Goal: Transaction & Acquisition: Book appointment/travel/reservation

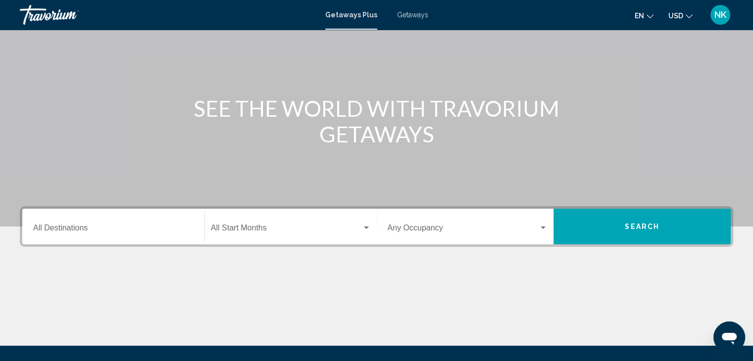
scroll to position [73, 0]
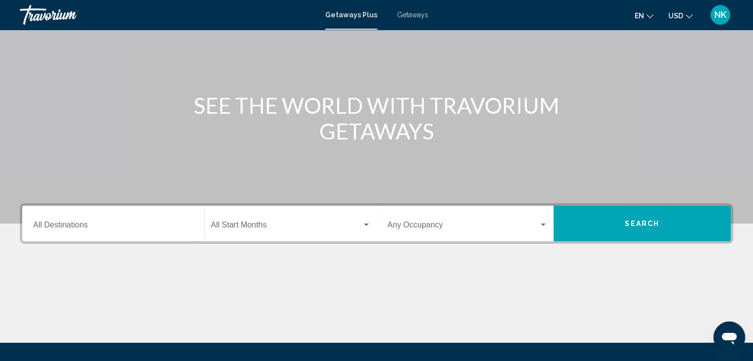
click at [77, 231] on div "Destination All Destinations" at bounding box center [113, 223] width 160 height 31
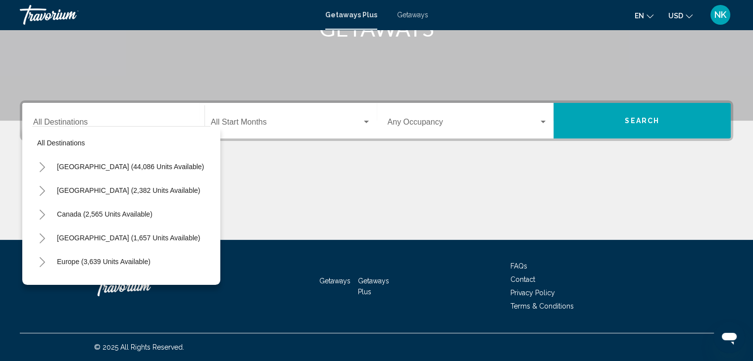
scroll to position [0, 0]
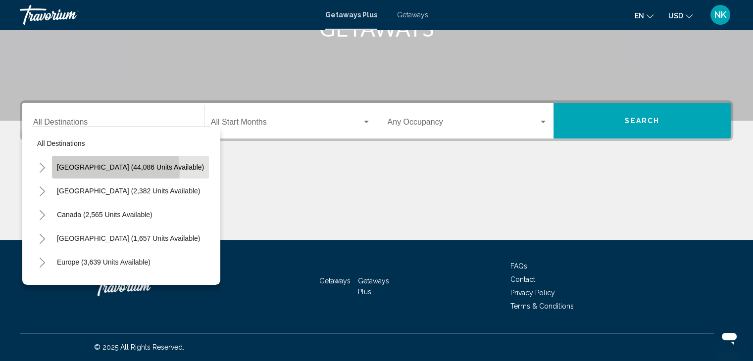
click at [105, 170] on span "United States (44,086 units available)" at bounding box center [130, 167] width 147 height 8
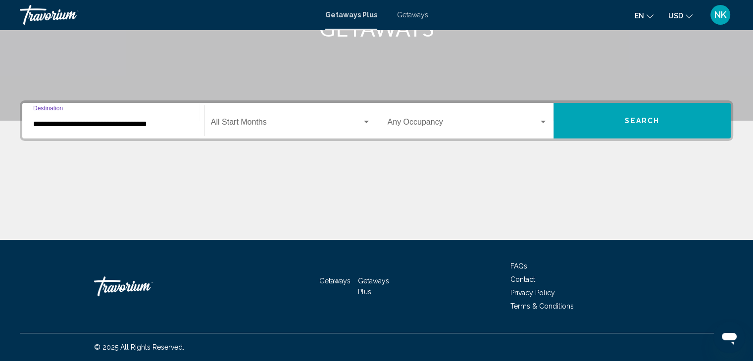
click at [82, 127] on input "**********" at bounding box center [113, 124] width 160 height 9
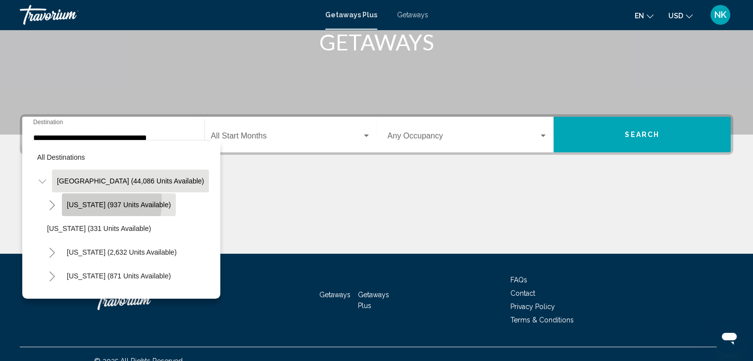
click at [95, 202] on span "Arizona (937 units available)" at bounding box center [119, 205] width 104 height 8
type input "**********"
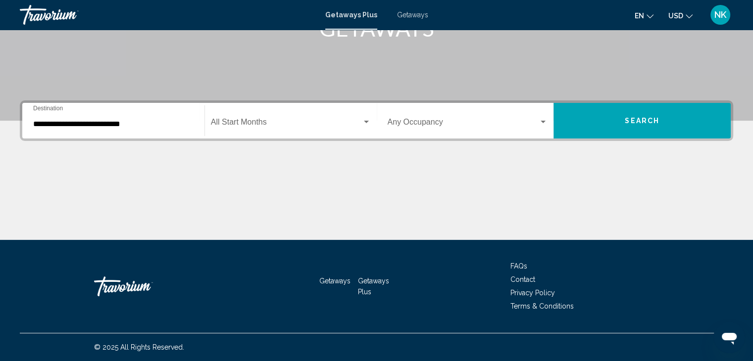
click at [282, 114] on div "Start Month All Start Months" at bounding box center [291, 120] width 160 height 31
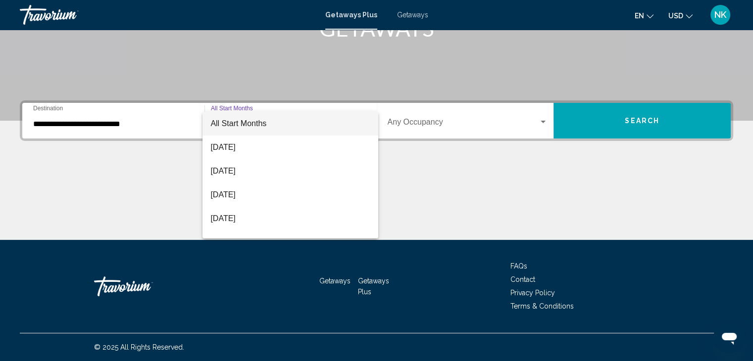
click at [323, 131] on span "All Start Months" at bounding box center [290, 124] width 160 height 24
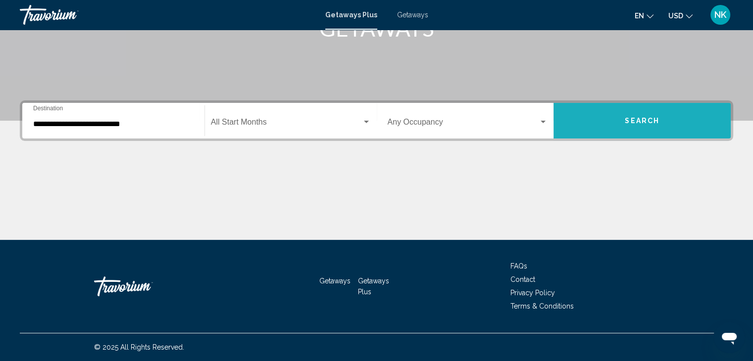
click at [658, 117] on span "Search" at bounding box center [642, 121] width 35 height 8
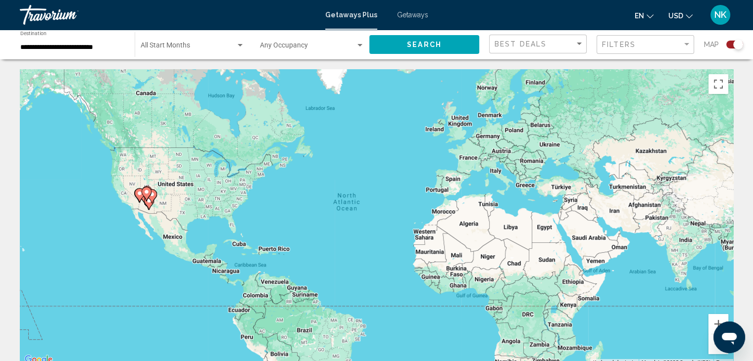
click at [145, 193] on image "Main content" at bounding box center [147, 192] width 6 height 6
type input "**********"
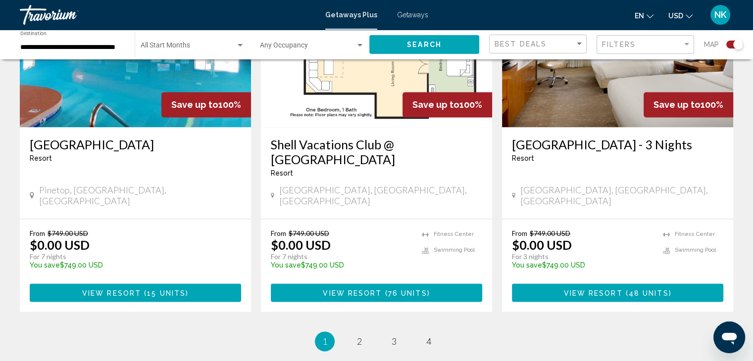
scroll to position [1529, 0]
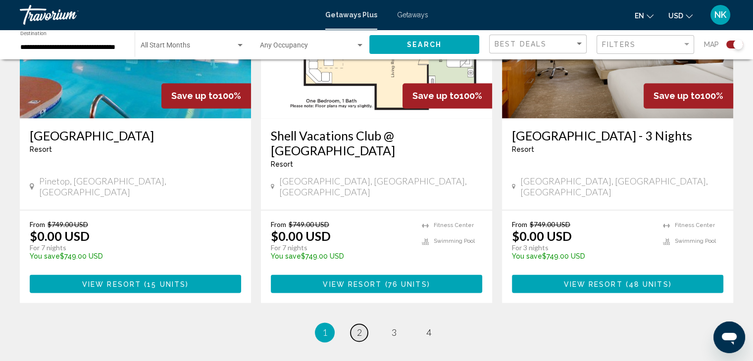
click at [359, 327] on span "2" at bounding box center [359, 332] width 5 height 11
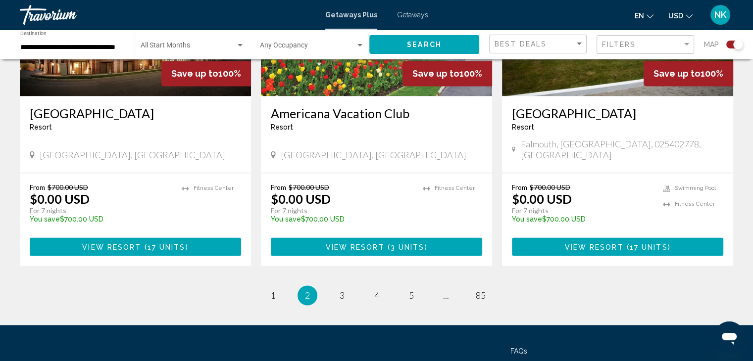
scroll to position [1520, 0]
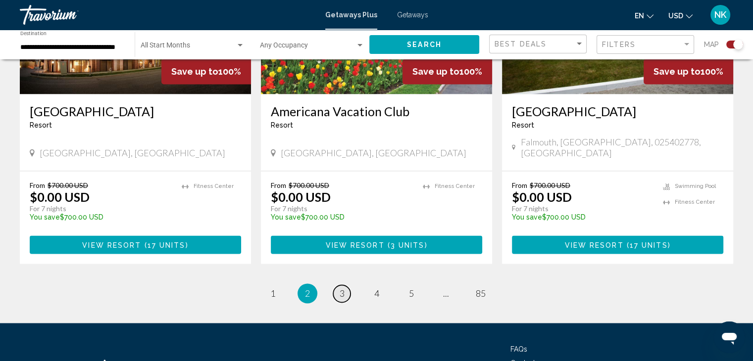
click at [340, 288] on span "3" at bounding box center [342, 293] width 5 height 11
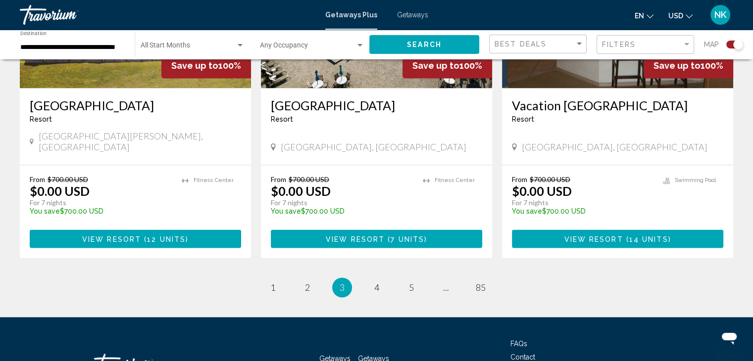
scroll to position [1551, 0]
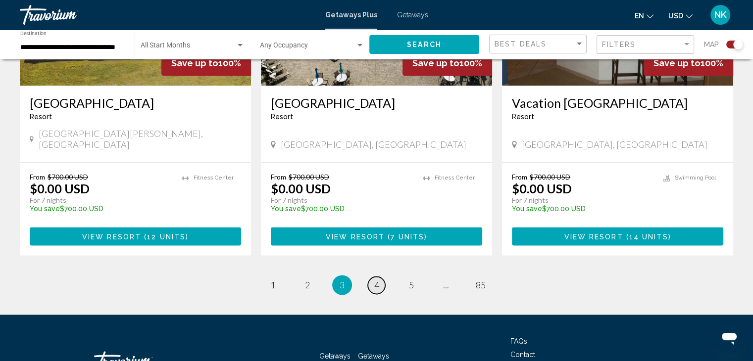
click at [378, 280] on span "4" at bounding box center [376, 285] width 5 height 11
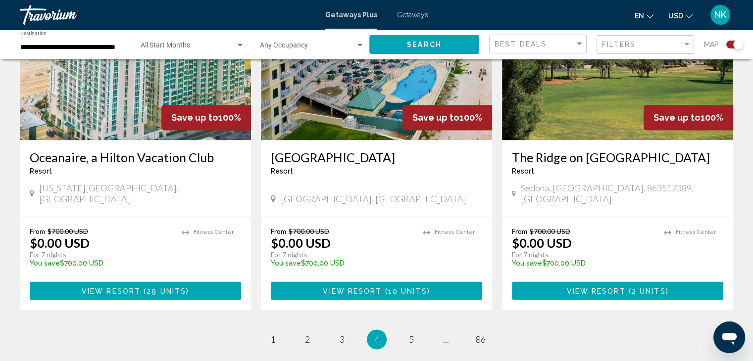
scroll to position [1480, 0]
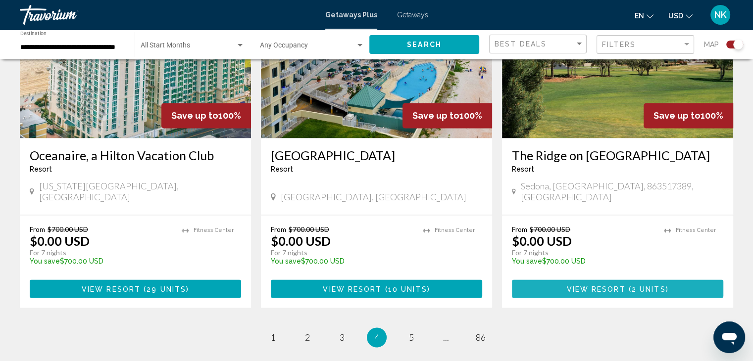
click at [642, 285] on span "2 units" at bounding box center [649, 289] width 34 height 8
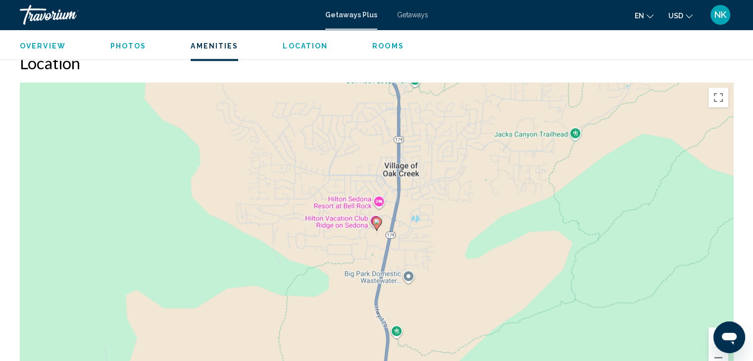
scroll to position [1118, 0]
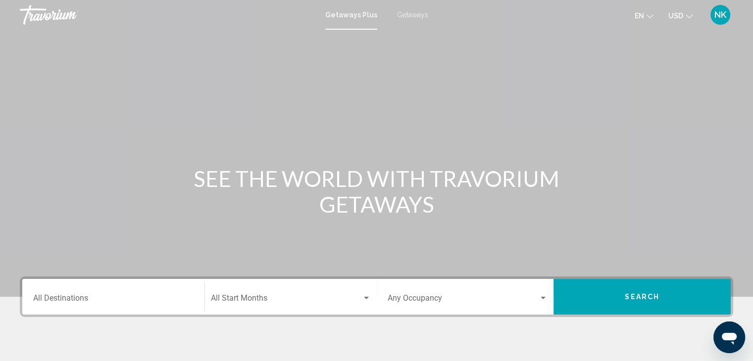
click at [407, 15] on span "Getaways" at bounding box center [412, 15] width 31 height 8
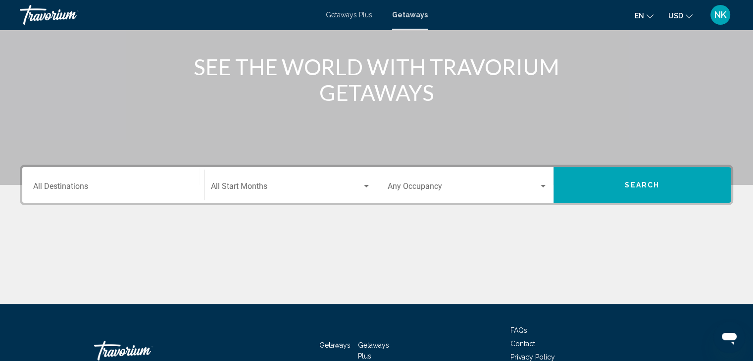
scroll to position [117, 0]
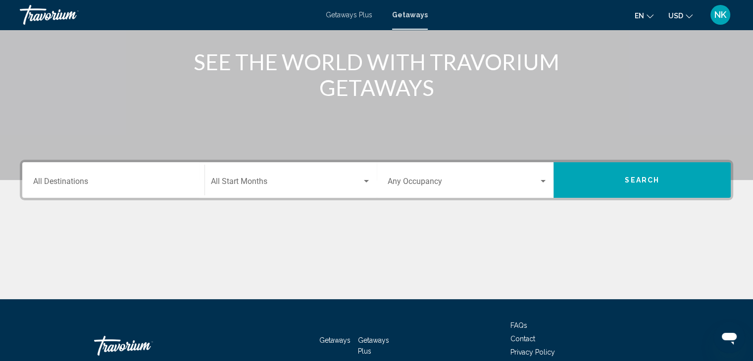
click at [64, 184] on input "Destination All Destinations" at bounding box center [113, 183] width 160 height 9
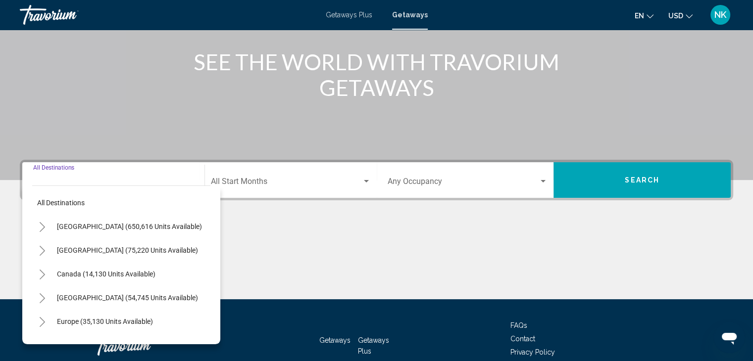
scroll to position [176, 0]
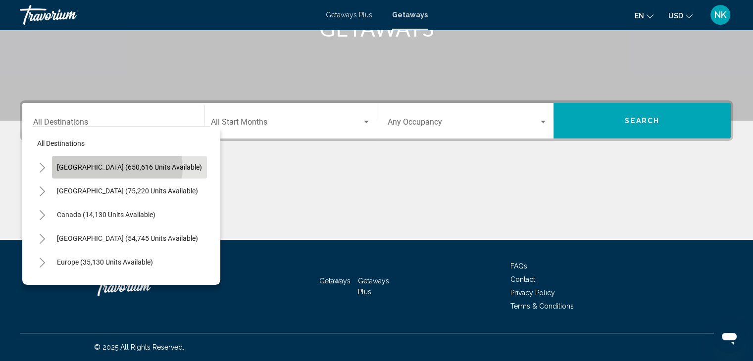
click at [113, 168] on span "[GEOGRAPHIC_DATA] (650,616 units available)" at bounding box center [129, 167] width 145 height 8
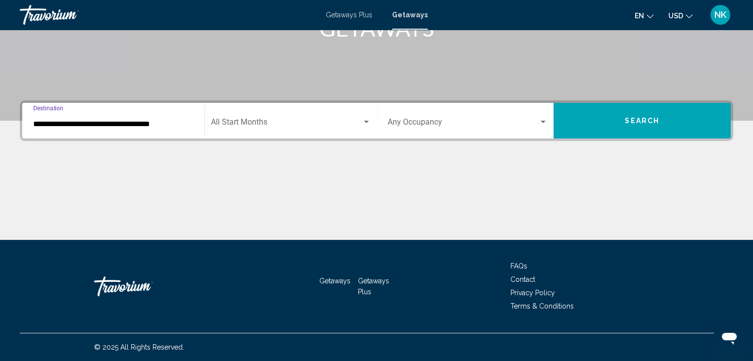
click at [103, 139] on div "**********" at bounding box center [376, 120] width 713 height 41
click at [100, 121] on input "**********" at bounding box center [113, 124] width 160 height 9
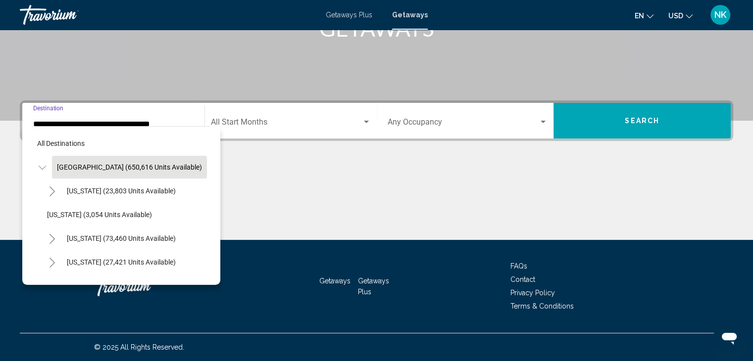
scroll to position [162, 0]
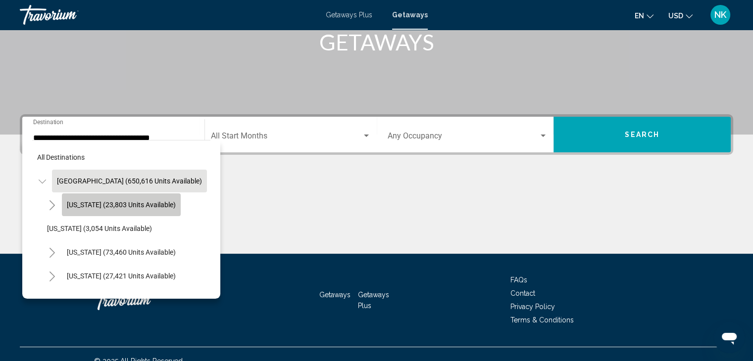
click at [124, 204] on span "[US_STATE] (23,803 units available)" at bounding box center [121, 205] width 109 height 8
type input "**********"
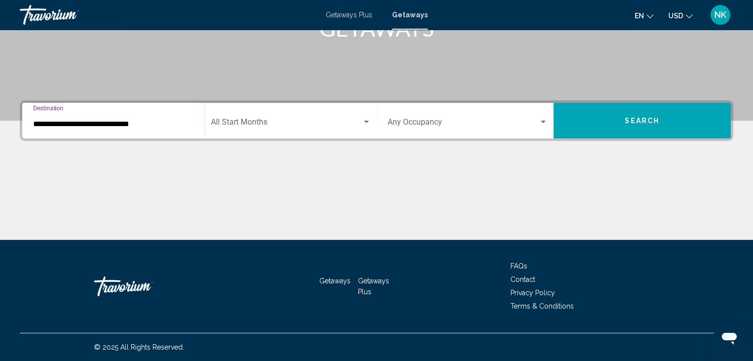
click at [261, 125] on span "Search widget" at bounding box center [286, 124] width 151 height 9
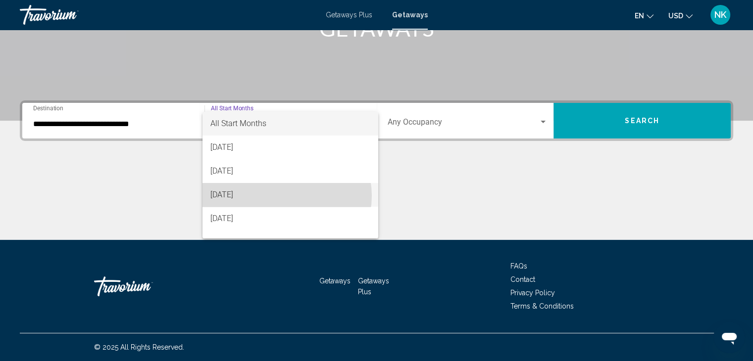
click at [284, 196] on span "[DATE]" at bounding box center [290, 195] width 160 height 24
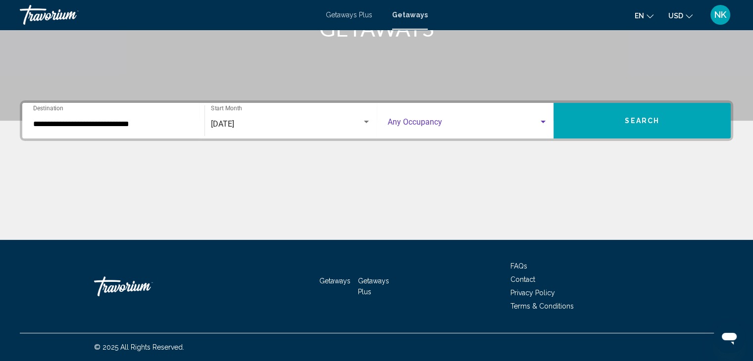
click at [458, 122] on span "Search widget" at bounding box center [463, 124] width 151 height 9
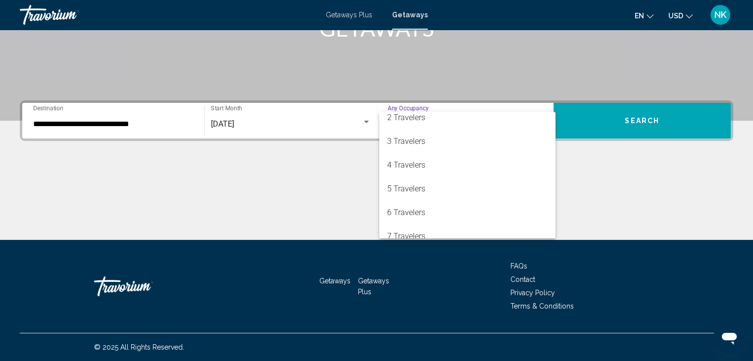
scroll to position [21, 0]
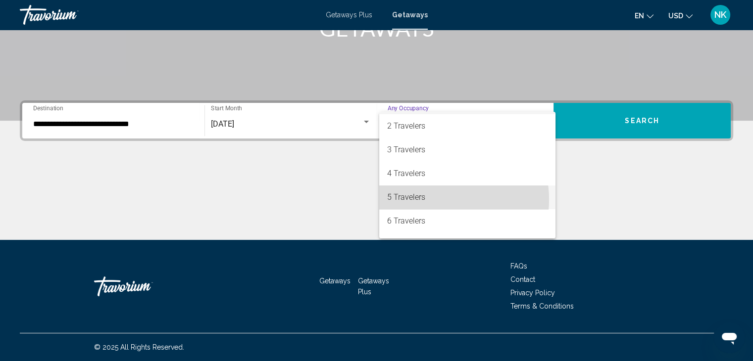
click at [431, 200] on span "5 Travelers" at bounding box center [467, 198] width 160 height 24
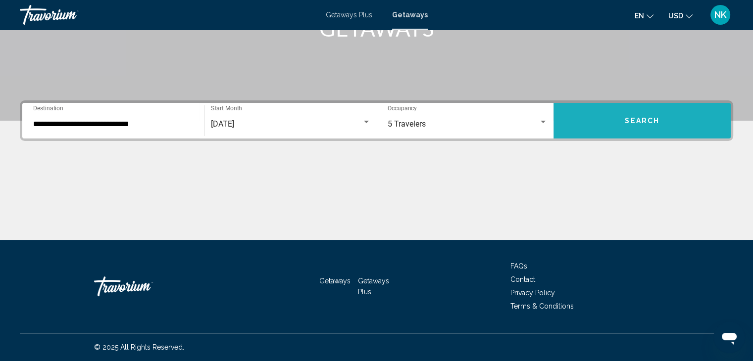
click at [622, 127] on button "Search" at bounding box center [641, 121] width 177 height 36
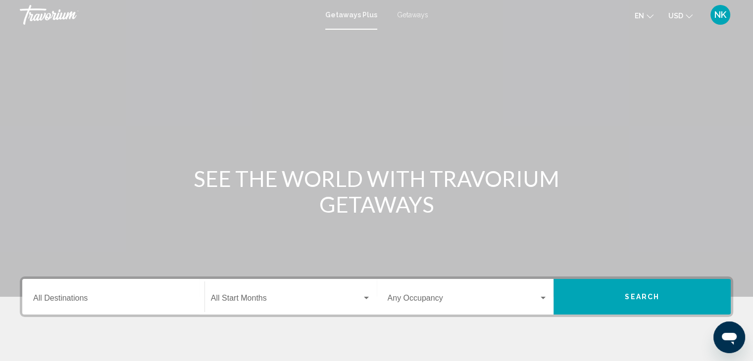
click at [422, 14] on span "Getaways" at bounding box center [412, 15] width 31 height 8
click at [92, 302] on input "Destination All Destinations" at bounding box center [113, 300] width 160 height 9
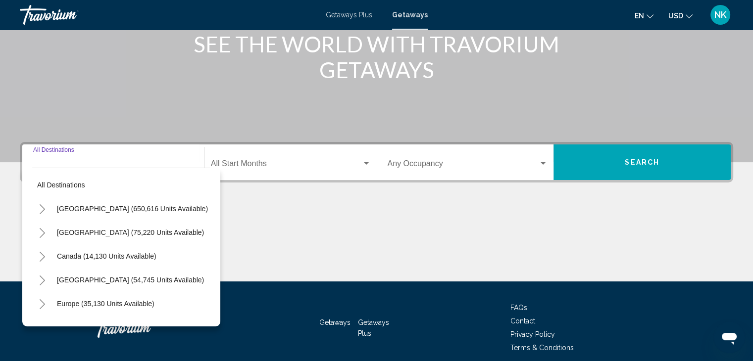
scroll to position [176, 0]
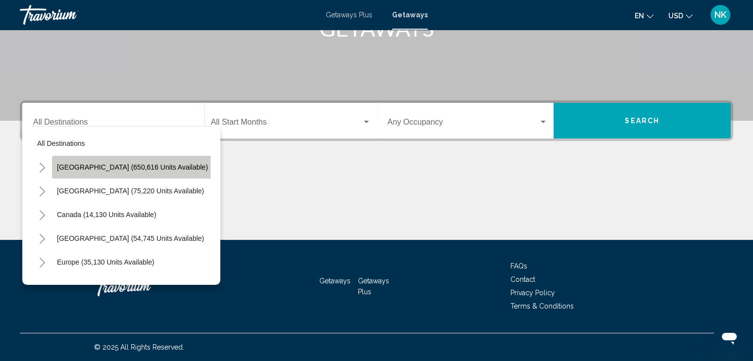
click at [144, 172] on button "[GEOGRAPHIC_DATA] (650,616 units available)" at bounding box center [132, 167] width 161 height 23
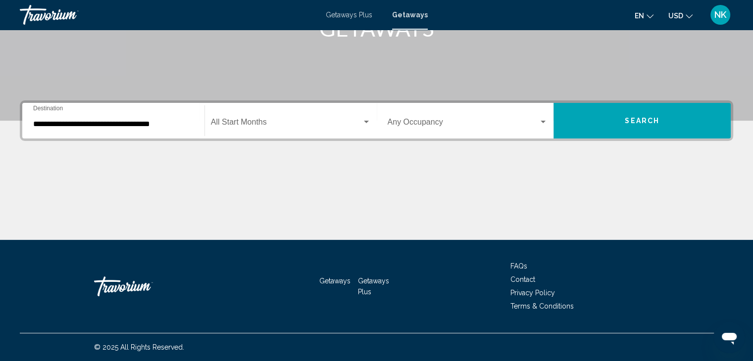
click at [121, 129] on div "**********" at bounding box center [113, 120] width 160 height 31
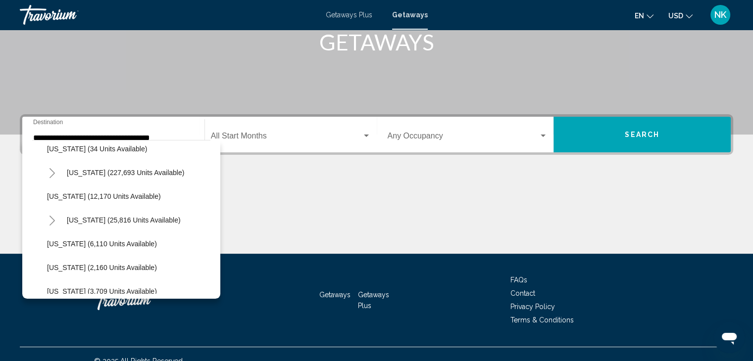
scroll to position [179, 0]
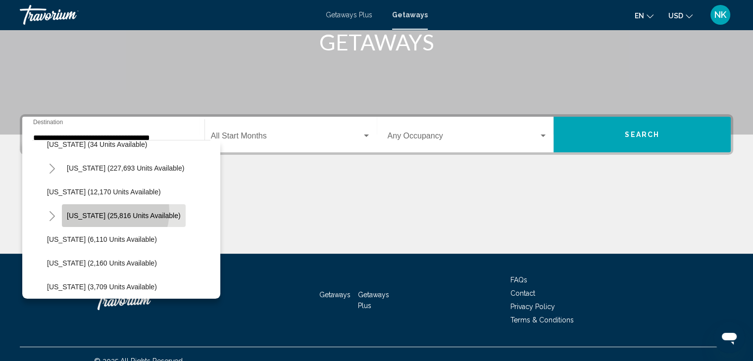
click at [106, 212] on span "[US_STATE] (25,816 units available)" at bounding box center [124, 216] width 114 height 8
type input "**********"
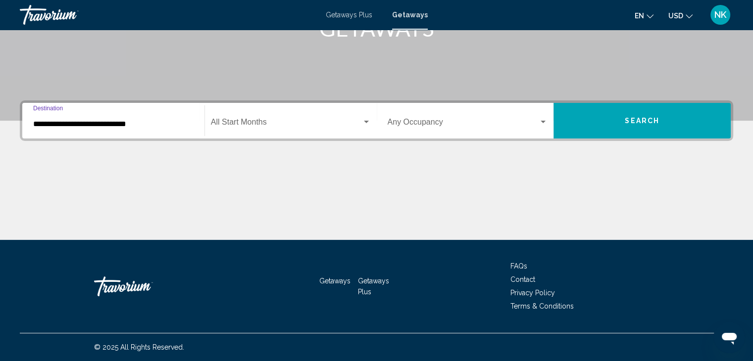
scroll to position [176, 0]
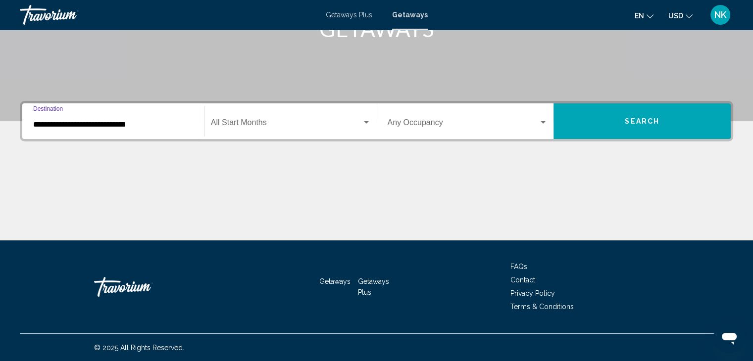
click at [300, 127] on span "Search widget" at bounding box center [286, 124] width 151 height 9
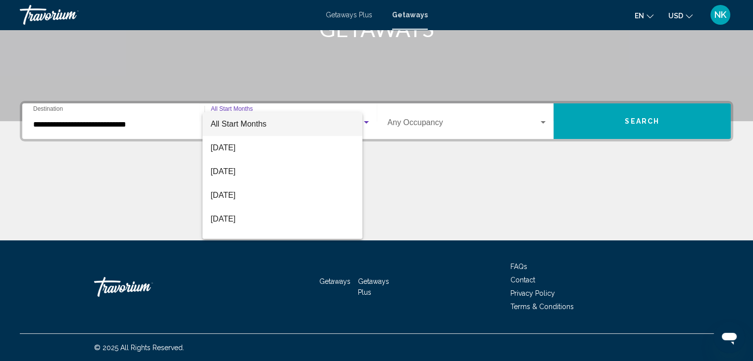
scroll to position [176, 0]
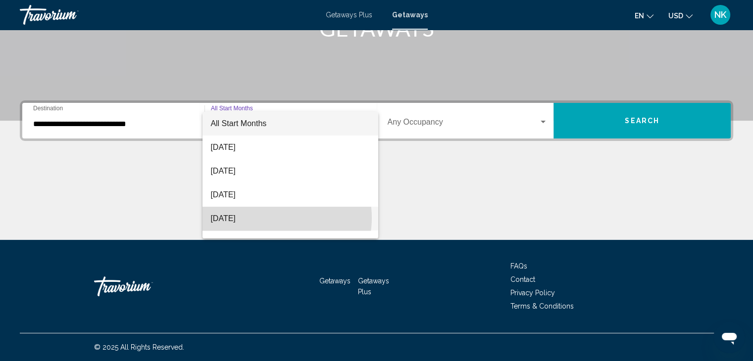
click at [272, 218] on span "[DATE]" at bounding box center [290, 219] width 160 height 24
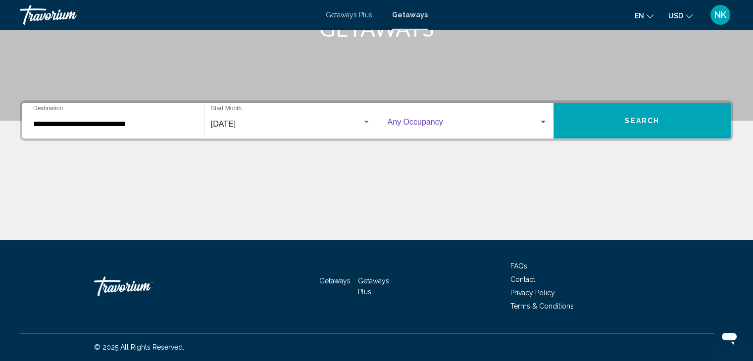
click at [462, 120] on span "Search widget" at bounding box center [463, 124] width 151 height 9
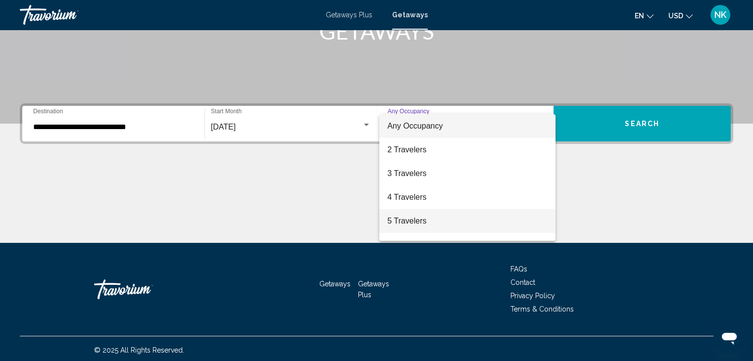
scroll to position [174, 0]
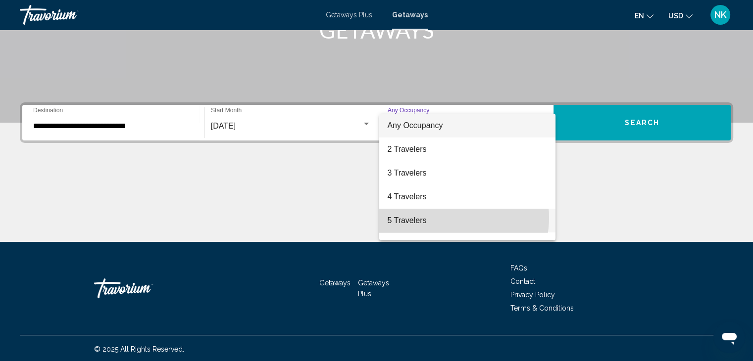
click at [444, 218] on span "5 Travelers" at bounding box center [467, 221] width 160 height 24
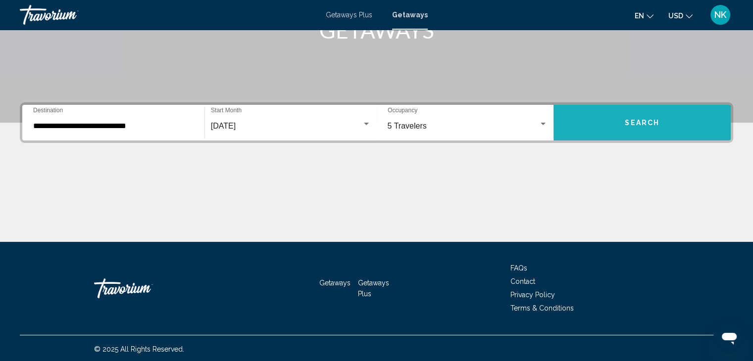
click at [611, 135] on button "Search" at bounding box center [641, 123] width 177 height 36
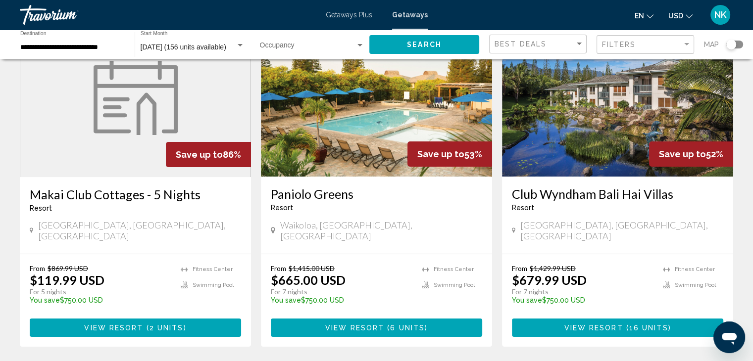
scroll to position [95, 0]
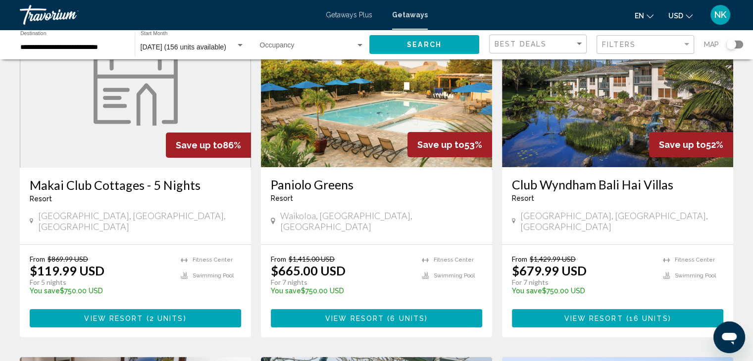
click at [176, 187] on h3 "Makai Club Cottages - 5 Nights" at bounding box center [135, 185] width 211 height 15
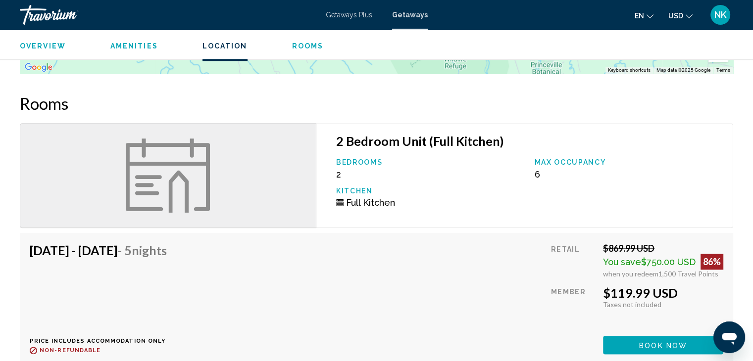
scroll to position [1180, 0]
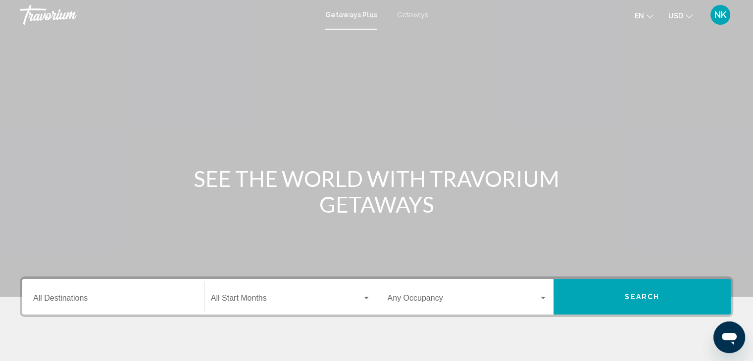
click at [75, 292] on div "Destination All Destinations" at bounding box center [113, 297] width 160 height 31
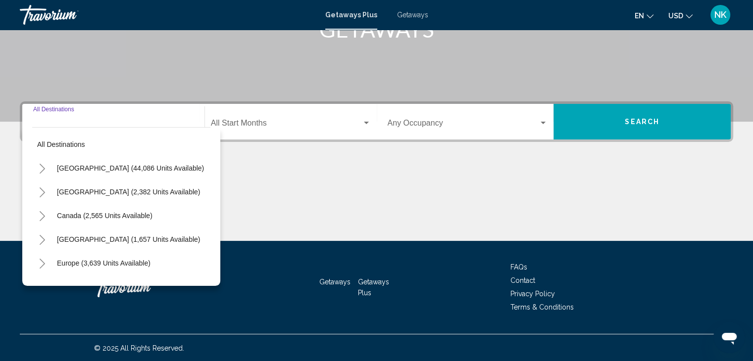
scroll to position [176, 0]
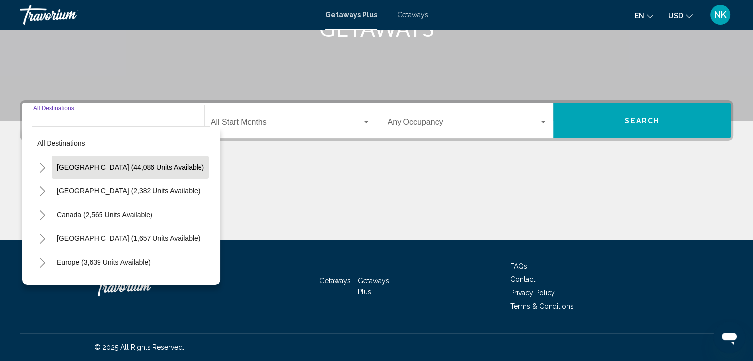
click at [95, 173] on button "United States (44,086 units available)" at bounding box center [130, 167] width 157 height 23
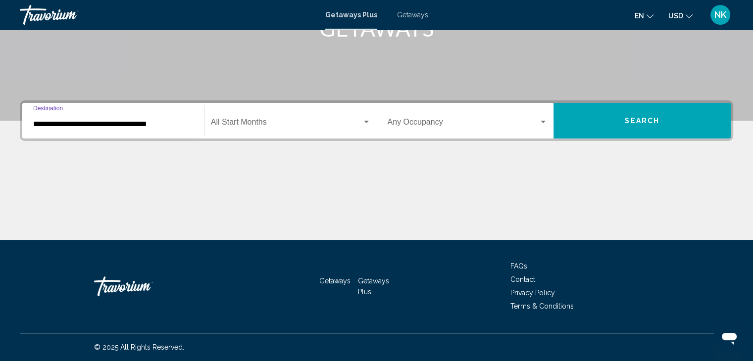
click at [87, 123] on input "**********" at bounding box center [113, 124] width 160 height 9
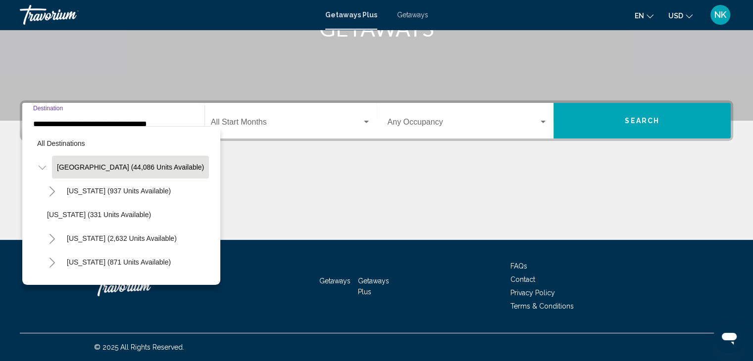
scroll to position [162, 0]
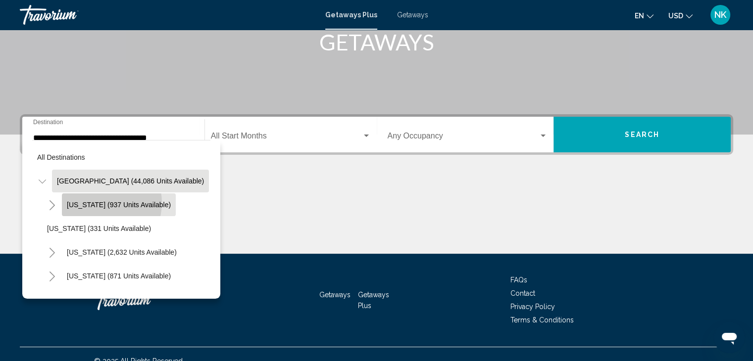
click at [99, 202] on span "Arizona (937 units available)" at bounding box center [119, 205] width 104 height 8
type input "**********"
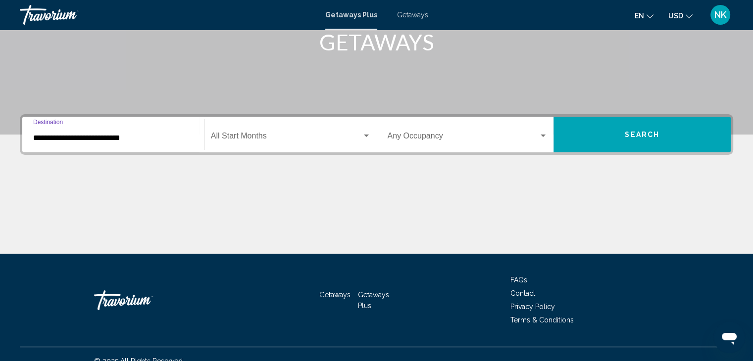
scroll to position [176, 0]
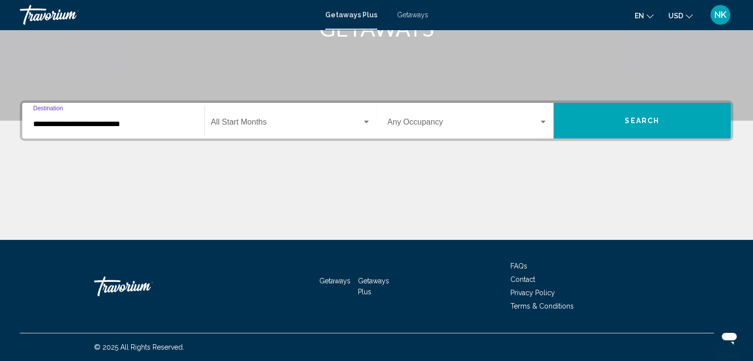
click at [321, 117] on div "Start Month All Start Months" at bounding box center [291, 120] width 160 height 31
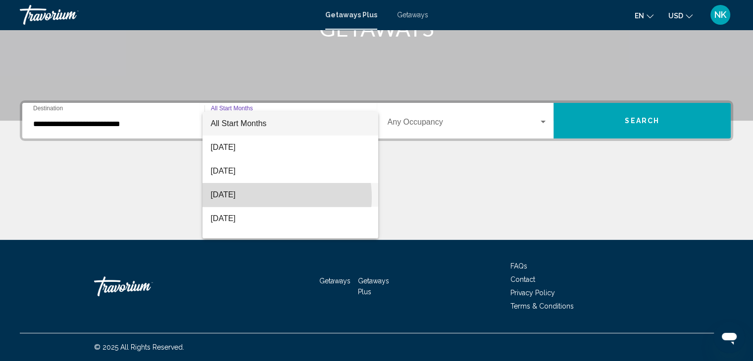
click at [262, 198] on span "[DATE]" at bounding box center [290, 195] width 160 height 24
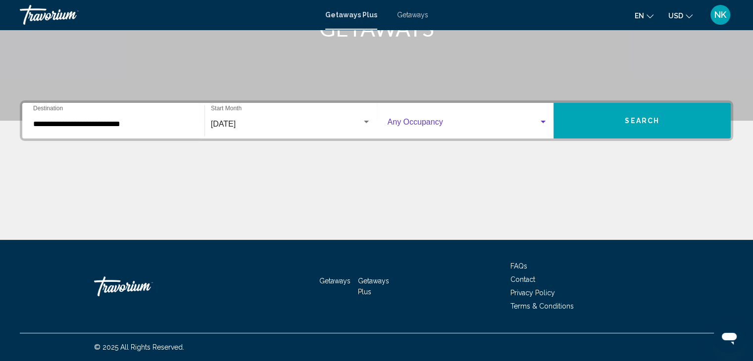
click at [466, 125] on span "Search widget" at bounding box center [463, 124] width 151 height 9
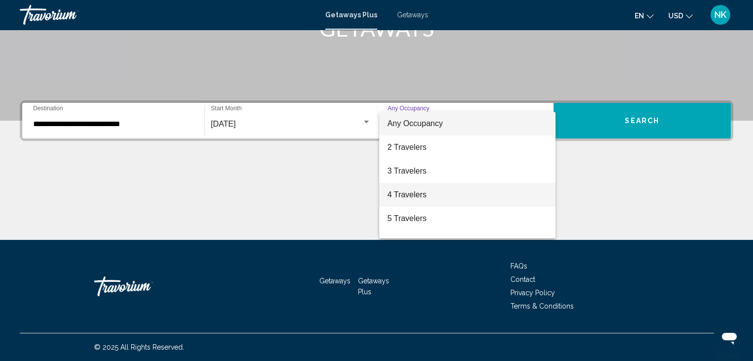
click at [451, 200] on span "4 Travelers" at bounding box center [467, 195] width 160 height 24
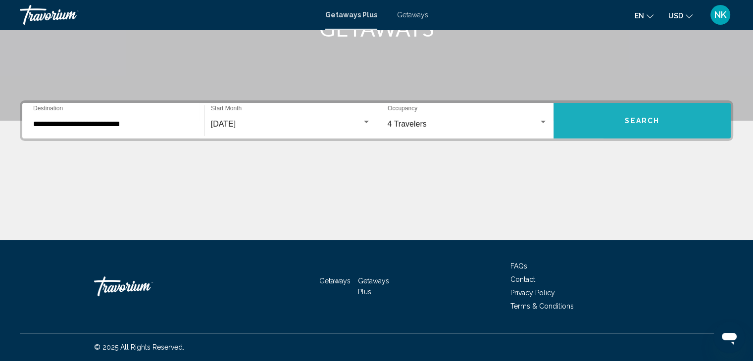
click at [606, 136] on button "Search" at bounding box center [641, 121] width 177 height 36
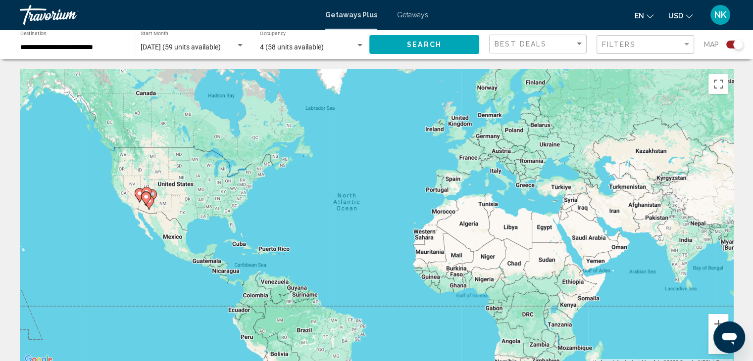
click at [148, 201] on icon "Main content" at bounding box center [146, 199] width 10 height 14
type input "**********"
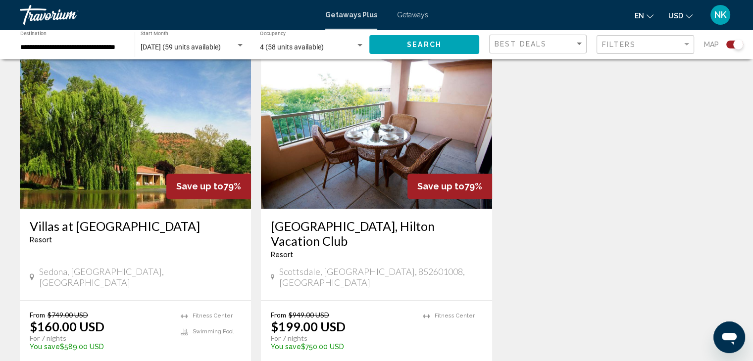
scroll to position [1441, 0]
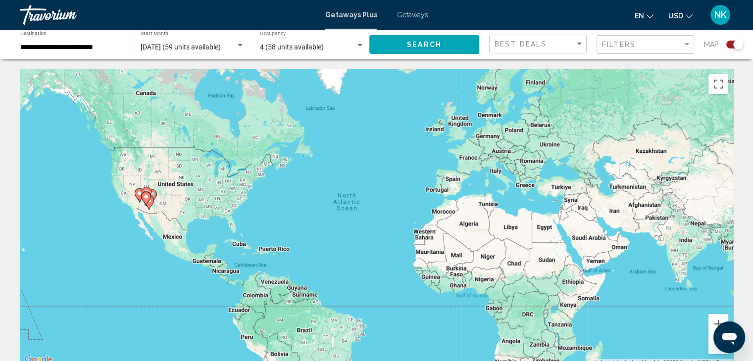
click at [339, 45] on div "4 (58 units available)" at bounding box center [308, 48] width 96 height 8
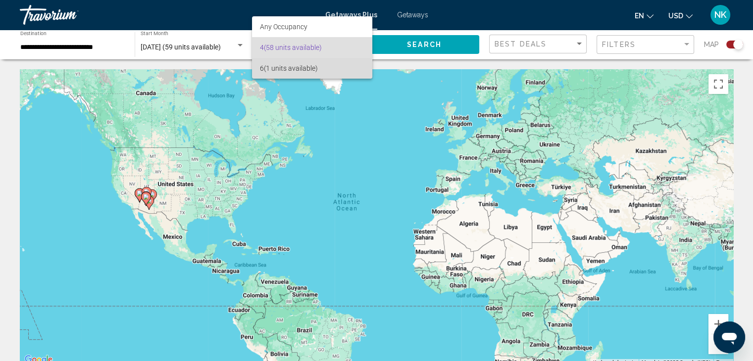
click at [301, 72] on span "6 (1 units available)" at bounding box center [312, 68] width 104 height 21
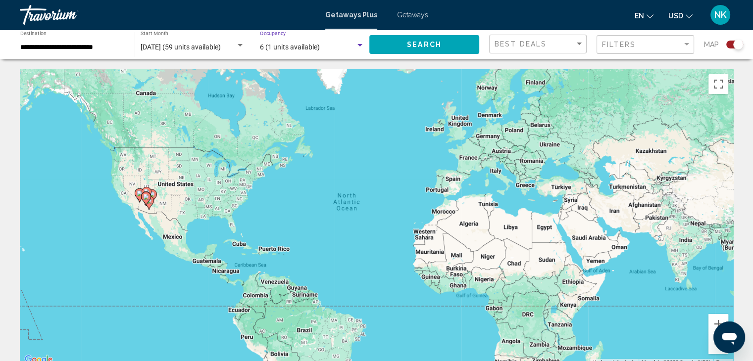
click at [437, 46] on span "Search" at bounding box center [424, 45] width 35 height 8
click at [149, 199] on icon "Main content" at bounding box center [145, 198] width 9 height 13
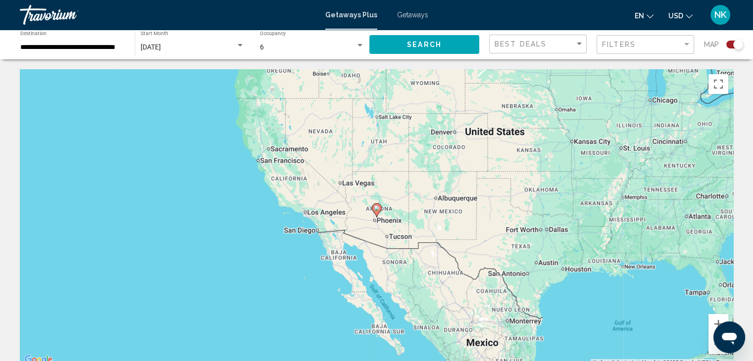
click at [378, 214] on icon "Main content" at bounding box center [377, 210] width 10 height 14
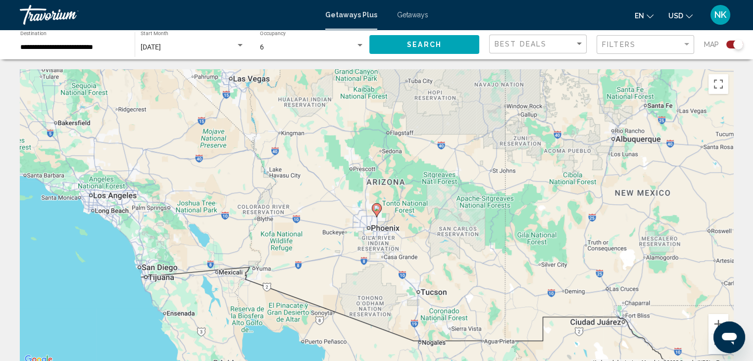
click at [161, 48] on span "[DATE]" at bounding box center [151, 47] width 20 height 8
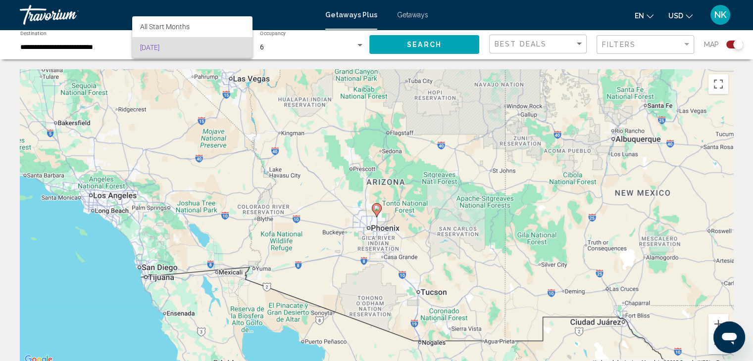
click at [72, 49] on div at bounding box center [376, 180] width 753 height 361
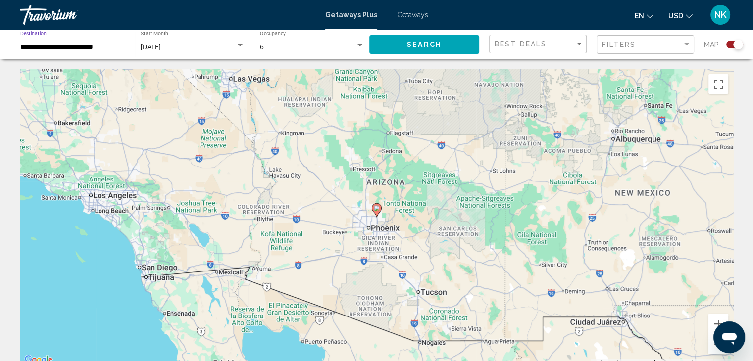
click at [60, 49] on input "**********" at bounding box center [72, 48] width 104 height 8
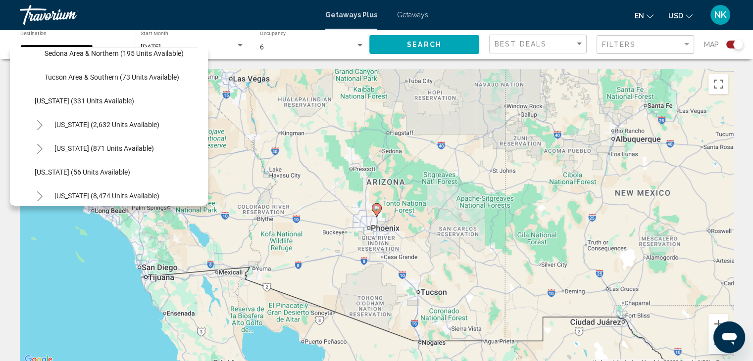
scroll to position [134, 0]
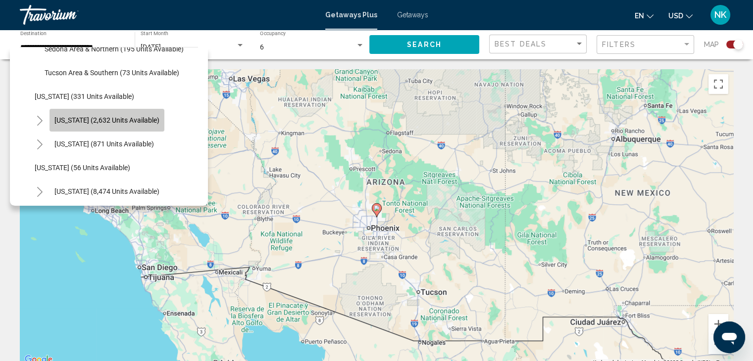
click at [107, 117] on span "California (2,632 units available)" at bounding box center [106, 120] width 105 height 8
type input "**********"
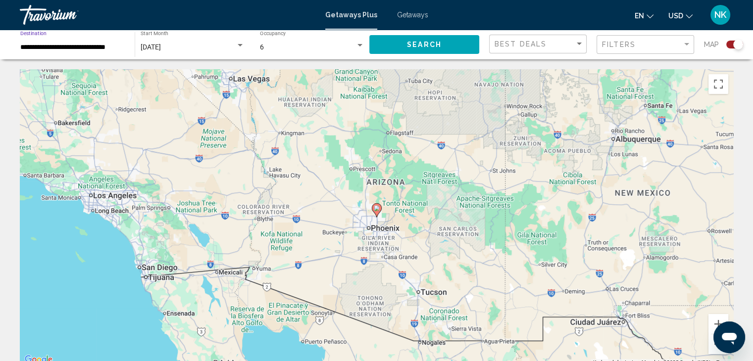
click at [219, 45] on div "[DATE]" at bounding box center [188, 48] width 95 height 8
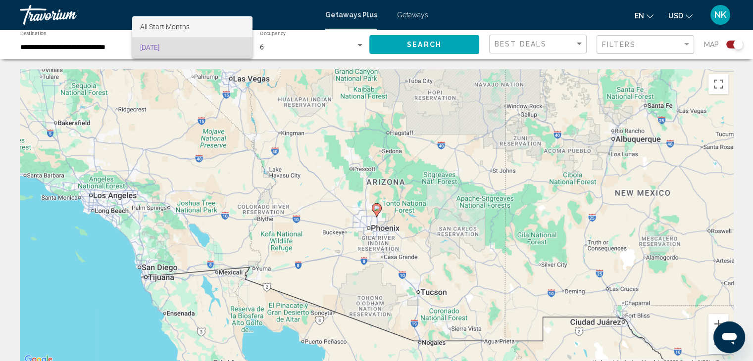
click at [216, 22] on span "All Start Months" at bounding box center [192, 26] width 104 height 21
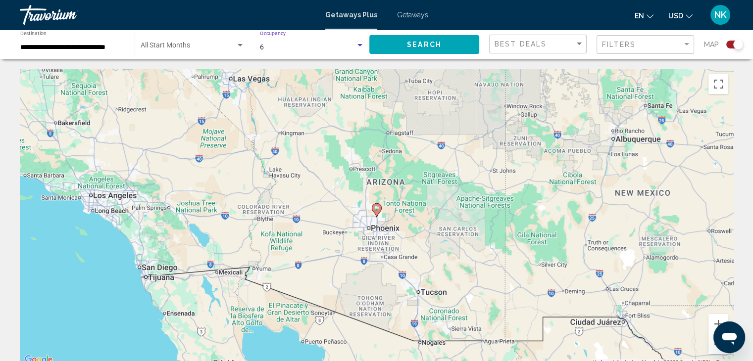
click at [299, 46] on div "6" at bounding box center [308, 48] width 96 height 8
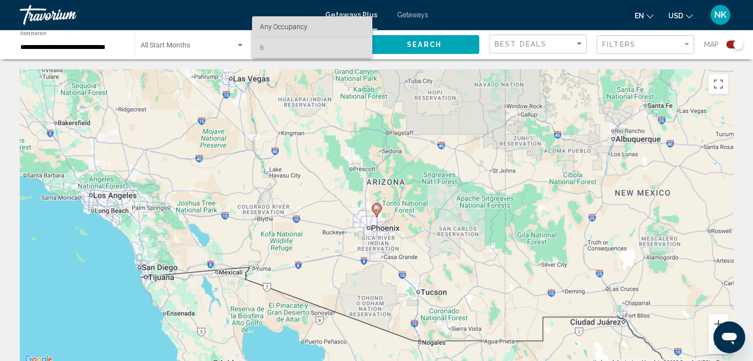
click at [298, 25] on span "Any Occupancy" at bounding box center [284, 27] width 48 height 8
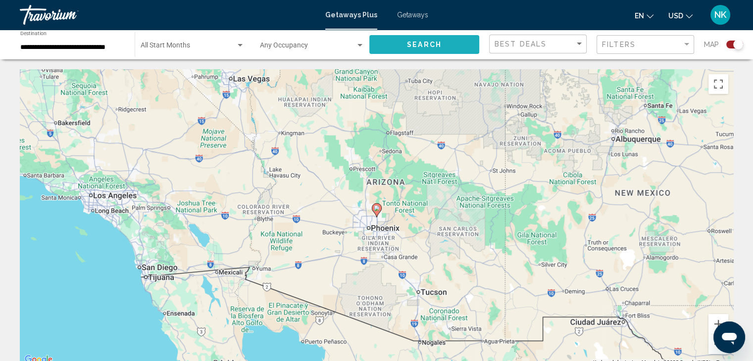
click at [408, 47] on span "Search" at bounding box center [424, 45] width 35 height 8
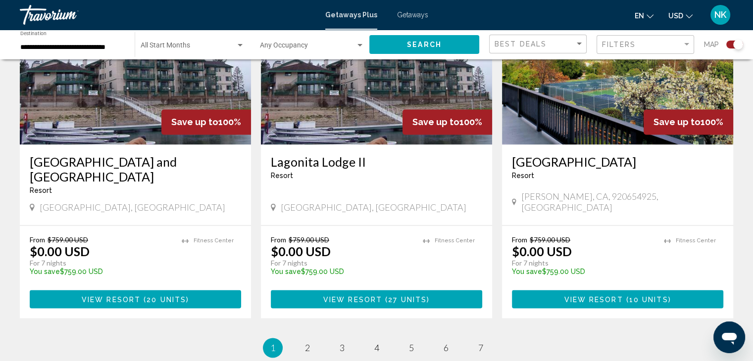
scroll to position [1531, 0]
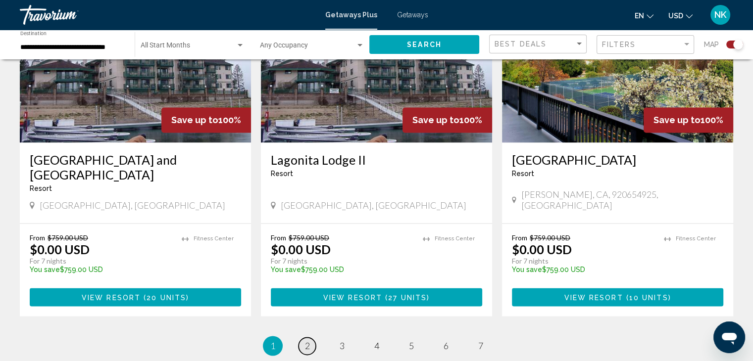
click at [309, 341] on span "2" at bounding box center [307, 346] width 5 height 11
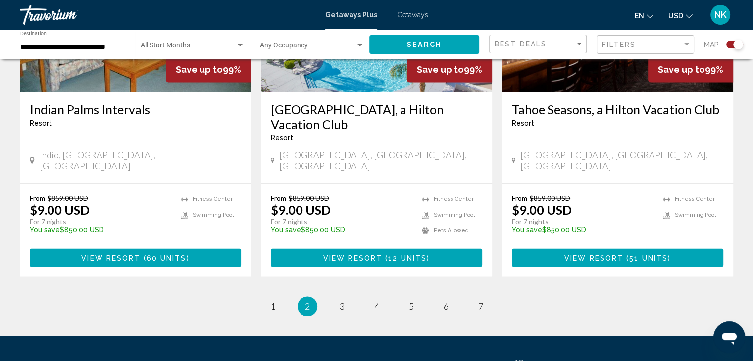
scroll to position [1545, 0]
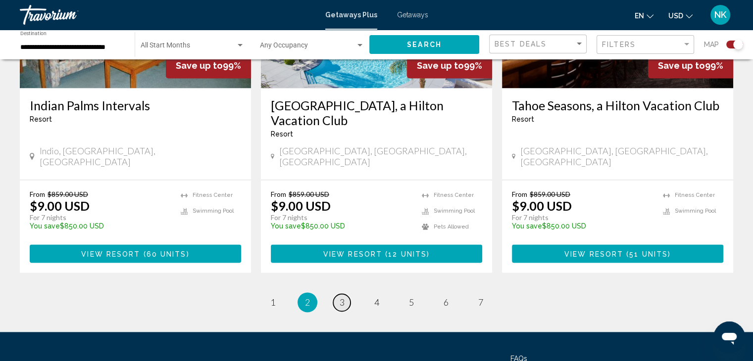
click at [336, 294] on link "page 3" at bounding box center [341, 302] width 17 height 17
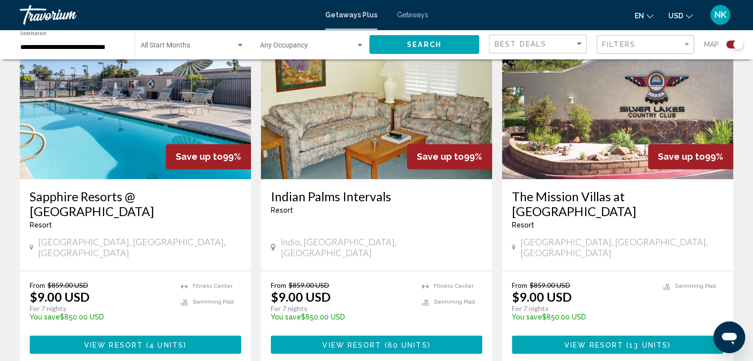
scroll to position [1480, 0]
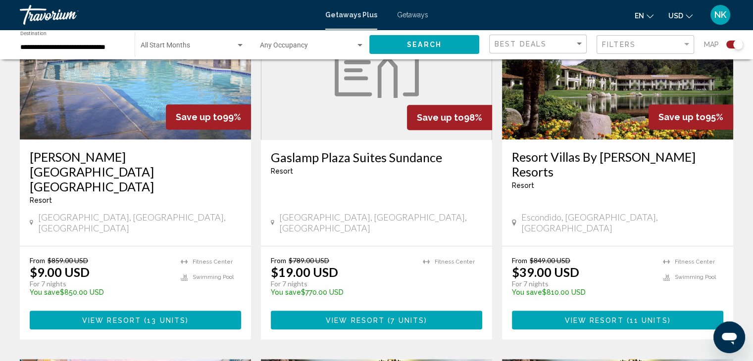
scroll to position [795, 0]
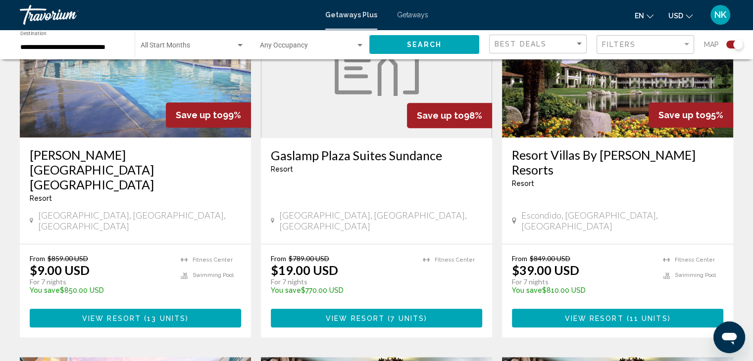
click at [405, 315] on span "7 units" at bounding box center [408, 319] width 34 height 8
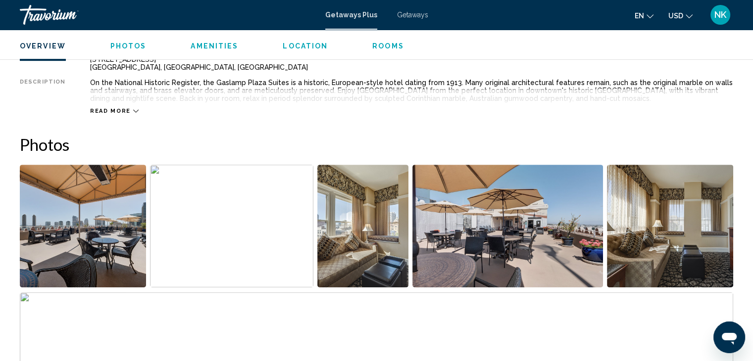
scroll to position [377, 0]
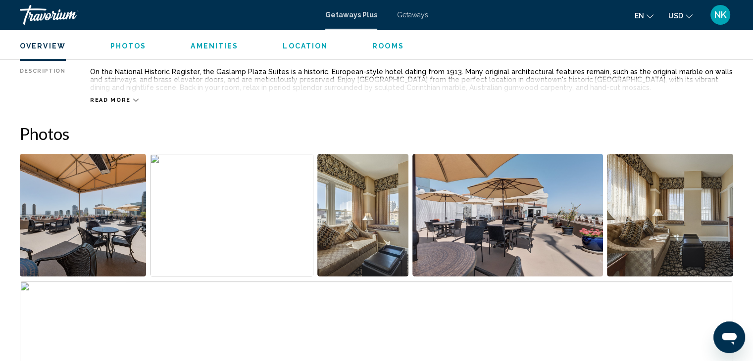
click at [621, 194] on img "Open full-screen image slider" at bounding box center [670, 215] width 126 height 123
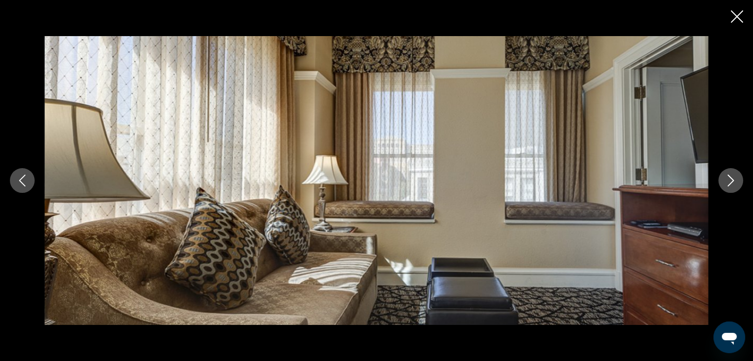
scroll to position [998, 0]
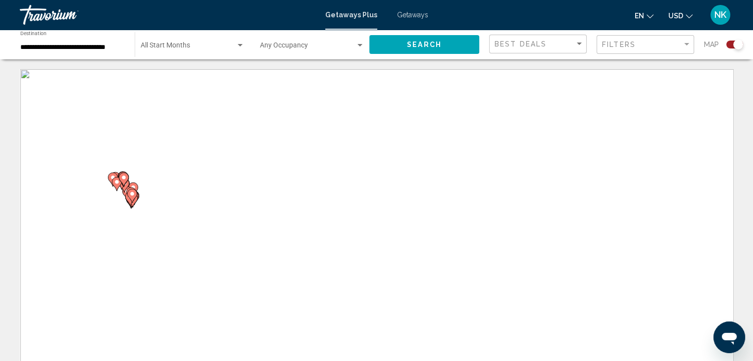
click at [416, 18] on span "Getaways" at bounding box center [412, 15] width 31 height 8
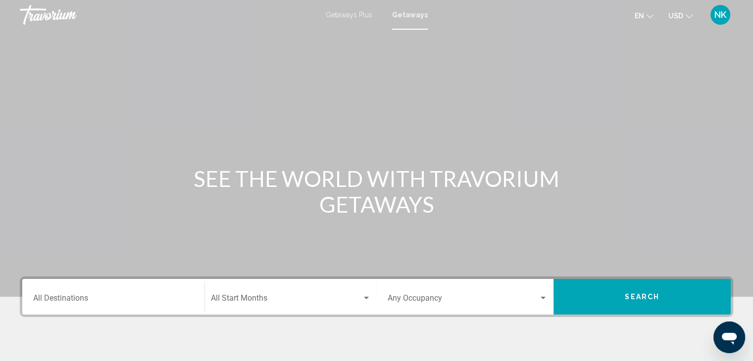
click at [67, 292] on div "Destination All Destinations" at bounding box center [113, 297] width 160 height 31
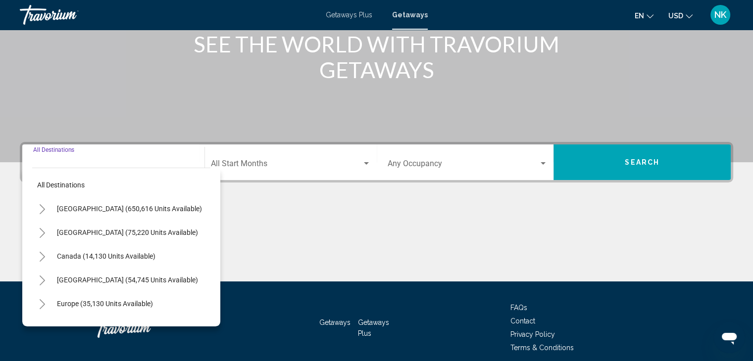
scroll to position [176, 0]
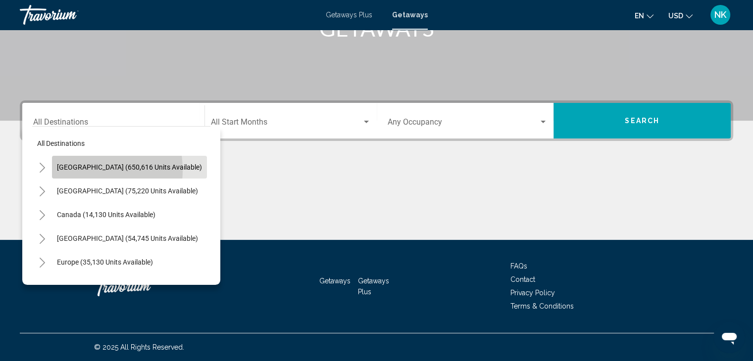
click at [79, 170] on span "[GEOGRAPHIC_DATA] (650,616 units available)" at bounding box center [129, 167] width 145 height 8
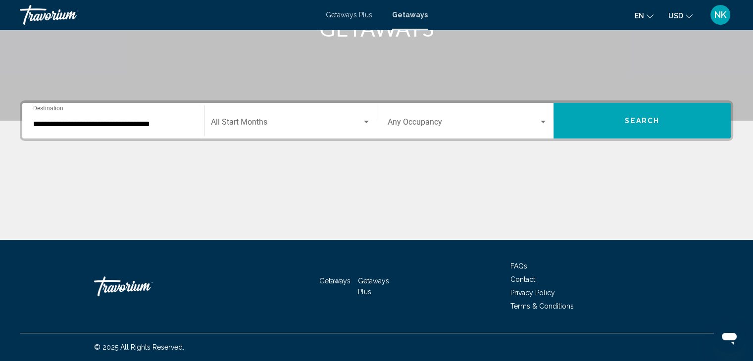
click at [72, 131] on div "**********" at bounding box center [113, 120] width 160 height 31
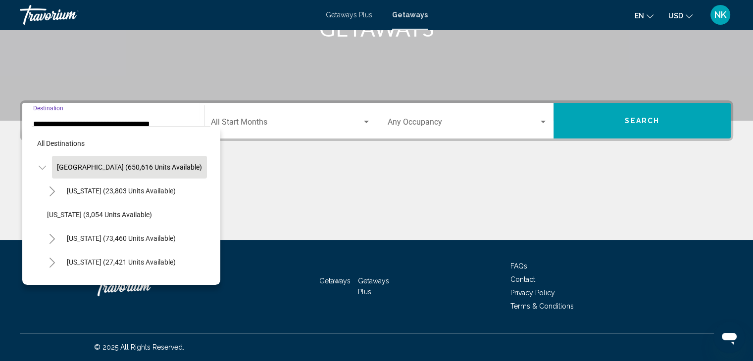
scroll to position [162, 0]
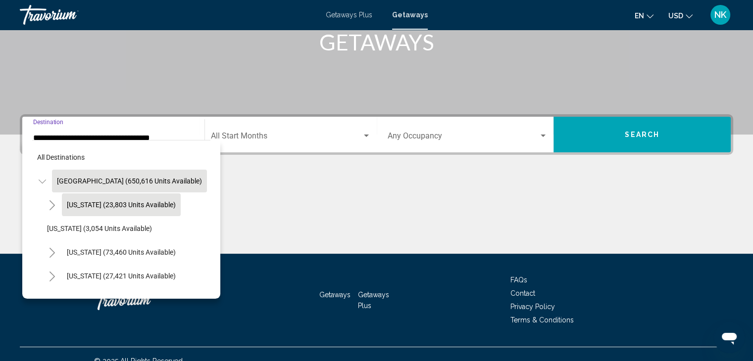
click at [67, 208] on span "[US_STATE] (23,803 units available)" at bounding box center [121, 205] width 109 height 8
type input "**********"
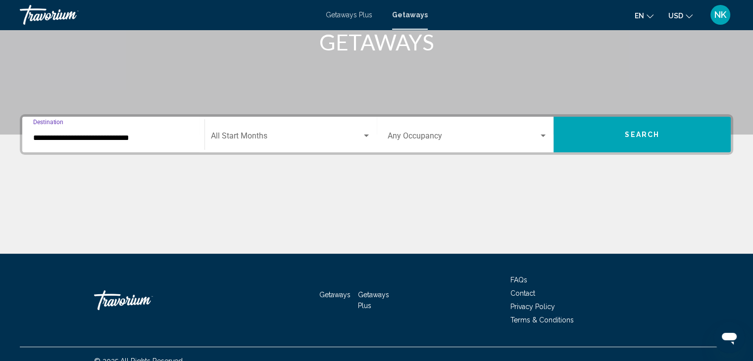
scroll to position [176, 0]
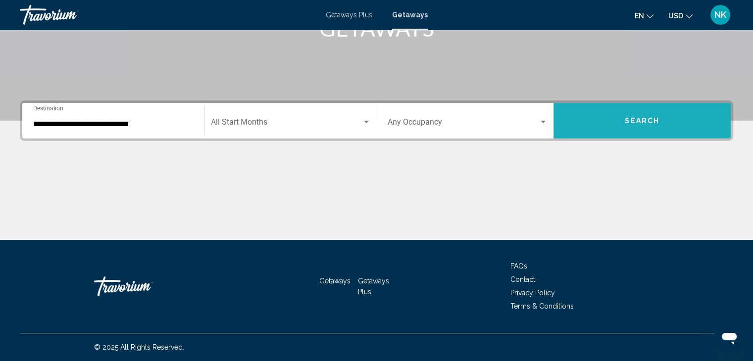
click at [622, 123] on button "Search" at bounding box center [641, 121] width 177 height 36
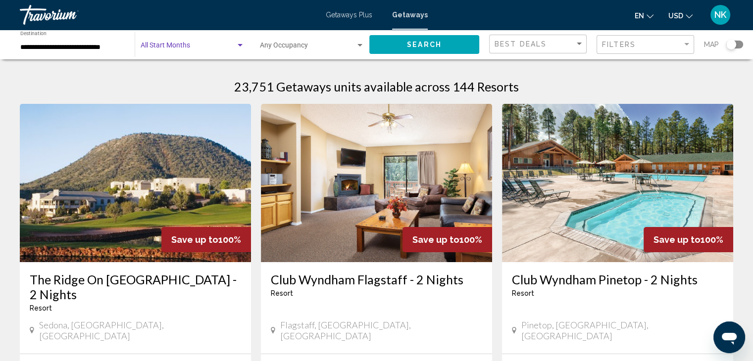
click at [197, 46] on span "Search widget" at bounding box center [188, 48] width 95 height 8
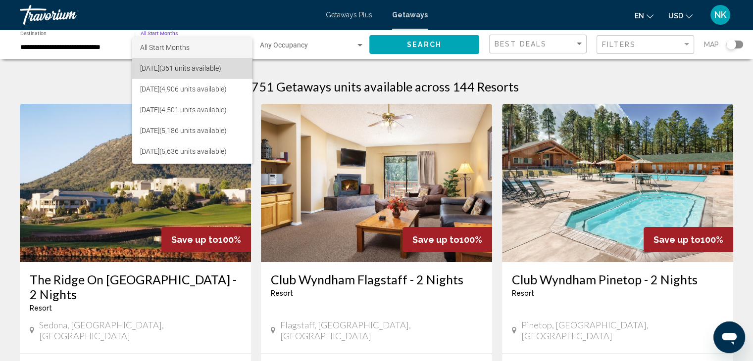
click at [169, 70] on span "August 2025 (361 units available)" at bounding box center [192, 68] width 104 height 21
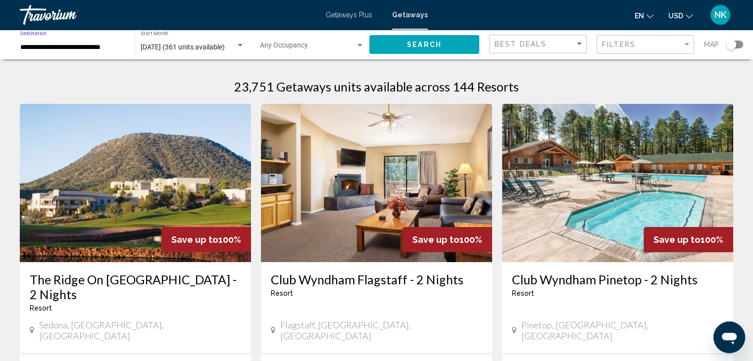
click at [56, 50] on input "**********" at bounding box center [72, 48] width 104 height 8
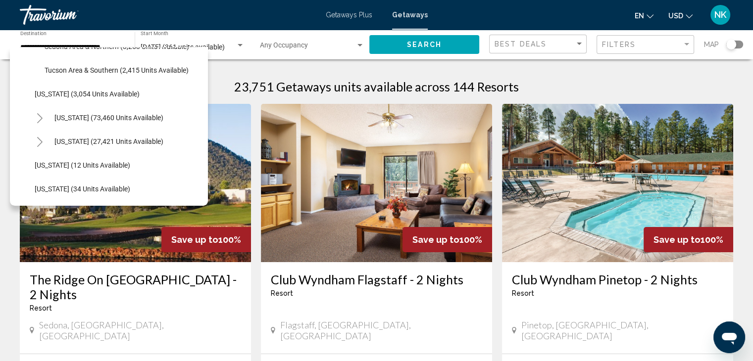
scroll to position [146, 0]
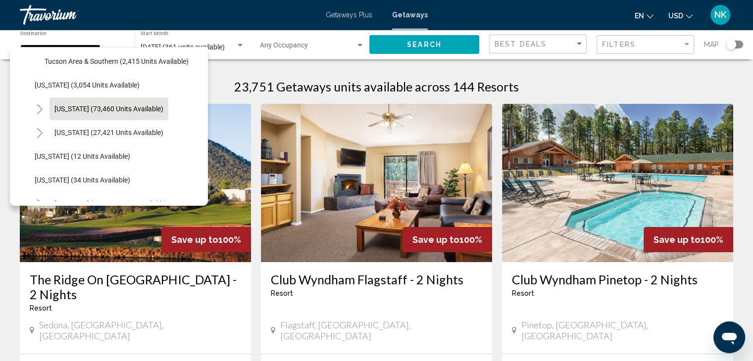
click at [118, 110] on span "[US_STATE] (73,460 units available)" at bounding box center [108, 109] width 109 height 8
type input "**********"
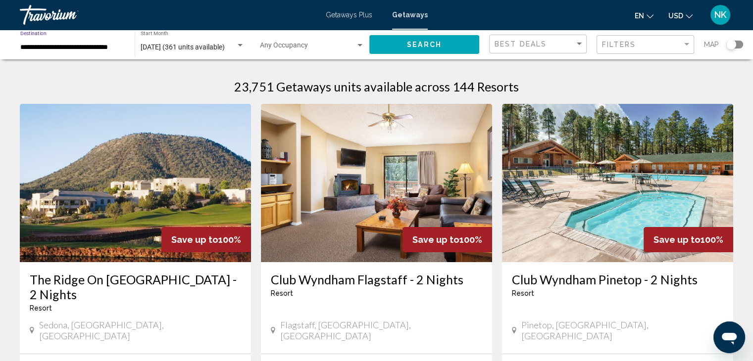
click at [408, 43] on span "Search" at bounding box center [424, 45] width 35 height 8
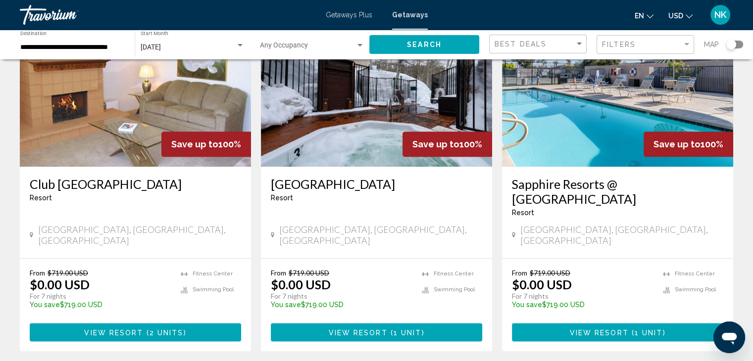
scroll to position [1187, 0]
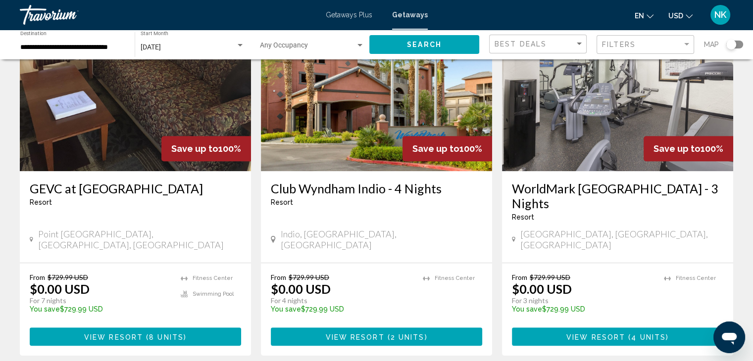
scroll to position [823, 0]
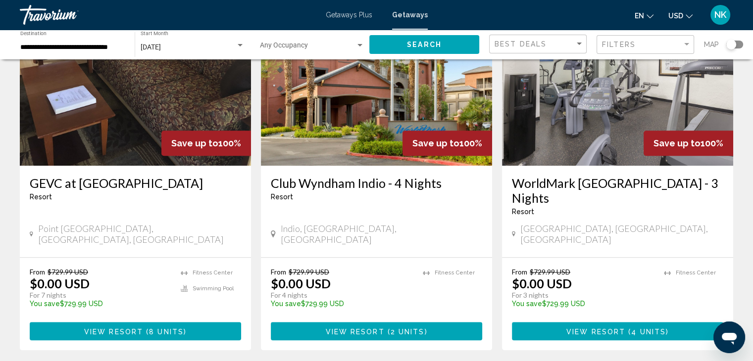
click at [634, 328] on span "4 units" at bounding box center [648, 332] width 35 height 8
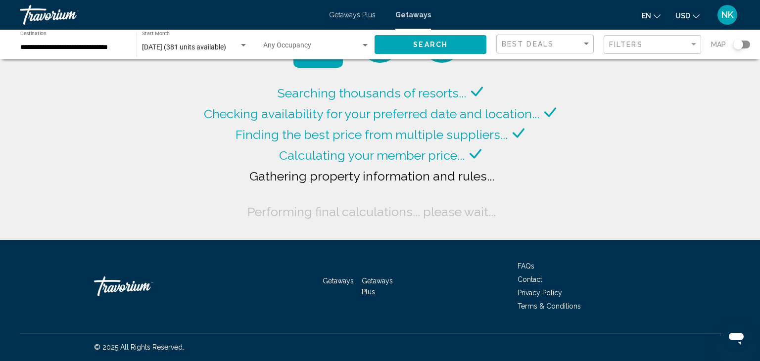
click at [338, 42] on div "Occupancy Any Occupancy" at bounding box center [316, 44] width 106 height 27
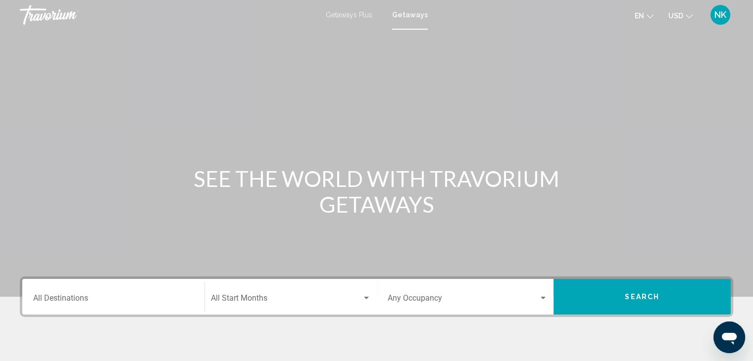
drag, startPoint x: 79, startPoint y: 293, endPoint x: 52, endPoint y: 308, distance: 30.4
drag, startPoint x: 52, startPoint y: 308, endPoint x: 51, endPoint y: 299, distance: 9.5
click at [51, 299] on input "Destination All Destinations" at bounding box center [113, 300] width 160 height 9
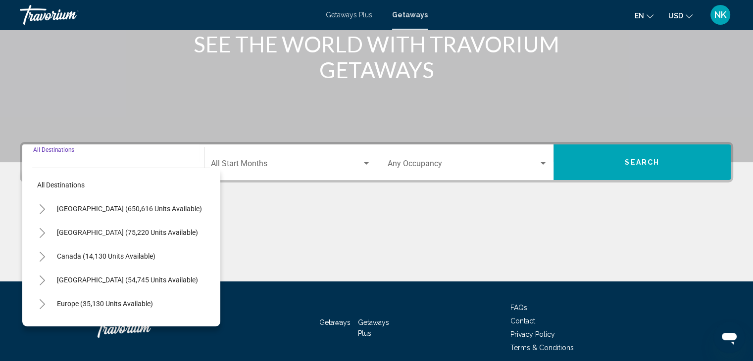
scroll to position [176, 0]
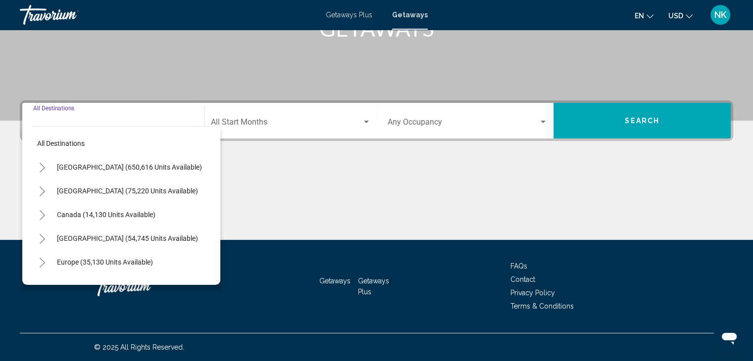
click at [44, 117] on div "Destination All Destinations" at bounding box center [113, 120] width 160 height 31
click at [261, 173] on div "Main content" at bounding box center [376, 203] width 713 height 74
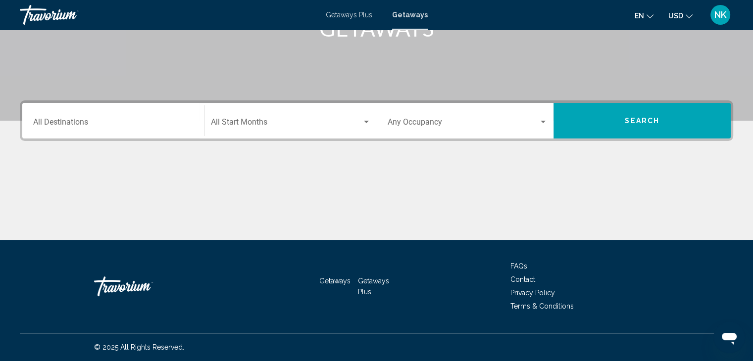
click at [130, 119] on div "Destination All Destinations" at bounding box center [113, 120] width 160 height 31
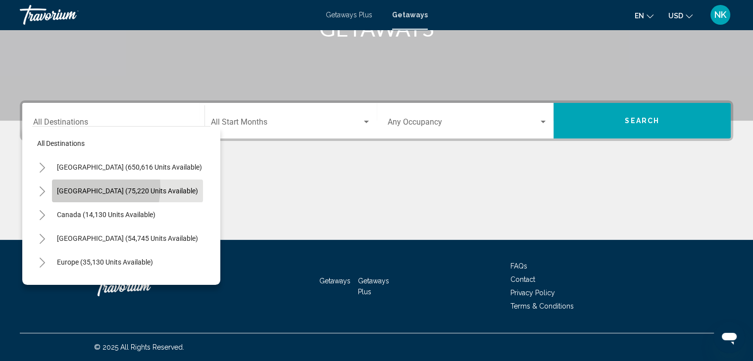
drag, startPoint x: 103, startPoint y: 192, endPoint x: 82, endPoint y: 188, distance: 22.1
click at [82, 188] on span "[GEOGRAPHIC_DATA] (75,220 units available)" at bounding box center [127, 191] width 141 height 8
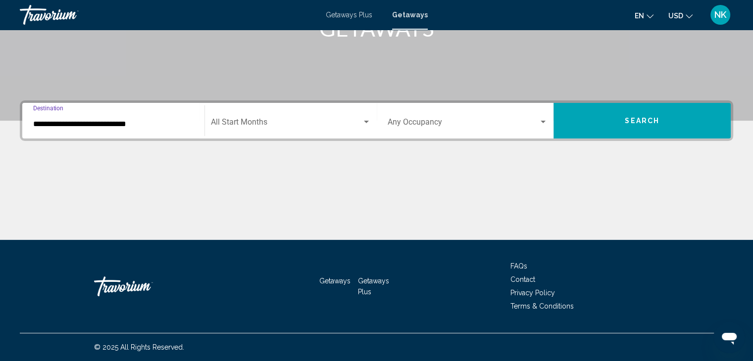
drag, startPoint x: 67, startPoint y: 126, endPoint x: 254, endPoint y: 125, distance: 186.6
click at [254, 125] on span "Search widget" at bounding box center [286, 124] width 151 height 9
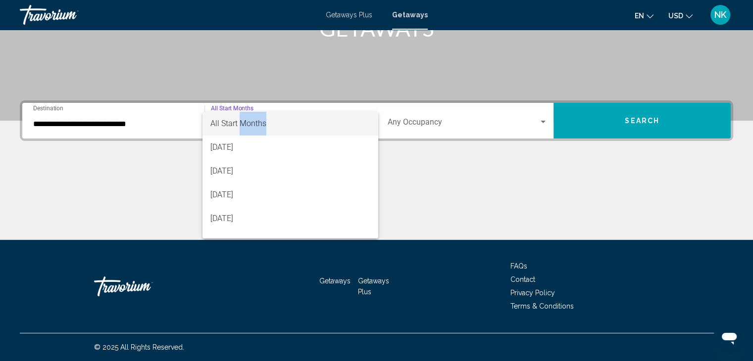
click at [254, 125] on span "All Start Months" at bounding box center [238, 123] width 56 height 9
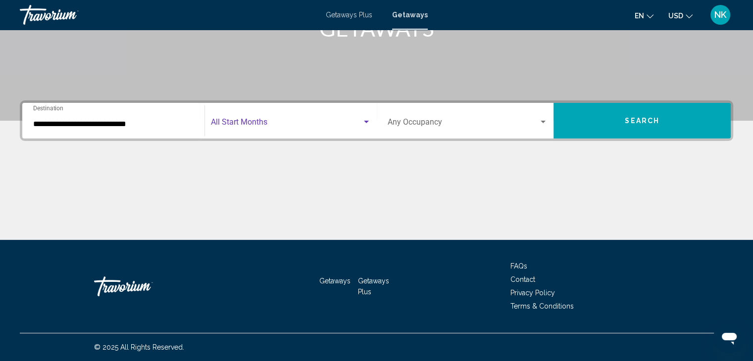
click at [262, 126] on span "Search widget" at bounding box center [286, 124] width 151 height 9
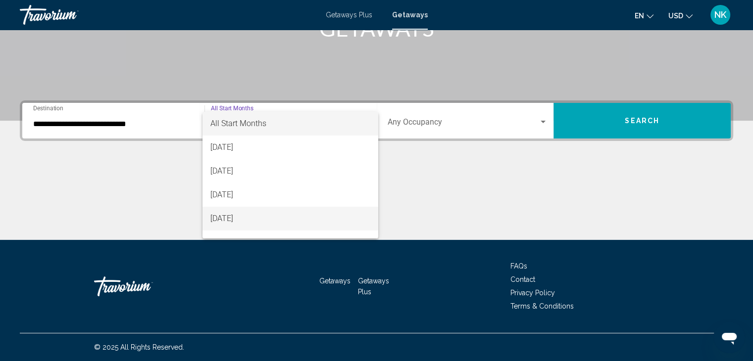
drag, startPoint x: 243, startPoint y: 219, endPoint x: 216, endPoint y: 223, distance: 26.5
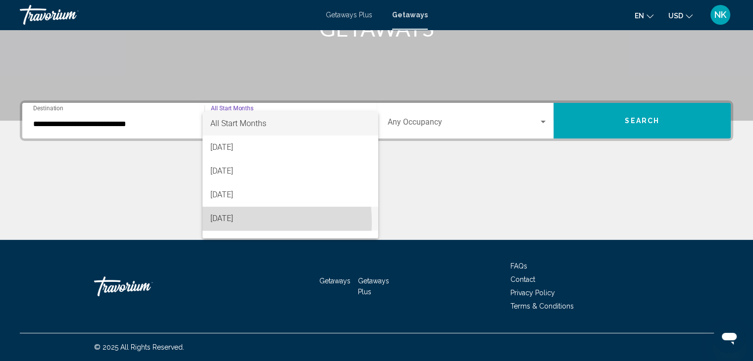
click at [216, 223] on span "[DATE]" at bounding box center [290, 219] width 160 height 24
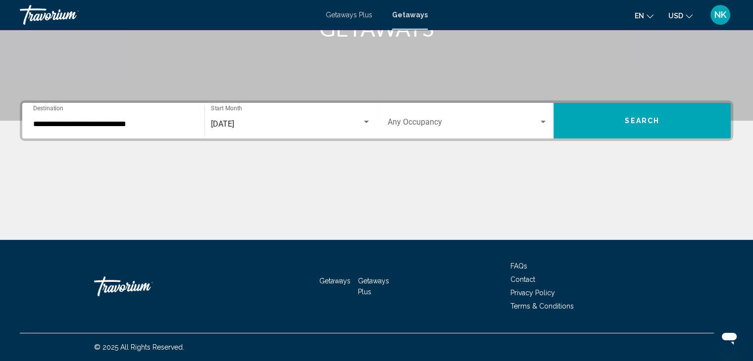
click at [418, 115] on div "Occupancy Any Occupancy" at bounding box center [468, 120] width 160 height 31
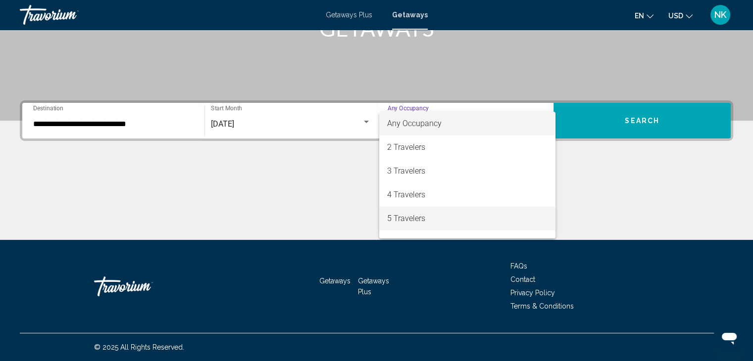
click at [414, 221] on span "5 Travelers" at bounding box center [467, 219] width 160 height 24
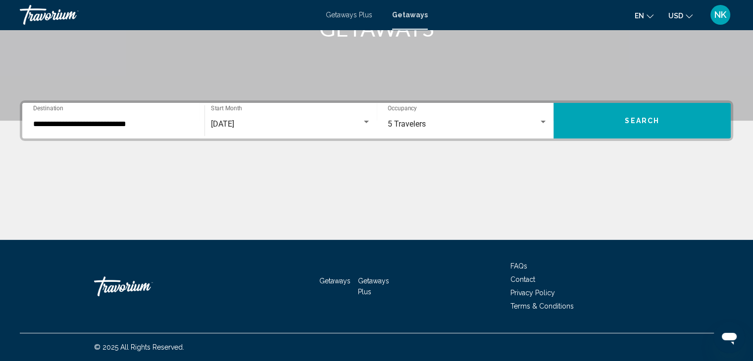
click at [414, 221] on div "Main content" at bounding box center [376, 203] width 713 height 74
click at [119, 128] on input "**********" at bounding box center [113, 124] width 160 height 9
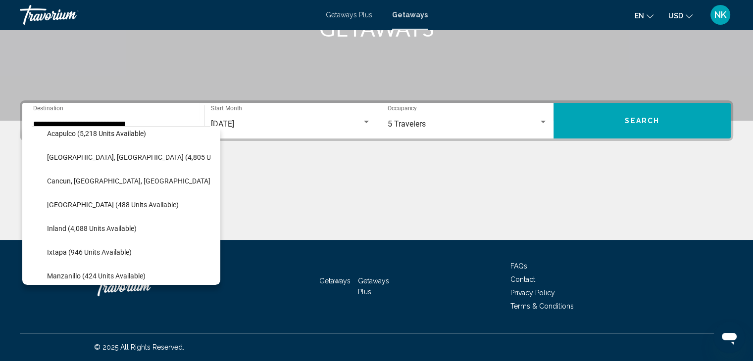
scroll to position [83, 0]
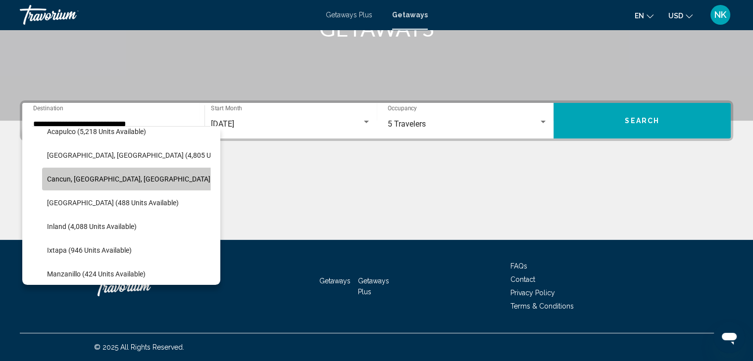
click at [118, 180] on span "Cancun, Cozumel, Riviera Maya (35,348 units available)" at bounding box center [166, 179] width 238 height 8
type input "**********"
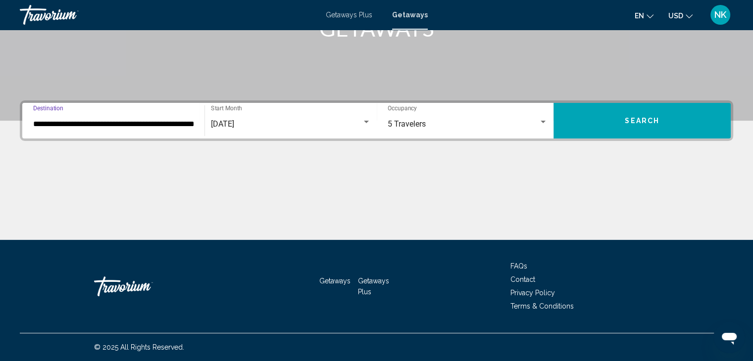
click at [598, 117] on button "Search" at bounding box center [641, 121] width 177 height 36
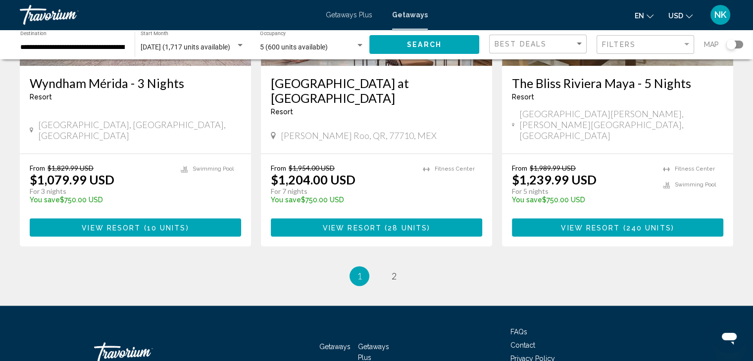
scroll to position [1266, 0]
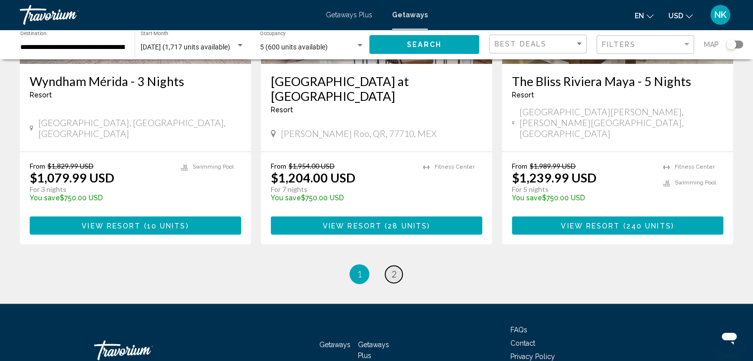
click at [396, 269] on span "2" at bounding box center [394, 274] width 5 height 11
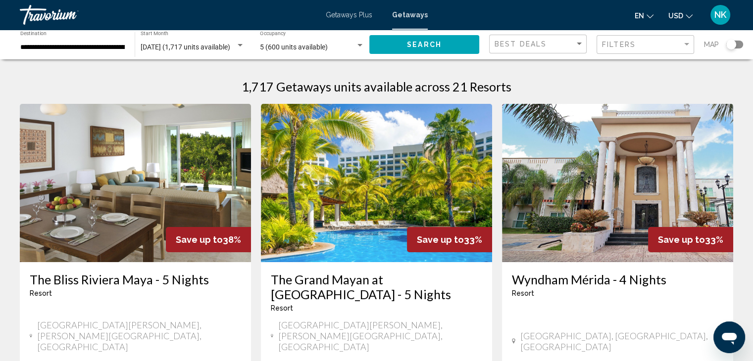
click at [113, 41] on div "**********" at bounding box center [72, 44] width 104 height 27
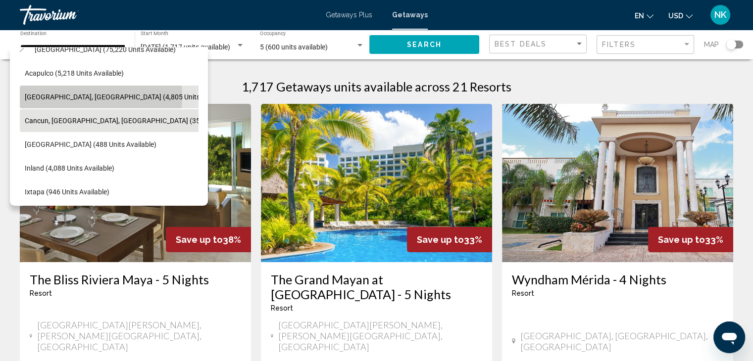
click at [62, 96] on span "Baja Peninsula, Los Cabos (4,805 units available)" at bounding box center [128, 97] width 207 height 8
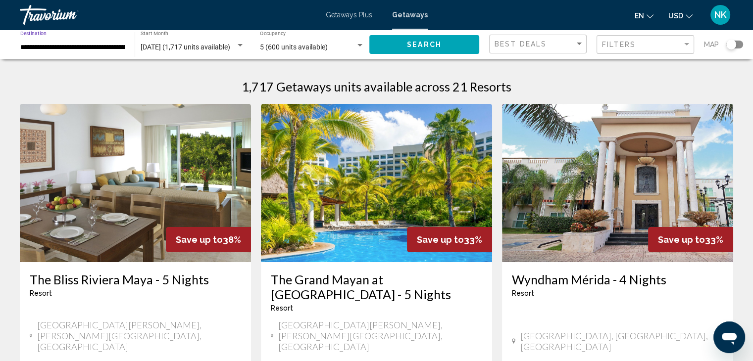
click at [436, 42] on span "Search" at bounding box center [424, 45] width 35 height 8
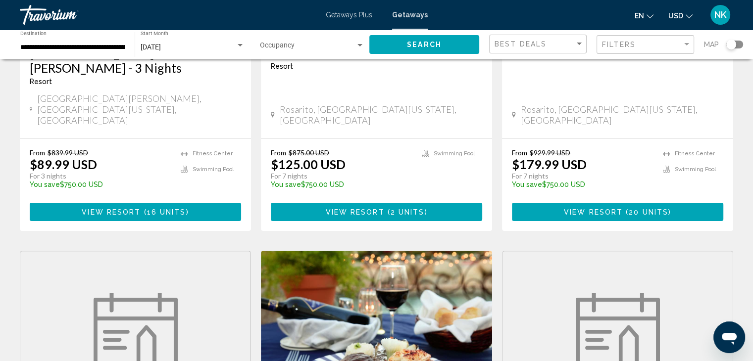
scroll to position [236, 0]
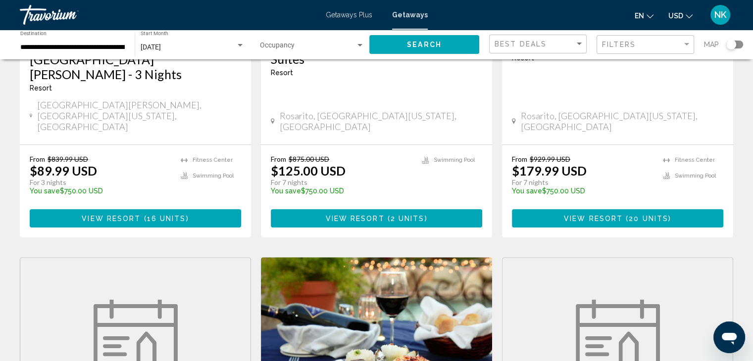
click at [51, 46] on input "**********" at bounding box center [72, 48] width 104 height 8
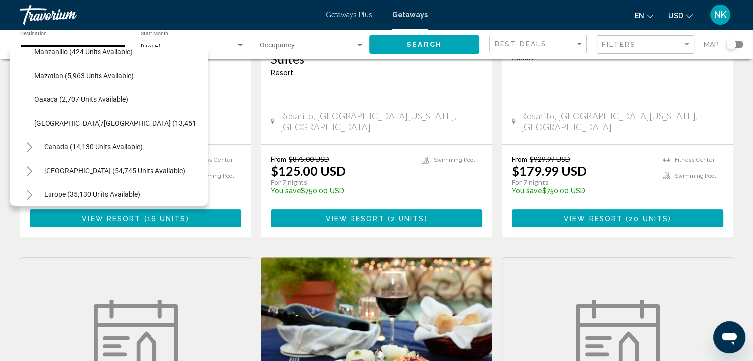
scroll to position [228, 0]
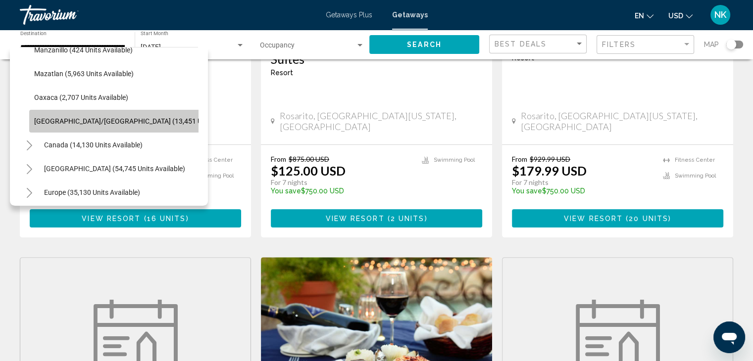
click at [130, 121] on span "Puerto Vallarta/Jalisco (13,451 units available)" at bounding box center [139, 121] width 211 height 8
type input "**********"
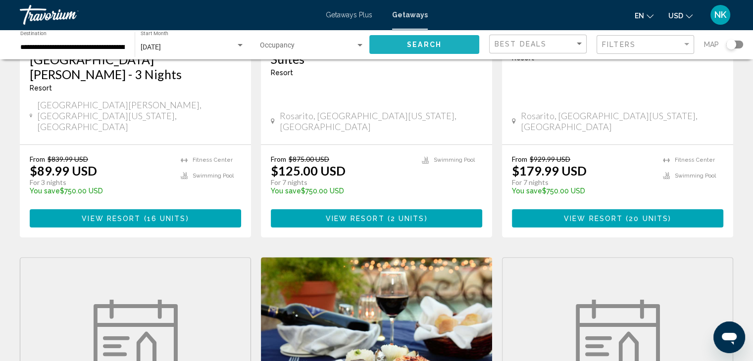
click at [416, 41] on span "Search" at bounding box center [424, 45] width 35 height 8
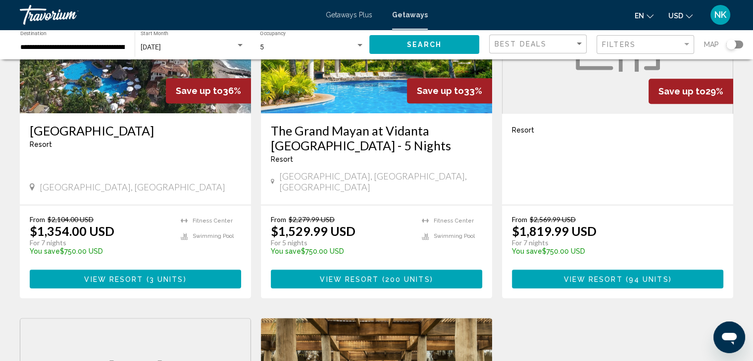
scroll to position [498, 0]
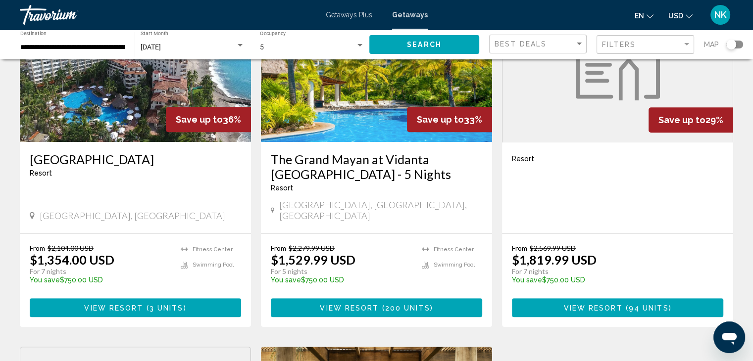
click at [353, 16] on span "Getaways Plus" at bounding box center [349, 15] width 47 height 8
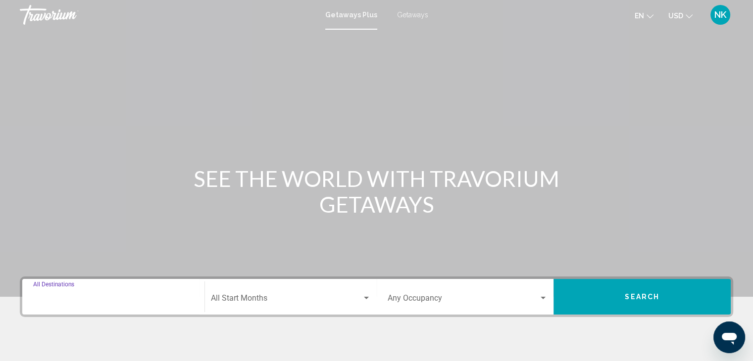
click at [86, 300] on input "Destination All Destinations" at bounding box center [113, 300] width 160 height 9
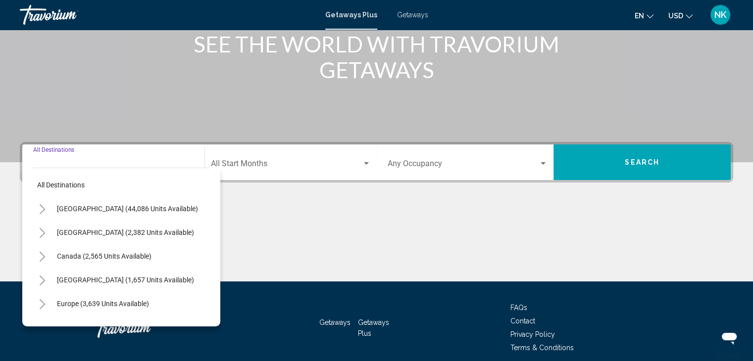
scroll to position [176, 0]
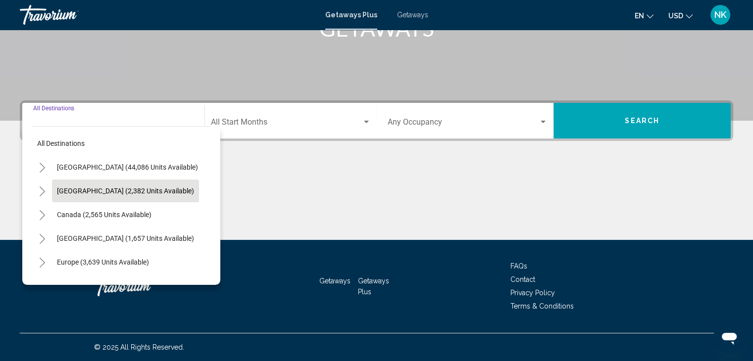
click at [93, 189] on span "Mexico (2,382 units available)" at bounding box center [125, 191] width 137 height 8
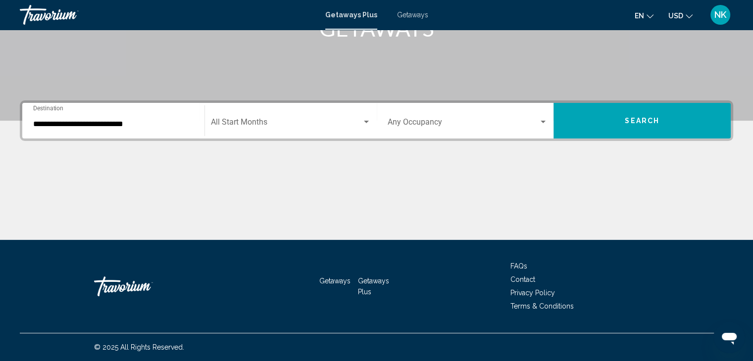
click at [153, 129] on div "**********" at bounding box center [113, 120] width 160 height 31
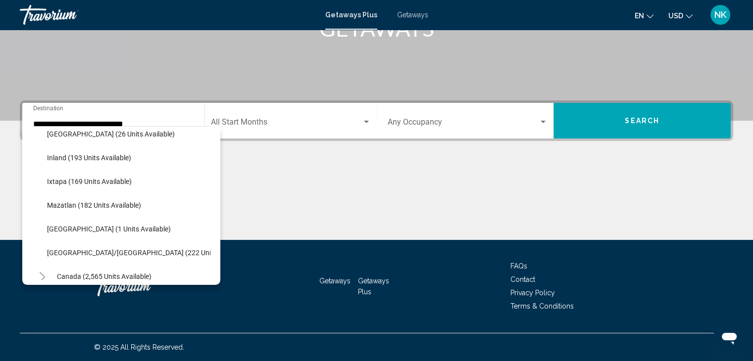
scroll to position [153, 0]
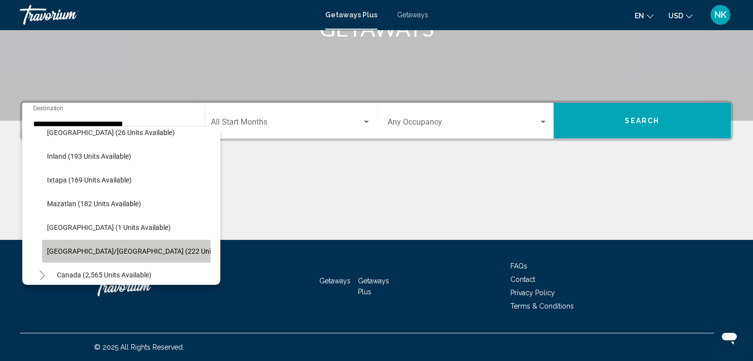
click at [129, 249] on span "Puerto Vallarta/Jalisco (222 units available)" at bounding box center [147, 252] width 201 height 8
type input "**********"
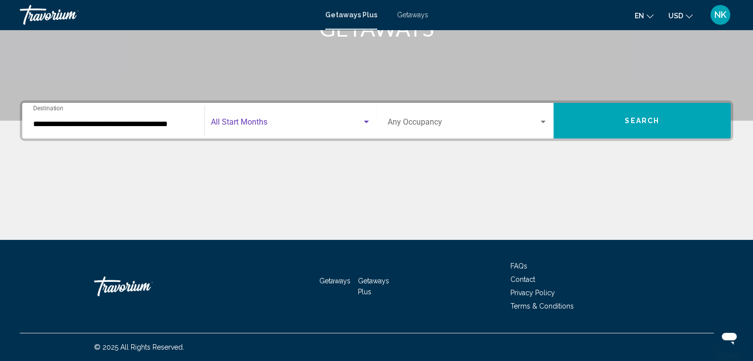
click at [271, 127] on span "Search widget" at bounding box center [286, 124] width 151 height 9
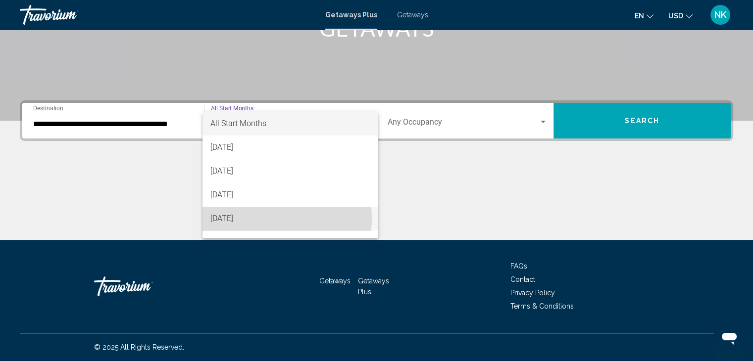
click at [263, 219] on span "[DATE]" at bounding box center [290, 219] width 160 height 24
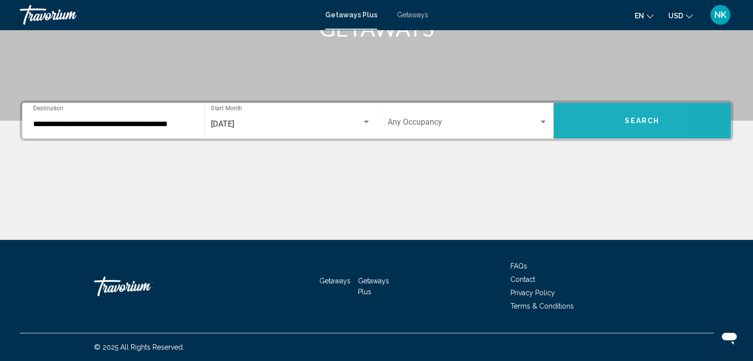
click at [583, 120] on button "Search" at bounding box center [641, 121] width 177 height 36
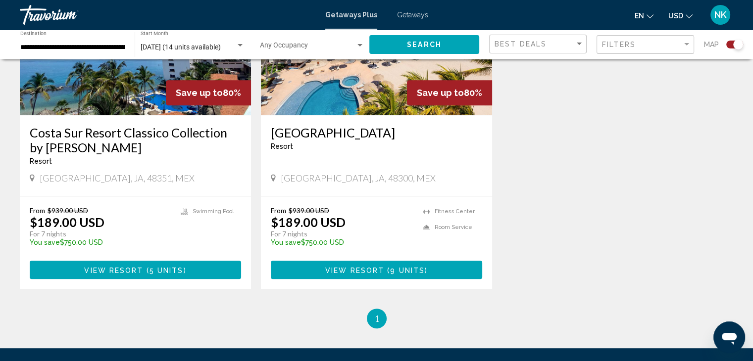
scroll to position [456, 0]
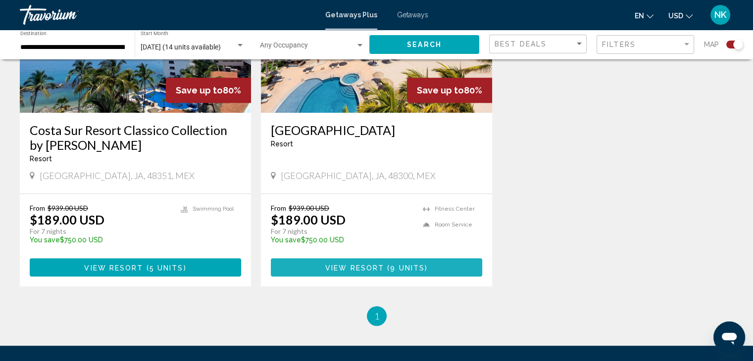
click at [430, 259] on button "View Resort ( 9 units )" at bounding box center [376, 267] width 211 height 18
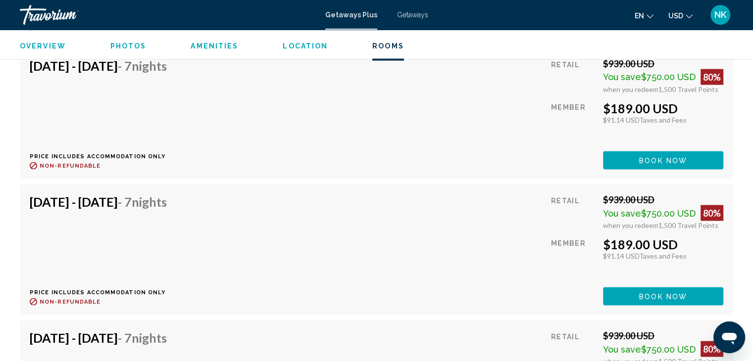
scroll to position [1889, 0]
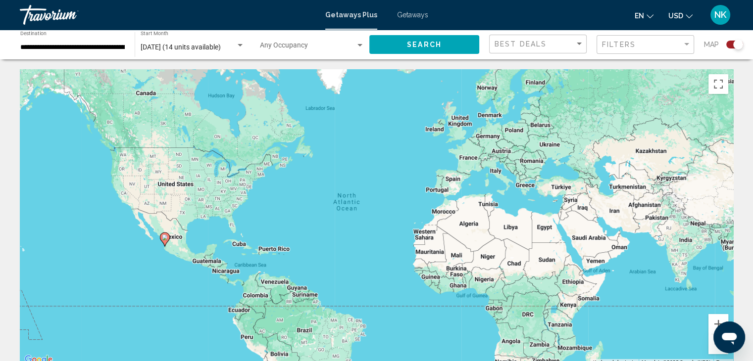
click at [222, 43] on div "November 2025 (14 units available) Start Month All Start Months" at bounding box center [193, 44] width 104 height 27
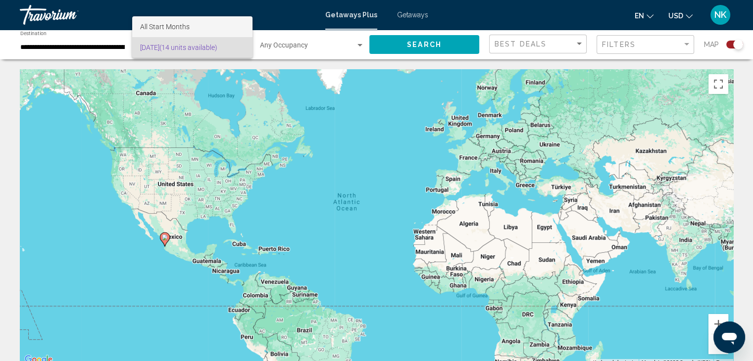
click at [222, 28] on span "All Start Months" at bounding box center [192, 26] width 104 height 21
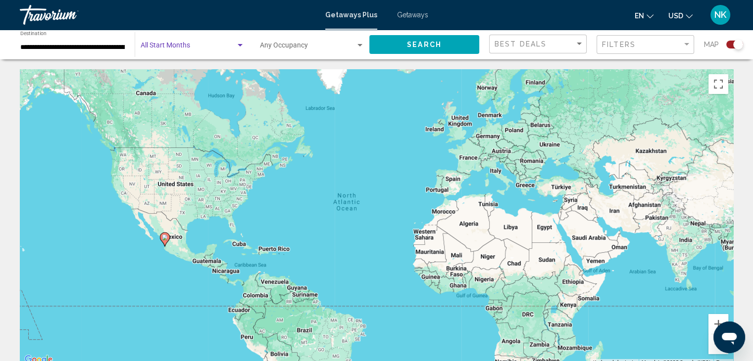
click at [297, 50] on span "Search widget" at bounding box center [308, 48] width 96 height 8
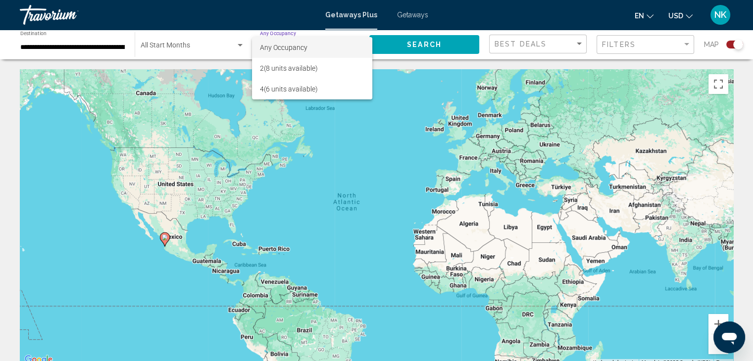
click at [339, 42] on span "Any Occupancy" at bounding box center [312, 47] width 104 height 21
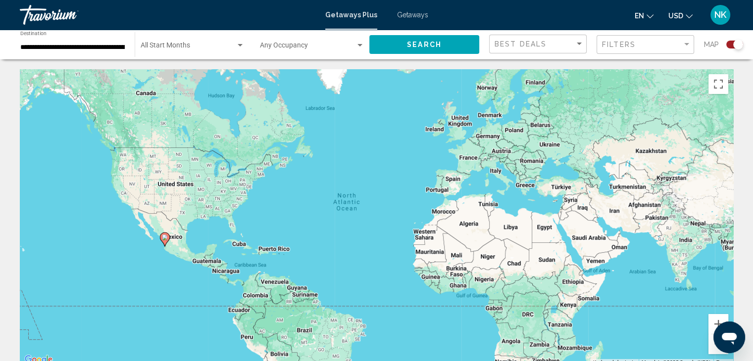
click at [304, 43] on div "Occupancy Any Occupancy" at bounding box center [312, 44] width 104 height 27
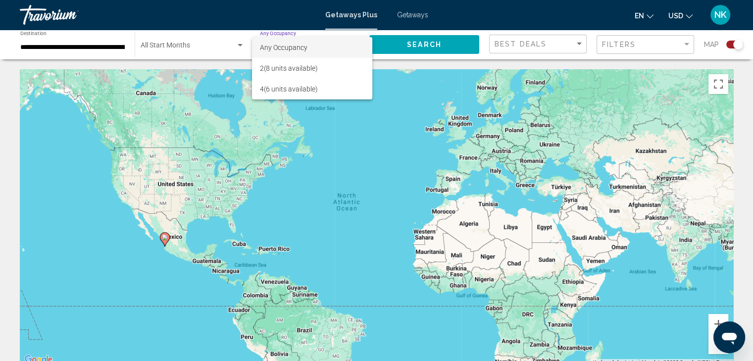
click at [83, 50] on div at bounding box center [376, 180] width 753 height 361
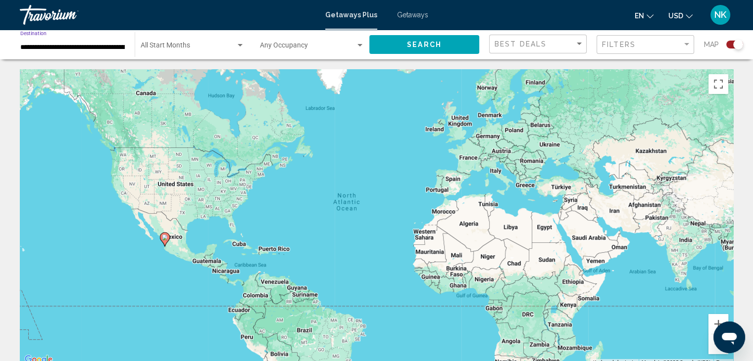
click at [83, 50] on input "**********" at bounding box center [72, 48] width 104 height 8
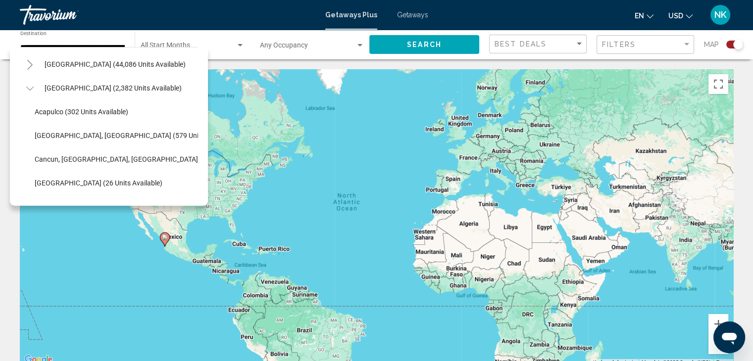
scroll to position [20, 0]
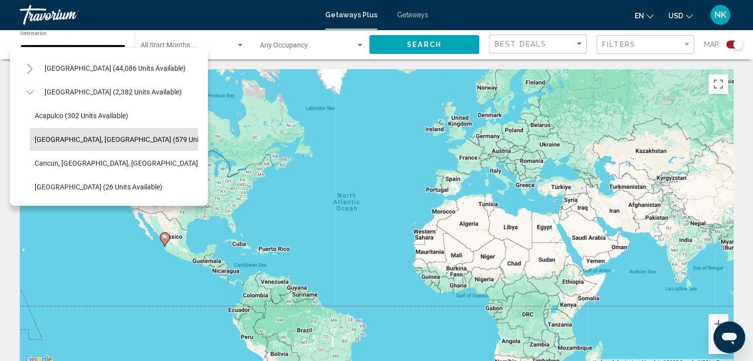
click at [121, 139] on span "Baja Peninsula, Los Cabos (579 units available)" at bounding box center [135, 140] width 201 height 8
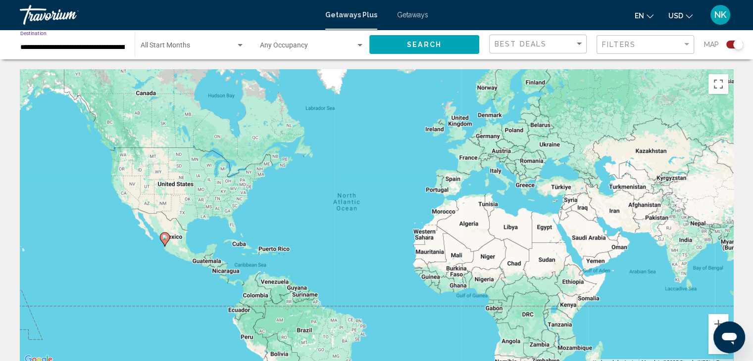
type input "**********"
click at [202, 45] on span "Search widget" at bounding box center [188, 48] width 95 height 8
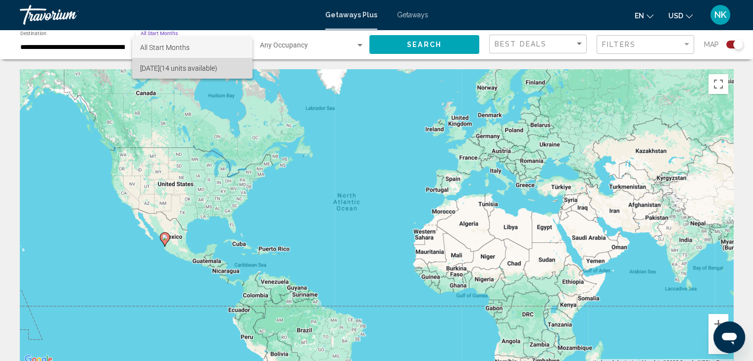
click at [198, 68] on span "November 2025 (14 units available)" at bounding box center [192, 68] width 104 height 21
click at [318, 42] on div "Occupancy Any Occupancy" at bounding box center [312, 44] width 104 height 27
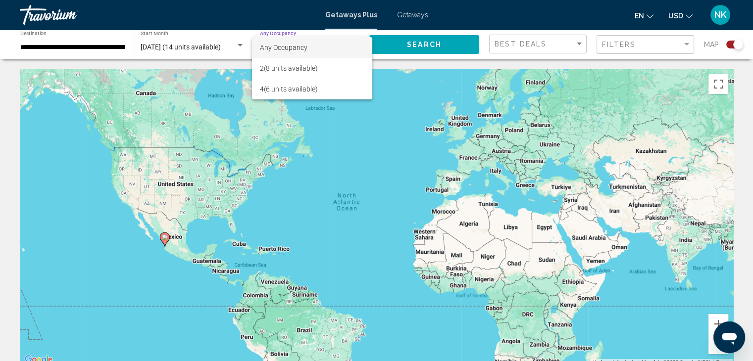
click at [433, 35] on div at bounding box center [376, 180] width 753 height 361
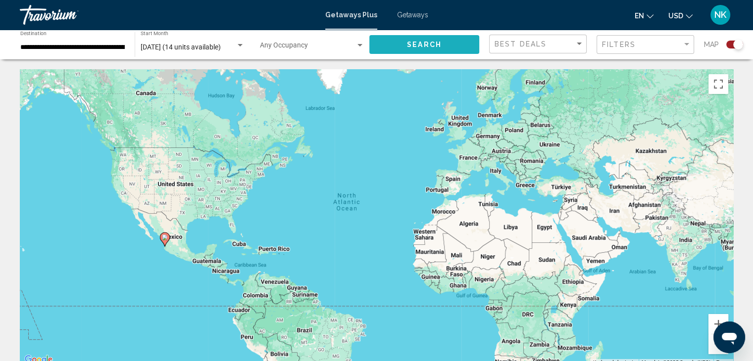
click at [424, 39] on button "Search" at bounding box center [424, 44] width 110 height 18
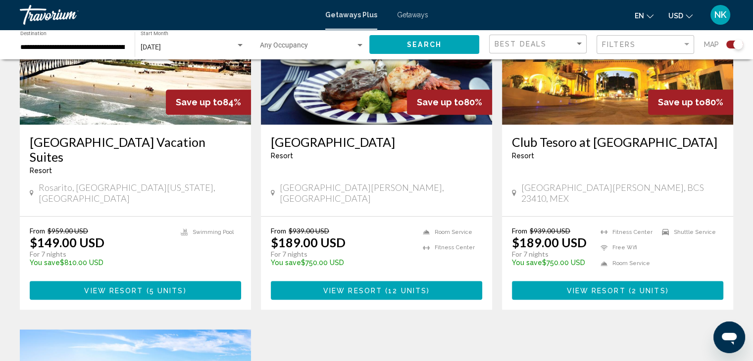
scroll to position [822, 0]
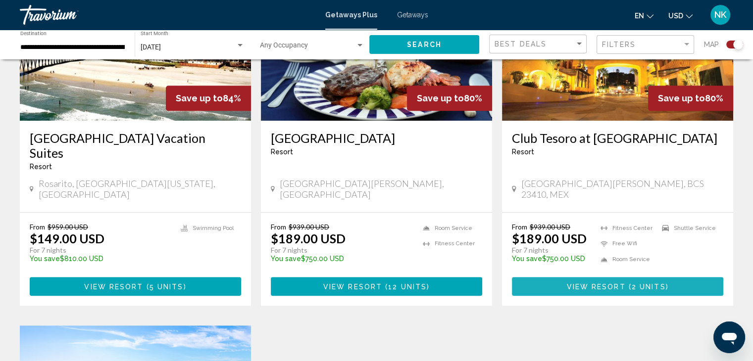
click at [603, 283] on span "View Resort" at bounding box center [595, 287] width 59 height 8
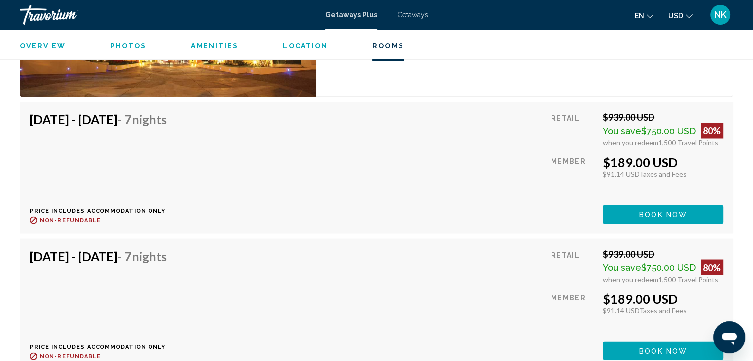
scroll to position [1729, 0]
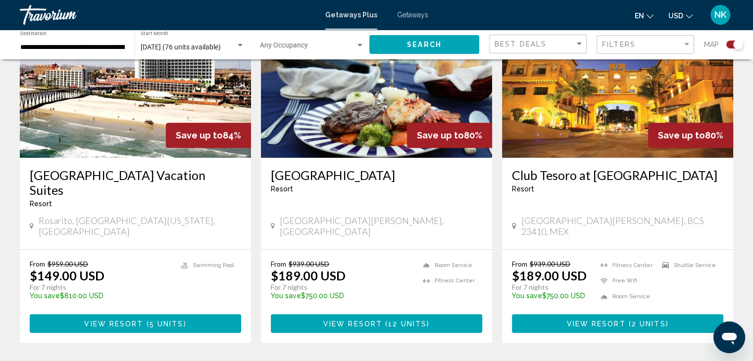
scroll to position [789, 0]
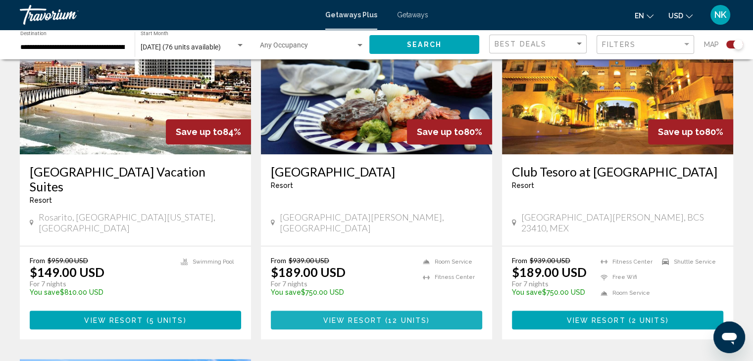
click at [376, 317] on span "View Resort" at bounding box center [352, 321] width 59 height 8
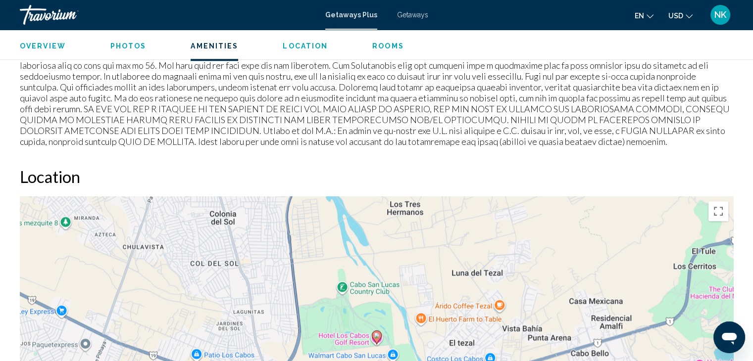
scroll to position [254, 0]
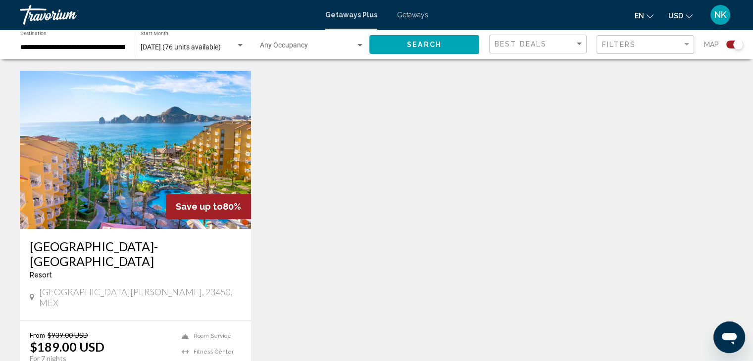
scroll to position [1068, 0]
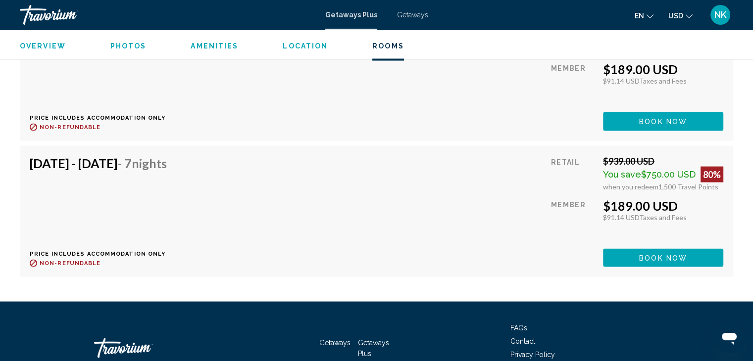
scroll to position [2047, 0]
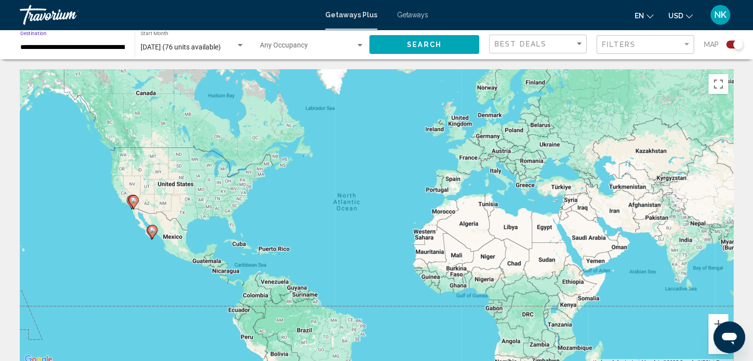
click at [76, 44] on input "**********" at bounding box center [72, 48] width 104 height 8
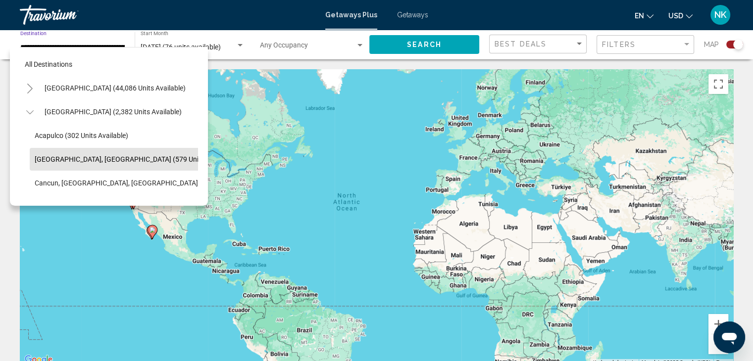
scroll to position [39, 0]
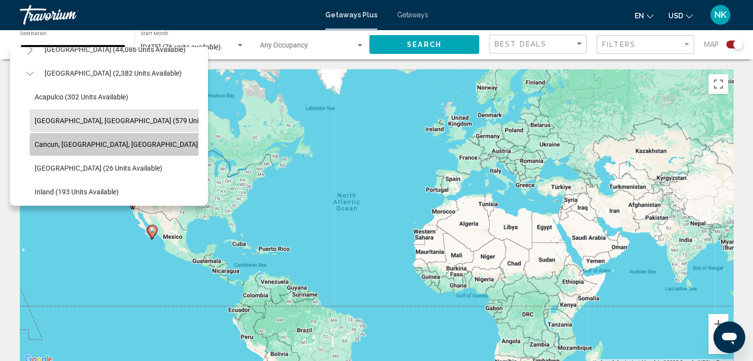
click at [124, 142] on span "Cancun, Cozumel, Riviera Maya (343 units available)" at bounding box center [149, 145] width 228 height 8
type input "**********"
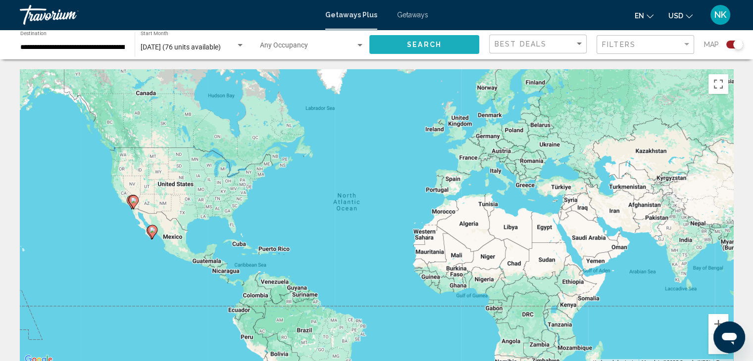
click at [438, 42] on span "Search" at bounding box center [424, 45] width 35 height 8
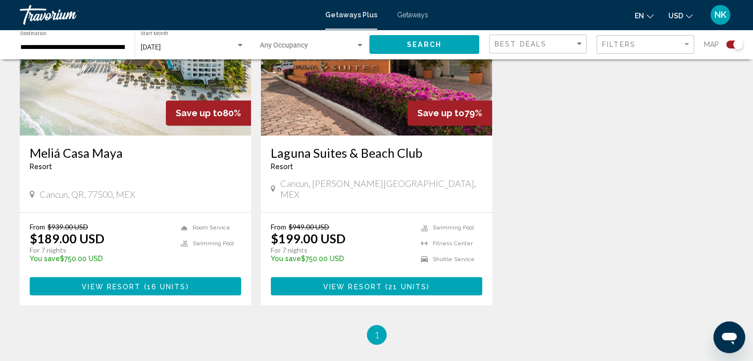
scroll to position [436, 0]
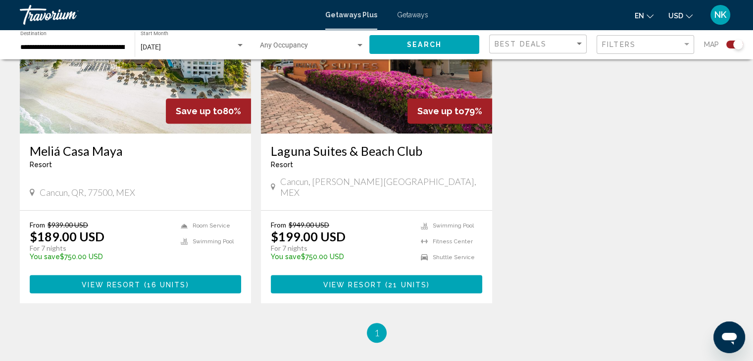
click at [377, 281] on span "View Resort" at bounding box center [352, 285] width 59 height 8
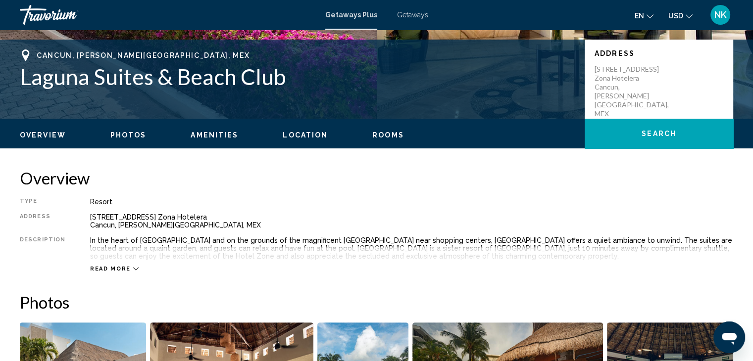
scroll to position [194, 0]
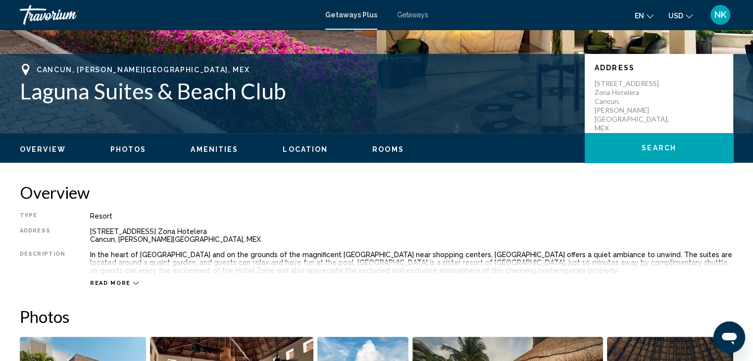
click at [129, 278] on div "Read more" at bounding box center [411, 273] width 643 height 27
click at [123, 280] on button "Read more" at bounding box center [114, 283] width 49 height 7
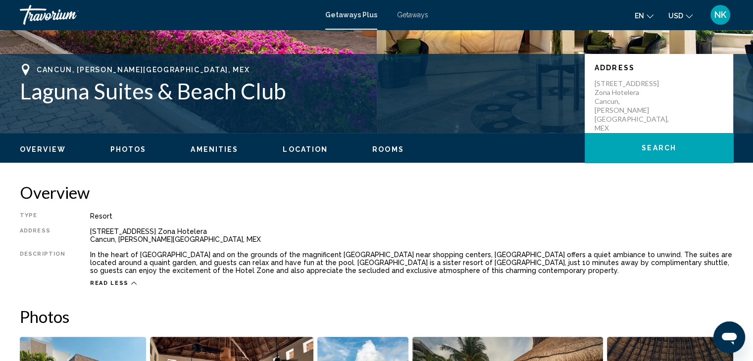
click at [123, 280] on button "Read less" at bounding box center [113, 283] width 47 height 7
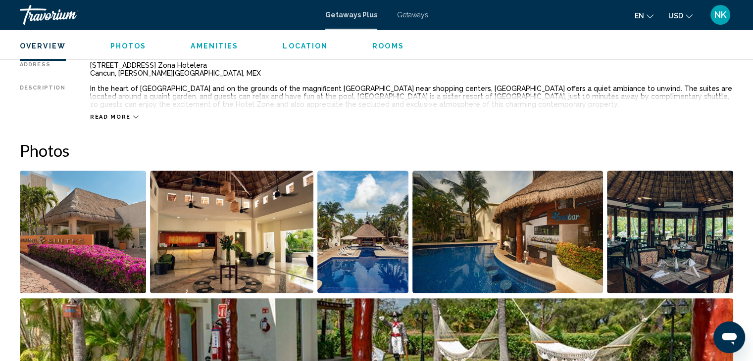
scroll to position [364, 0]
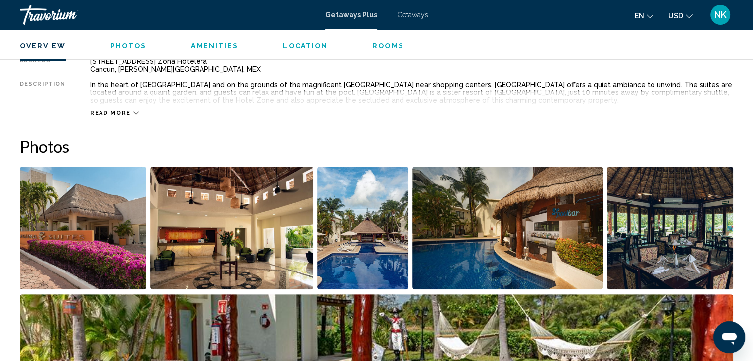
click at [120, 113] on span "Read more" at bounding box center [110, 113] width 41 height 6
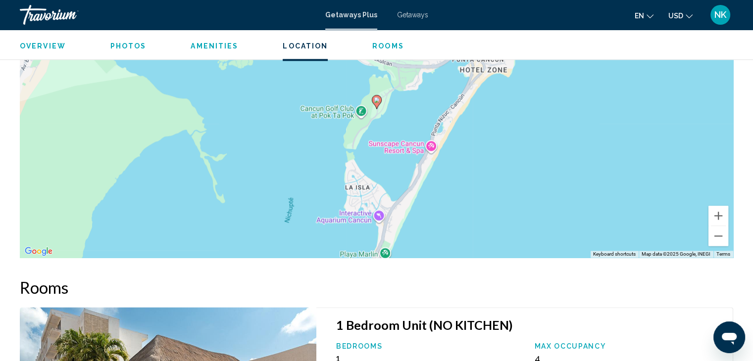
scroll to position [1187, 0]
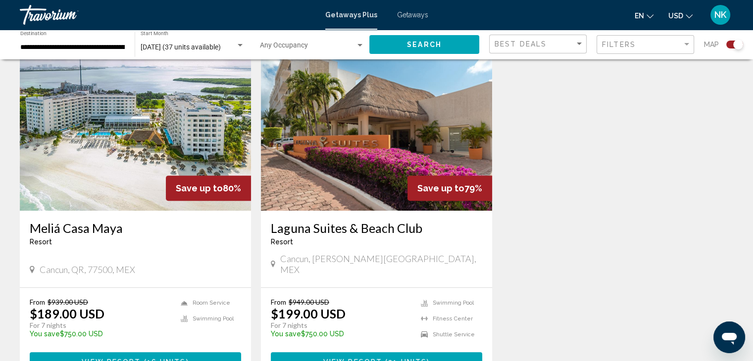
scroll to position [357, 0]
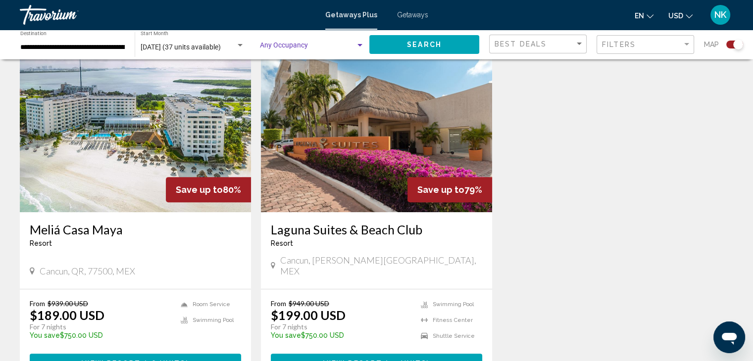
click at [280, 44] on span "Search widget" at bounding box center [308, 48] width 96 height 8
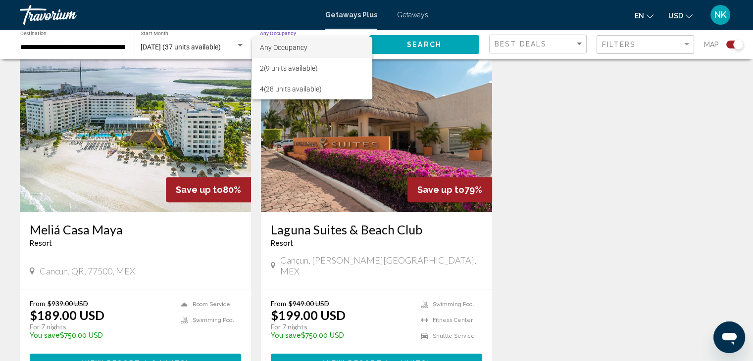
click at [83, 353] on div at bounding box center [376, 180] width 753 height 361
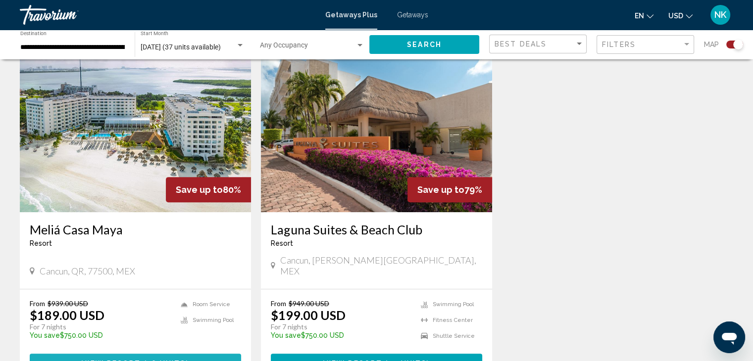
click at [83, 359] on span "View Resort" at bounding box center [111, 363] width 59 height 8
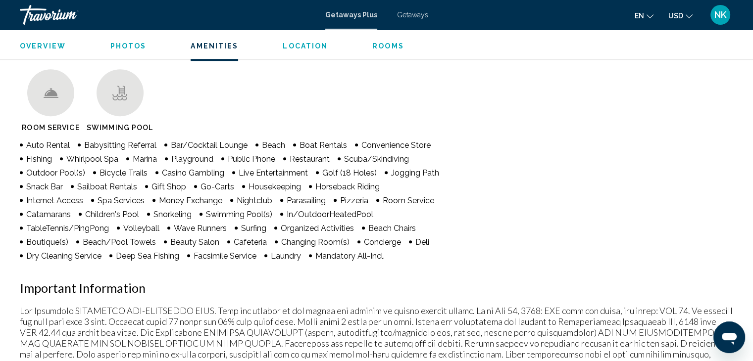
scroll to position [723, 0]
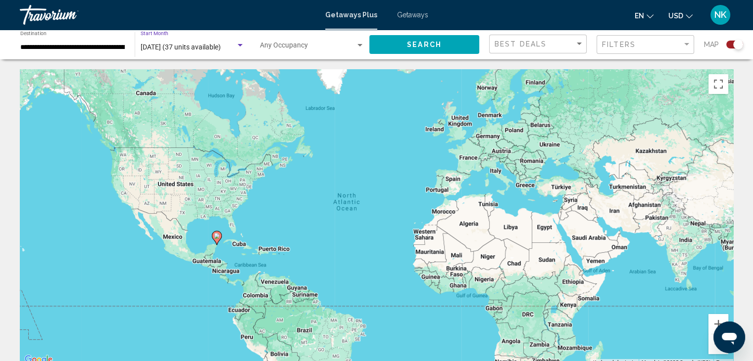
click at [236, 46] on div "Search widget" at bounding box center [240, 46] width 9 height 8
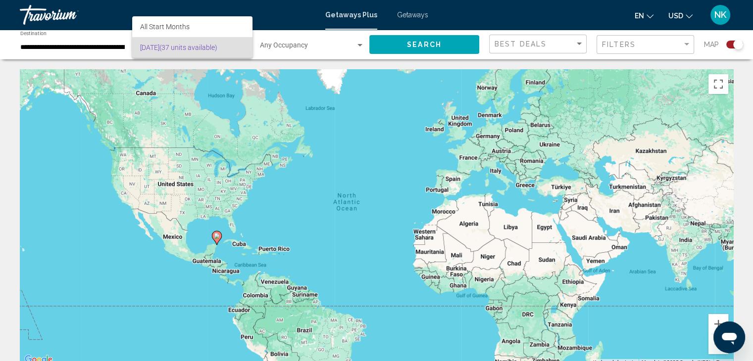
click at [85, 75] on div at bounding box center [376, 180] width 753 height 361
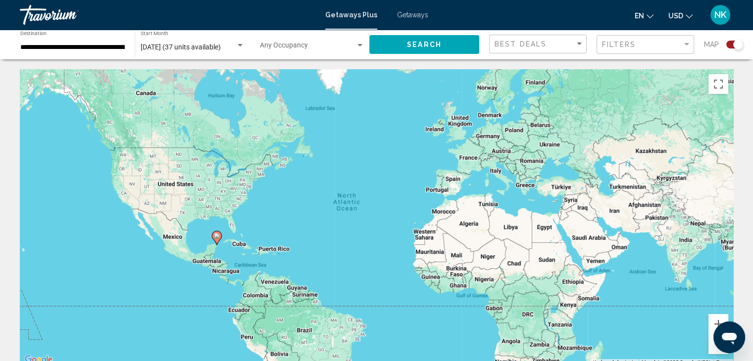
click at [154, 34] on div "November 2025 (37 units available) Start Month All Start Months" at bounding box center [193, 44] width 104 height 27
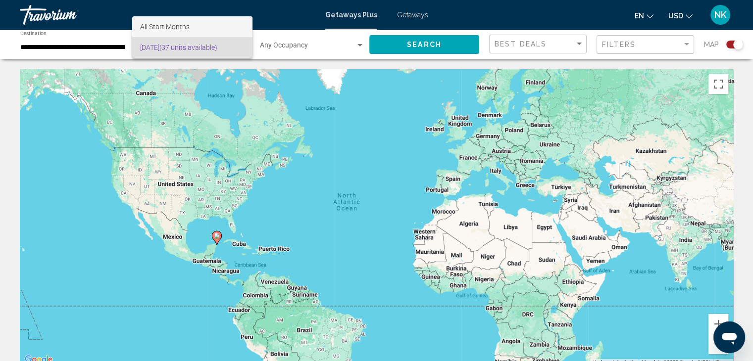
click at [153, 36] on span "All Start Months" at bounding box center [192, 26] width 104 height 21
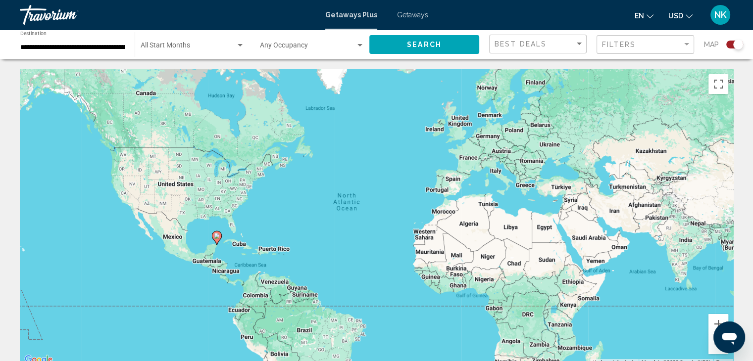
click at [153, 40] on div "Start Month All Start Months" at bounding box center [193, 44] width 104 height 27
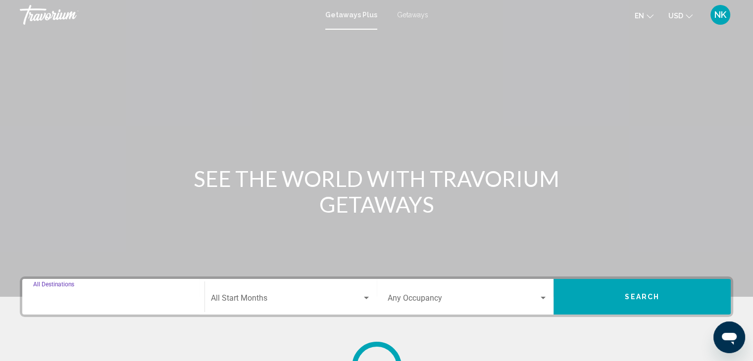
click at [112, 301] on input "Destination All Destinations" at bounding box center [113, 300] width 160 height 9
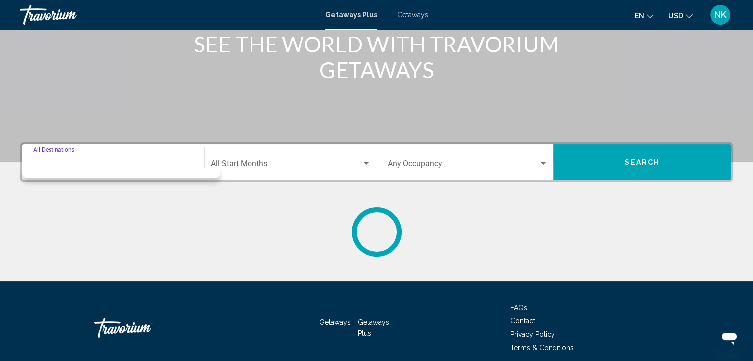
scroll to position [176, 0]
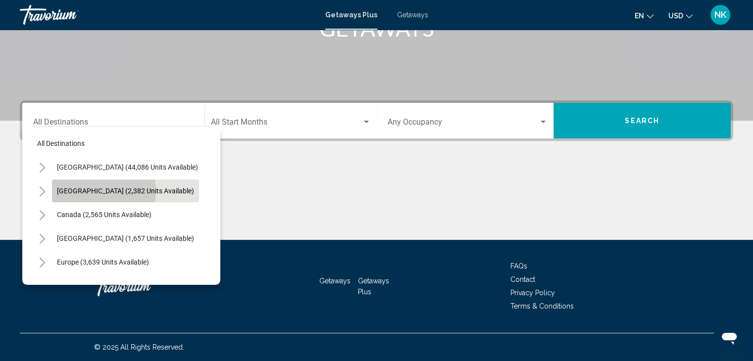
click at [95, 191] on span "Mexico (2,382 units available)" at bounding box center [125, 191] width 137 height 8
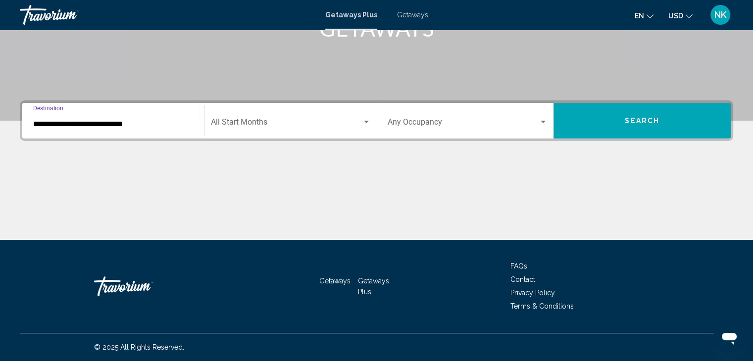
click at [129, 126] on input "**********" at bounding box center [113, 124] width 160 height 9
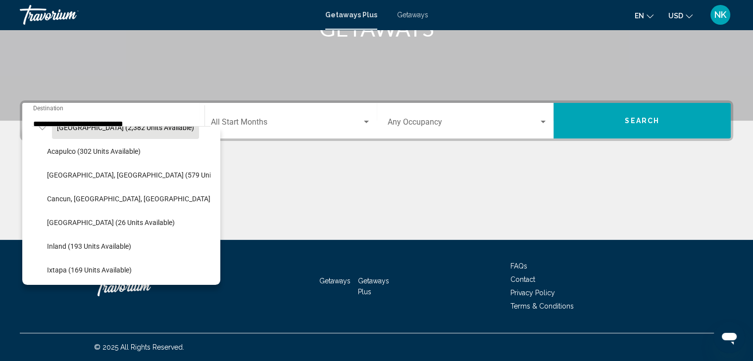
scroll to position [55, 0]
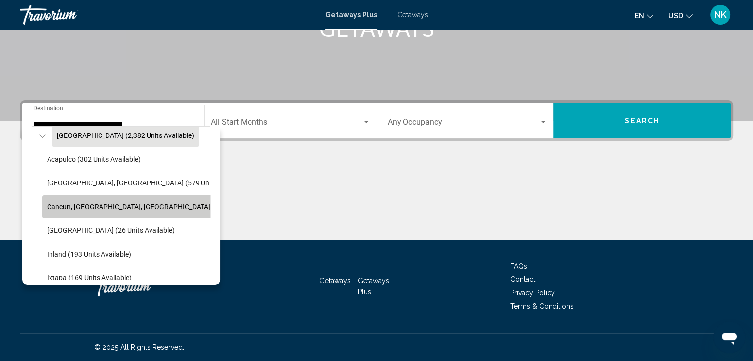
click at [113, 205] on span "Cancun, Cozumel, Riviera Maya (343 units available)" at bounding box center [161, 207] width 228 height 8
type input "**********"
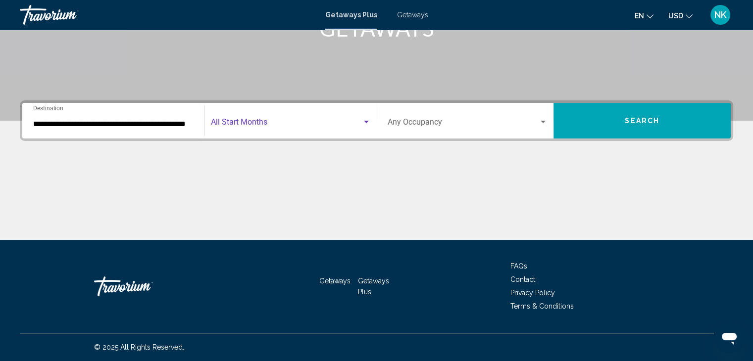
click at [241, 120] on span "Search widget" at bounding box center [286, 124] width 151 height 9
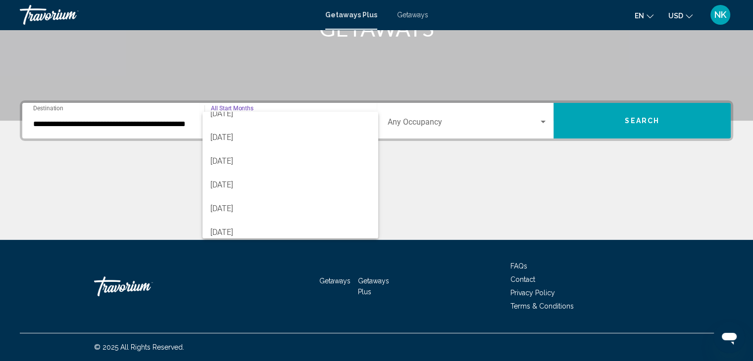
scroll to position [107, 0]
click at [294, 129] on span "[DATE]" at bounding box center [290, 136] width 160 height 24
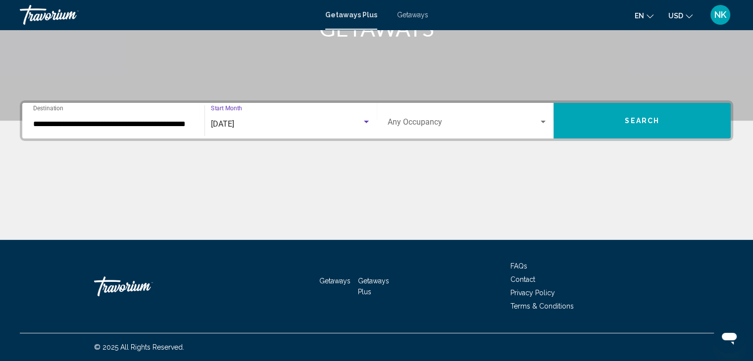
click at [437, 131] on div "Occupancy Any Occupancy" at bounding box center [468, 120] width 160 height 31
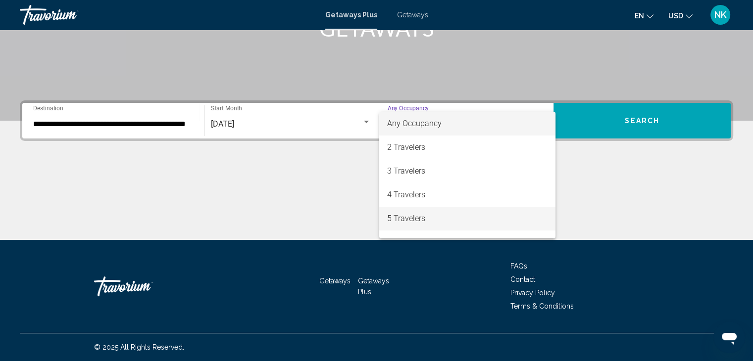
click at [454, 211] on span "5 Travelers" at bounding box center [467, 219] width 160 height 24
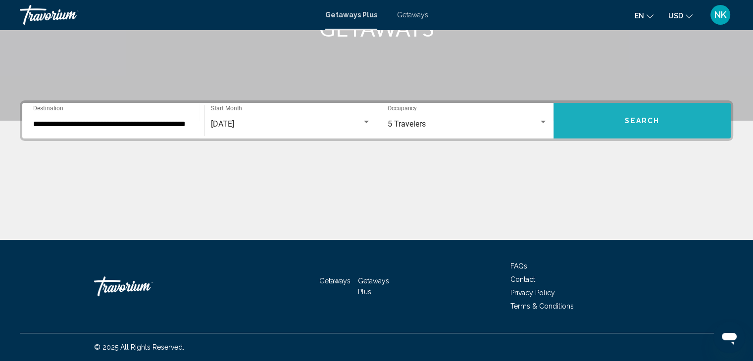
click at [636, 125] on button "Search" at bounding box center [641, 121] width 177 height 36
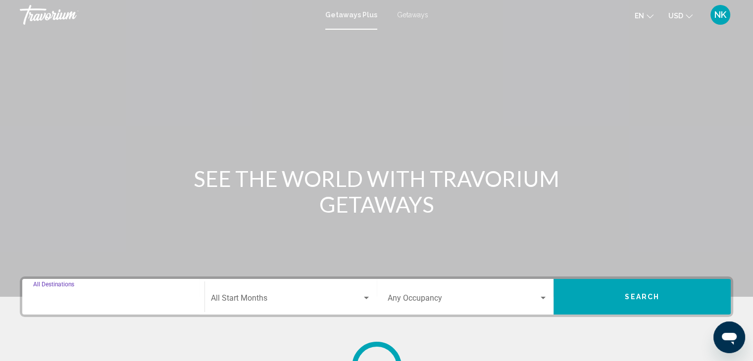
click at [67, 301] on input "Destination All Destinations" at bounding box center [113, 300] width 160 height 9
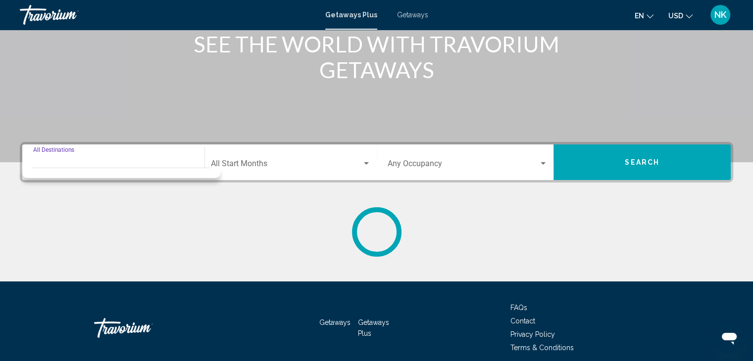
scroll to position [176, 0]
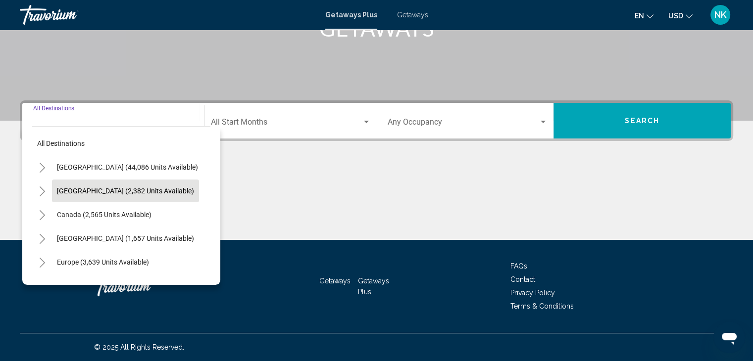
click at [136, 187] on span "Mexico (2,382 units available)" at bounding box center [125, 191] width 137 height 8
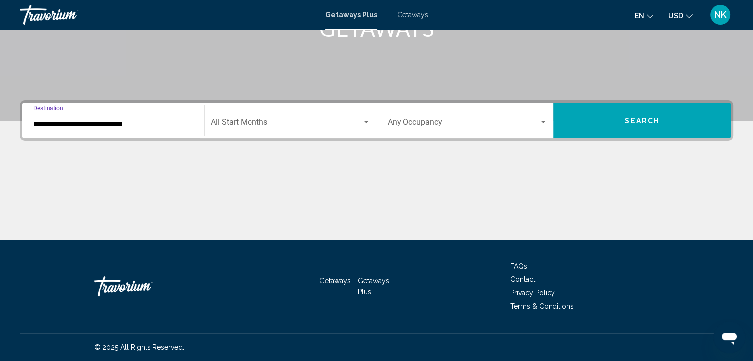
click at [119, 126] on input "**********" at bounding box center [113, 124] width 160 height 9
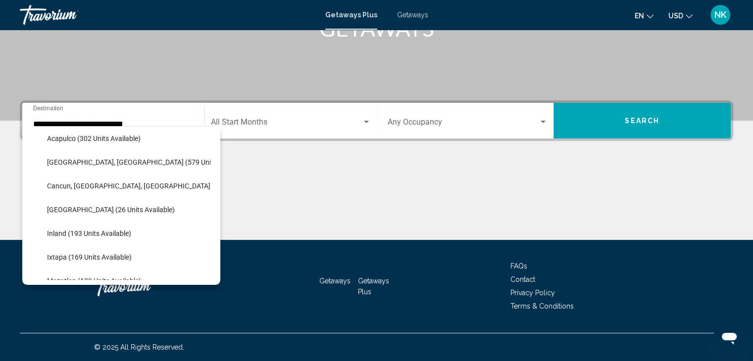
scroll to position [86, 0]
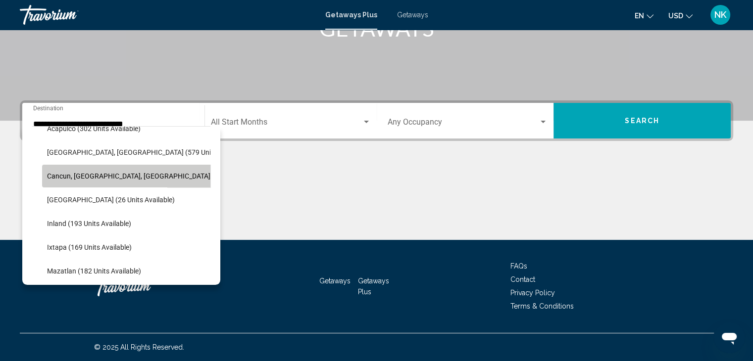
click at [171, 179] on span "Cancun, Cozumel, Riviera Maya (343 units available)" at bounding box center [161, 176] width 228 height 8
type input "**********"
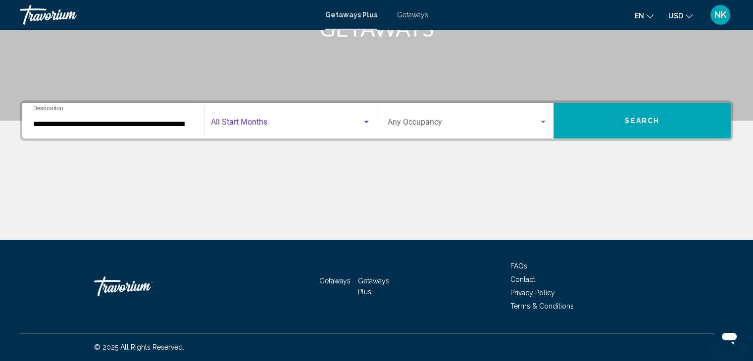
click at [297, 128] on span "Search widget" at bounding box center [286, 124] width 151 height 9
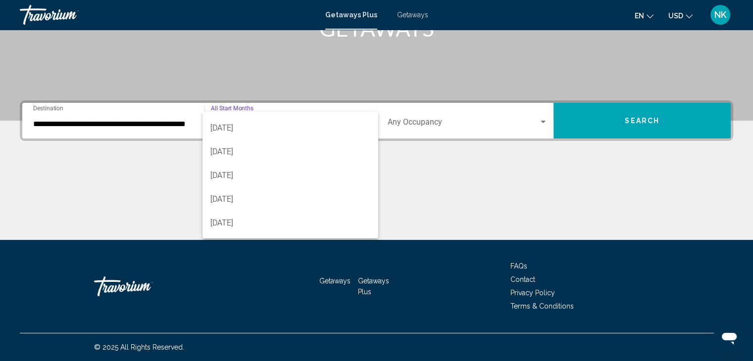
scroll to position [97, 0]
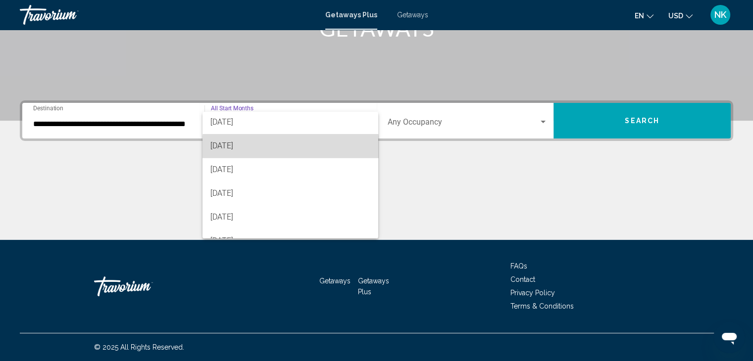
click at [291, 149] on span "[DATE]" at bounding box center [290, 146] width 160 height 24
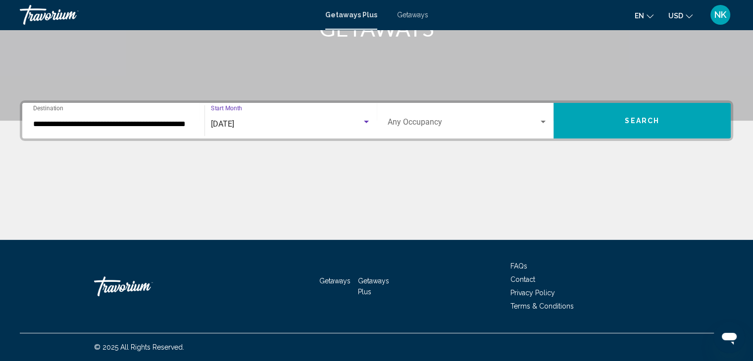
click at [401, 127] on span "Search widget" at bounding box center [463, 124] width 151 height 9
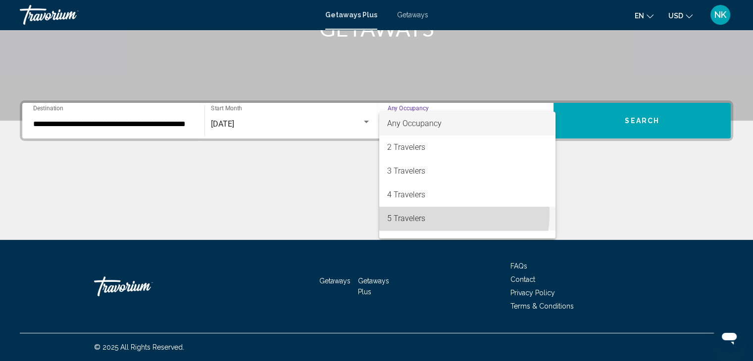
click at [431, 213] on span "5 Travelers" at bounding box center [467, 219] width 160 height 24
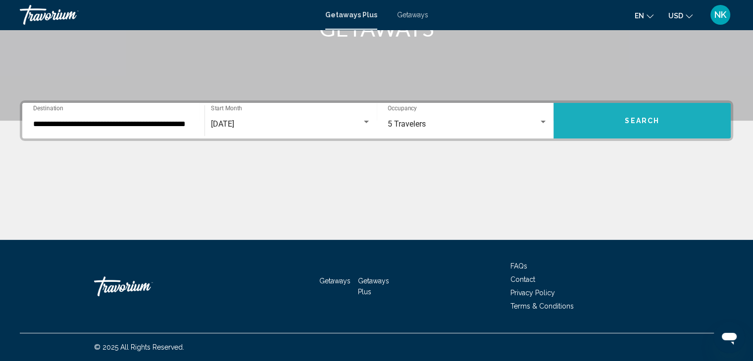
click at [626, 117] on span "Search" at bounding box center [642, 121] width 35 height 8
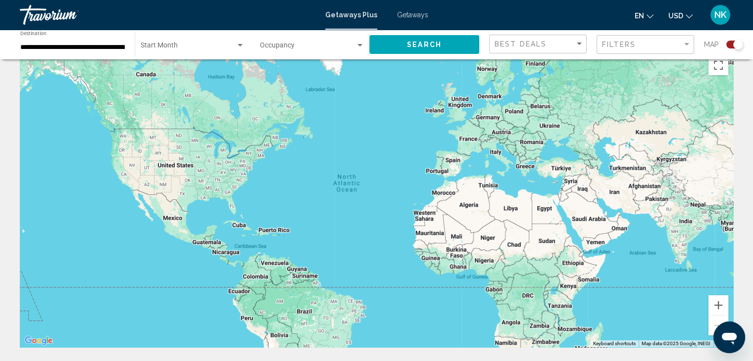
scroll to position [17, 0]
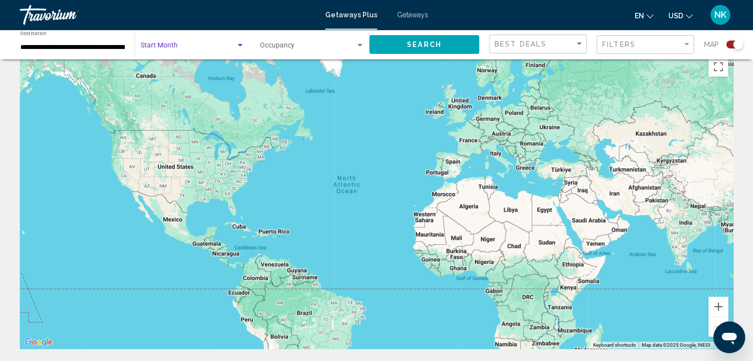
click at [152, 50] on span "Search widget" at bounding box center [188, 48] width 95 height 8
click at [174, 46] on span "All Start Months" at bounding box center [165, 48] width 50 height 8
click at [282, 46] on span "Search widget" at bounding box center [308, 48] width 96 height 8
click at [282, 46] on span "Any Occupancy" at bounding box center [284, 48] width 48 height 8
click at [81, 48] on input "**********" at bounding box center [72, 48] width 104 height 8
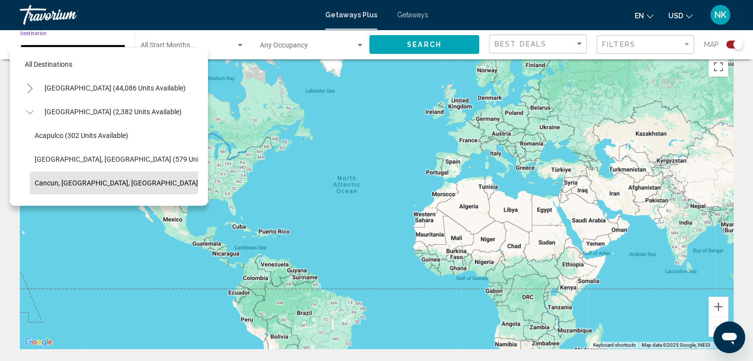
scroll to position [62, 10]
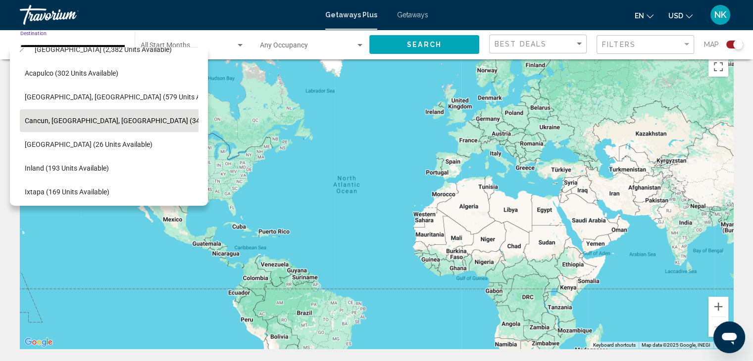
click at [154, 120] on span "Cancun, Cozumel, Riviera Maya (343 units available)" at bounding box center [139, 121] width 228 height 8
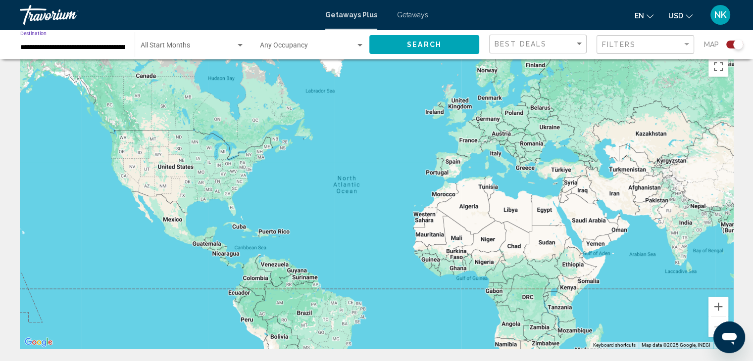
click at [169, 54] on div "Start Month All Start Months" at bounding box center [193, 44] width 104 height 27
click at [166, 46] on span "All Start Months" at bounding box center [165, 48] width 50 height 8
click at [166, 46] on span "Search widget" at bounding box center [188, 48] width 95 height 8
click at [415, 19] on div at bounding box center [376, 180] width 753 height 361
click at [190, 50] on span "Search widget" at bounding box center [188, 48] width 95 height 8
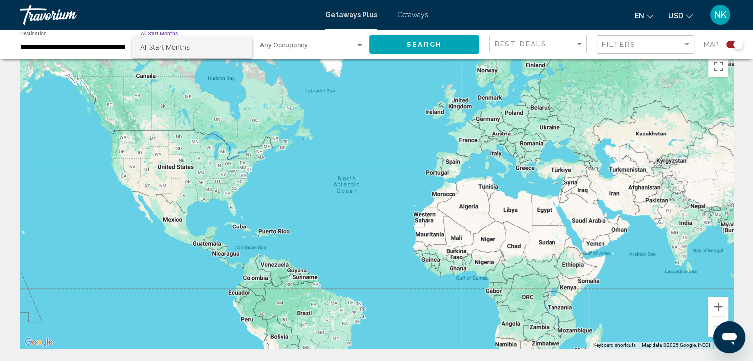
click at [405, 19] on div at bounding box center [376, 180] width 753 height 361
click at [362, 18] on span "Getaways Plus" at bounding box center [351, 15] width 52 height 8
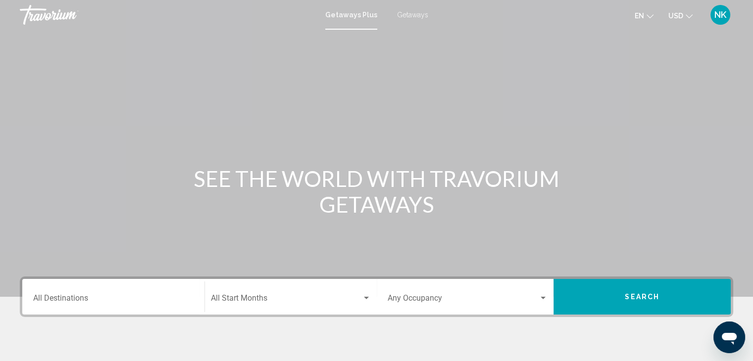
click at [62, 294] on div "Destination All Destinations" at bounding box center [113, 297] width 160 height 31
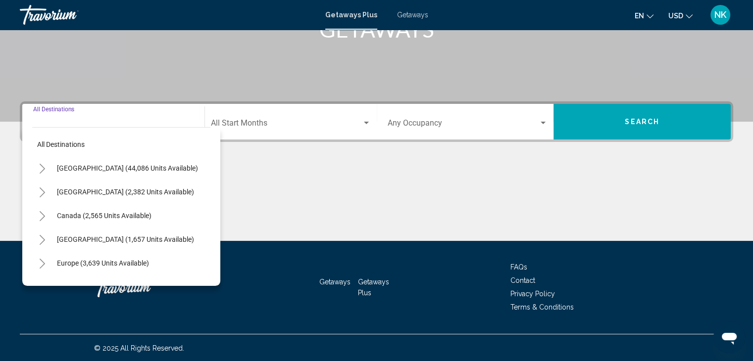
scroll to position [176, 0]
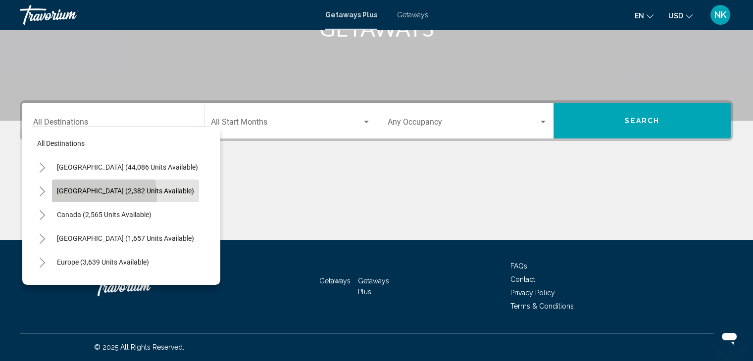
click at [82, 196] on button "Mexico (2,382 units available)" at bounding box center [125, 191] width 147 height 23
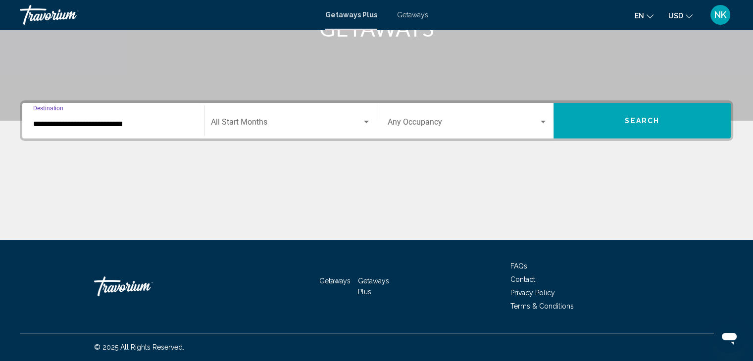
click at [114, 126] on input "**********" at bounding box center [113, 124] width 160 height 9
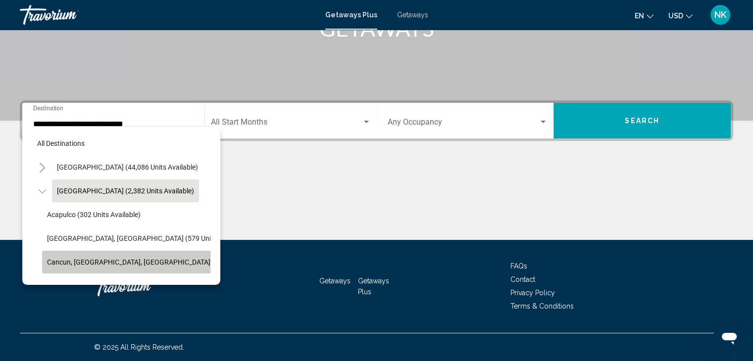
click at [123, 267] on button "Cancun, Cozumel, Riviera Maya (343 units available)" at bounding box center [161, 262] width 238 height 23
type input "**********"
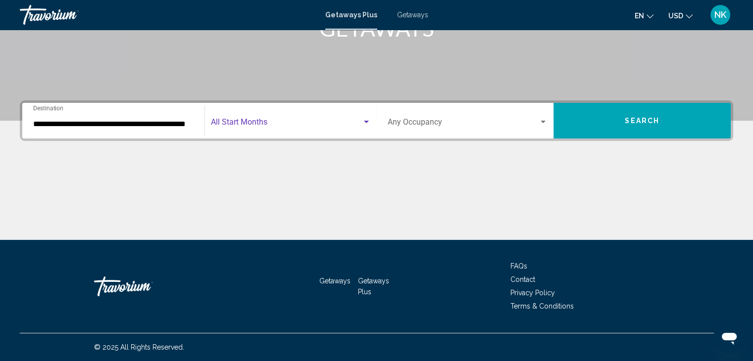
click at [245, 125] on span "Search widget" at bounding box center [286, 124] width 151 height 9
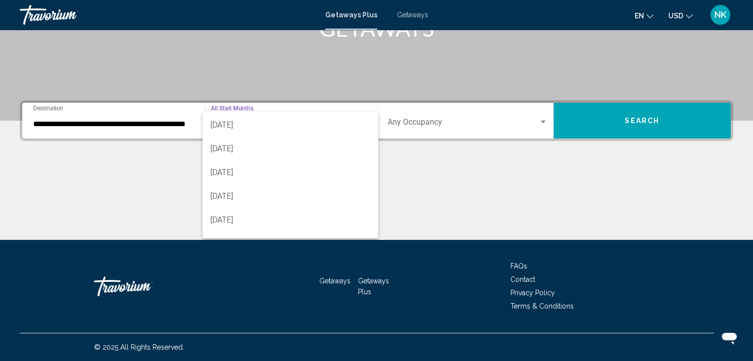
scroll to position [72, 0]
click at [305, 166] on span "[DATE]" at bounding box center [290, 170] width 160 height 24
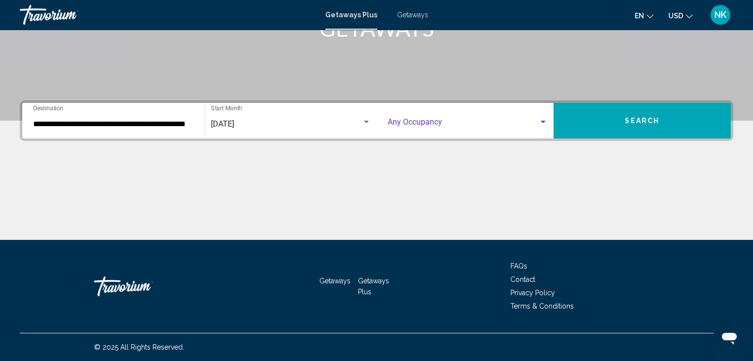
click at [428, 124] on span "Search widget" at bounding box center [463, 124] width 151 height 9
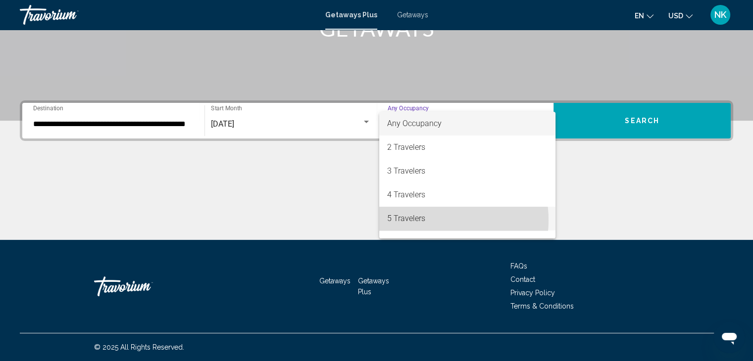
click at [424, 220] on span "5 Travelers" at bounding box center [467, 219] width 160 height 24
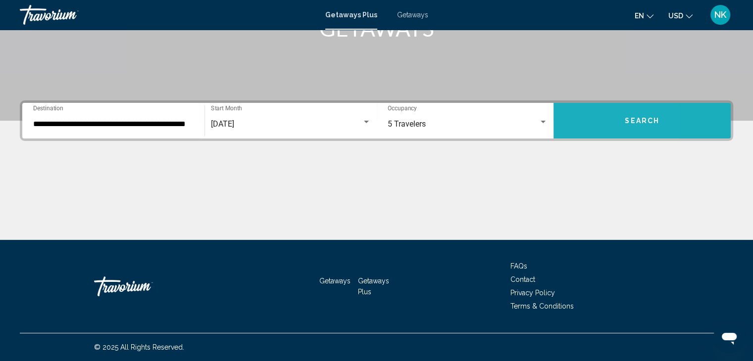
click at [579, 119] on button "Search" at bounding box center [641, 121] width 177 height 36
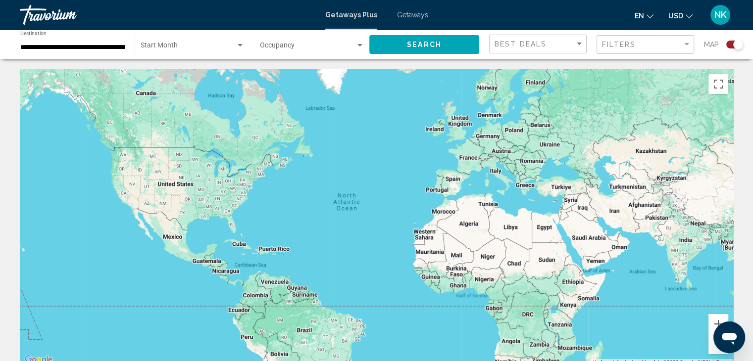
click at [115, 48] on input "**********" at bounding box center [72, 48] width 104 height 8
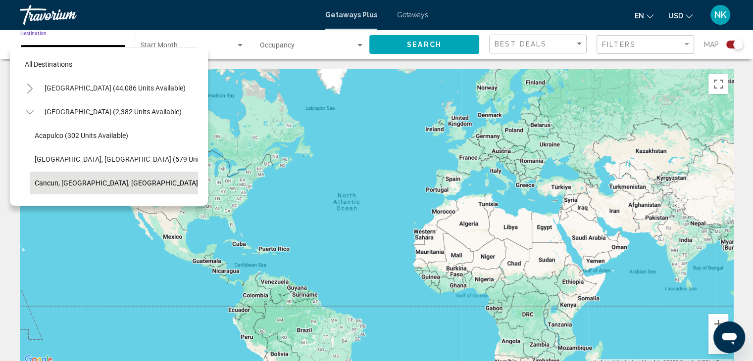
scroll to position [62, 10]
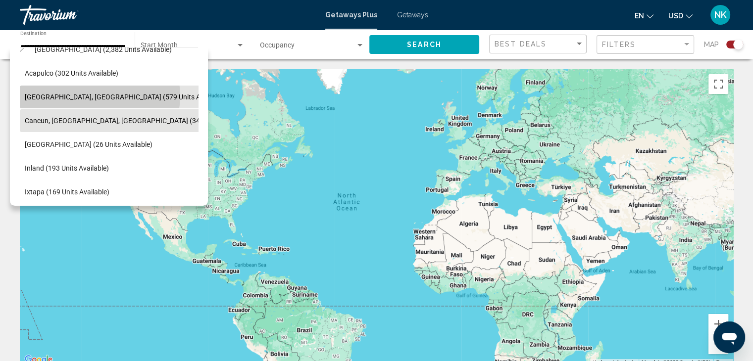
click at [100, 96] on span "Baja Peninsula, Los Cabos (579 units available)" at bounding box center [125, 97] width 201 height 8
type input "**********"
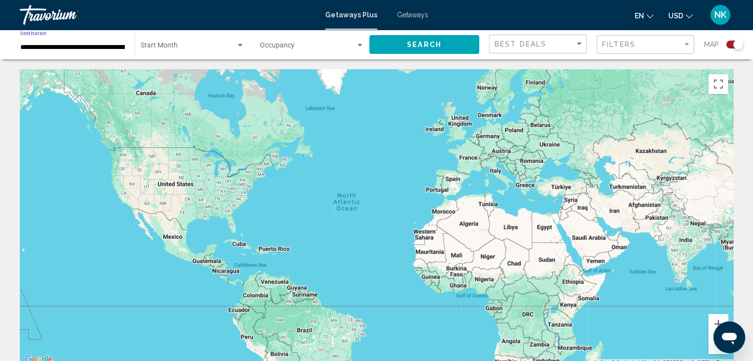
click at [189, 49] on span "Search widget" at bounding box center [188, 48] width 95 height 8
click at [189, 49] on span "All Start Months" at bounding box center [165, 48] width 50 height 8
click at [277, 45] on span "Search widget" at bounding box center [308, 48] width 96 height 8
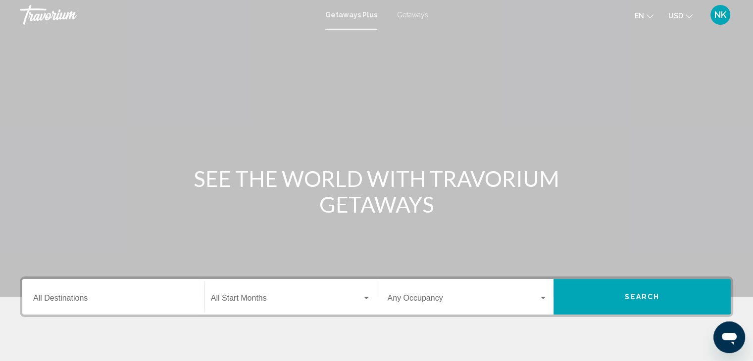
click at [402, 15] on span "Getaways" at bounding box center [412, 15] width 31 height 8
click at [97, 301] on input "Destination All Destinations" at bounding box center [113, 300] width 160 height 9
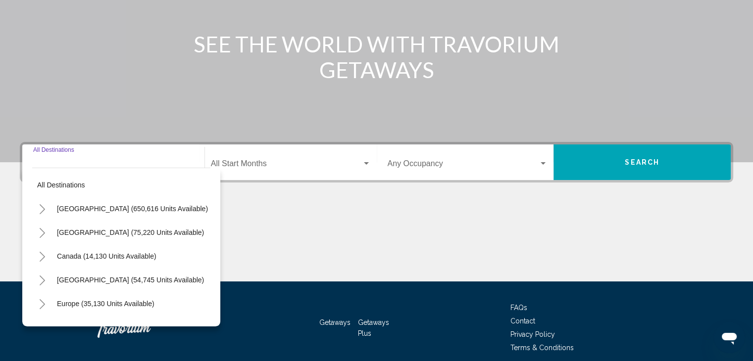
scroll to position [176, 0]
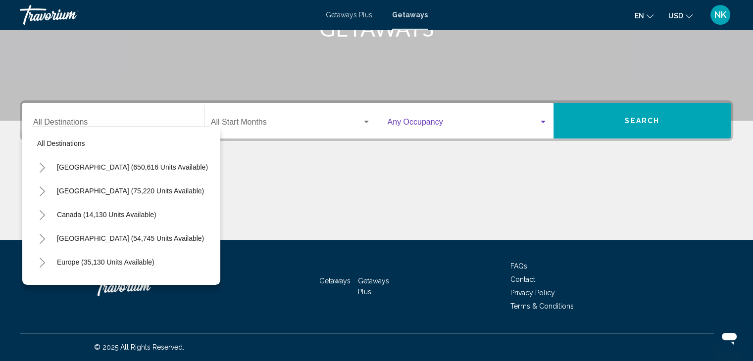
click at [432, 123] on span "Search widget" at bounding box center [463, 124] width 151 height 9
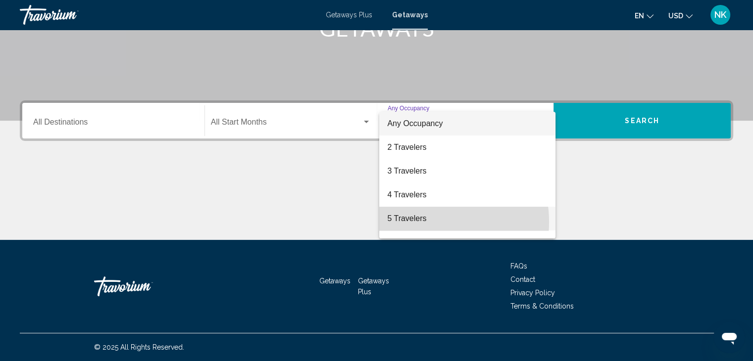
click at [416, 222] on span "5 Travelers" at bounding box center [467, 219] width 160 height 24
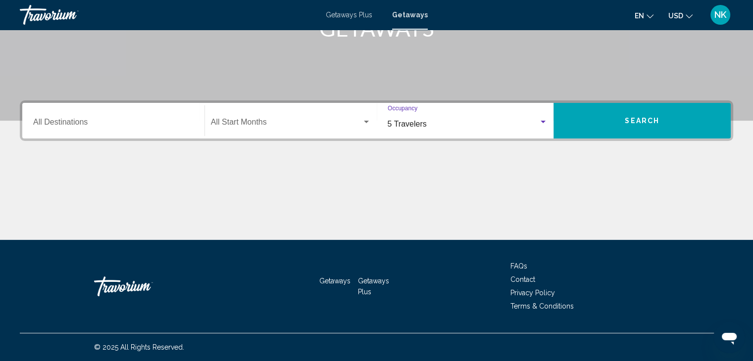
click at [296, 117] on div "Start Month All Start Months" at bounding box center [291, 120] width 160 height 31
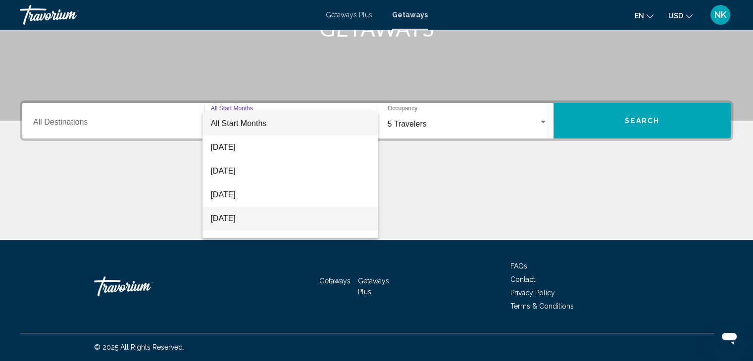
click at [235, 220] on span "[DATE]" at bounding box center [290, 219] width 160 height 24
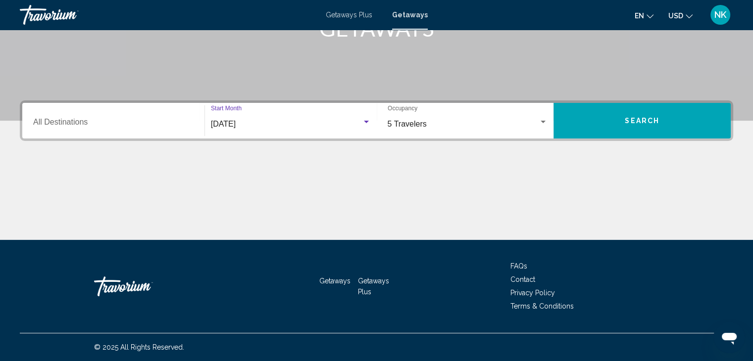
click at [102, 121] on input "Destination All Destinations" at bounding box center [113, 124] width 160 height 9
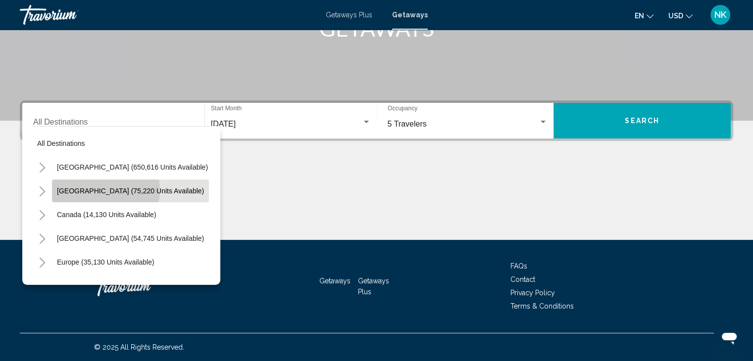
click at [98, 190] on span "[GEOGRAPHIC_DATA] (75,220 units available)" at bounding box center [130, 191] width 147 height 8
type input "**********"
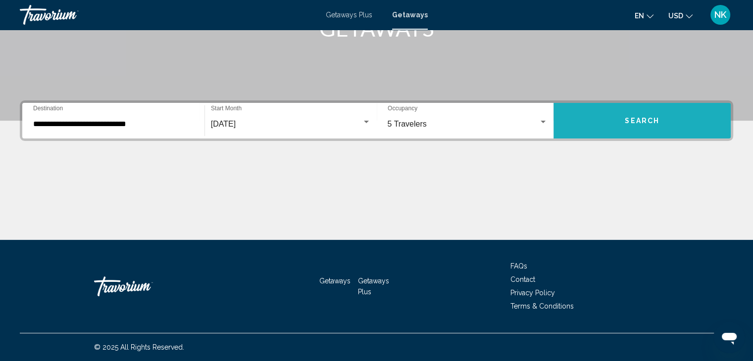
click at [639, 123] on span "Search" at bounding box center [642, 121] width 35 height 8
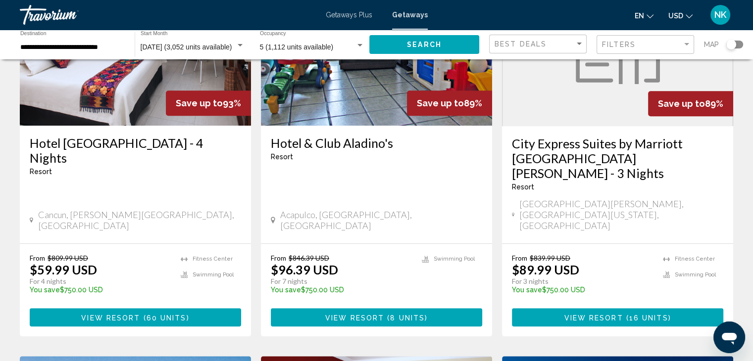
scroll to position [826, 0]
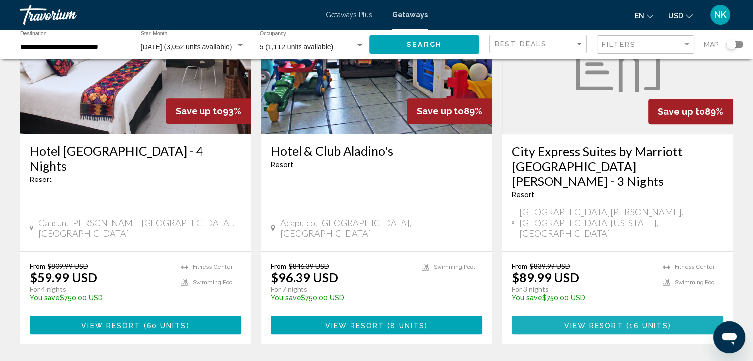
click at [630, 322] on span "16 units" at bounding box center [648, 326] width 39 height 8
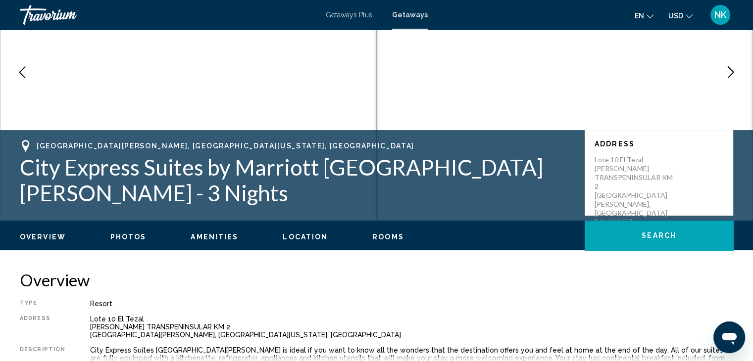
scroll to position [94, 0]
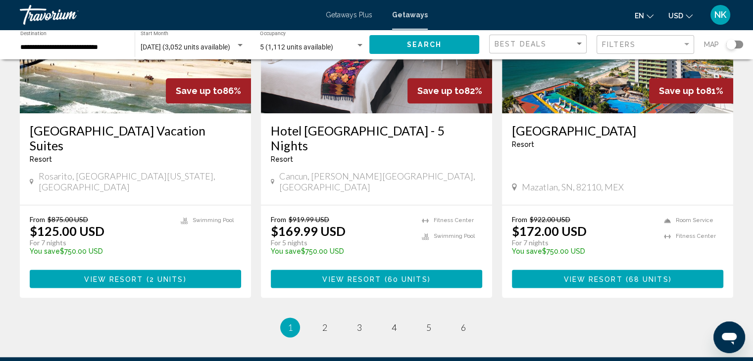
scroll to position [1245, 0]
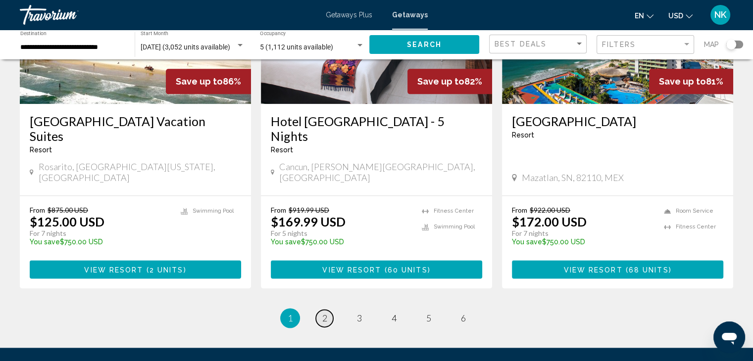
click at [325, 313] on span "2" at bounding box center [324, 318] width 5 height 11
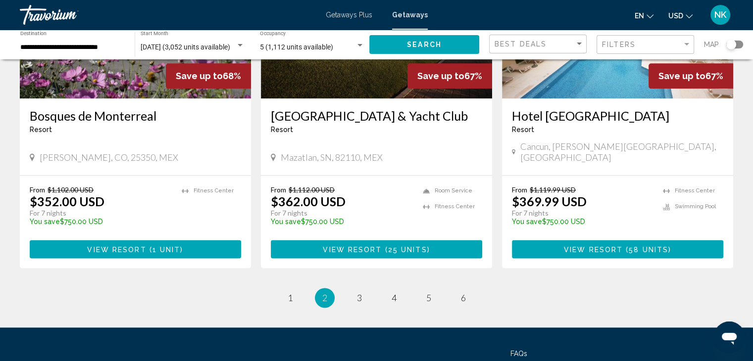
scroll to position [1311, 0]
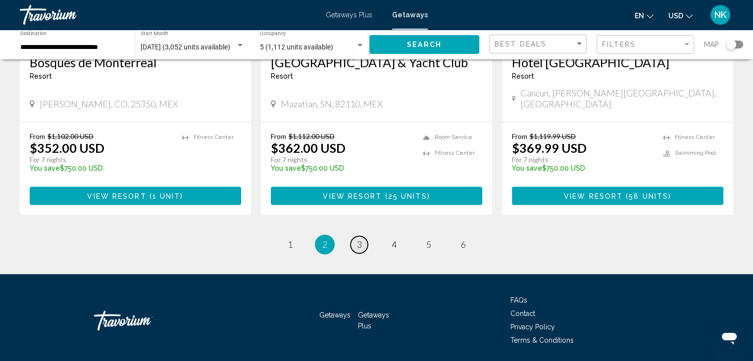
click at [358, 239] on span "3" at bounding box center [359, 244] width 5 height 11
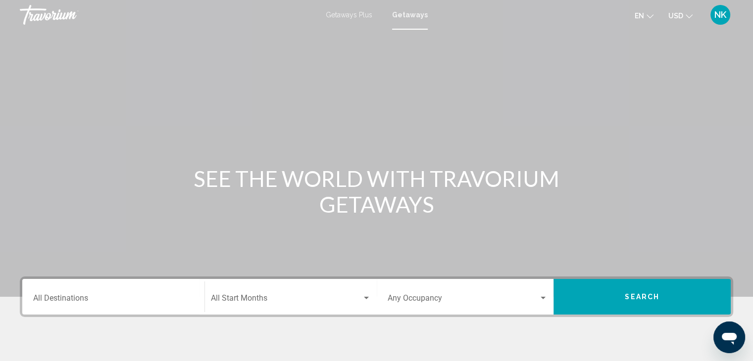
click at [133, 291] on div "Destination All Destinations" at bounding box center [113, 297] width 160 height 31
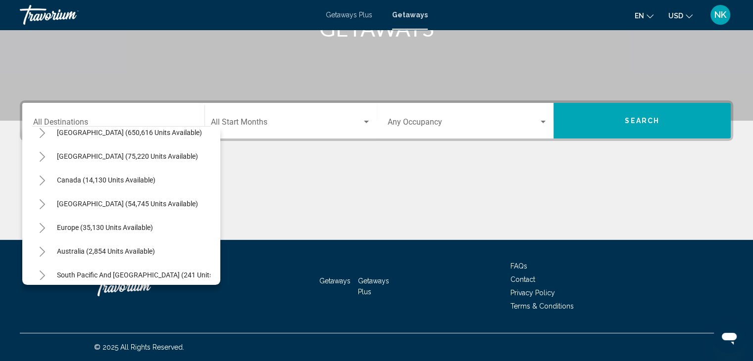
scroll to position [38, 0]
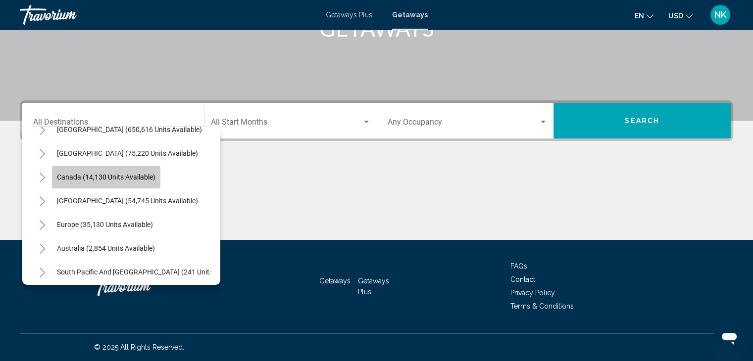
click at [95, 177] on span "Canada (14,130 units available)" at bounding box center [106, 177] width 99 height 8
type input "**********"
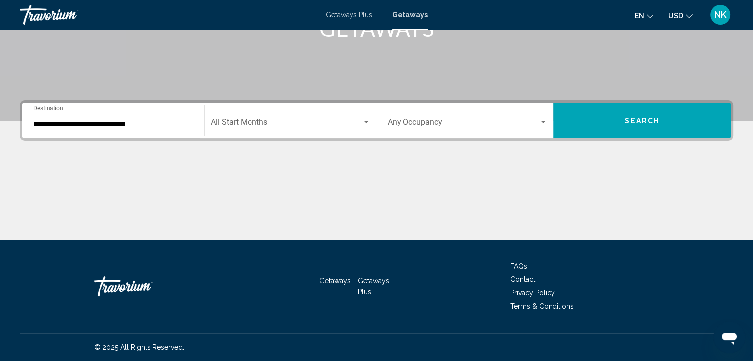
click at [323, 113] on div "Start Month All Start Months" at bounding box center [291, 120] width 160 height 31
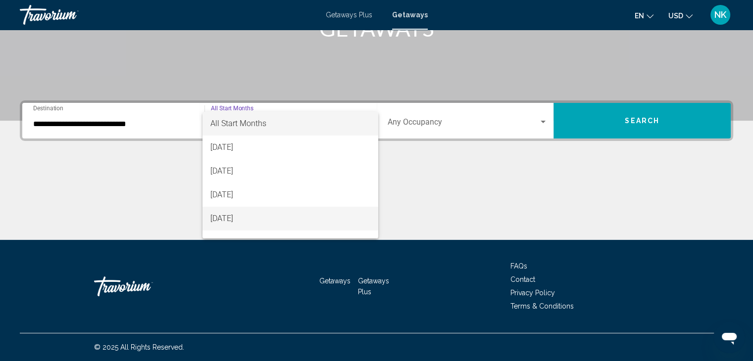
click at [245, 215] on span "[DATE]" at bounding box center [290, 219] width 160 height 24
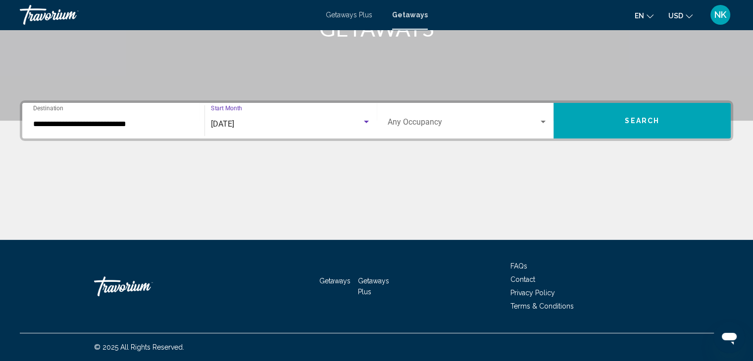
click at [427, 114] on div "Occupancy Any Occupancy" at bounding box center [468, 120] width 160 height 31
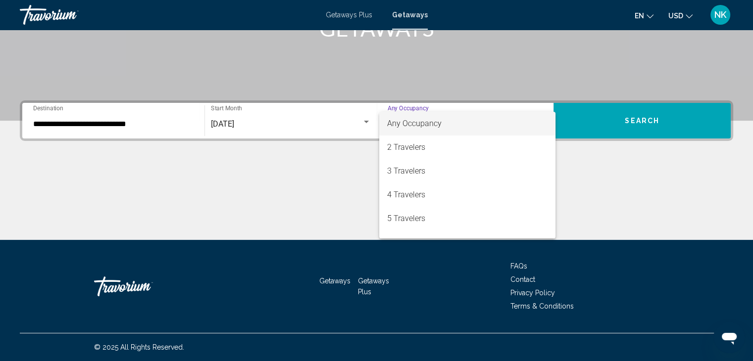
drag, startPoint x: 411, startPoint y: 218, endPoint x: 574, endPoint y: 239, distance: 164.7
drag, startPoint x: 574, startPoint y: 239, endPoint x: 484, endPoint y: 224, distance: 91.2
click at [484, 224] on span "5 Travelers" at bounding box center [467, 219] width 160 height 24
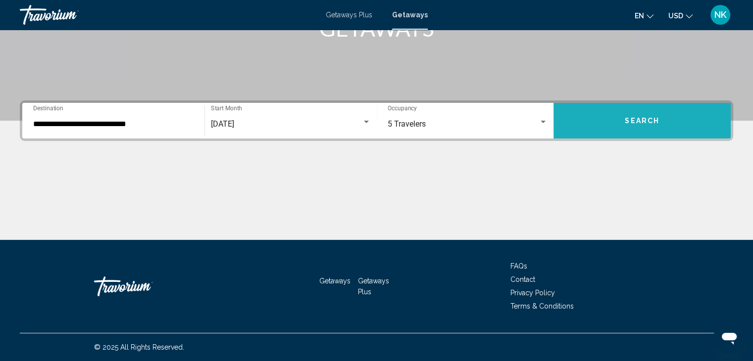
click at [626, 118] on span "Search" at bounding box center [642, 121] width 35 height 8
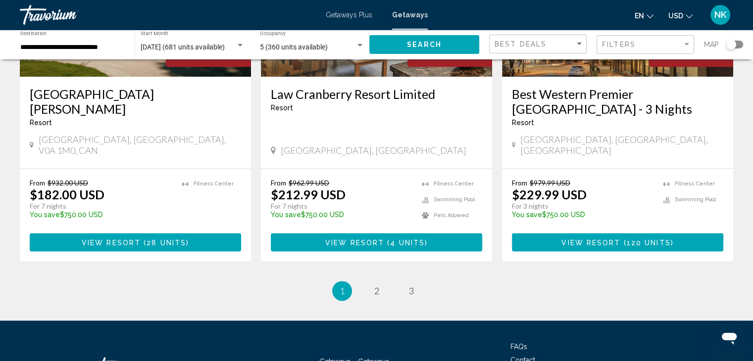
scroll to position [1259, 0]
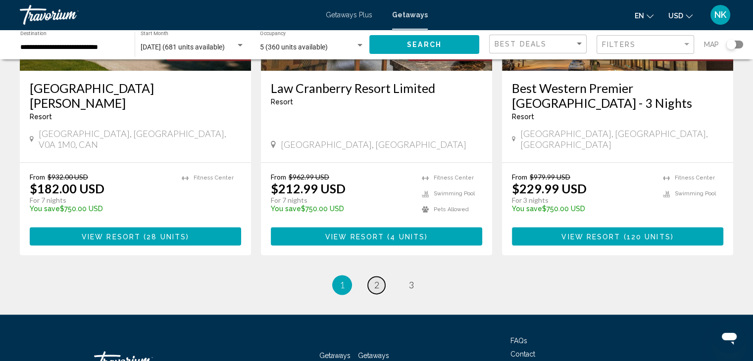
click at [370, 277] on link "page 2" at bounding box center [376, 285] width 17 height 17
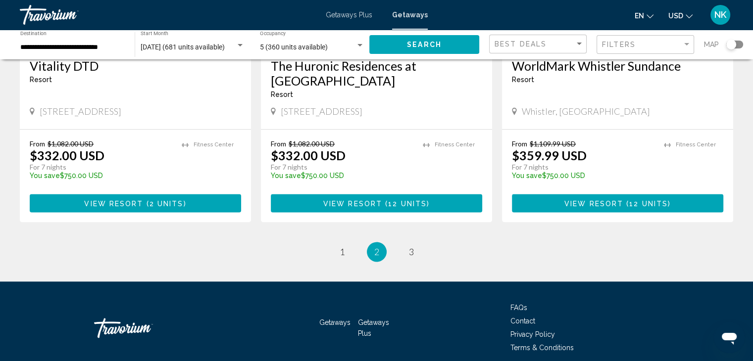
scroll to position [1272, 0]
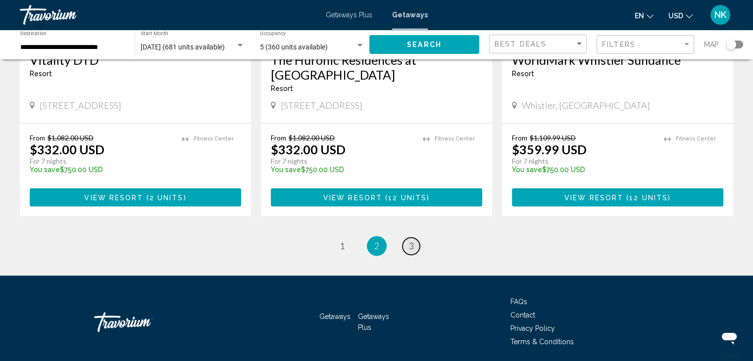
click at [409, 241] on span "3" at bounding box center [411, 246] width 5 height 11
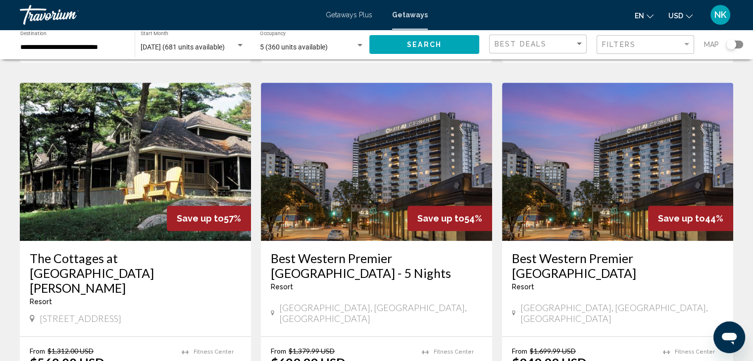
scroll to position [753, 0]
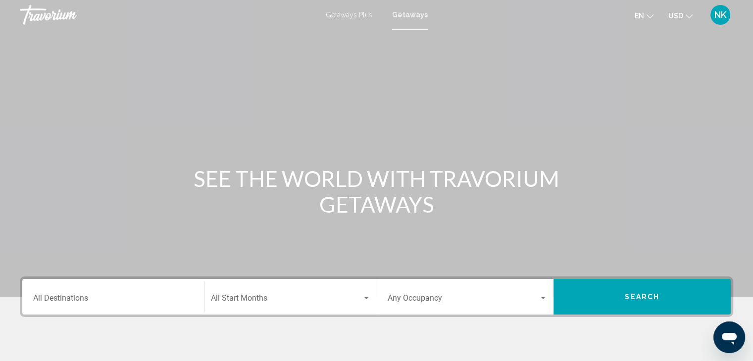
click at [87, 300] on input "Destination All Destinations" at bounding box center [113, 300] width 160 height 9
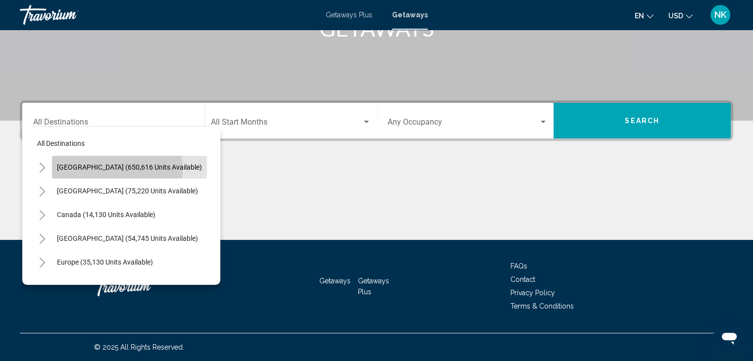
click at [101, 170] on span "[GEOGRAPHIC_DATA] (650,616 units available)" at bounding box center [129, 167] width 145 height 8
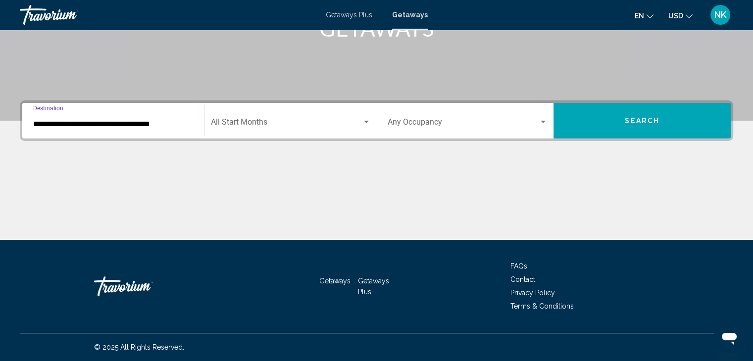
click at [88, 129] on div "**********" at bounding box center [113, 120] width 160 height 31
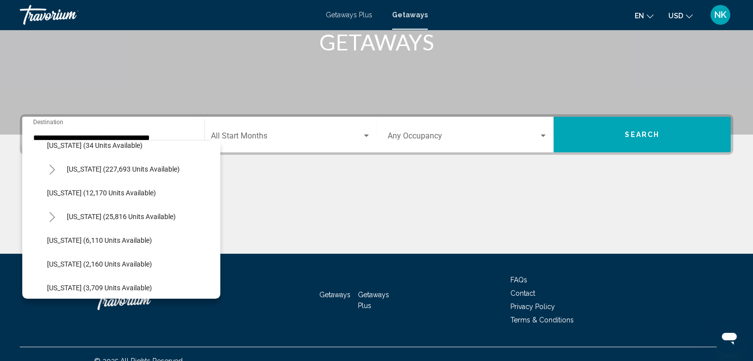
scroll to position [196, 0]
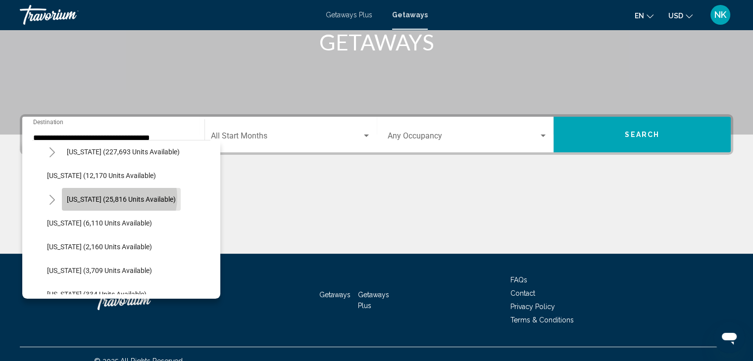
click at [119, 197] on span "[US_STATE] (25,816 units available)" at bounding box center [121, 200] width 109 height 8
type input "**********"
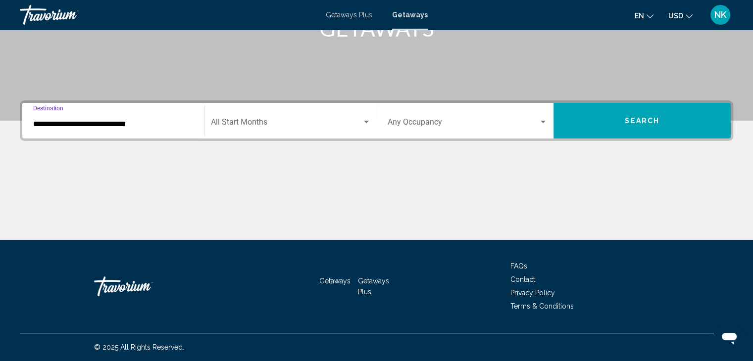
click at [273, 124] on span "Search widget" at bounding box center [286, 124] width 151 height 9
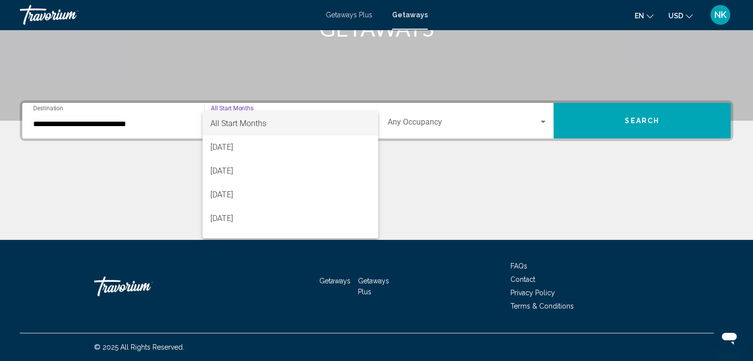
drag, startPoint x: 378, startPoint y: 133, endPoint x: 378, endPoint y: 169, distance: 36.1
click at [378, 169] on div at bounding box center [376, 180] width 753 height 361
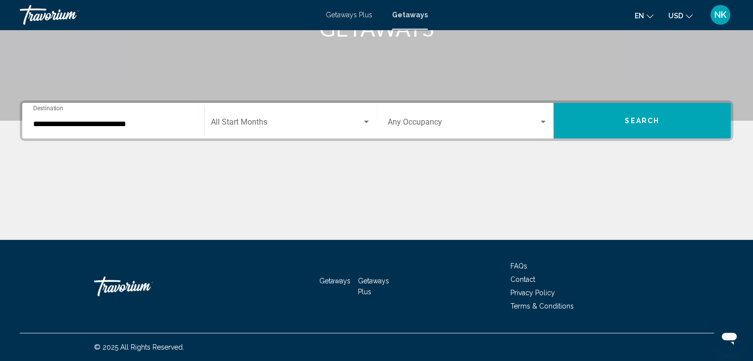
click at [366, 129] on div "Start Month All Start Months" at bounding box center [291, 120] width 160 height 31
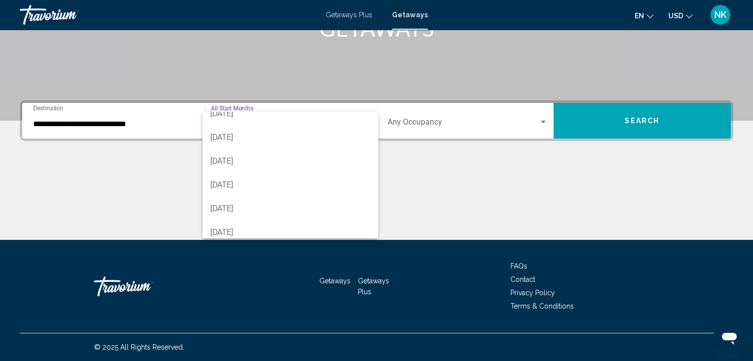
scroll to position [109, 0]
click at [309, 133] on span "[DATE]" at bounding box center [290, 134] width 160 height 24
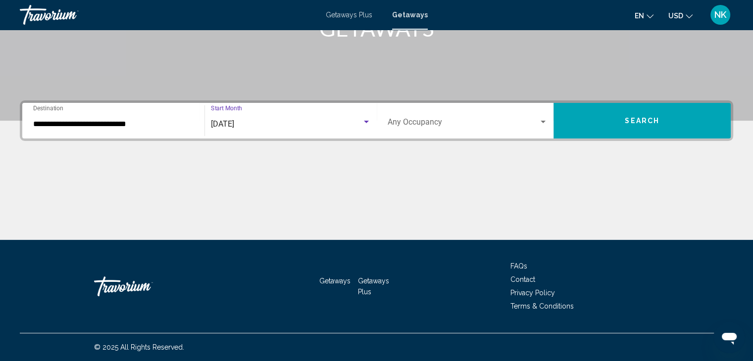
click at [412, 126] on span "Search widget" at bounding box center [463, 124] width 151 height 9
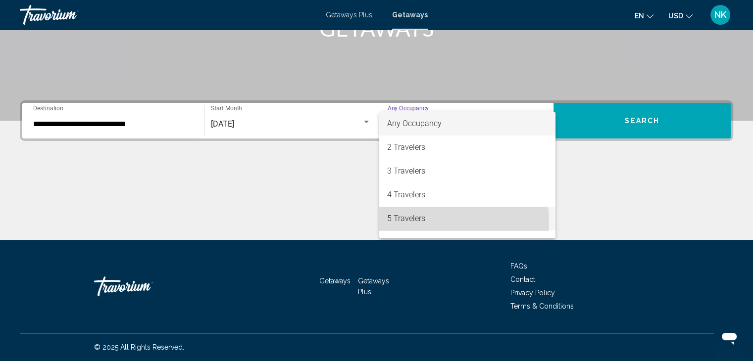
click at [410, 223] on span "5 Travelers" at bounding box center [467, 219] width 160 height 24
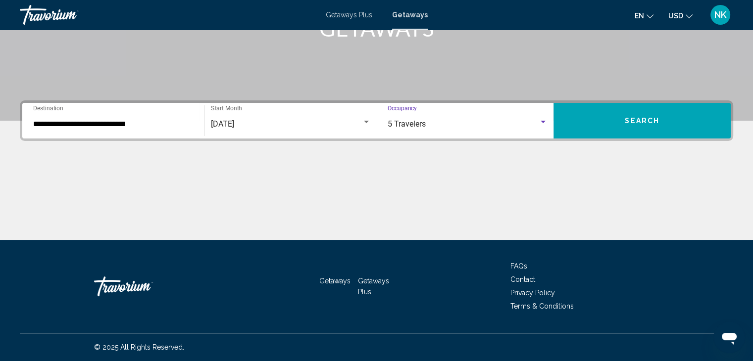
click at [612, 133] on button "Search" at bounding box center [641, 121] width 177 height 36
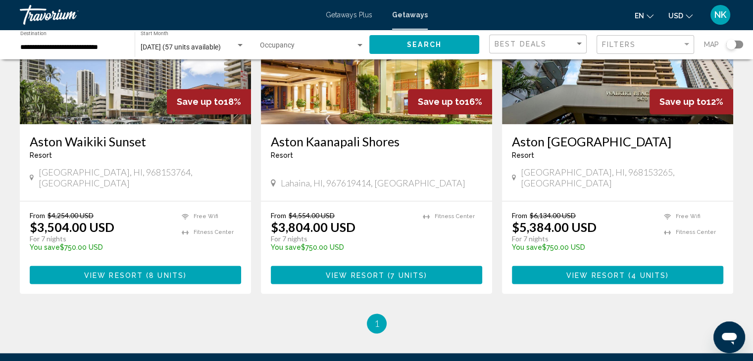
scroll to position [1239, 0]
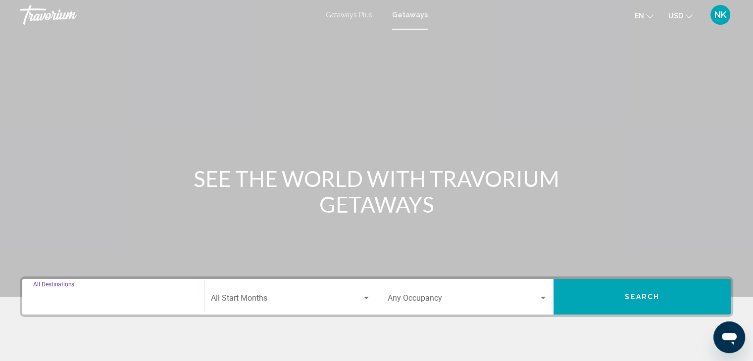
click at [83, 300] on input "Destination All Destinations" at bounding box center [113, 300] width 160 height 9
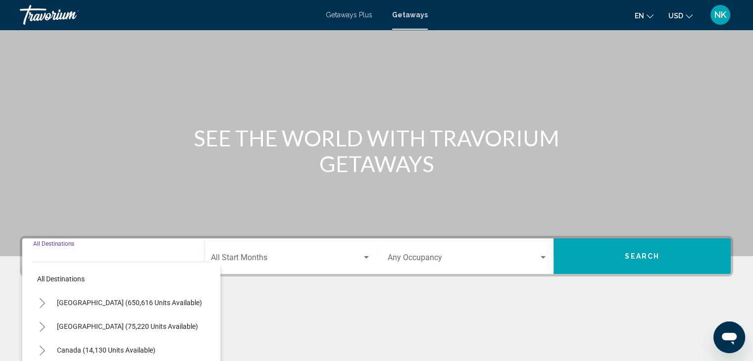
scroll to position [176, 0]
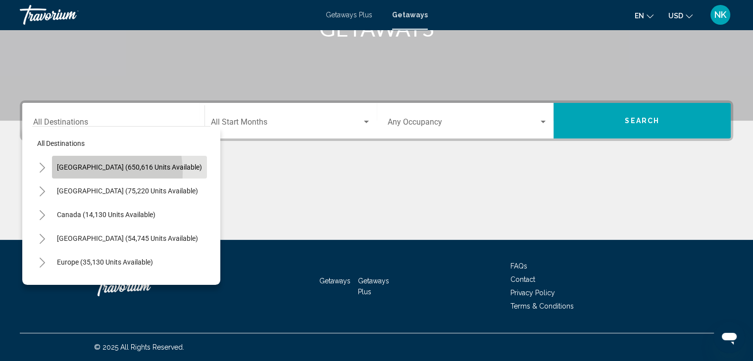
click at [86, 172] on button "[GEOGRAPHIC_DATA] (650,616 units available)" at bounding box center [129, 167] width 155 height 23
type input "**********"
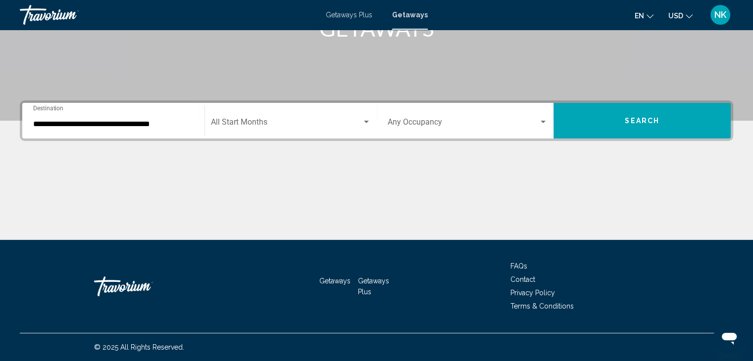
click at [225, 132] on div "Start Month All Start Months" at bounding box center [291, 120] width 160 height 31
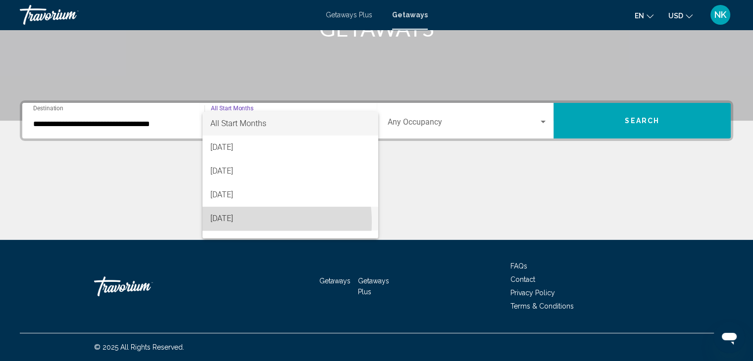
click at [238, 222] on span "[DATE]" at bounding box center [290, 219] width 160 height 24
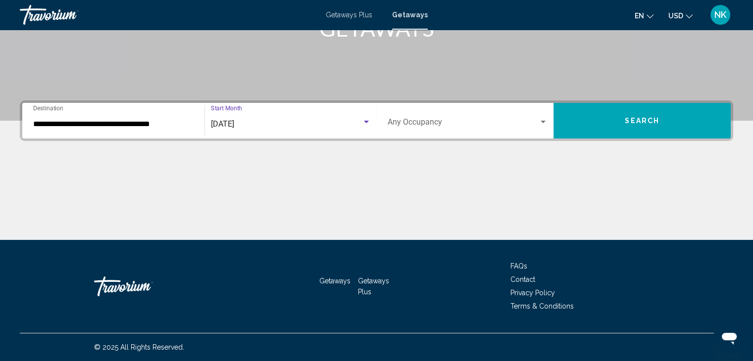
click at [438, 120] on span "Search widget" at bounding box center [463, 124] width 151 height 9
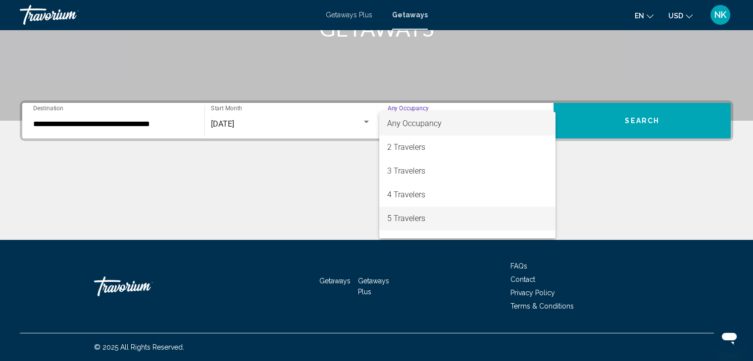
click at [396, 221] on span "5 Travelers" at bounding box center [467, 219] width 160 height 24
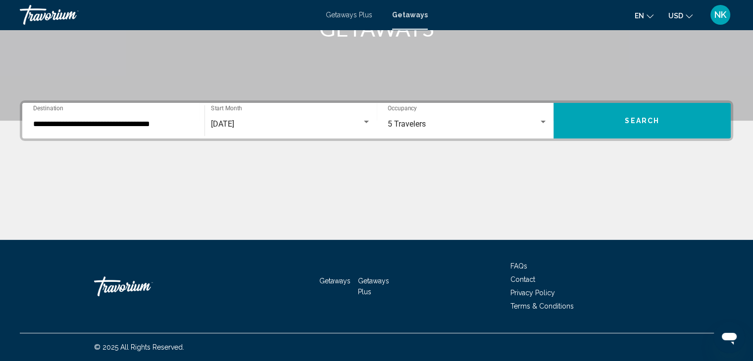
drag, startPoint x: 616, startPoint y: 116, endPoint x: 632, endPoint y: 107, distance: 18.2
click at [632, 107] on button "Search" at bounding box center [641, 121] width 177 height 36
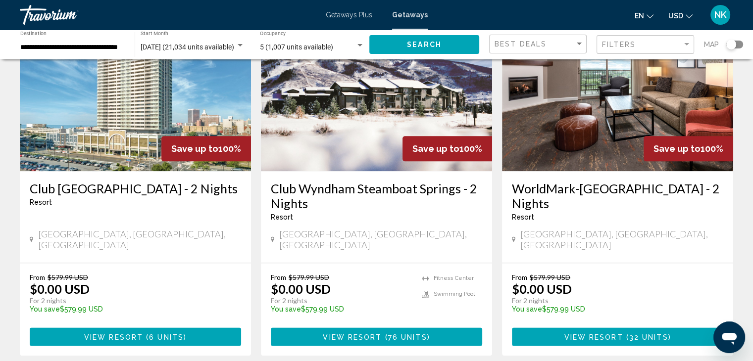
scroll to position [1310, 0]
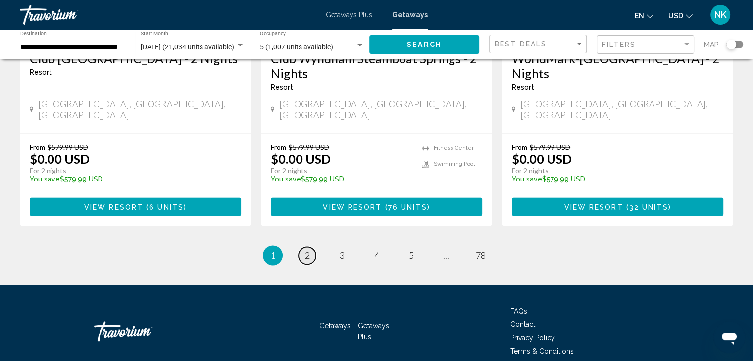
click at [307, 250] on span "2" at bounding box center [307, 255] width 5 height 11
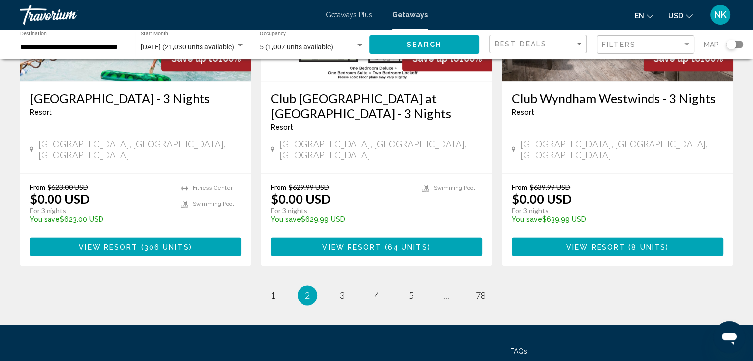
scroll to position [1281, 0]
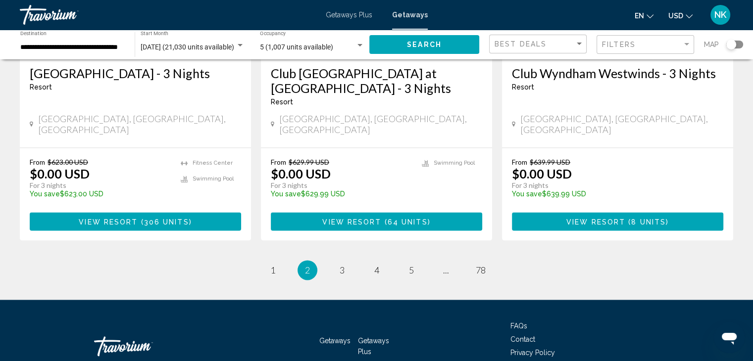
click at [68, 47] on input "**********" at bounding box center [72, 48] width 104 height 8
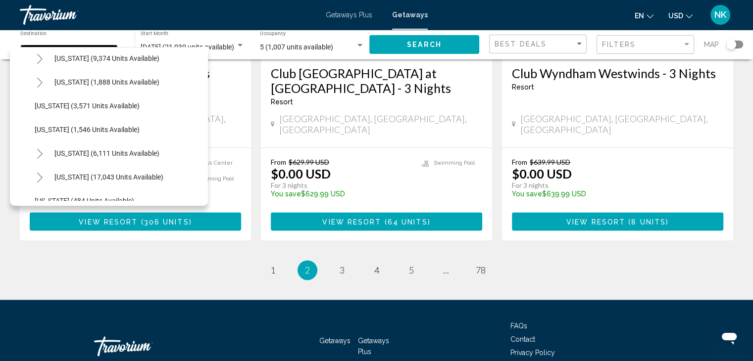
scroll to position [604, 0]
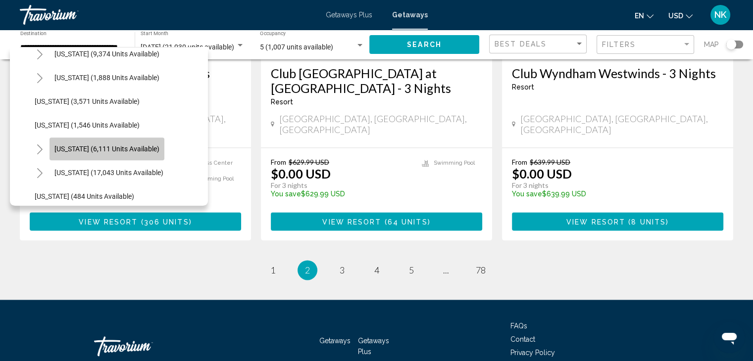
click at [137, 150] on span "[US_STATE] (6,111 units available)" at bounding box center [106, 149] width 105 height 8
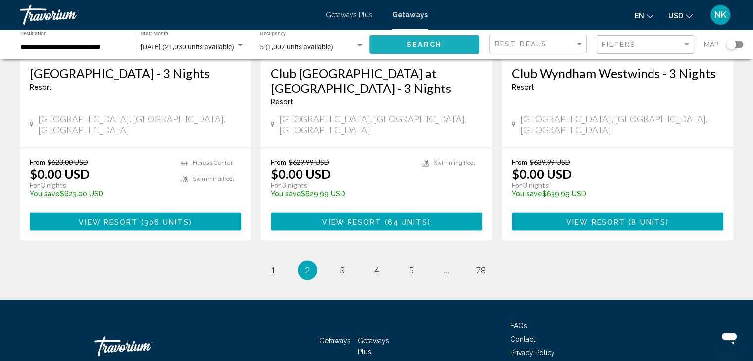
click at [412, 48] on span "Search" at bounding box center [424, 45] width 35 height 8
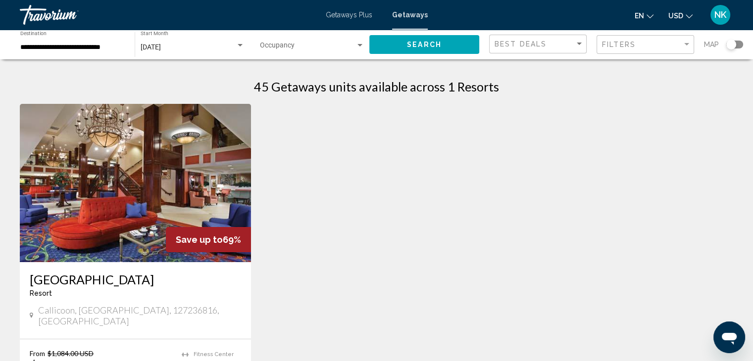
click at [170, 42] on div "November 2025 Start Month All Start Months" at bounding box center [193, 44] width 104 height 27
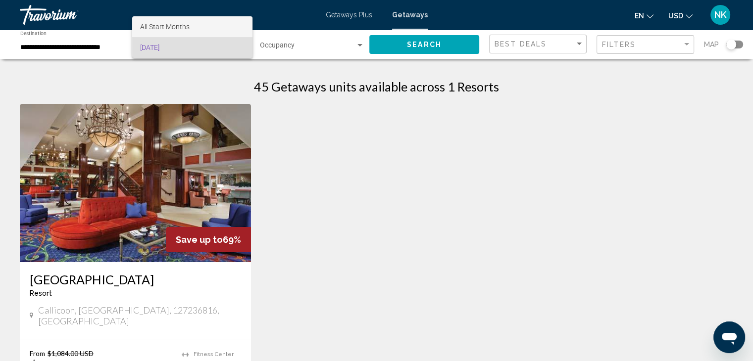
click at [191, 28] on span "All Start Months" at bounding box center [192, 26] width 104 height 21
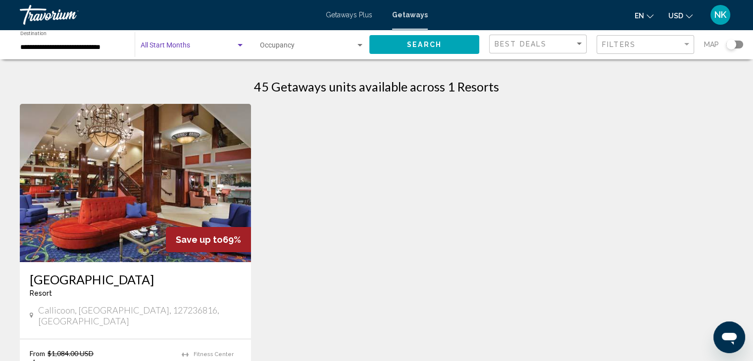
click at [73, 49] on input "**********" at bounding box center [72, 48] width 104 height 8
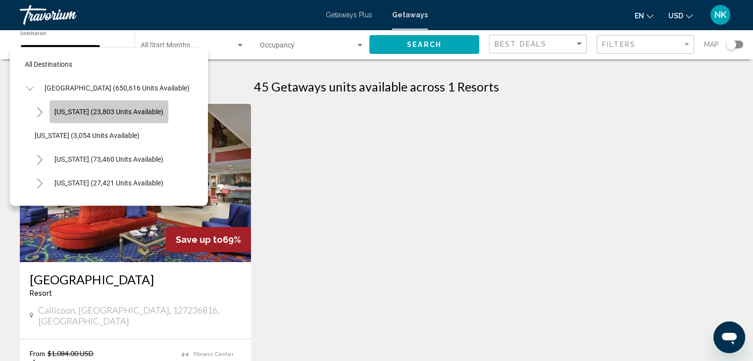
click at [114, 108] on span "[US_STATE] (23,803 units available)" at bounding box center [108, 112] width 109 height 8
type input "**********"
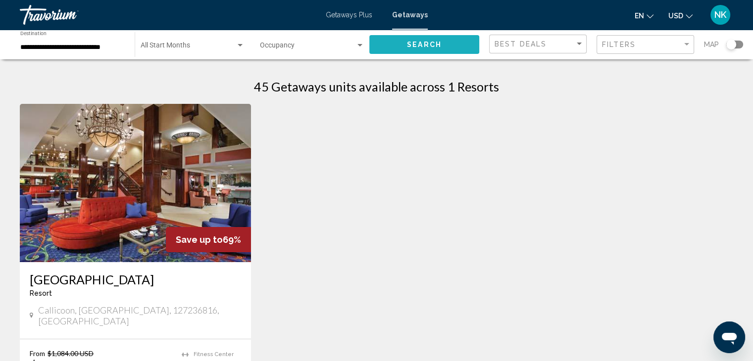
click at [459, 47] on button "Search" at bounding box center [424, 44] width 110 height 18
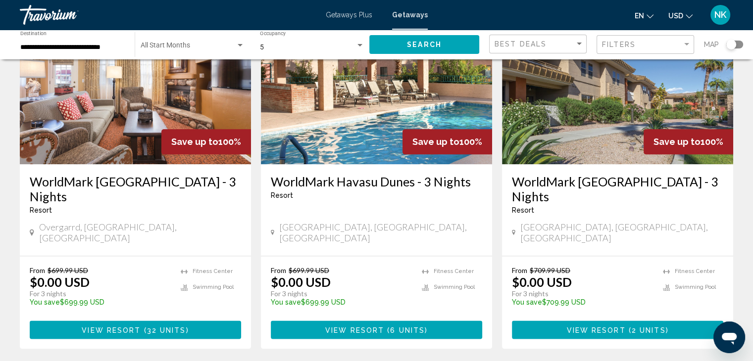
scroll to position [1184, 0]
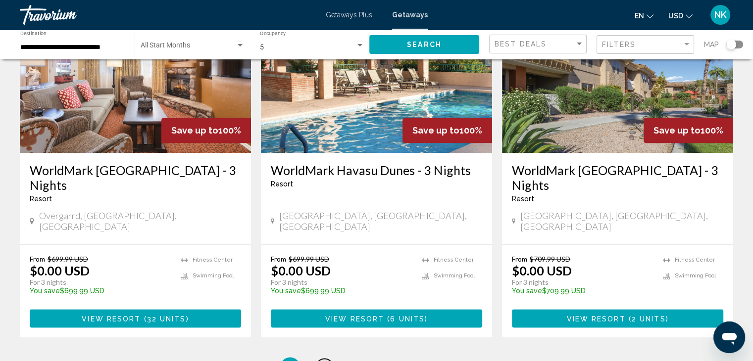
click at [324, 361] on span "2" at bounding box center [324, 367] width 5 height 11
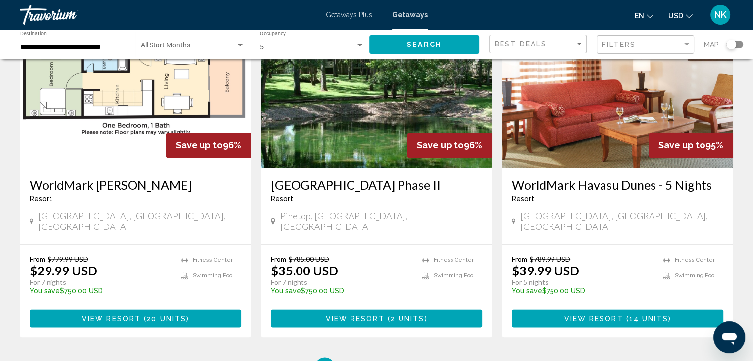
scroll to position [1193, 0]
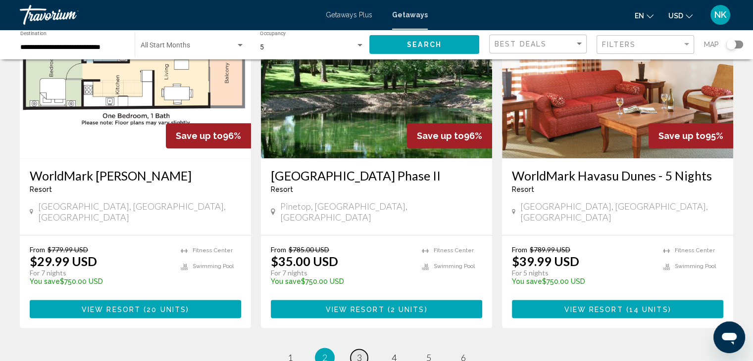
click at [358, 352] on span "3" at bounding box center [359, 357] width 5 height 11
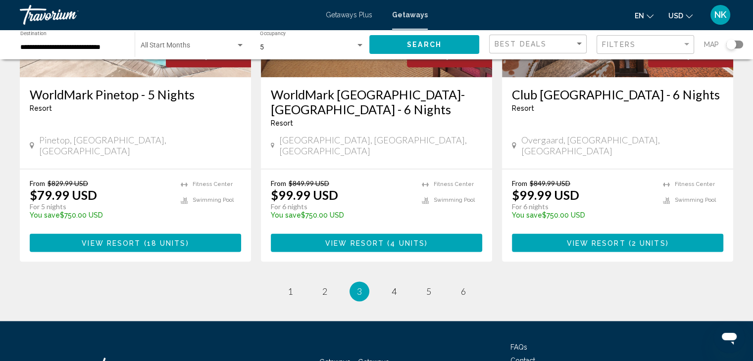
scroll to position [1261, 0]
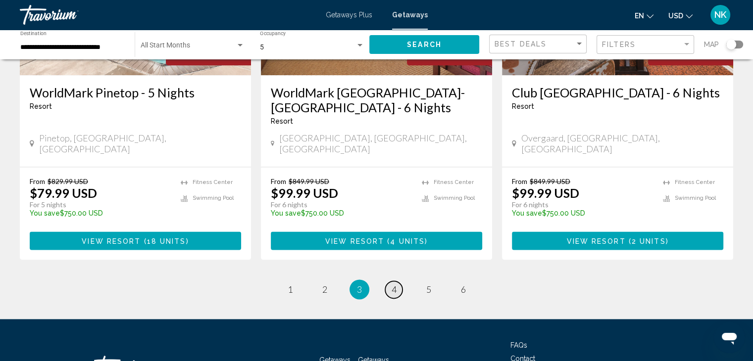
click at [389, 281] on link "page 4" at bounding box center [393, 289] width 17 height 17
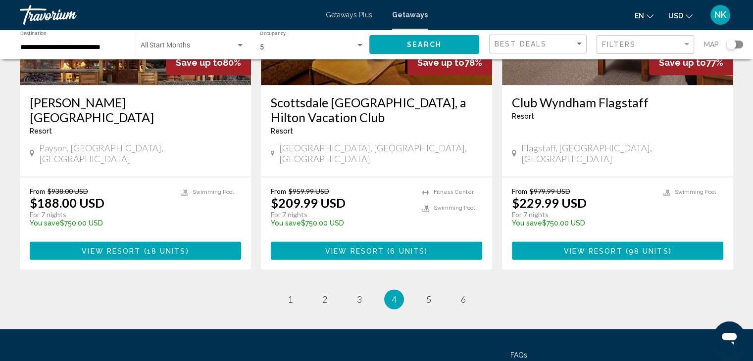
scroll to position [1281, 0]
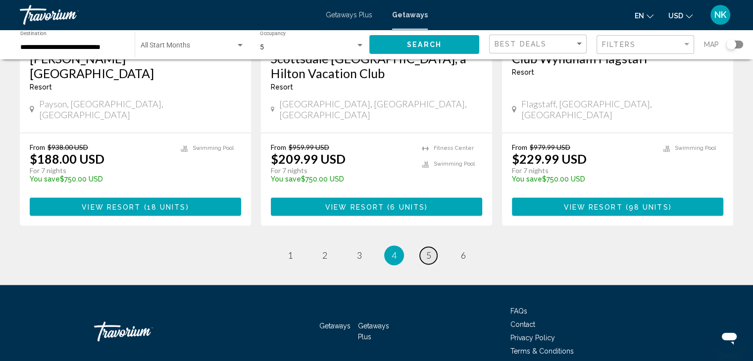
click at [431, 247] on link "page 5" at bounding box center [428, 255] width 17 height 17
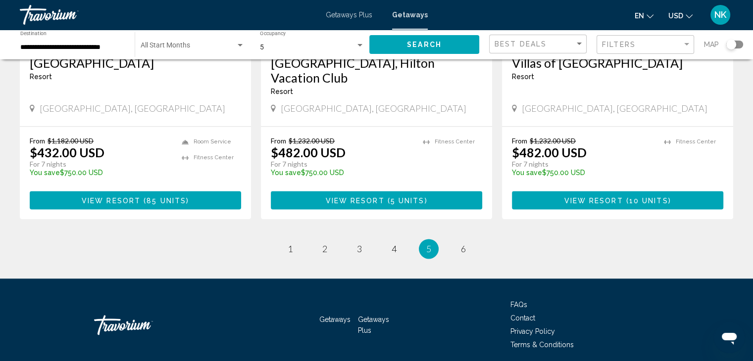
scroll to position [1296, 0]
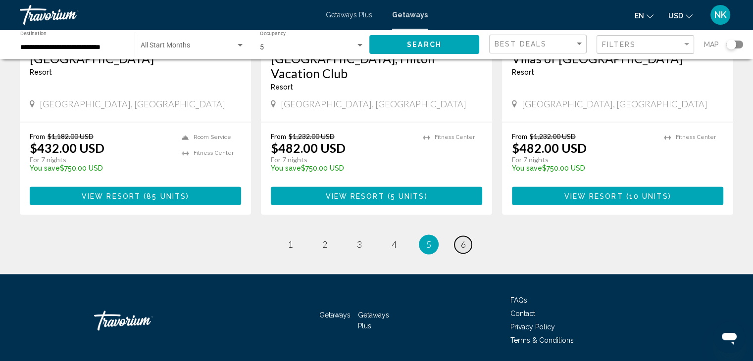
click at [465, 236] on link "page 6" at bounding box center [462, 244] width 17 height 17
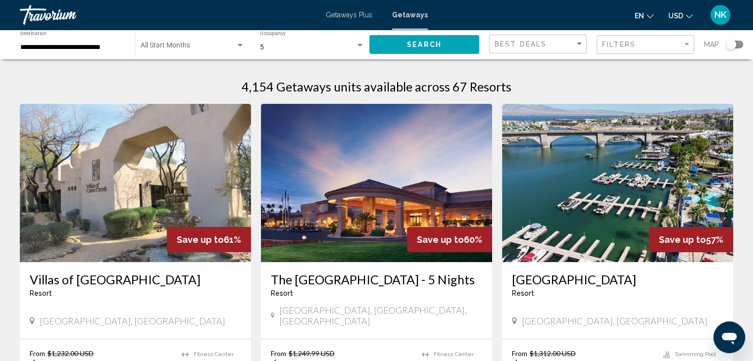
click at [203, 48] on span "Search widget" at bounding box center [188, 48] width 95 height 8
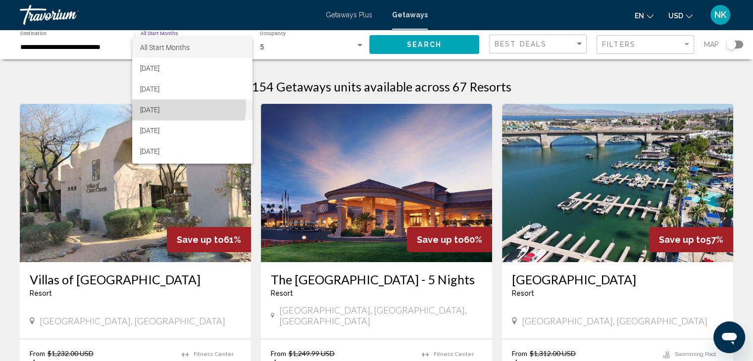
click at [178, 107] on span "[DATE]" at bounding box center [192, 110] width 104 height 21
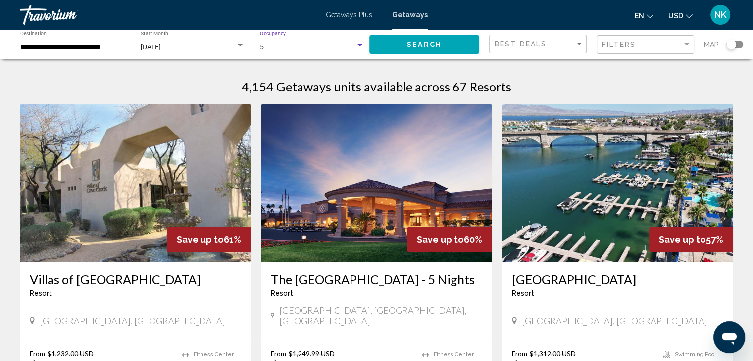
click at [358, 49] on div "Search widget" at bounding box center [359, 46] width 9 height 8
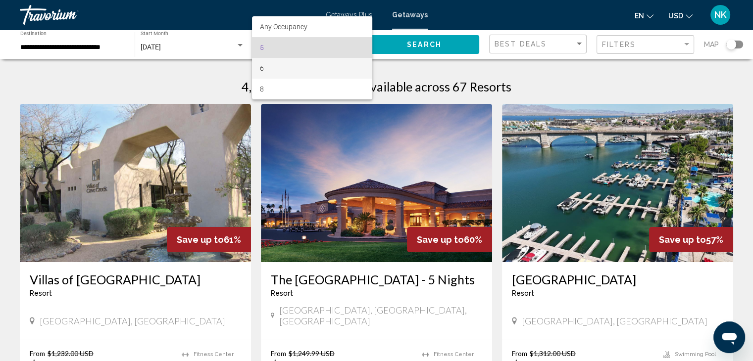
click at [332, 62] on span "6" at bounding box center [312, 68] width 104 height 21
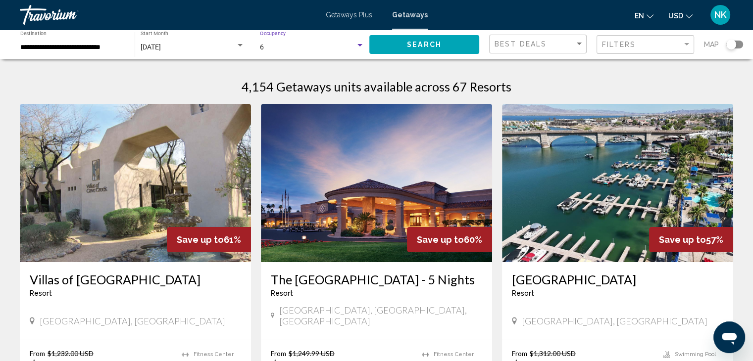
click at [402, 48] on button "Search" at bounding box center [424, 44] width 110 height 18
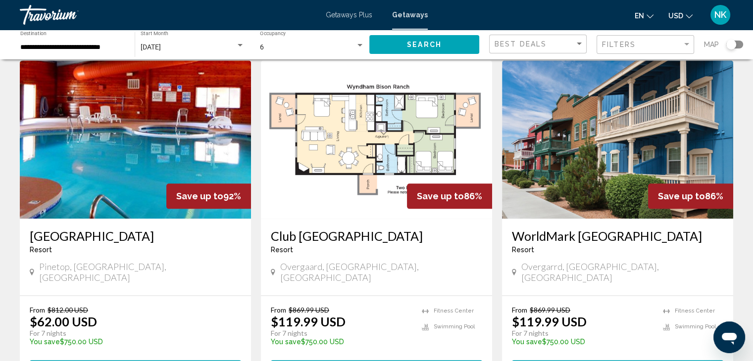
scroll to position [1281, 0]
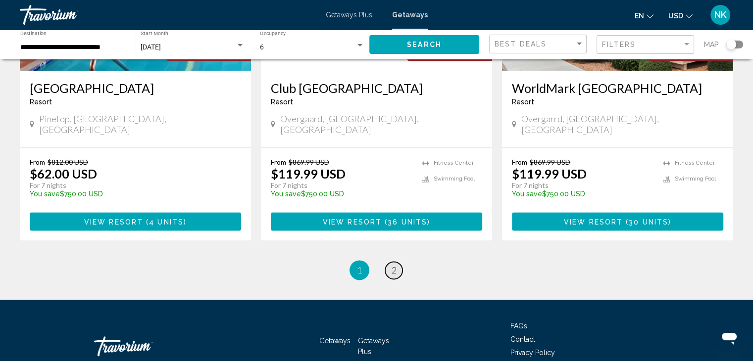
click at [393, 265] on span "2" at bounding box center [394, 270] width 5 height 11
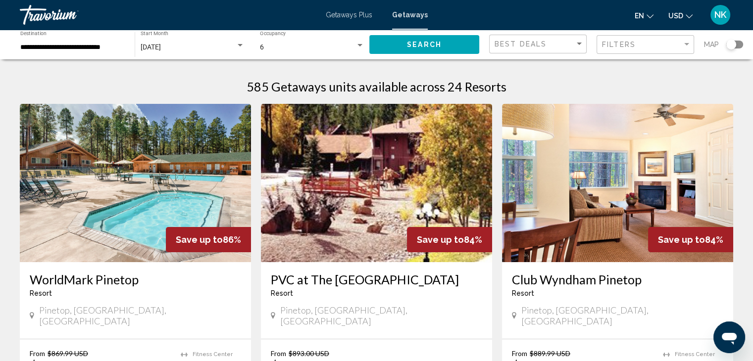
click at [393, 212] on img "Main content" at bounding box center [376, 183] width 231 height 158
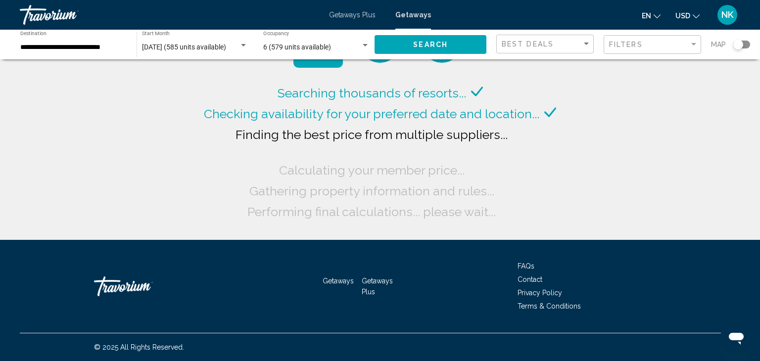
click at [281, 52] on div "6 (579 units available) Occupancy Any Occupancy" at bounding box center [316, 44] width 106 height 27
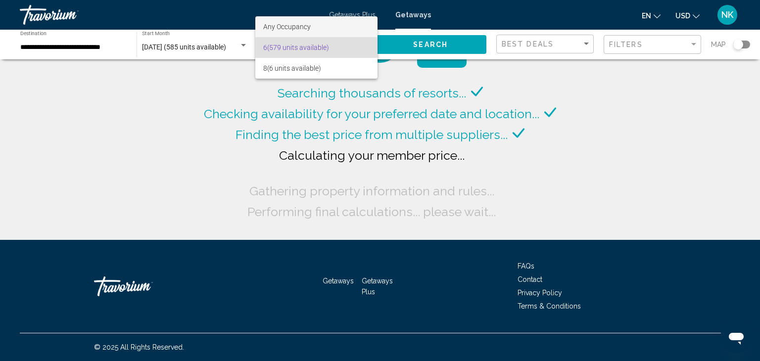
click at [318, 30] on span "Any Occupancy" at bounding box center [316, 26] width 106 height 21
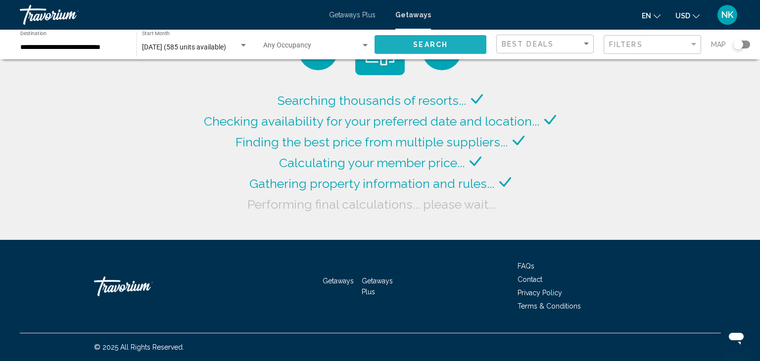
click at [430, 49] on button "Search" at bounding box center [431, 44] width 112 height 18
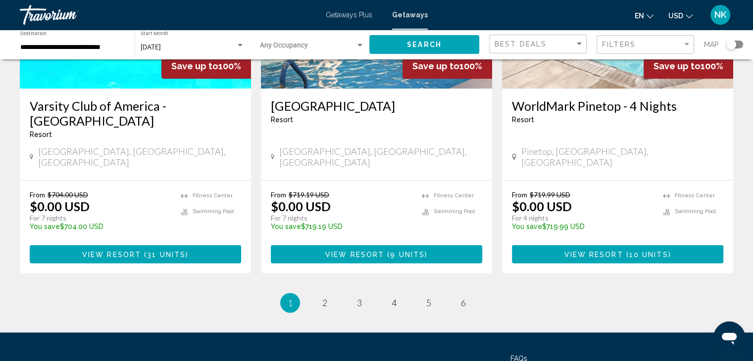
scroll to position [1281, 0]
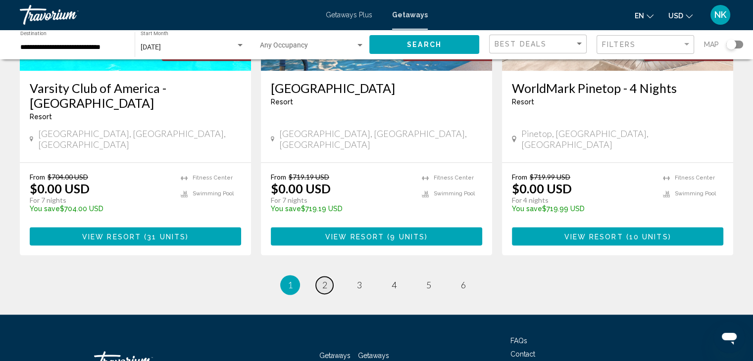
click at [322, 280] on span "2" at bounding box center [324, 285] width 5 height 11
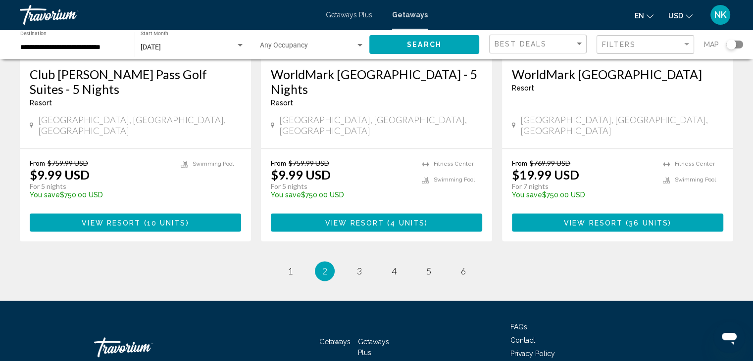
scroll to position [1308, 0]
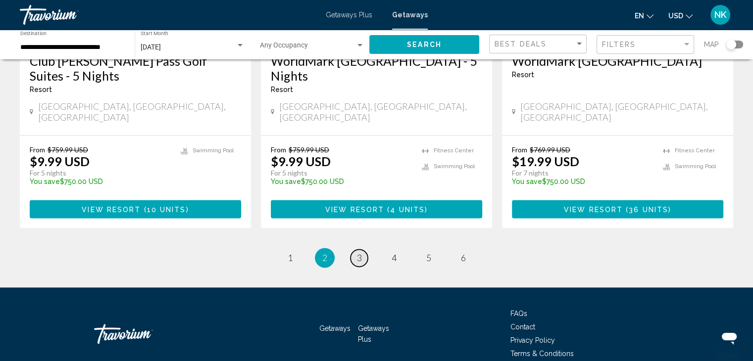
click at [352, 250] on link "page 3" at bounding box center [358, 258] width 17 height 17
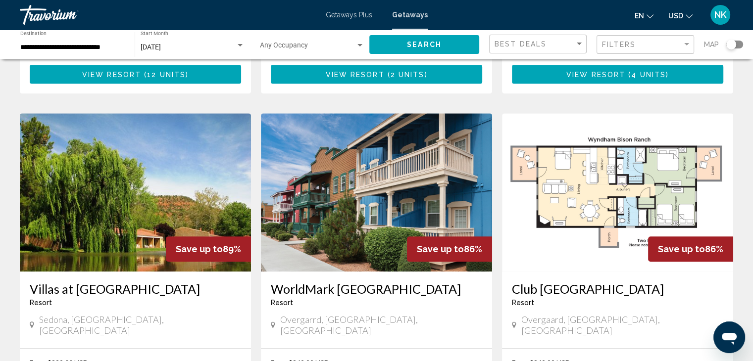
scroll to position [717, 0]
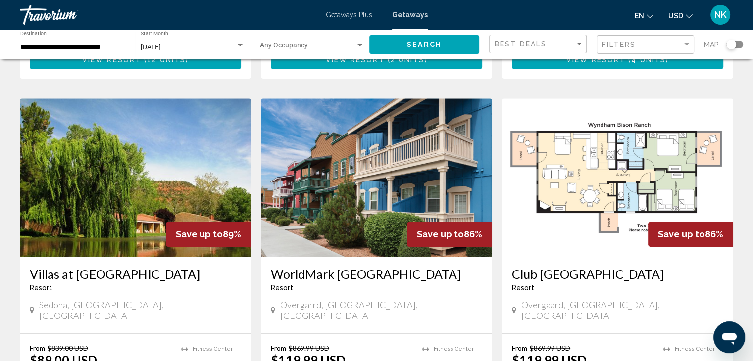
click at [151, 162] on img "Main content" at bounding box center [135, 178] width 231 height 158
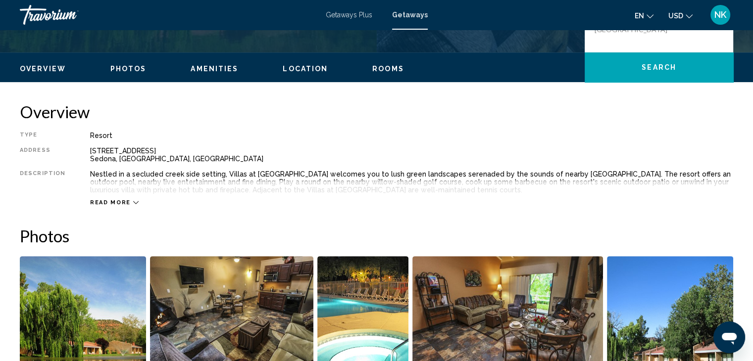
scroll to position [257, 0]
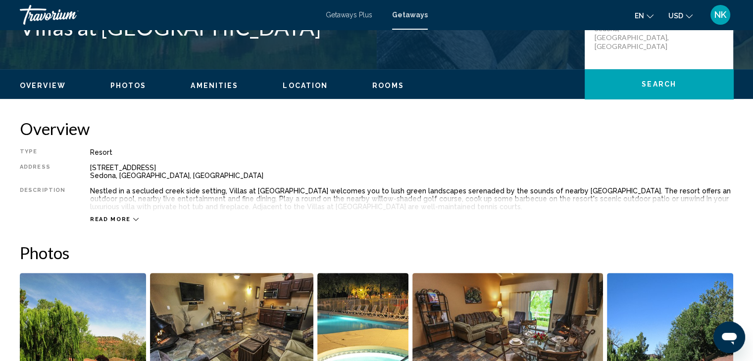
click at [113, 222] on span "Read more" at bounding box center [110, 219] width 41 height 6
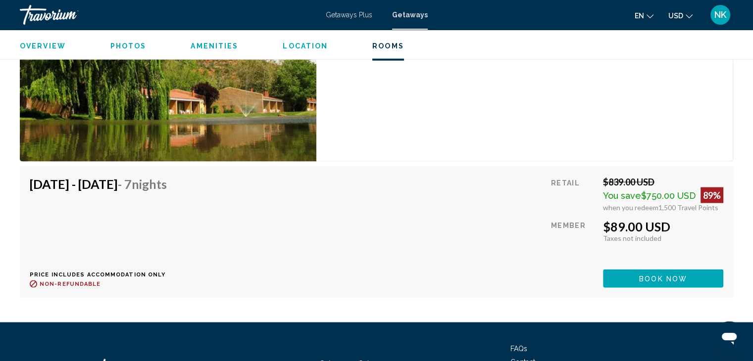
scroll to position [1965, 0]
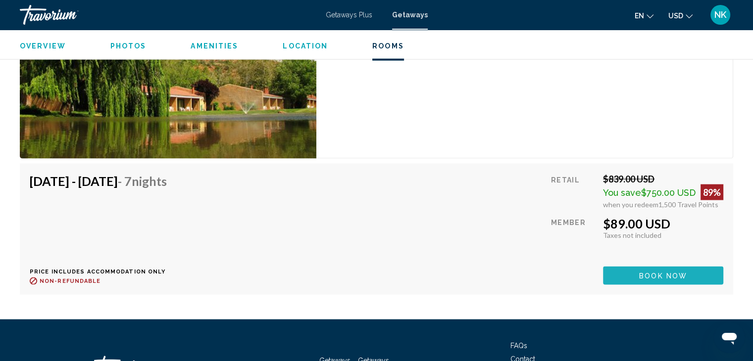
click at [689, 279] on button "Book now" at bounding box center [663, 276] width 120 height 18
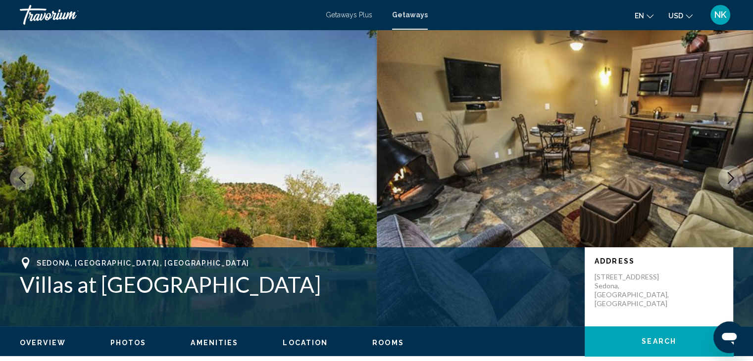
click at [129, 341] on span "Photos" at bounding box center [128, 343] width 36 height 8
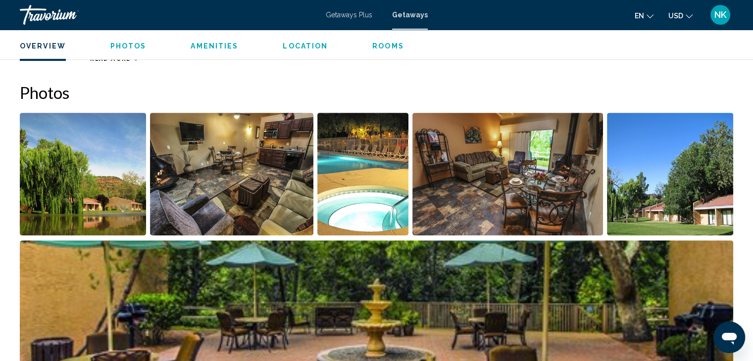
scroll to position [441, 0]
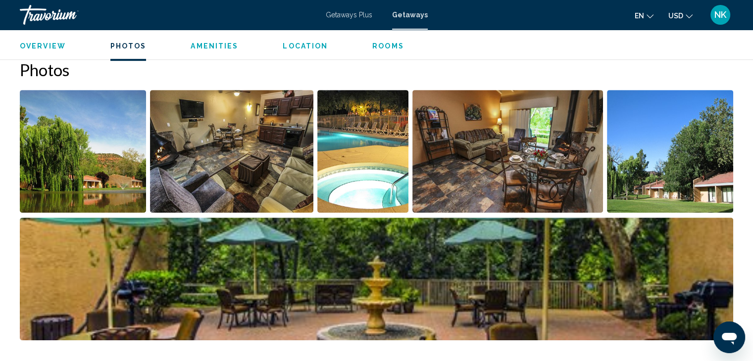
click at [670, 171] on img "Open full-screen image slider" at bounding box center [670, 151] width 126 height 123
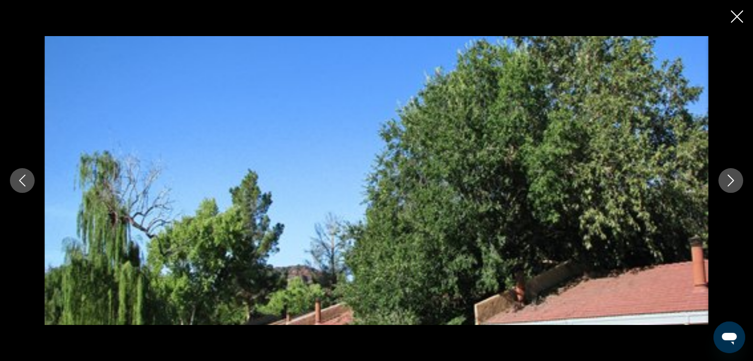
scroll to position [1180, 0]
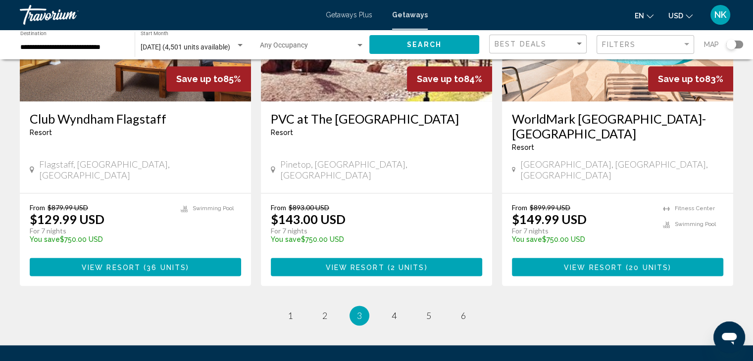
scroll to position [1226, 0]
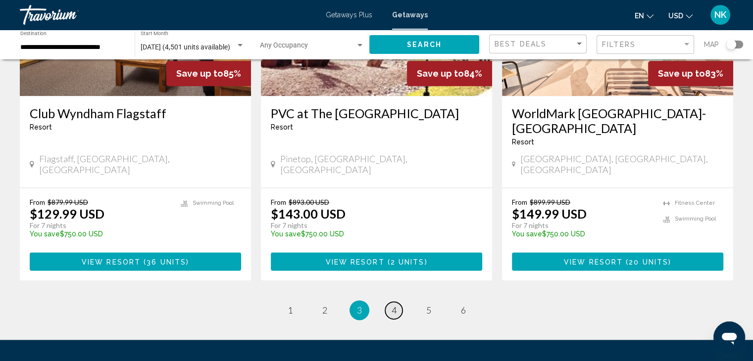
click at [397, 302] on link "page 4" at bounding box center [393, 310] width 17 height 17
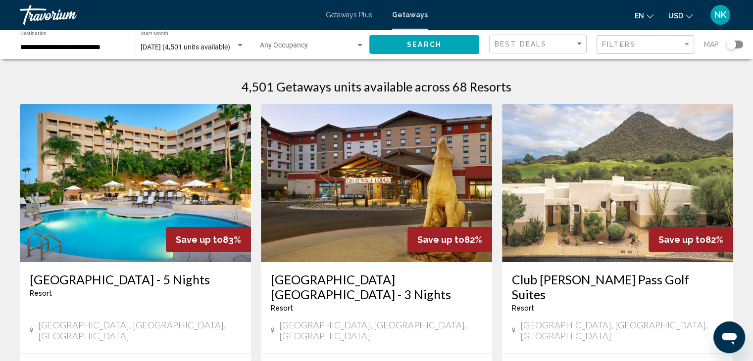
click at [169, 48] on span "October 2025 (4,501 units available)" at bounding box center [186, 47] width 90 height 8
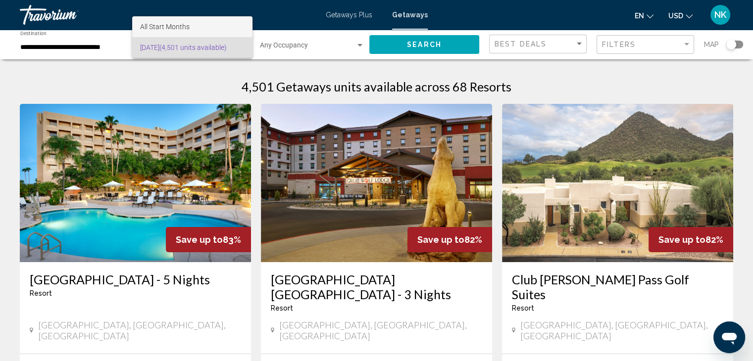
click at [166, 28] on span "All Start Months" at bounding box center [165, 27] width 50 height 8
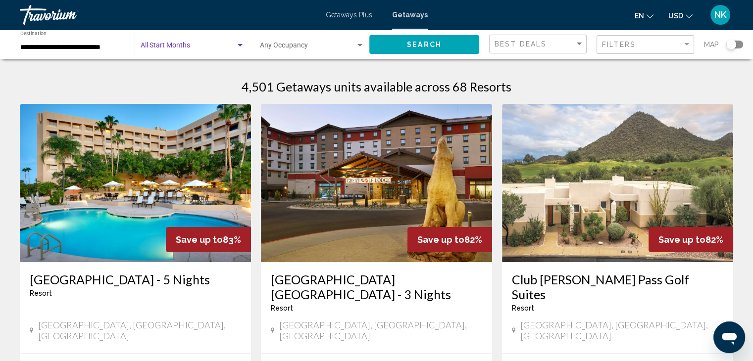
click at [312, 51] on span "Search widget" at bounding box center [308, 48] width 96 height 8
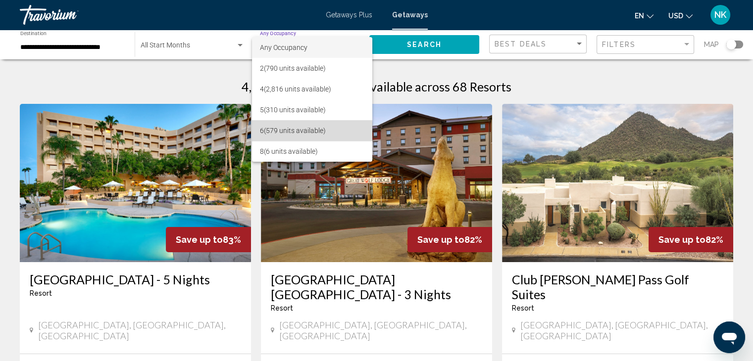
click at [300, 132] on span "6 (579 units available)" at bounding box center [312, 130] width 104 height 21
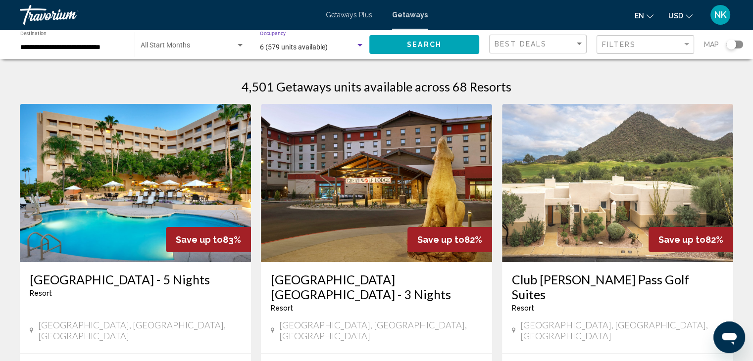
click at [412, 45] on span "Search" at bounding box center [424, 45] width 35 height 8
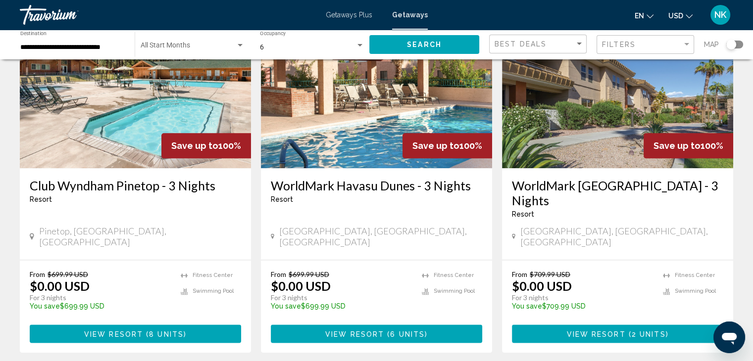
scroll to position [1172, 0]
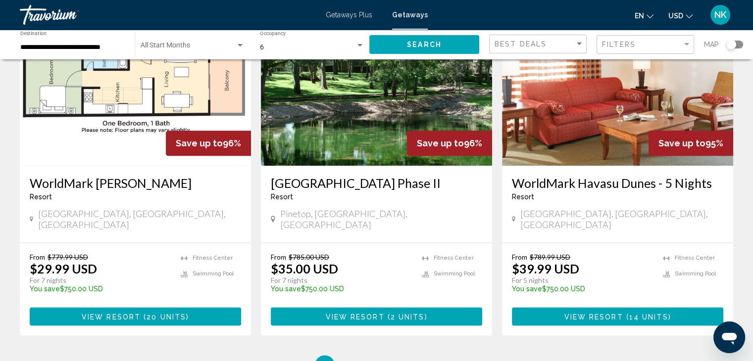
scroll to position [1197, 0]
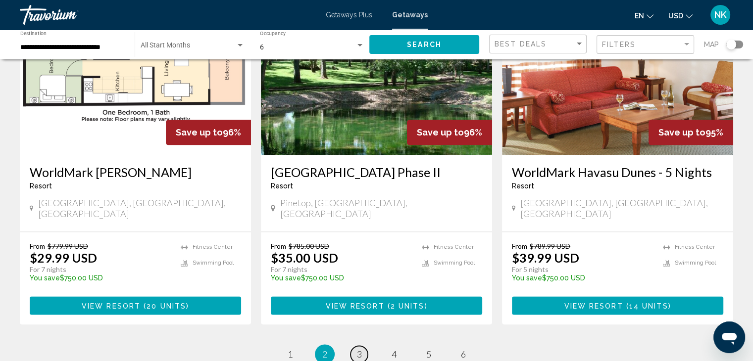
click at [358, 349] on span "3" at bounding box center [359, 354] width 5 height 11
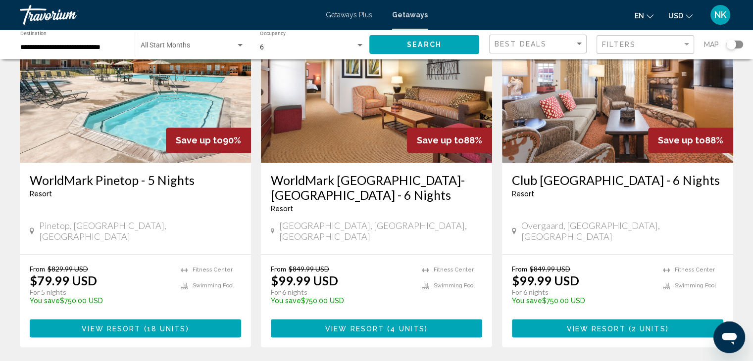
scroll to position [1162, 0]
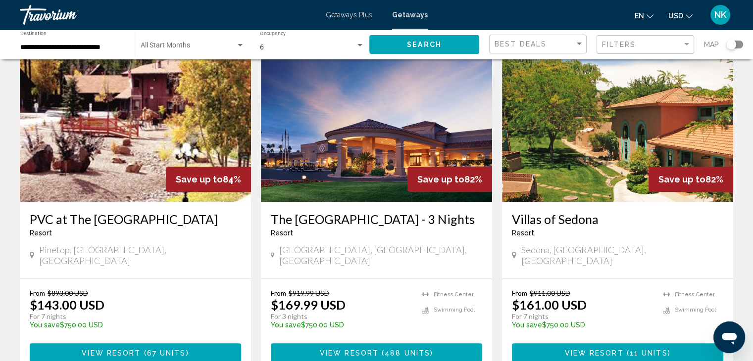
scroll to position [416, 0]
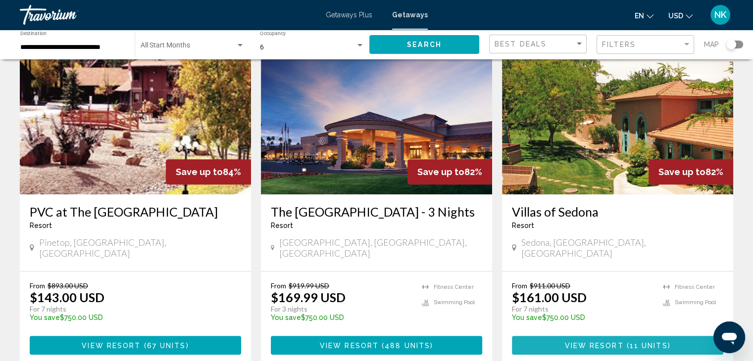
click at [610, 336] on button "View Resort ( 11 units )" at bounding box center [617, 345] width 211 height 18
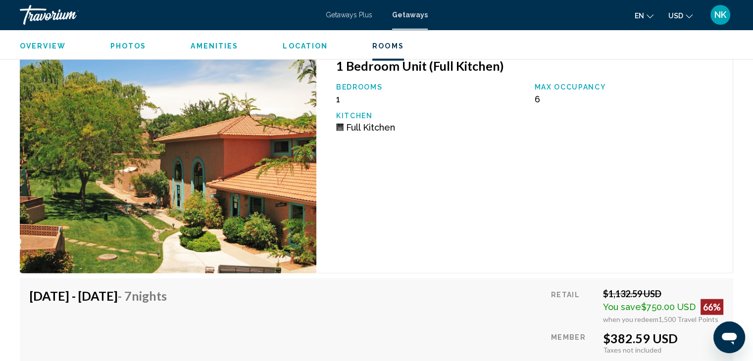
scroll to position [2308, 0]
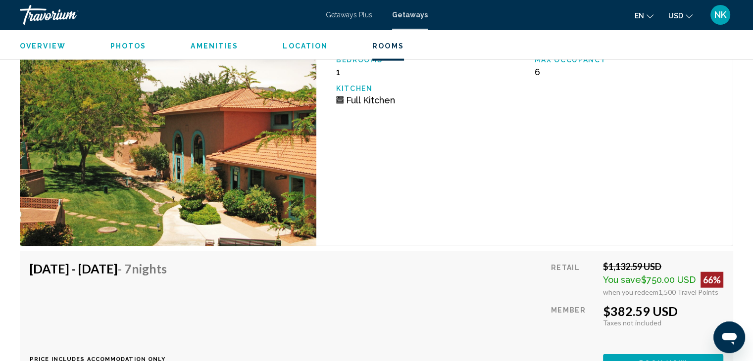
click at [133, 49] on span "Photos" at bounding box center [128, 46] width 36 height 8
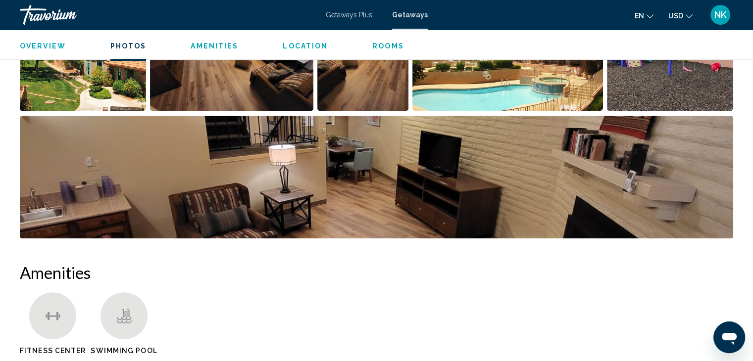
scroll to position [442, 0]
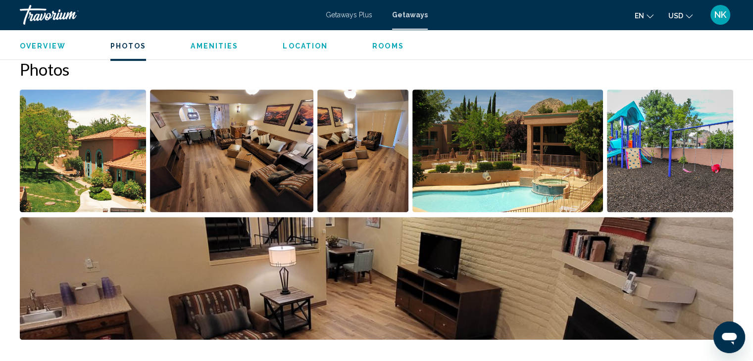
click at [224, 165] on img "Open full-screen image slider" at bounding box center [231, 151] width 163 height 123
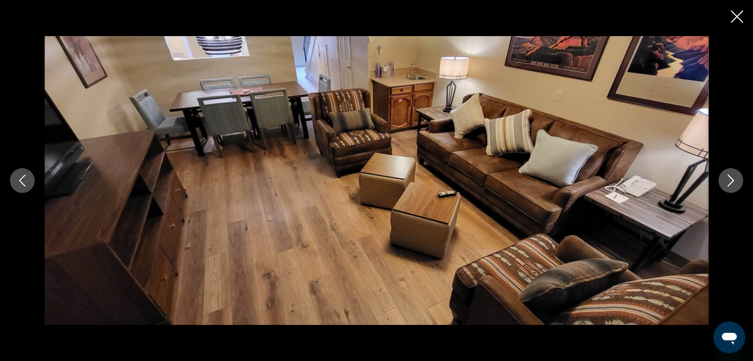
click at [740, 178] on button "Next image" at bounding box center [730, 180] width 25 height 25
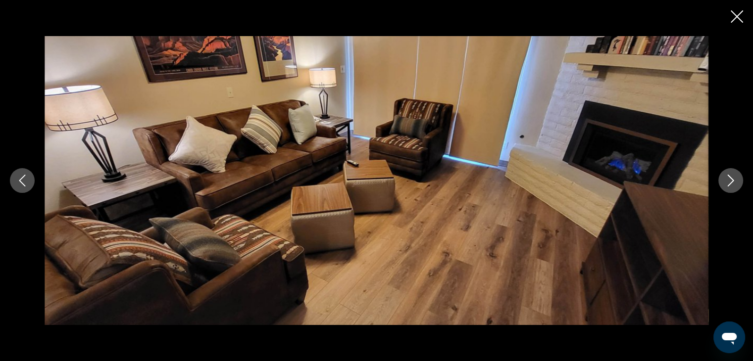
click at [740, 178] on button "Next image" at bounding box center [730, 180] width 25 height 25
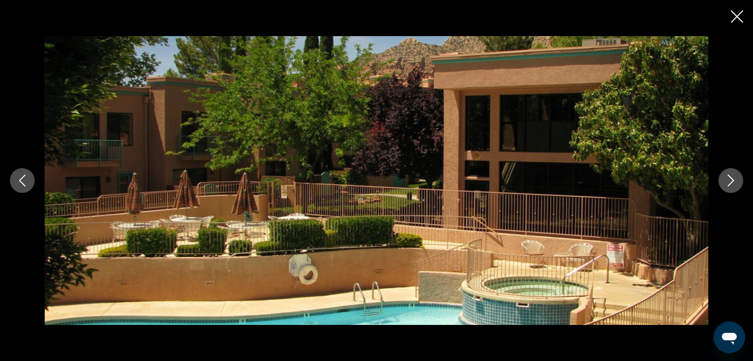
click at [740, 178] on button "Next image" at bounding box center [730, 180] width 25 height 25
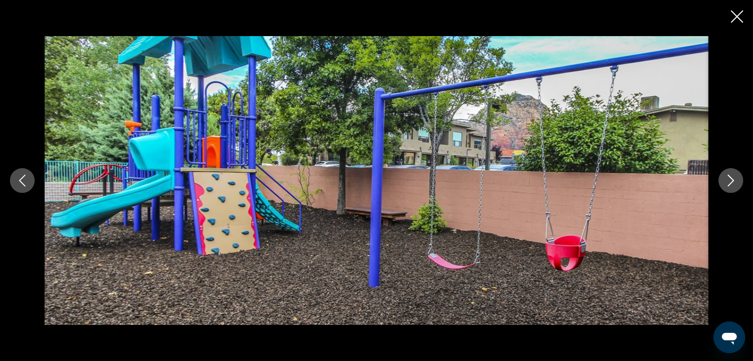
click at [740, 178] on button "Next image" at bounding box center [730, 180] width 25 height 25
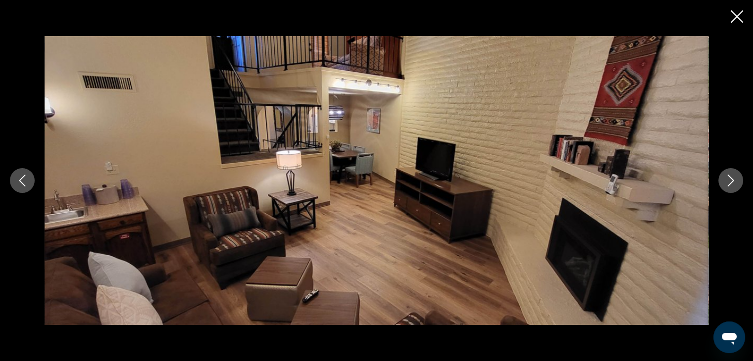
scroll to position [350, 0]
click at [731, 175] on icon "Next image" at bounding box center [731, 181] width 12 height 12
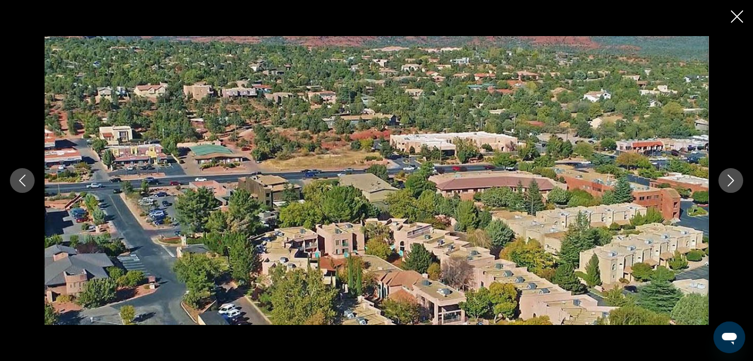
click at [731, 175] on icon "Next image" at bounding box center [731, 181] width 12 height 12
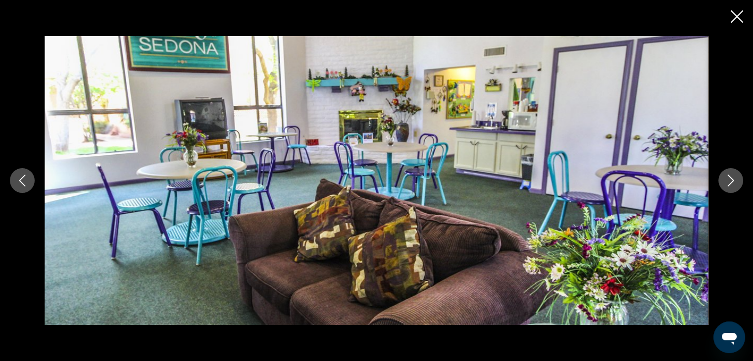
click at [731, 175] on icon "Next image" at bounding box center [731, 181] width 12 height 12
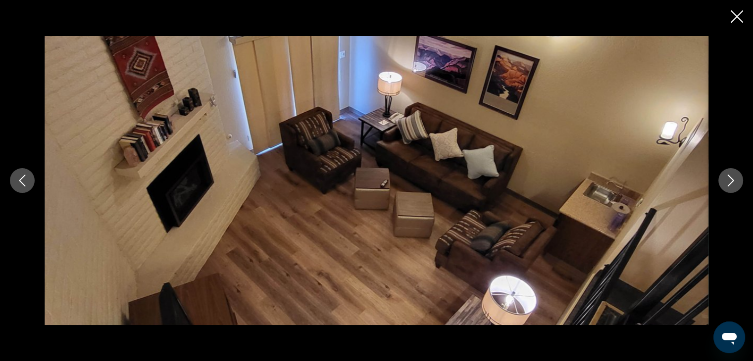
click at [731, 176] on icon "Next image" at bounding box center [731, 181] width 12 height 12
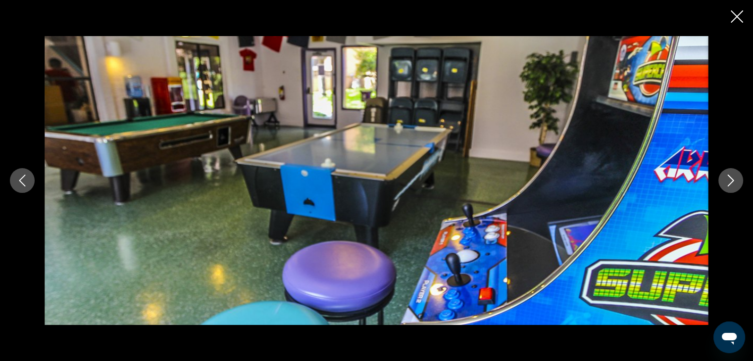
click at [731, 173] on button "Next image" at bounding box center [730, 180] width 25 height 25
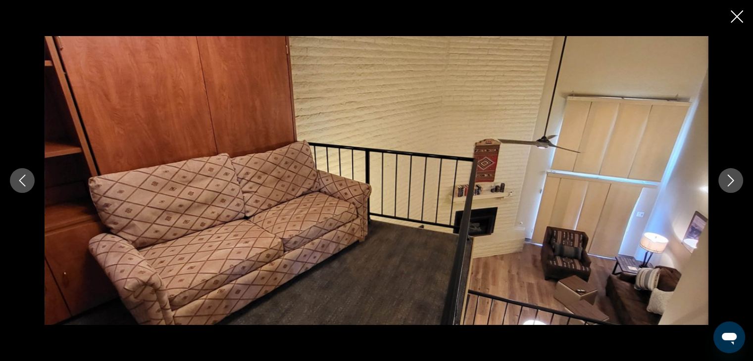
click at [731, 175] on icon "Next image" at bounding box center [731, 181] width 12 height 12
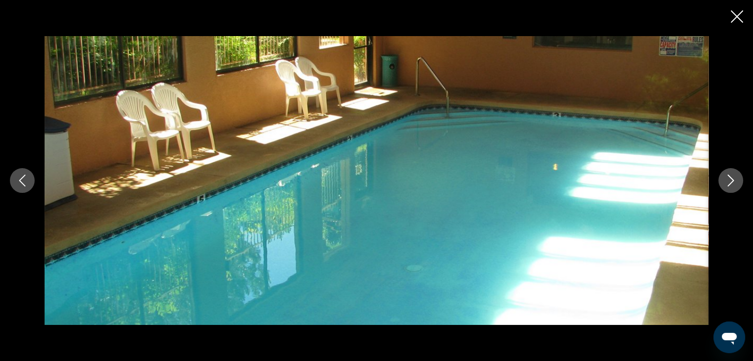
click at [731, 176] on icon "Next image" at bounding box center [731, 181] width 12 height 12
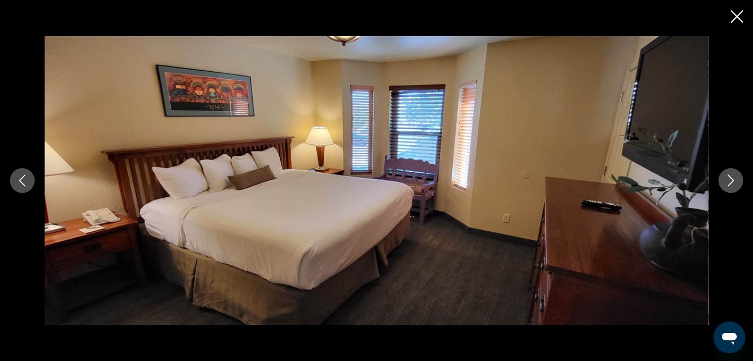
click at [731, 177] on icon "Next image" at bounding box center [731, 181] width 12 height 12
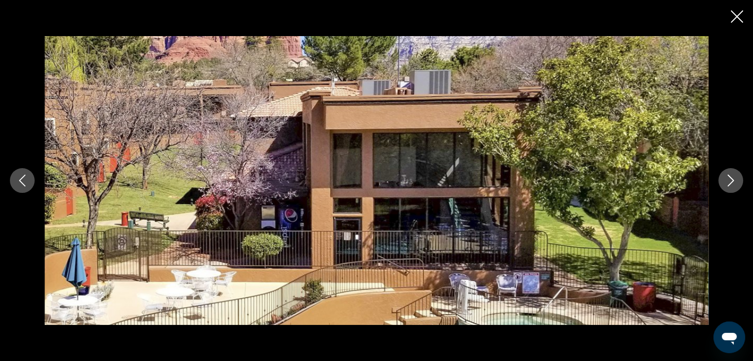
click at [731, 177] on icon "Next image" at bounding box center [731, 181] width 12 height 12
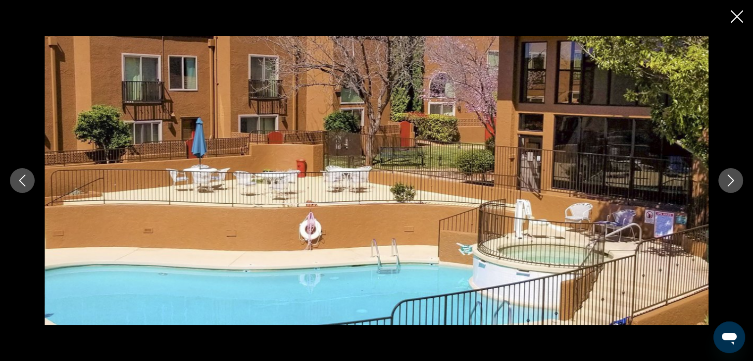
click at [731, 177] on icon "Next image" at bounding box center [731, 181] width 12 height 12
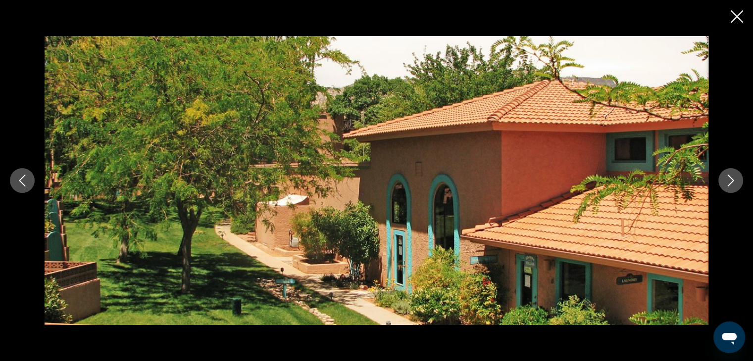
click at [731, 177] on icon "Next image" at bounding box center [731, 181] width 12 height 12
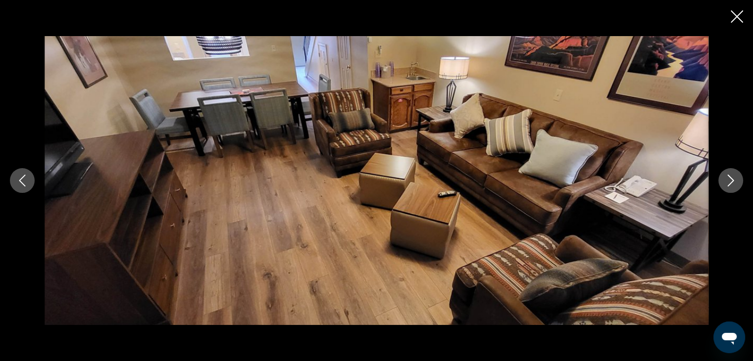
click at [731, 177] on icon "Next image" at bounding box center [731, 181] width 12 height 12
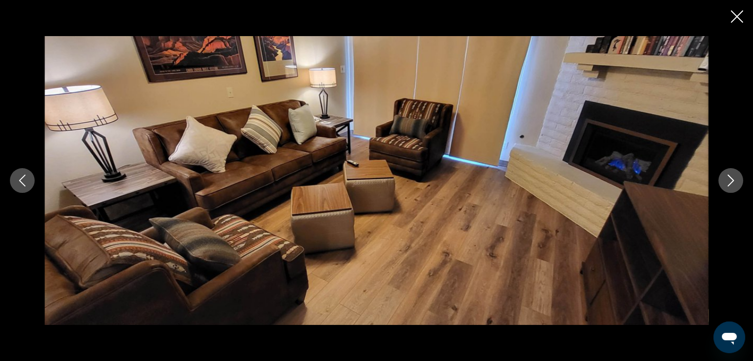
click at [731, 177] on icon "Next image" at bounding box center [731, 181] width 12 height 12
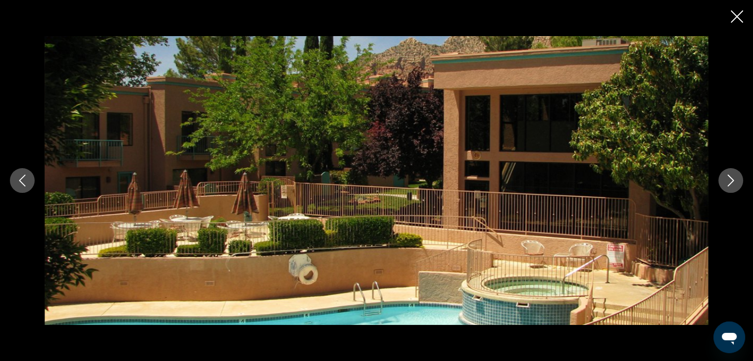
click at [731, 177] on icon "Next image" at bounding box center [731, 181] width 12 height 12
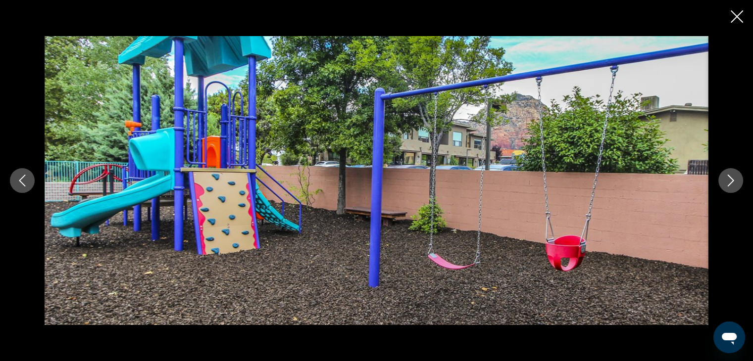
click at [731, 173] on button "Next image" at bounding box center [730, 180] width 25 height 25
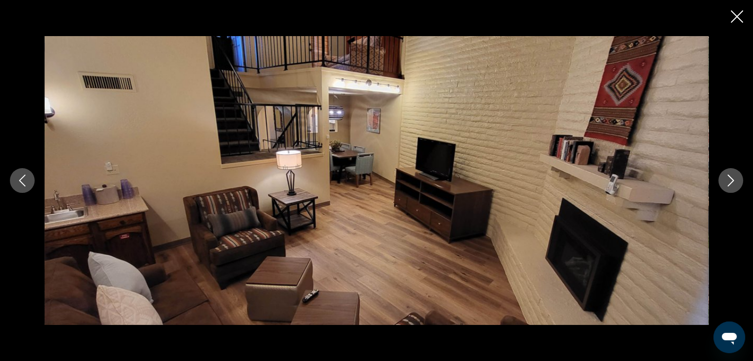
click at [731, 173] on button "Next image" at bounding box center [730, 180] width 25 height 25
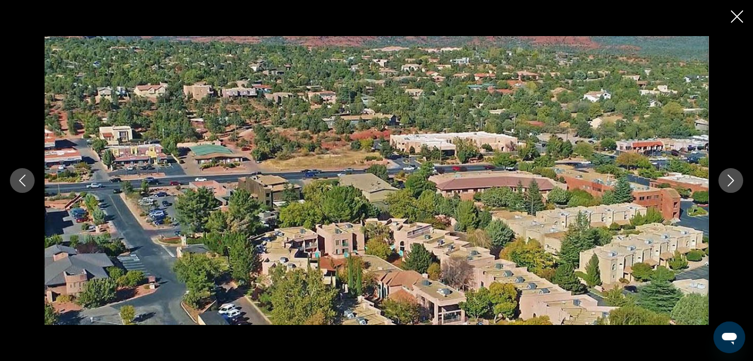
click at [739, 20] on icon "Close slideshow" at bounding box center [737, 16] width 12 height 12
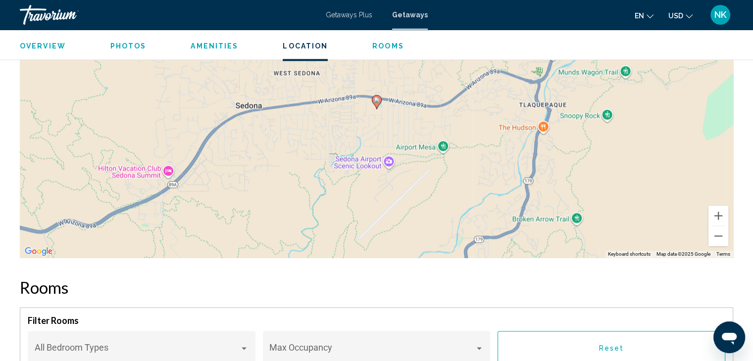
scroll to position [1415, 0]
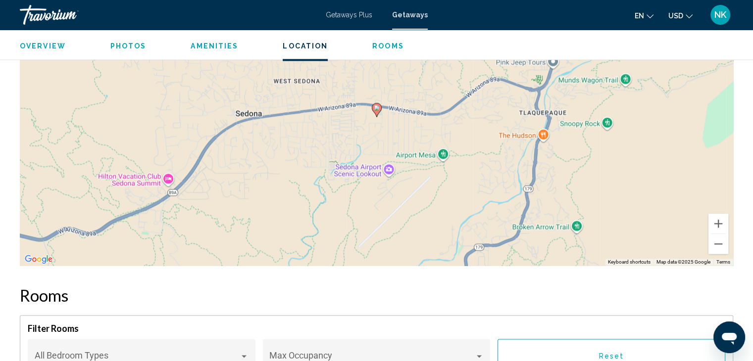
click at [350, 15] on span "Getaways Plus" at bounding box center [349, 15] width 47 height 8
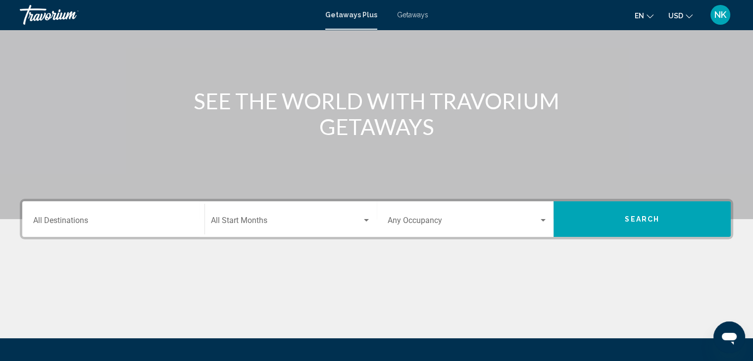
scroll to position [80, 0]
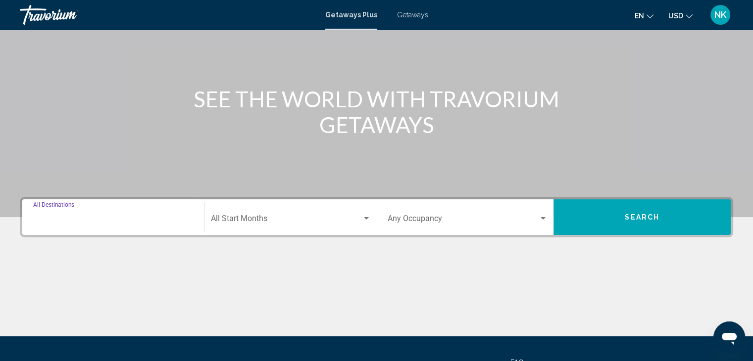
click at [79, 220] on input "Destination All Destinations" at bounding box center [113, 220] width 160 height 9
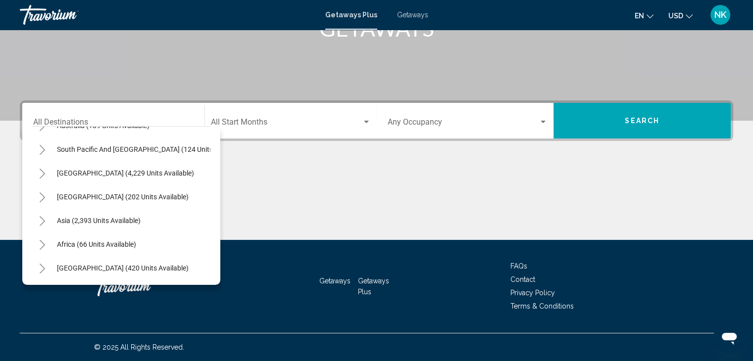
scroll to position [168, 0]
click at [77, 217] on span "Asia (2,393 units available)" at bounding box center [99, 221] width 84 height 8
type input "**********"
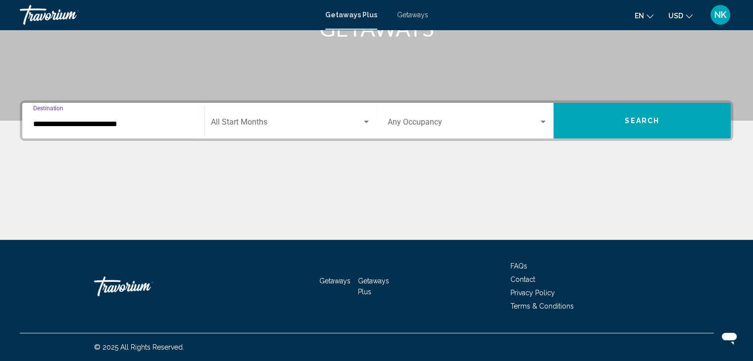
click at [284, 127] on span "Search widget" at bounding box center [286, 124] width 151 height 9
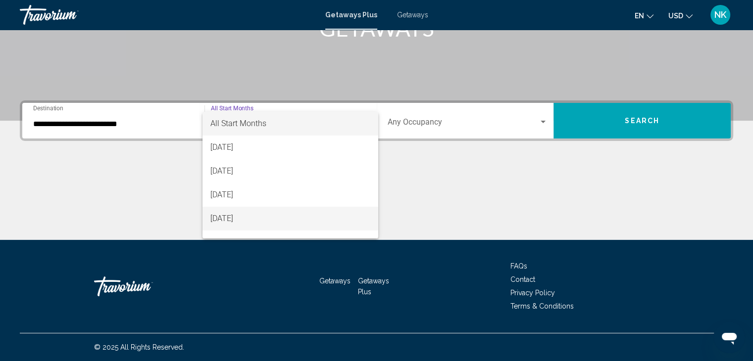
click at [258, 223] on span "[DATE]" at bounding box center [290, 219] width 160 height 24
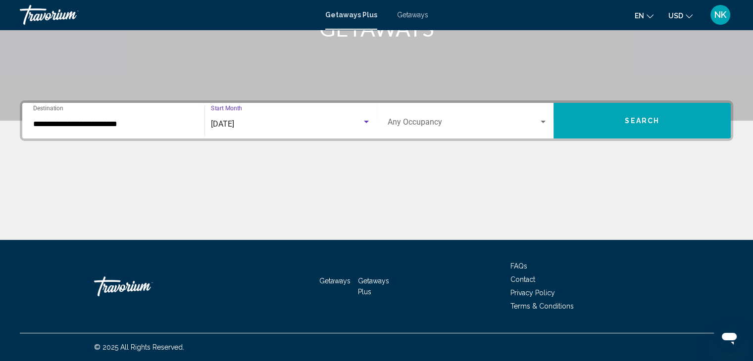
click at [327, 117] on div "November 2025 Start Month All Start Months" at bounding box center [291, 120] width 160 height 31
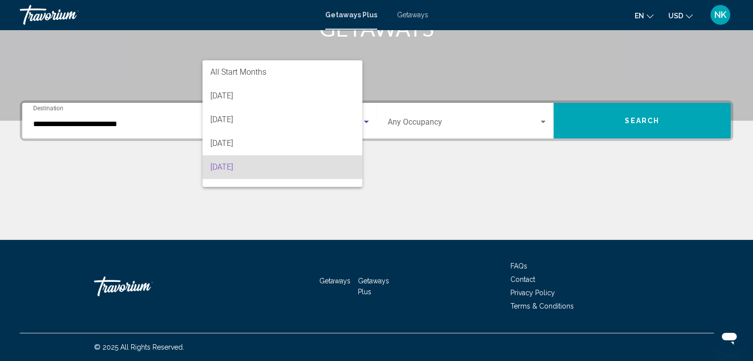
scroll to position [44, 0]
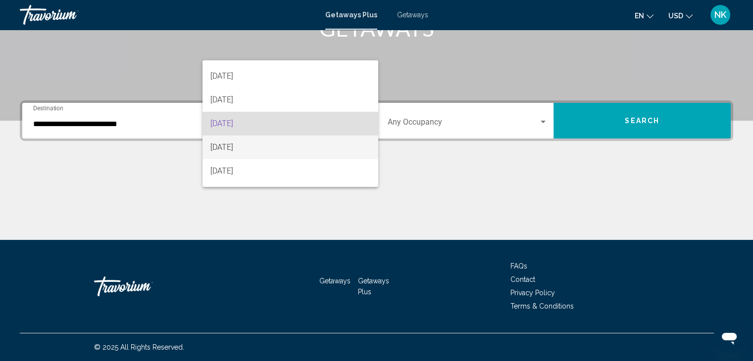
click at [300, 150] on span "[DATE]" at bounding box center [290, 148] width 160 height 24
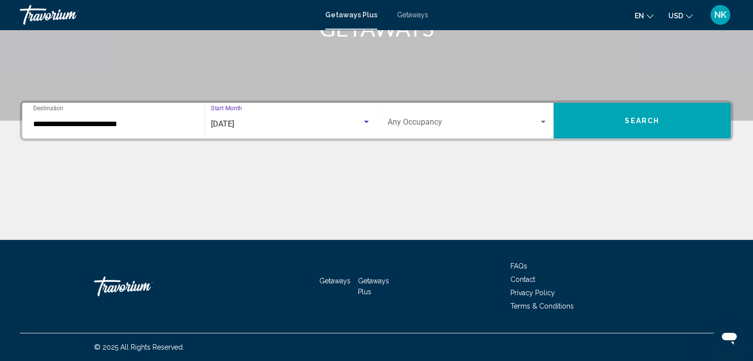
click at [417, 128] on div "Occupancy Any Occupancy" at bounding box center [468, 120] width 160 height 31
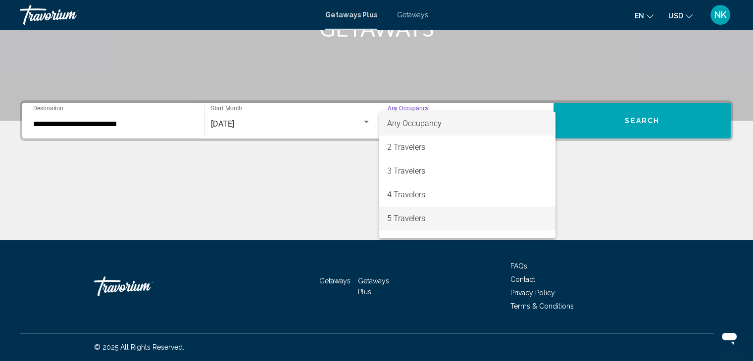
click at [414, 226] on span "5 Travelers" at bounding box center [467, 219] width 160 height 24
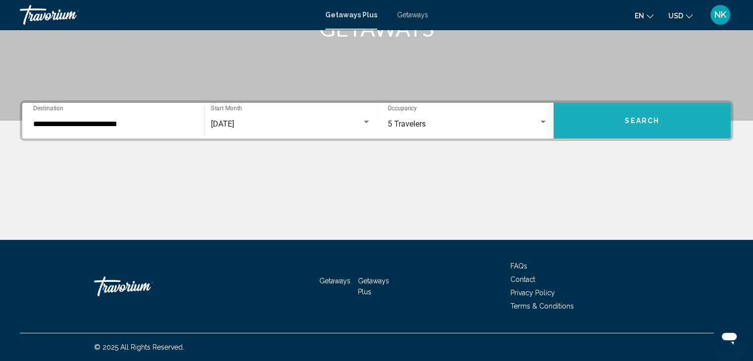
click at [633, 117] on span "Search" at bounding box center [642, 121] width 35 height 8
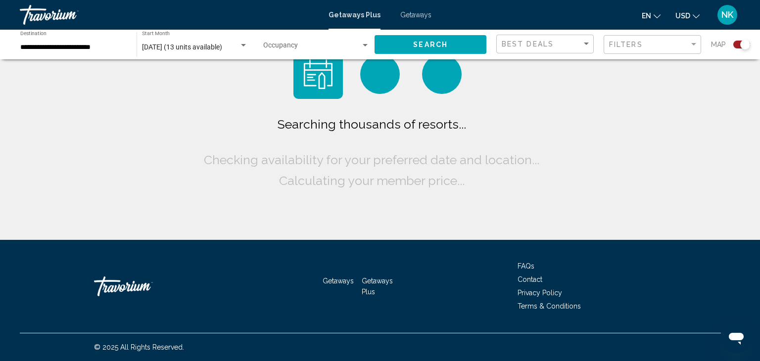
click at [633, 116] on div "Searching thousands of resorts... Checking availability for your preferred date…" at bounding box center [380, 120] width 760 height 240
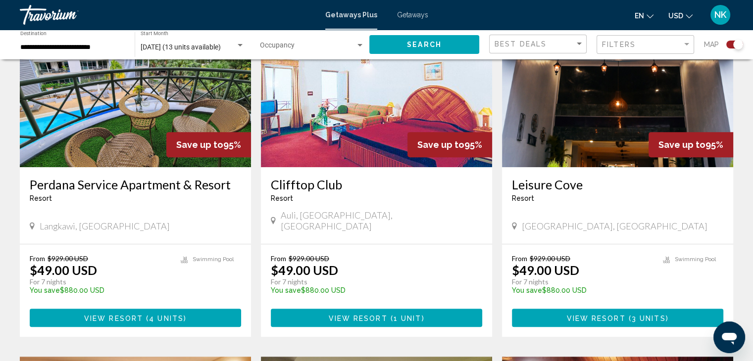
scroll to position [396, 0]
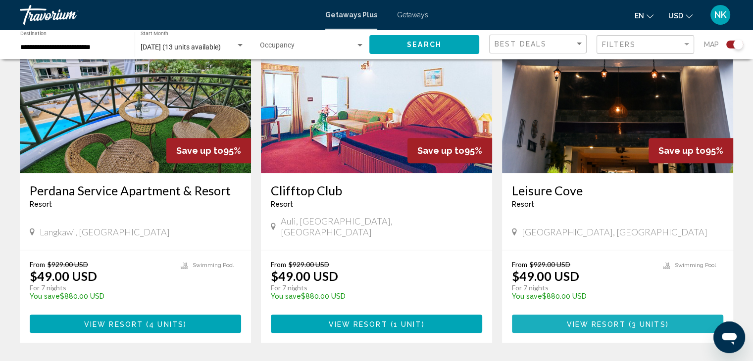
click at [592, 320] on span "View Resort" at bounding box center [595, 324] width 59 height 8
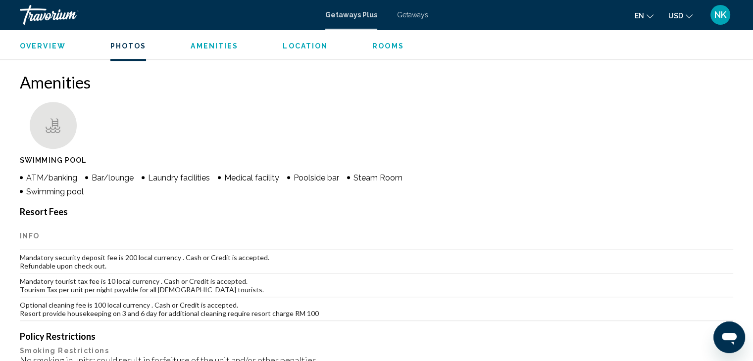
scroll to position [695, 0]
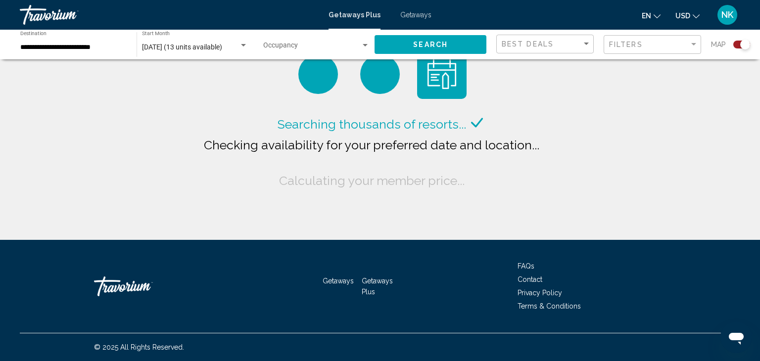
click at [199, 52] on div "December 2025 (13 units available) Start Month All Start Months" at bounding box center [195, 44] width 106 height 27
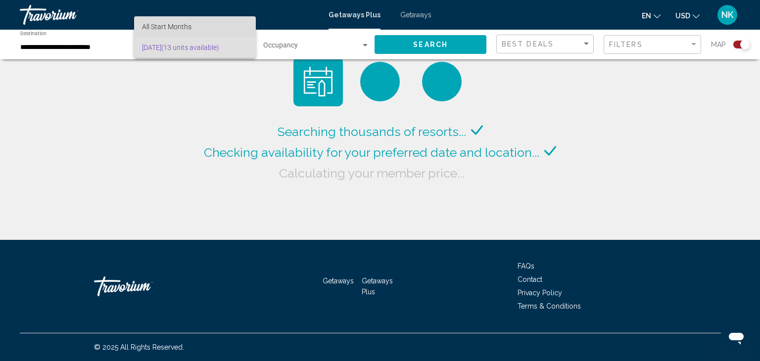
click at [196, 26] on span "All Start Months" at bounding box center [195, 26] width 106 height 21
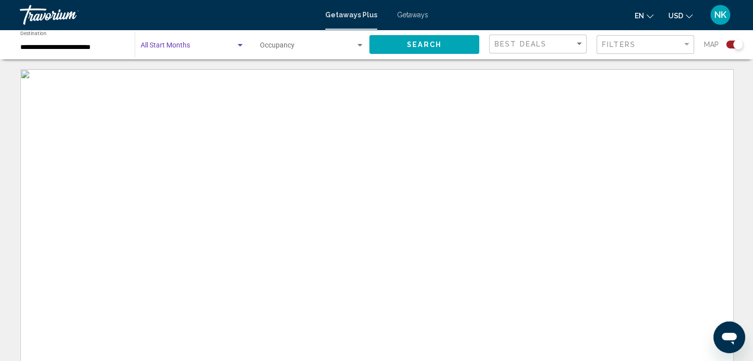
click at [166, 47] on span "Search widget" at bounding box center [188, 48] width 95 height 8
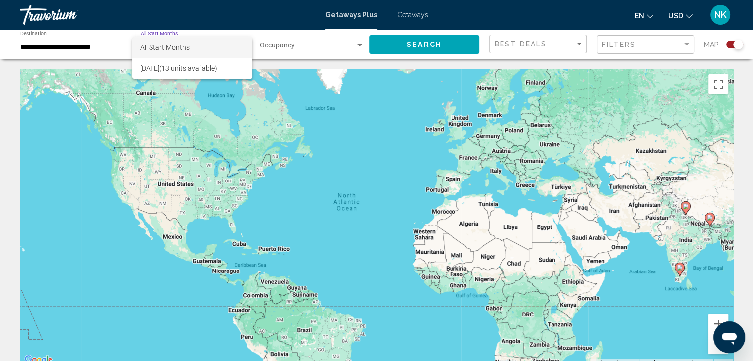
drag, startPoint x: 166, startPoint y: 47, endPoint x: 93, endPoint y: 20, distance: 78.2
click at [93, 20] on div at bounding box center [376, 180] width 753 height 361
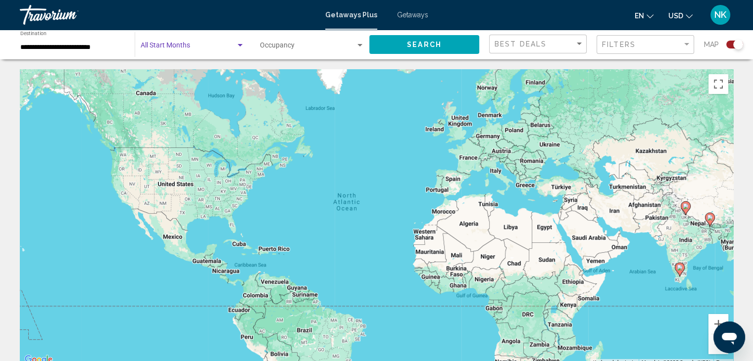
click at [152, 46] on span "Search widget" at bounding box center [188, 48] width 95 height 8
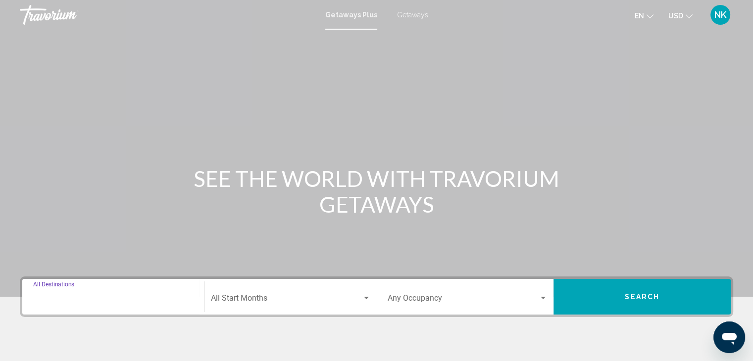
click at [74, 296] on input "Destination All Destinations" at bounding box center [113, 300] width 160 height 9
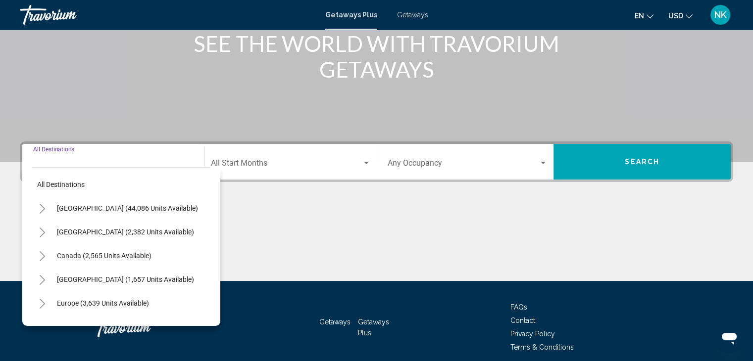
scroll to position [176, 0]
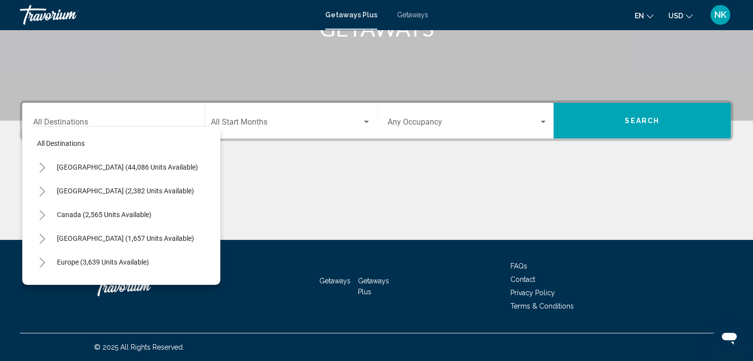
drag, startPoint x: 213, startPoint y: 156, endPoint x: 212, endPoint y: 179, distance: 22.3
click at [212, 179] on div "All destinations United States (44,086 units available) Mexico (2,382 units ava…" at bounding box center [121, 205] width 198 height 159
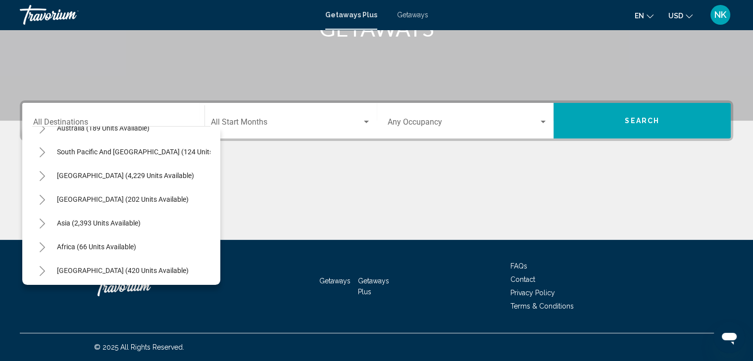
scroll to position [168, 0]
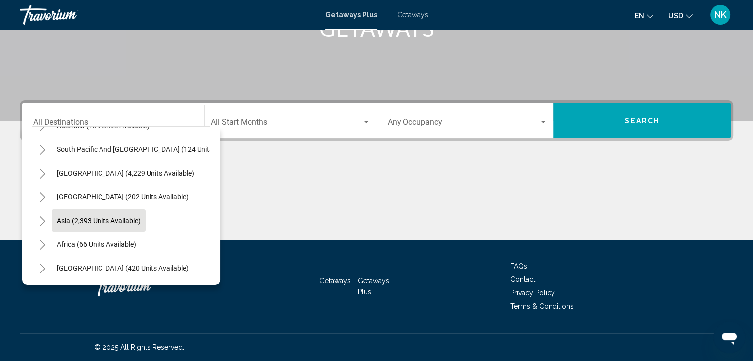
click at [119, 217] on span "Asia (2,393 units available)" at bounding box center [99, 221] width 84 height 8
type input "**********"
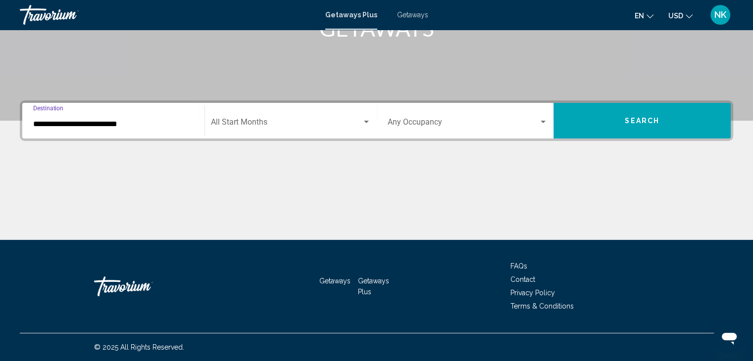
click at [243, 131] on div "Start Month All Start Months" at bounding box center [291, 120] width 160 height 31
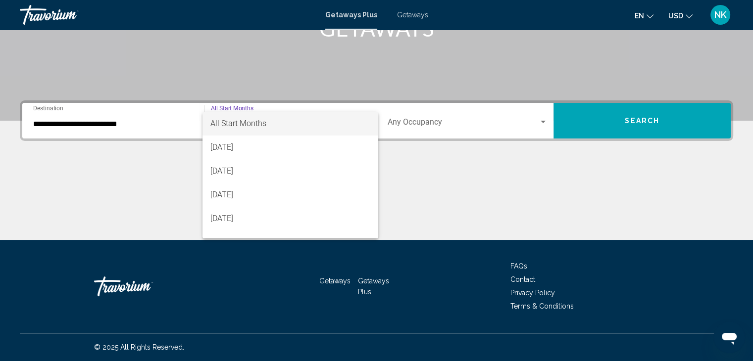
click at [382, 129] on div at bounding box center [376, 180] width 753 height 361
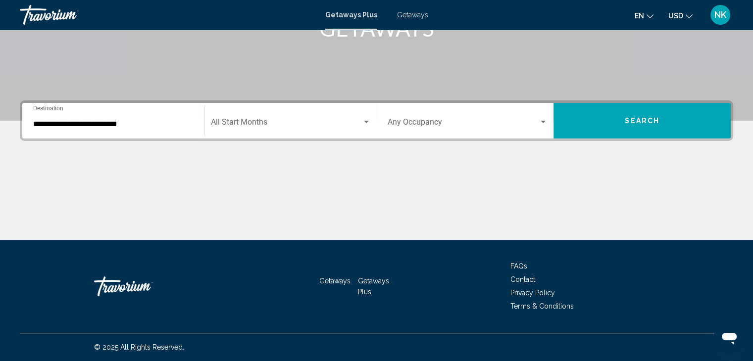
click at [369, 125] on div "Search widget" at bounding box center [366, 122] width 9 height 8
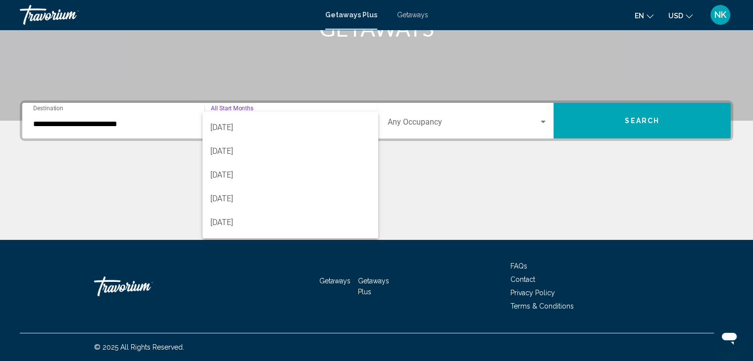
scroll to position [118, 0]
click at [289, 148] on span "[DATE]" at bounding box center [290, 148] width 160 height 24
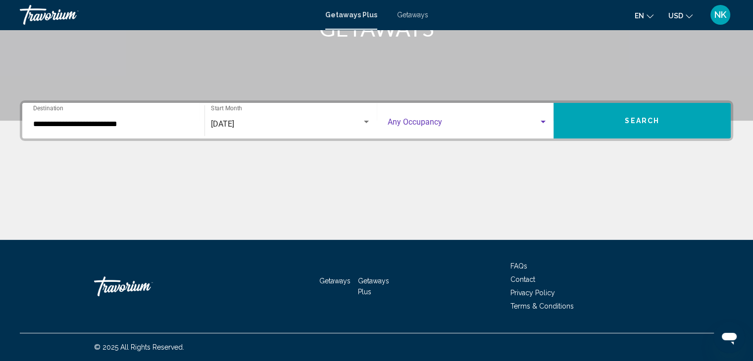
click at [426, 125] on span "Search widget" at bounding box center [463, 124] width 151 height 9
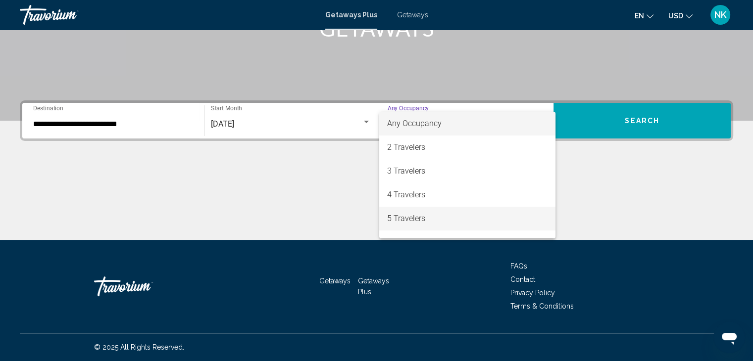
click at [446, 222] on span "5 Travelers" at bounding box center [467, 219] width 160 height 24
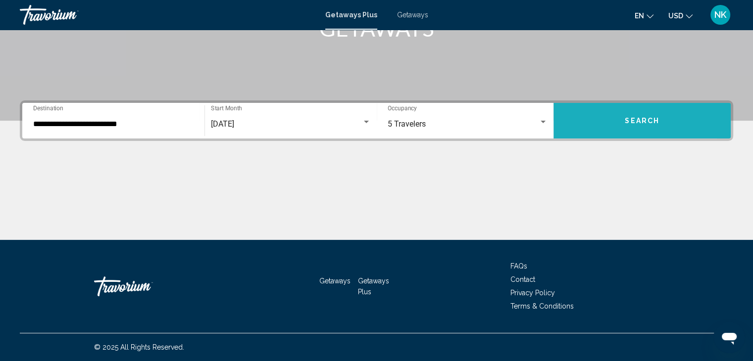
click at [600, 137] on button "Search" at bounding box center [641, 121] width 177 height 36
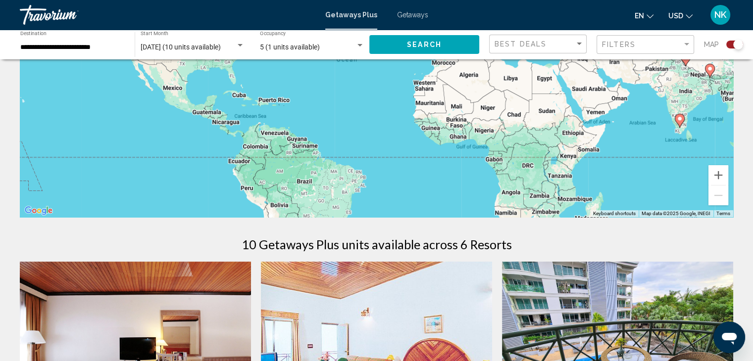
scroll to position [131, 0]
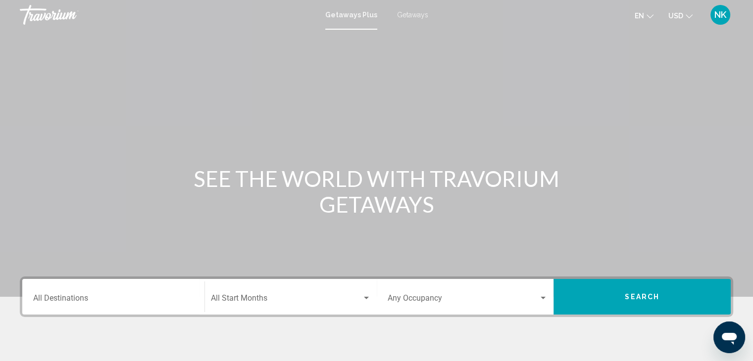
click at [402, 14] on span "Getaways" at bounding box center [412, 15] width 31 height 8
click at [79, 300] on input "Destination All Destinations" at bounding box center [113, 300] width 160 height 9
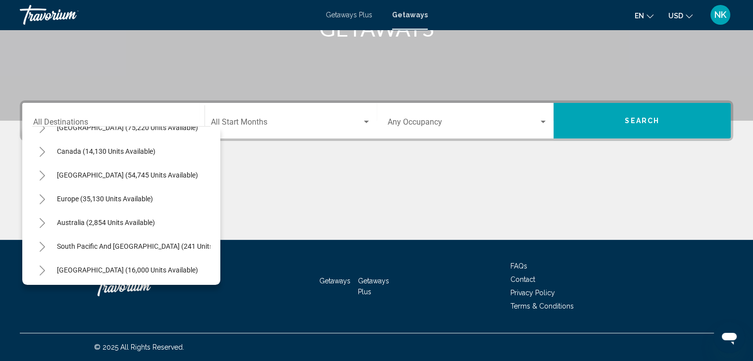
scroll to position [67, 0]
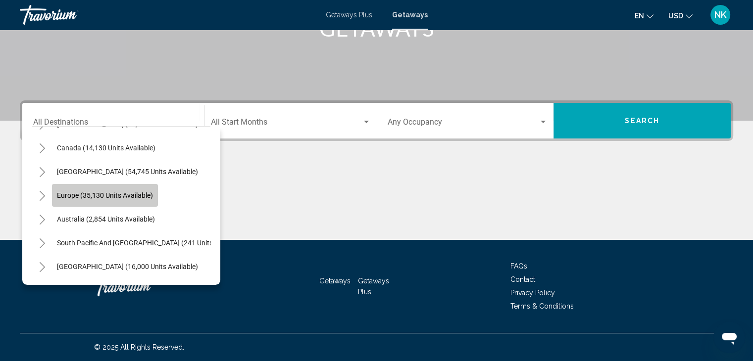
click at [131, 199] on span "Europe (35,130 units available)" at bounding box center [105, 196] width 96 height 8
type input "**********"
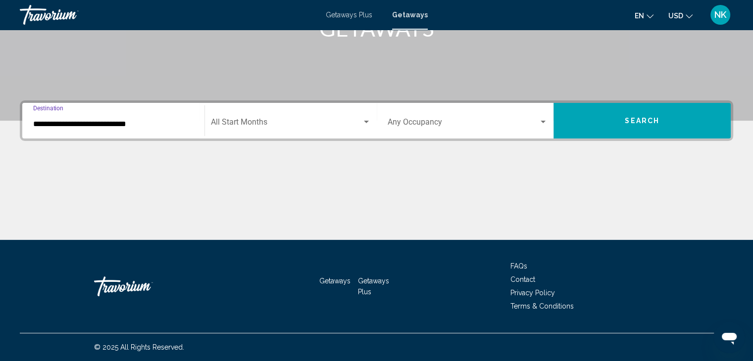
click at [270, 125] on span "Search widget" at bounding box center [286, 124] width 151 height 9
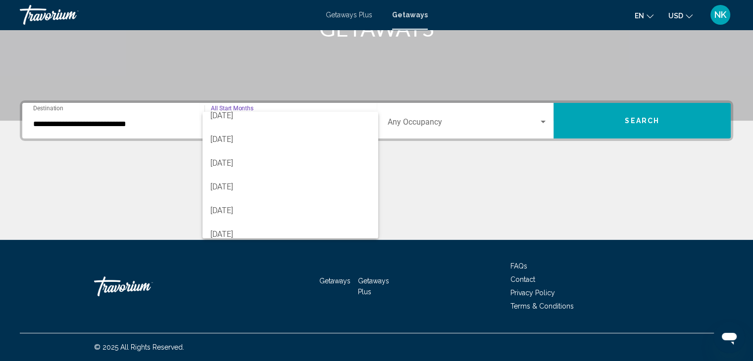
scroll to position [89, 0]
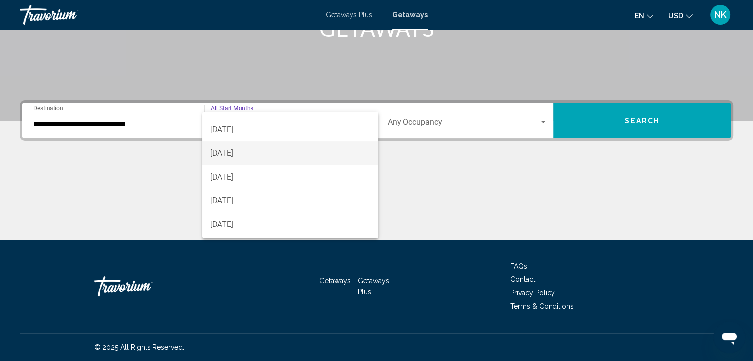
click at [272, 155] on span "[DATE]" at bounding box center [290, 154] width 160 height 24
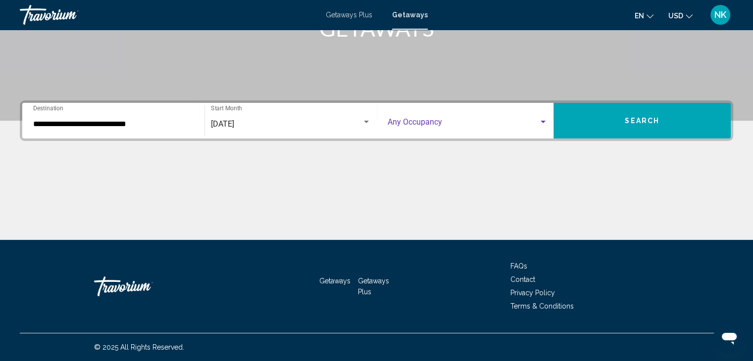
click at [432, 125] on span "Search widget" at bounding box center [463, 124] width 151 height 9
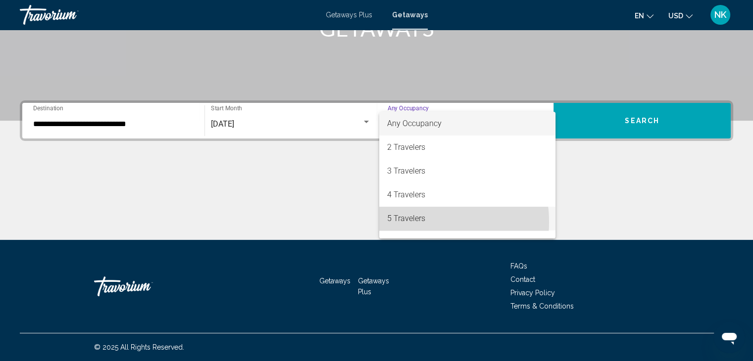
click at [414, 222] on span "5 Travelers" at bounding box center [467, 219] width 160 height 24
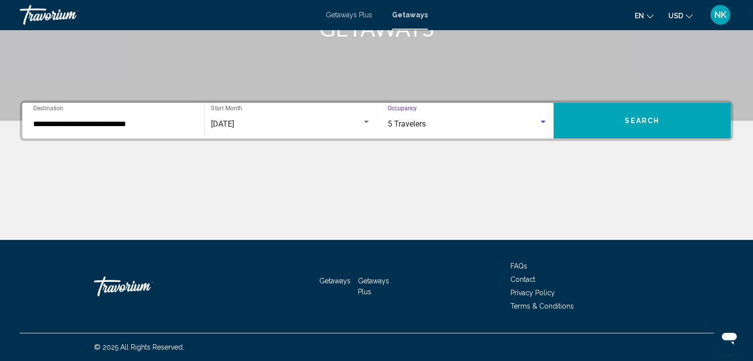
click at [619, 122] on button "Search" at bounding box center [641, 121] width 177 height 36
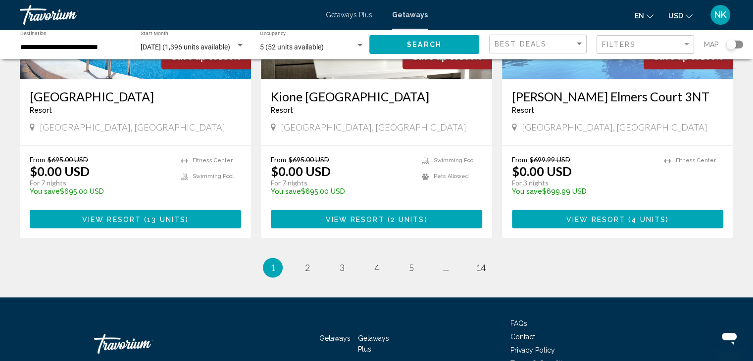
scroll to position [1220, 0]
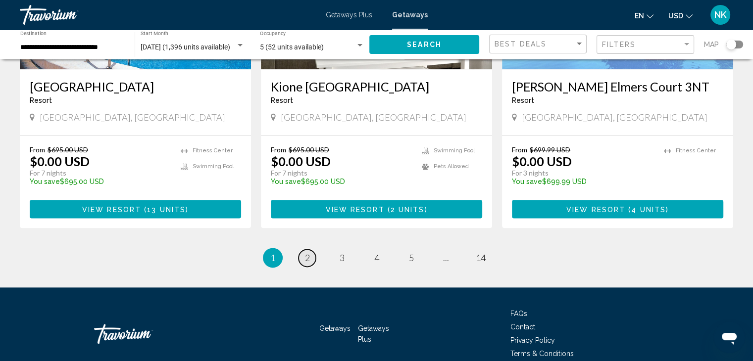
click at [305, 263] on span "2" at bounding box center [307, 257] width 5 height 11
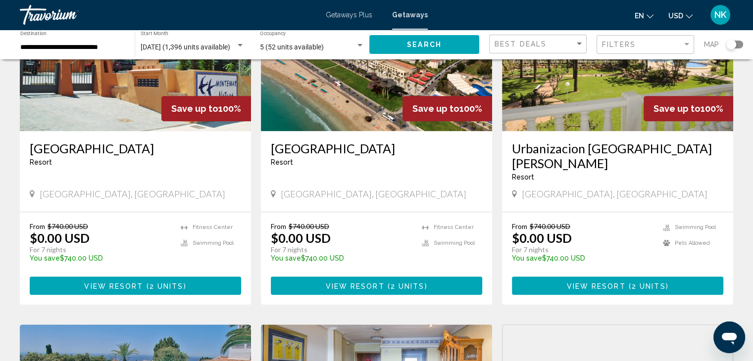
scroll to position [841, 0]
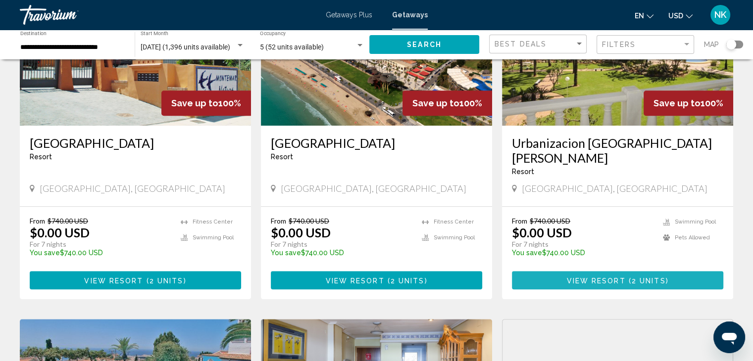
click at [653, 277] on span "2 units" at bounding box center [649, 281] width 34 height 8
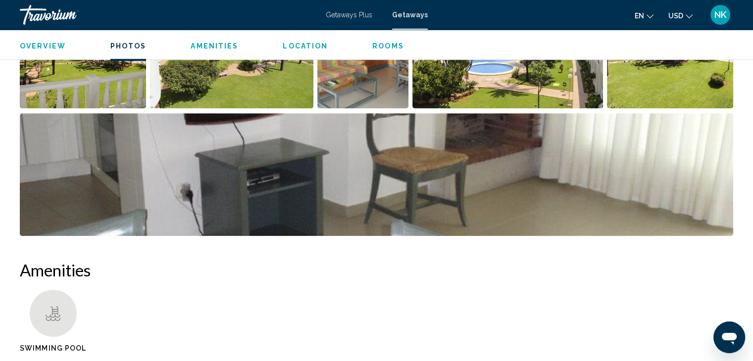
scroll to position [560, 0]
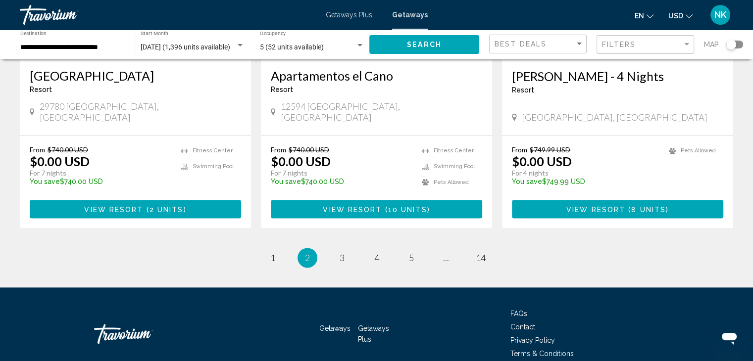
scroll to position [1266, 0]
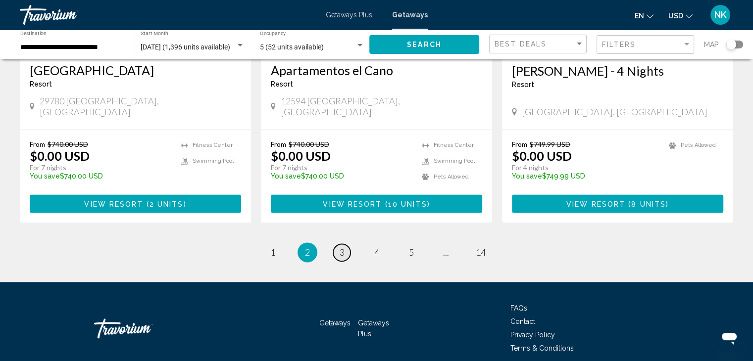
click at [341, 247] on span "3" at bounding box center [342, 252] width 5 height 11
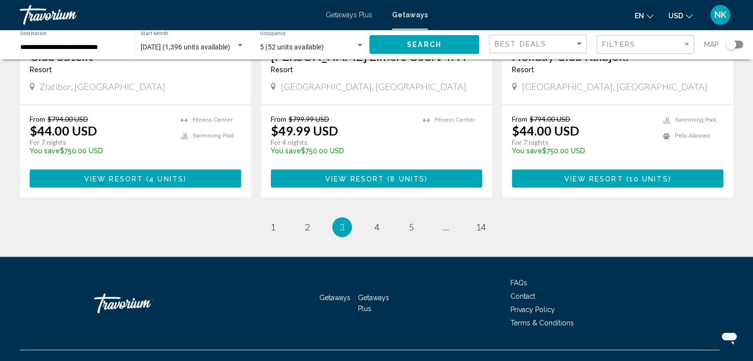
scroll to position [1266, 0]
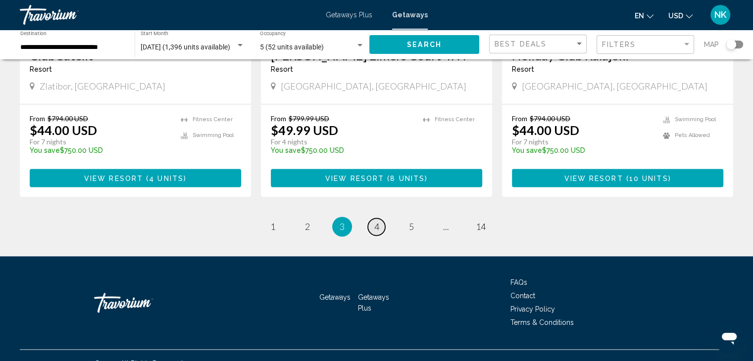
click at [378, 221] on span "4" at bounding box center [376, 226] width 5 height 11
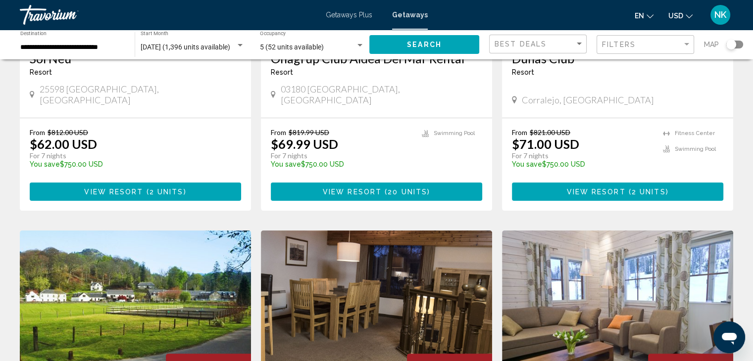
scroll to position [219, 0]
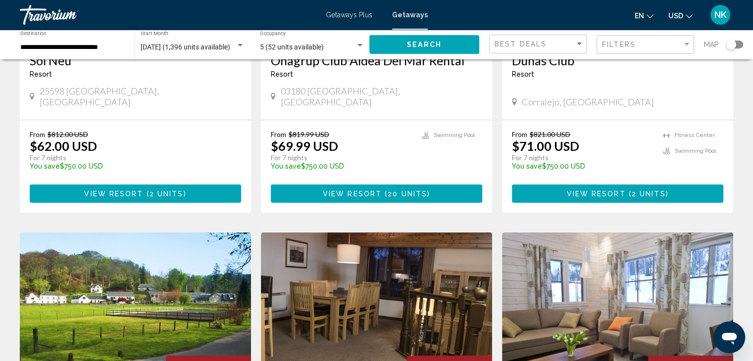
click at [602, 185] on button "View Resort ( 2 units )" at bounding box center [617, 194] width 211 height 18
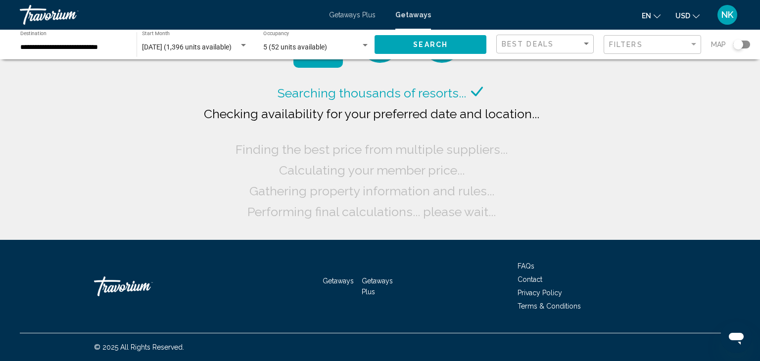
click at [95, 48] on input "**********" at bounding box center [73, 48] width 106 height 8
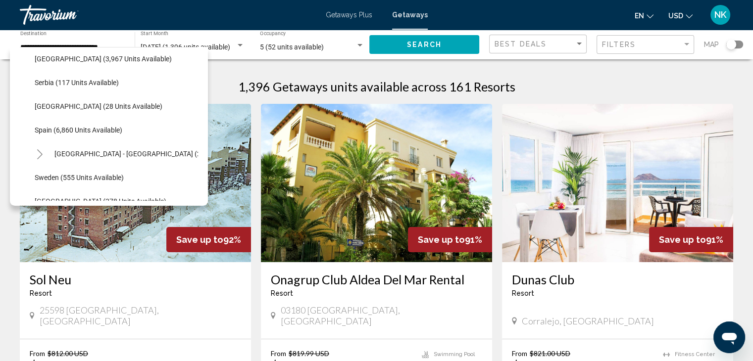
scroll to position [465, 0]
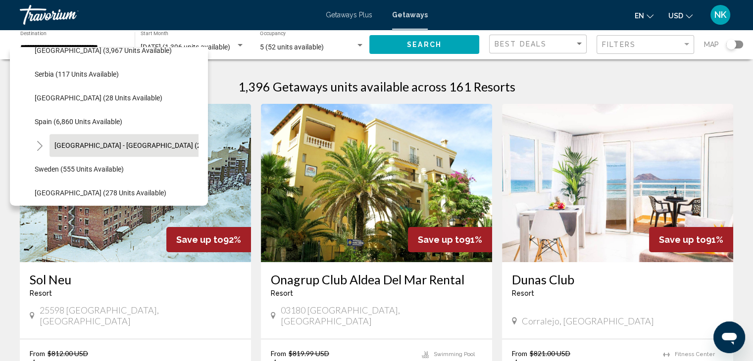
click at [145, 150] on button "Spain - Canary Islands (2,547 units available)" at bounding box center [159, 145] width 219 height 23
type input "**********"
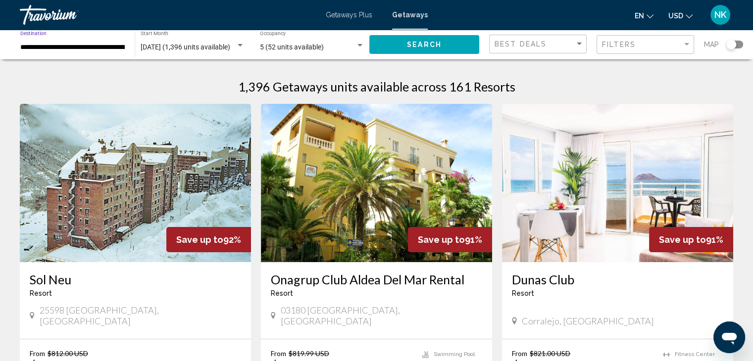
click at [215, 44] on span "December 2025 (1,396 units available)" at bounding box center [186, 47] width 90 height 8
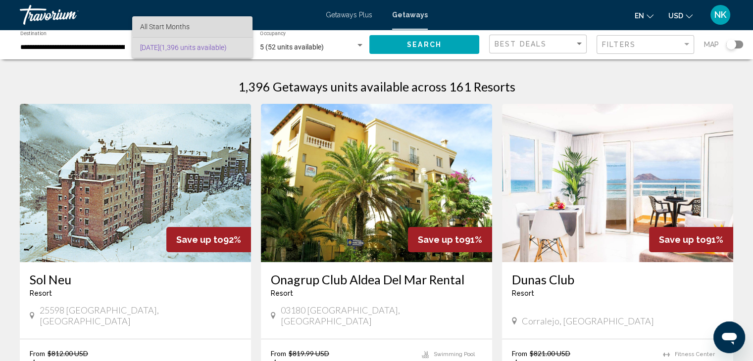
click at [208, 27] on span "All Start Months" at bounding box center [192, 26] width 104 height 21
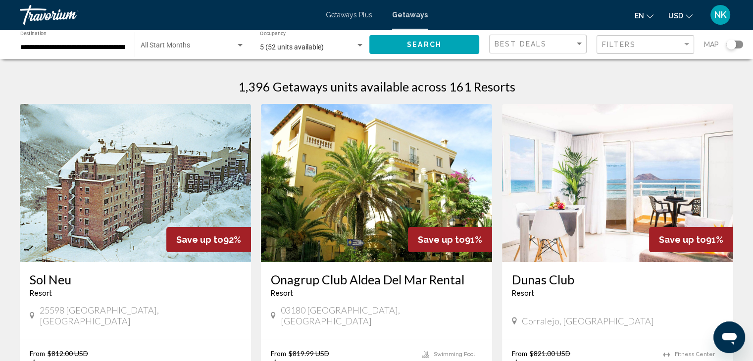
click at [171, 54] on div "Start Month All Start Months" at bounding box center [193, 44] width 104 height 27
click at [447, 44] on div at bounding box center [376, 180] width 753 height 361
click at [442, 42] on button "Search" at bounding box center [424, 44] width 110 height 18
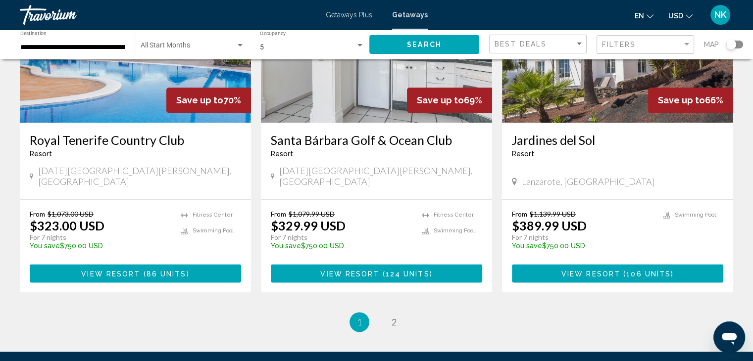
scroll to position [1196, 0]
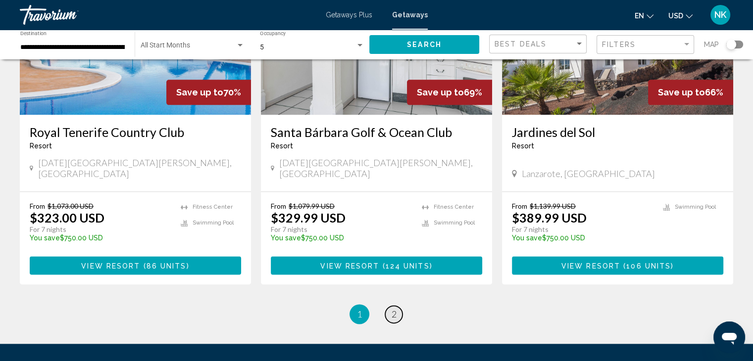
click at [392, 309] on span "2" at bounding box center [394, 314] width 5 height 11
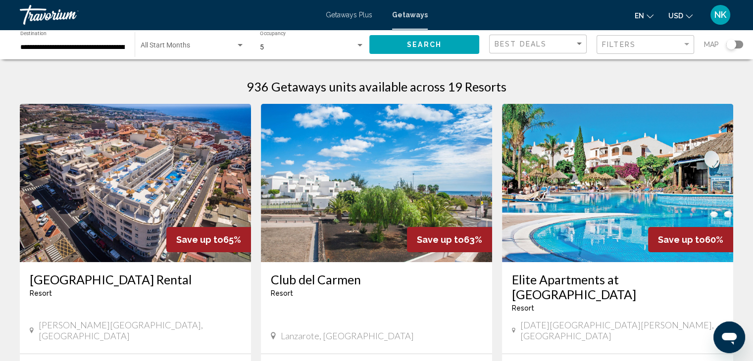
click at [236, 40] on div "Start Month All Start Months" at bounding box center [193, 44] width 104 height 27
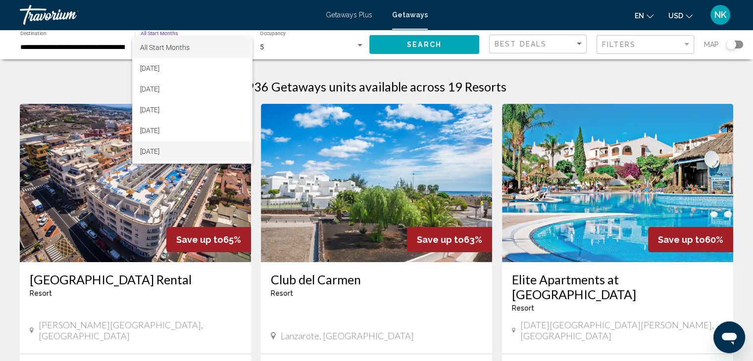
click at [186, 150] on span "[DATE]" at bounding box center [192, 151] width 104 height 21
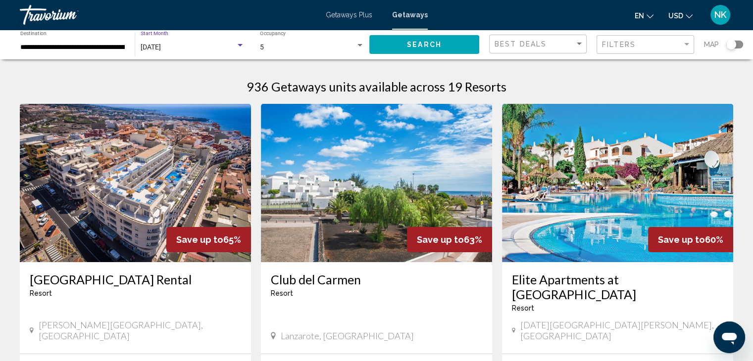
click at [414, 40] on button "Search" at bounding box center [424, 44] width 110 height 18
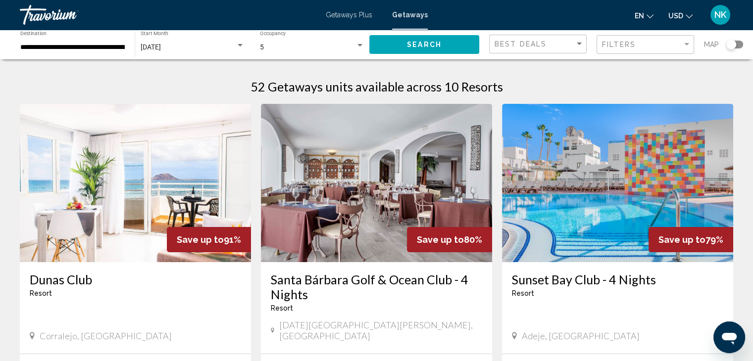
click at [214, 47] on div "[DATE]" at bounding box center [188, 48] width 95 height 8
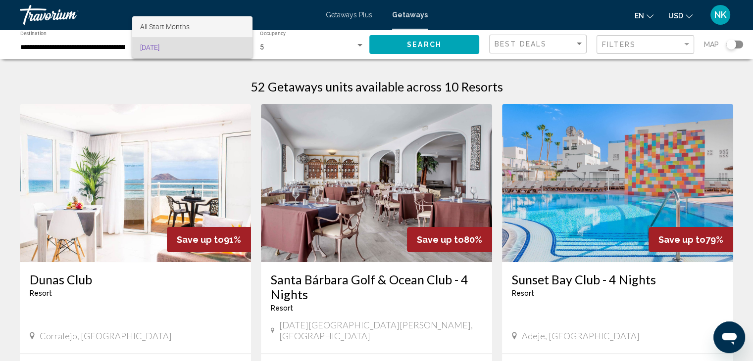
click at [206, 21] on span "All Start Months" at bounding box center [192, 26] width 104 height 21
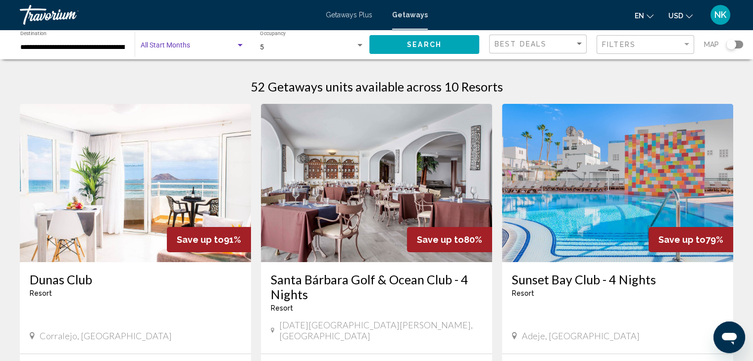
click at [197, 40] on div "Start Month All Start Months" at bounding box center [193, 44] width 104 height 27
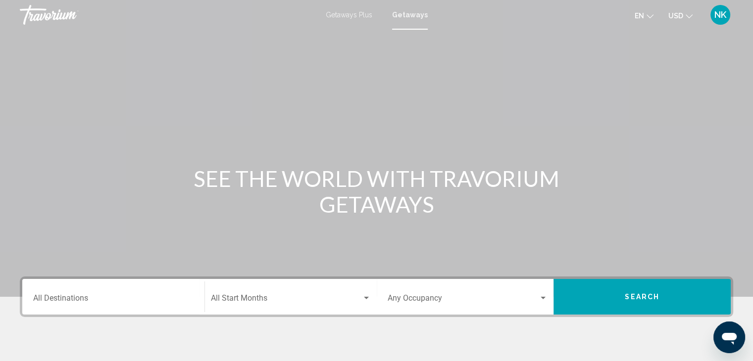
click at [91, 300] on input "Destination All Destinations" at bounding box center [113, 300] width 160 height 9
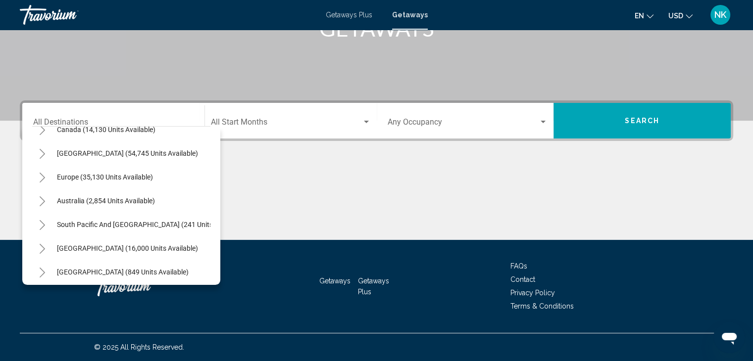
scroll to position [83, 0]
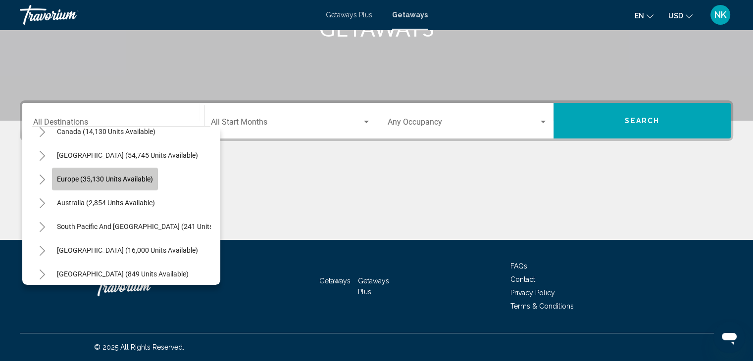
click at [155, 178] on button "Europe (35,130 units available)" at bounding box center [105, 179] width 106 height 23
type input "**********"
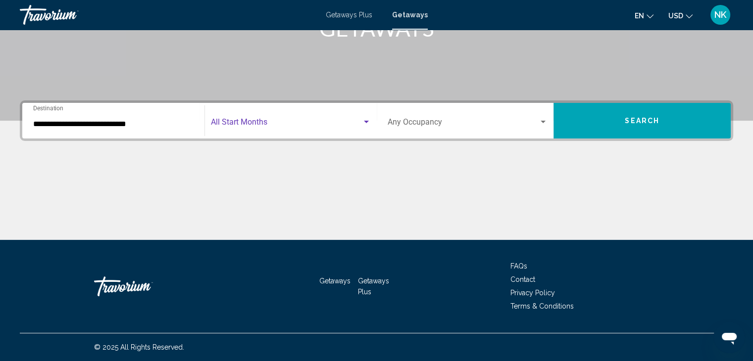
click at [273, 121] on span "Search widget" at bounding box center [286, 124] width 151 height 9
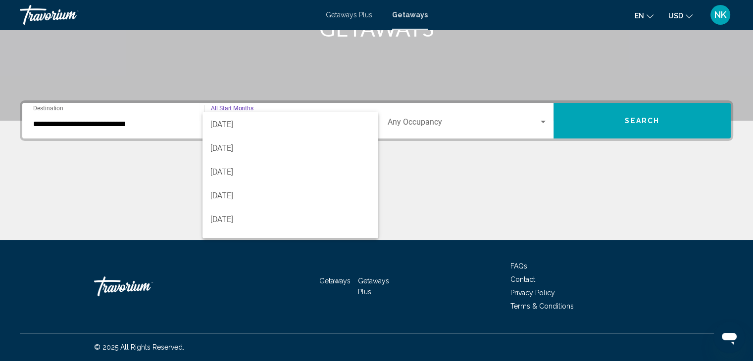
scroll to position [95, 0]
click at [287, 173] on span "[DATE]" at bounding box center [290, 171] width 160 height 24
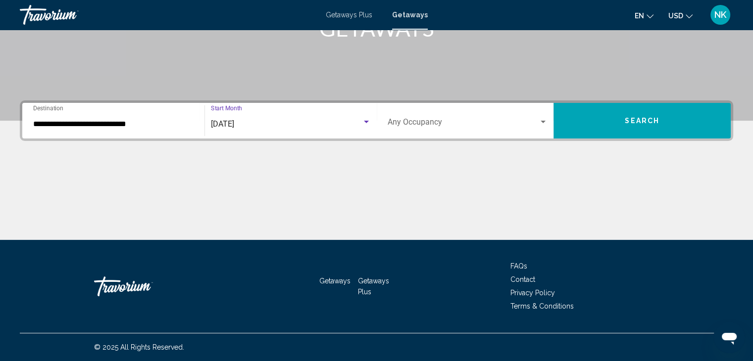
click at [456, 121] on span "Search widget" at bounding box center [463, 124] width 151 height 9
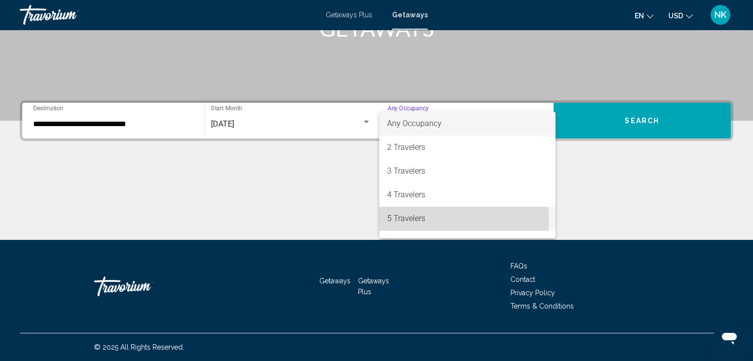
click at [409, 222] on span "5 Travelers" at bounding box center [467, 219] width 160 height 24
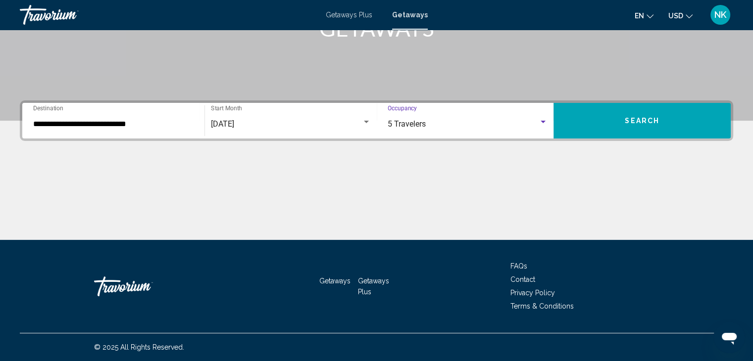
click at [595, 137] on button "Search" at bounding box center [641, 121] width 177 height 36
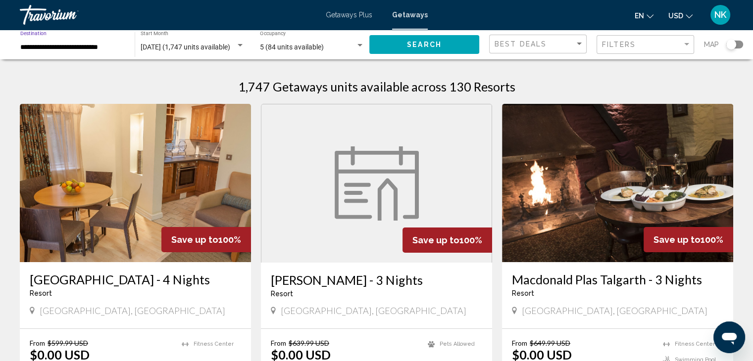
click at [62, 47] on input "**********" at bounding box center [72, 48] width 104 height 8
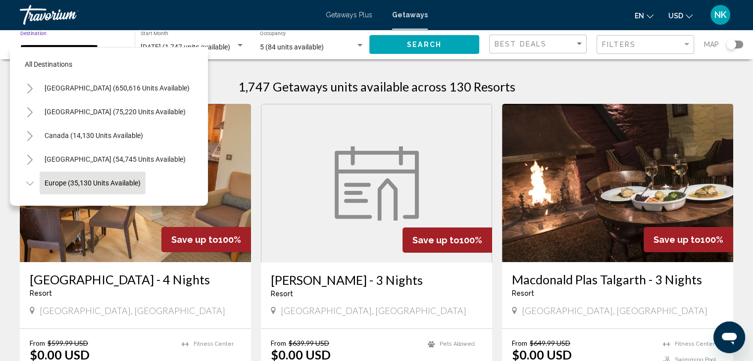
scroll to position [62, 0]
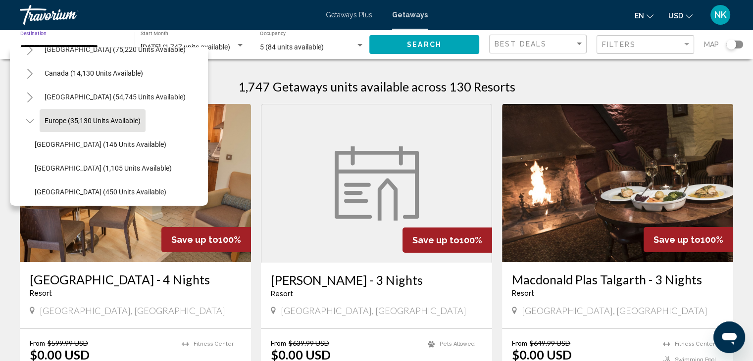
click at [85, 124] on span "Europe (35,130 units available)" at bounding box center [93, 121] width 96 height 8
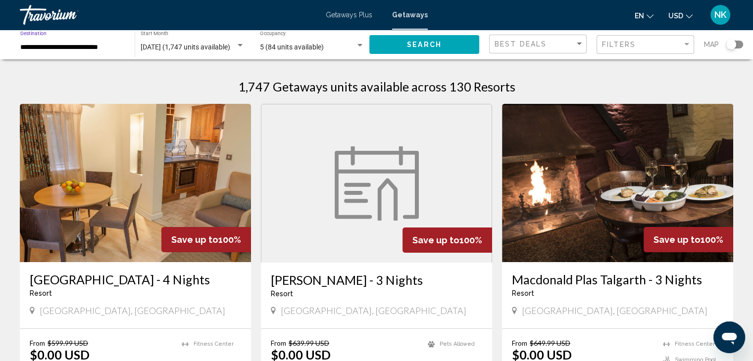
click at [88, 50] on input "**********" at bounding box center [72, 48] width 104 height 8
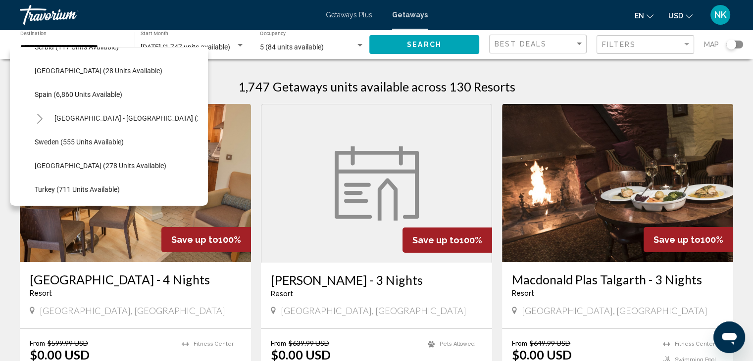
scroll to position [498, 0]
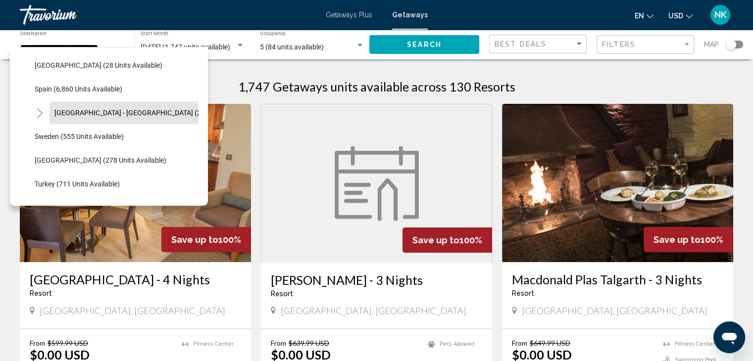
click at [171, 113] on span "Spain - Canary Islands (2,547 units available)" at bounding box center [158, 113] width 209 height 8
type input "**********"
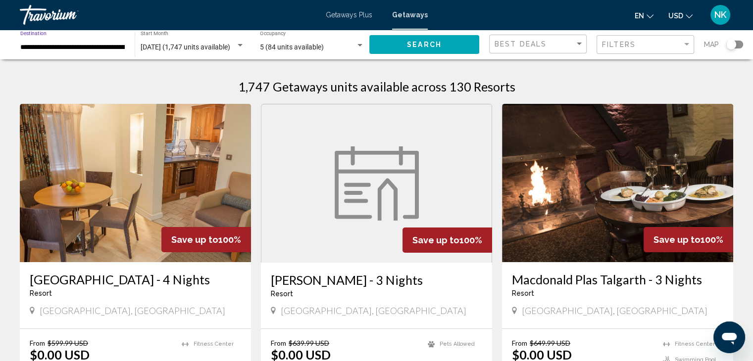
click at [402, 48] on button "Search" at bounding box center [424, 44] width 110 height 18
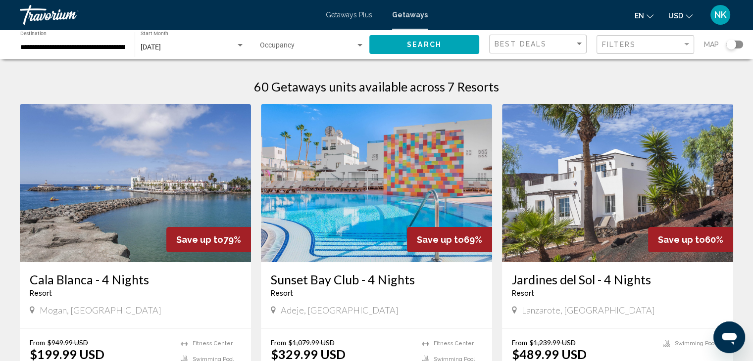
click at [158, 46] on span "[DATE]" at bounding box center [151, 47] width 20 height 8
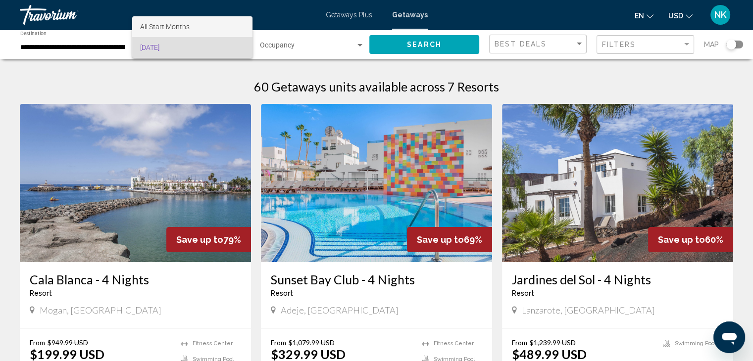
click at [163, 26] on span "All Start Months" at bounding box center [165, 27] width 50 height 8
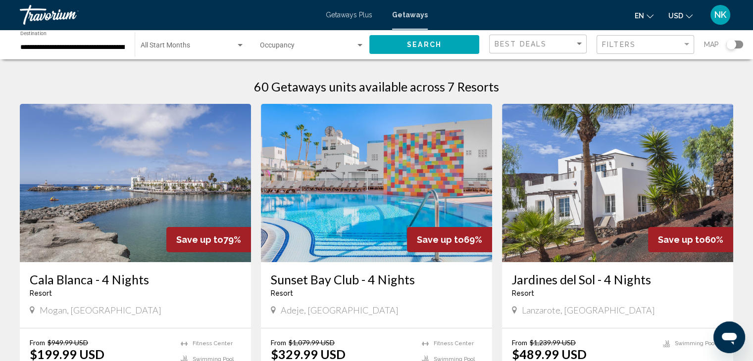
click at [289, 40] on div "Occupancy Any Occupancy" at bounding box center [312, 44] width 104 height 27
click at [277, 63] on span "6" at bounding box center [312, 68] width 104 height 21
click at [394, 48] on button "Search" at bounding box center [424, 44] width 110 height 18
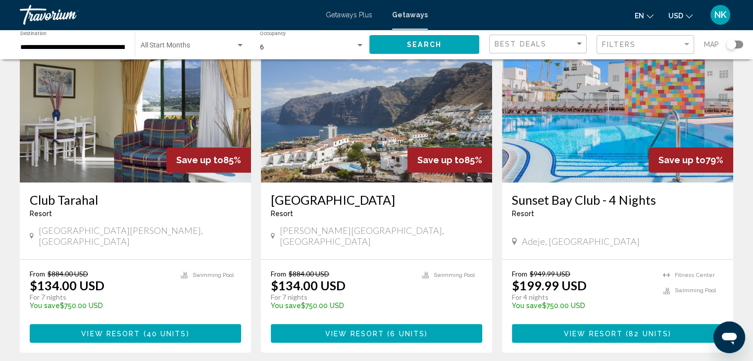
scroll to position [445, 0]
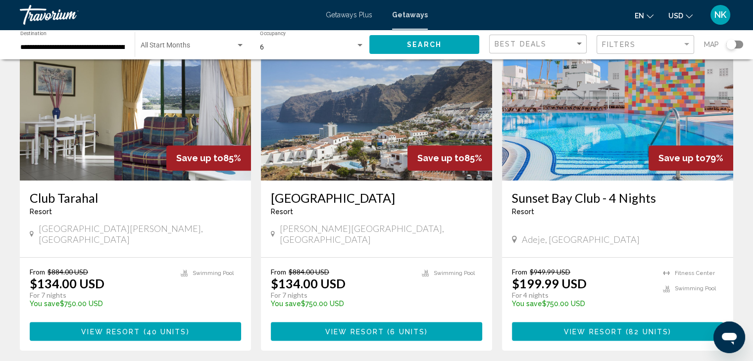
click at [350, 196] on div "Vigilia Park Resort - This is an adults only resort" at bounding box center [376, 207] width 211 height 33
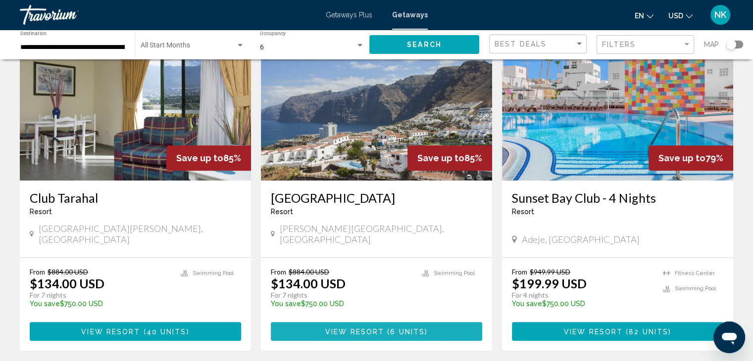
click at [338, 328] on span "View Resort" at bounding box center [354, 332] width 59 height 8
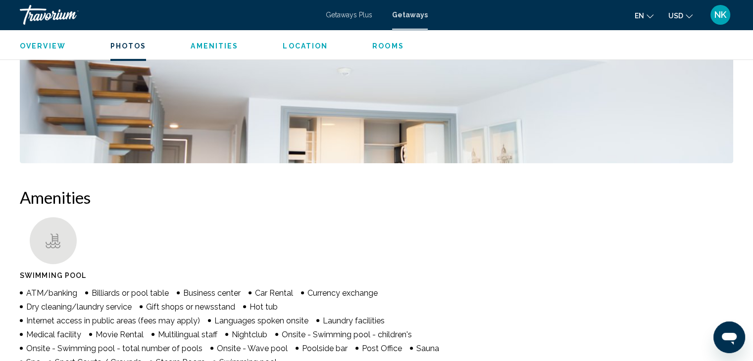
scroll to position [590, 0]
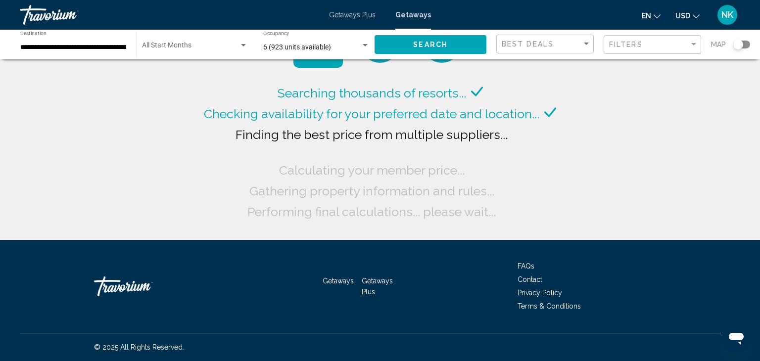
click at [198, 44] on span "Search widget" at bounding box center [190, 48] width 97 height 8
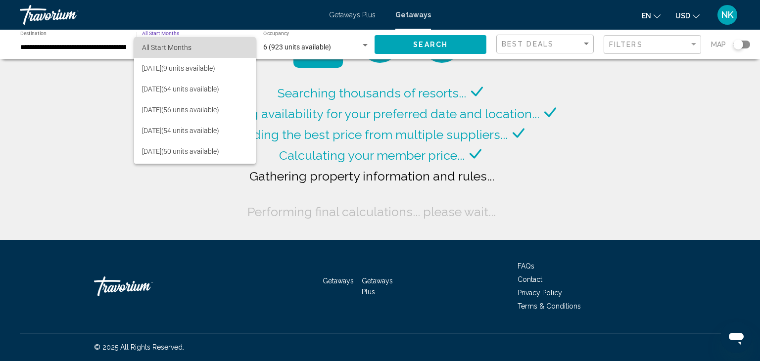
click at [197, 45] on span "All Start Months" at bounding box center [195, 47] width 106 height 21
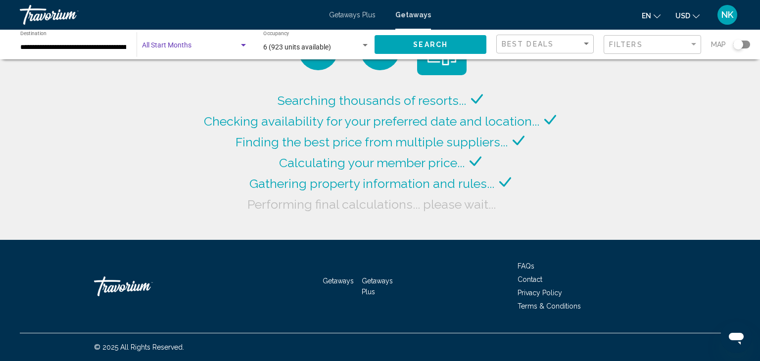
click at [179, 47] on span "Search widget" at bounding box center [190, 48] width 97 height 8
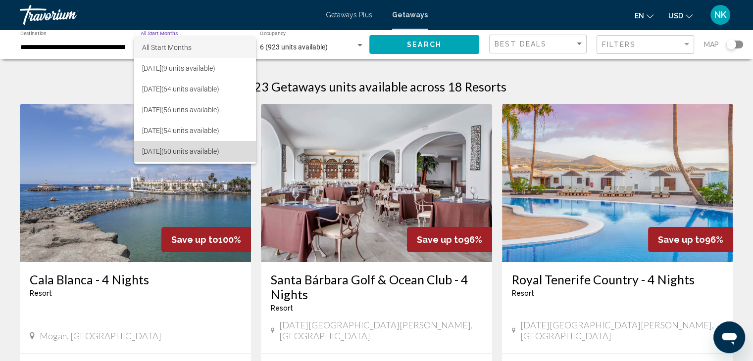
click at [185, 155] on span "December 2025 (50 units available)" at bounding box center [195, 151] width 106 height 21
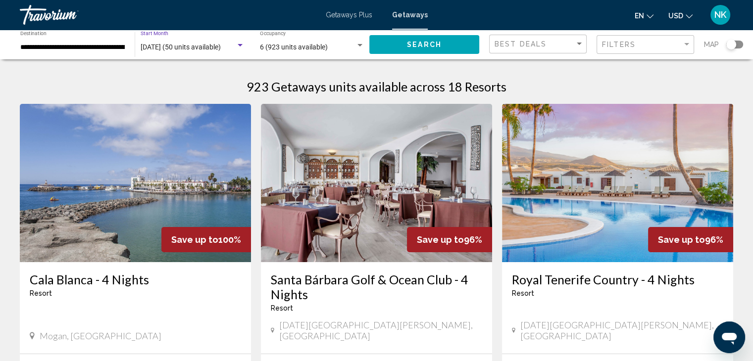
click at [426, 46] on span "Search" at bounding box center [424, 45] width 35 height 8
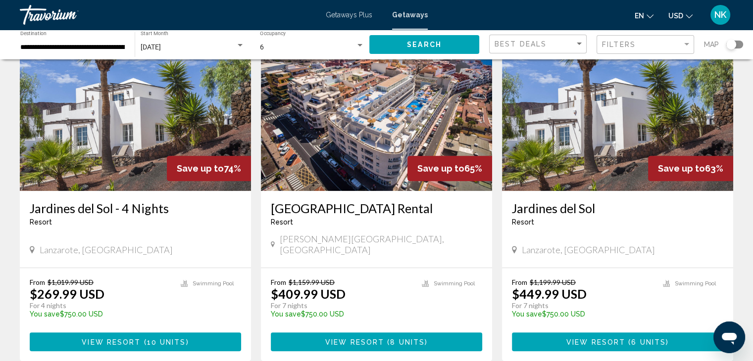
scroll to position [455, 0]
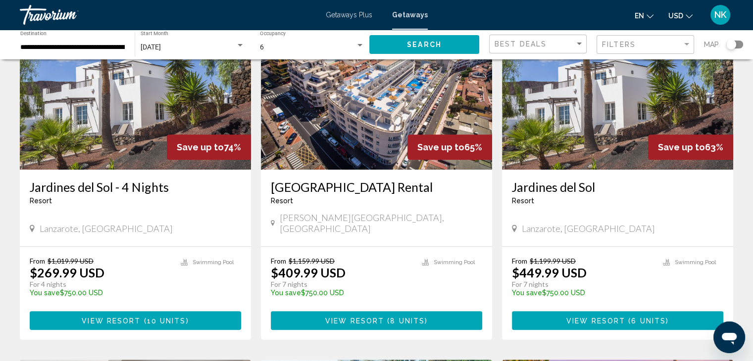
click at [365, 150] on img "Main content" at bounding box center [376, 90] width 231 height 158
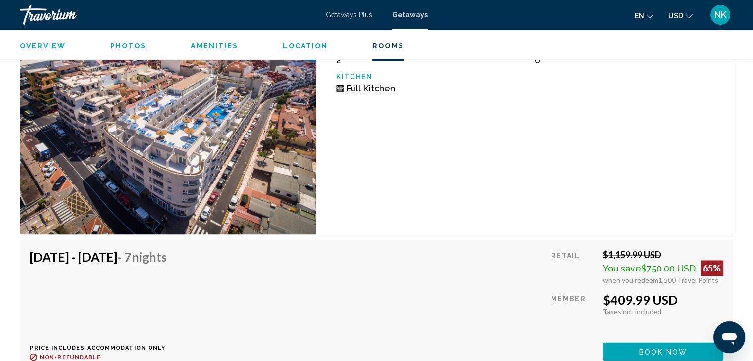
scroll to position [1689, 0]
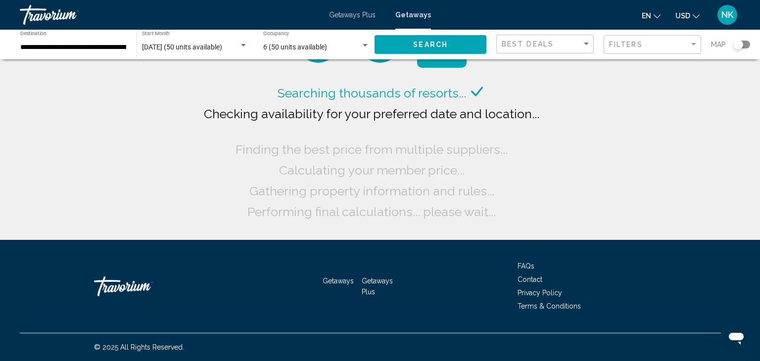
click at [70, 39] on div "**********" at bounding box center [73, 44] width 106 height 27
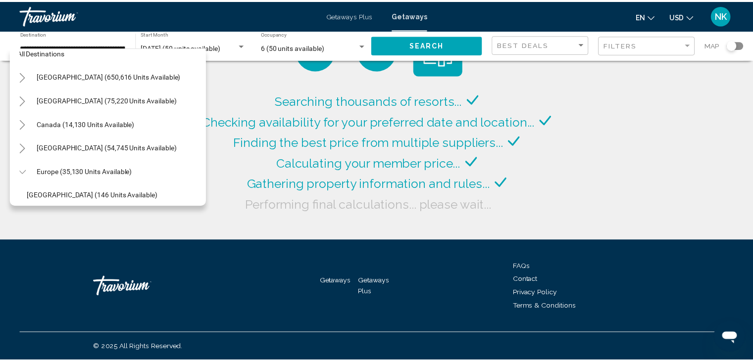
scroll to position [0, 7]
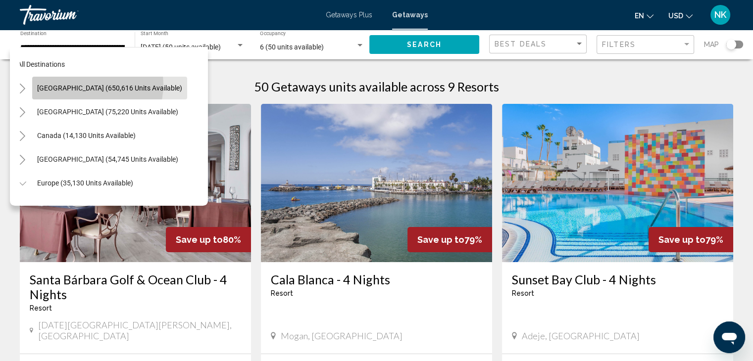
click at [91, 85] on span "[GEOGRAPHIC_DATA] (650,616 units available)" at bounding box center [109, 88] width 145 height 8
type input "**********"
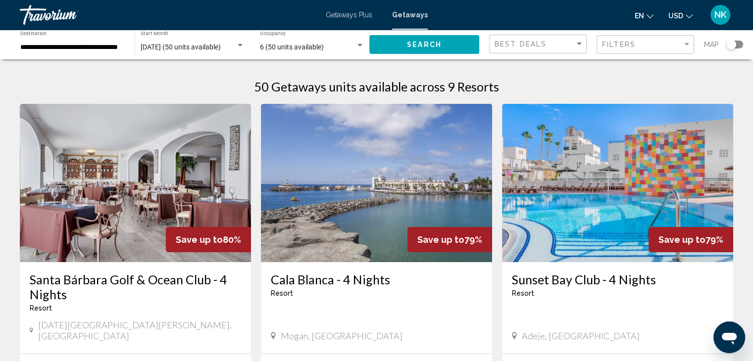
scroll to position [0, 0]
click at [366, 14] on span "Getaways Plus" at bounding box center [349, 15] width 47 height 8
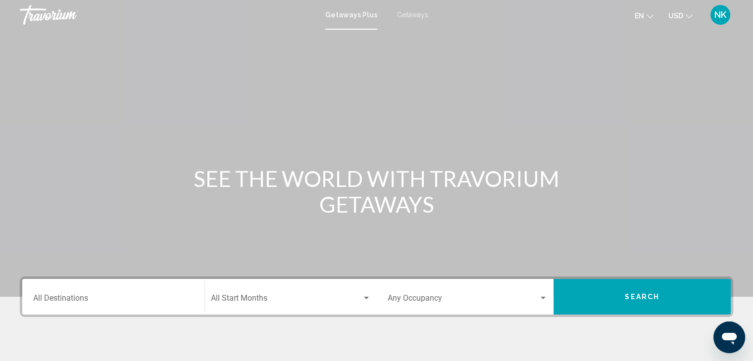
click at [107, 299] on input "Destination All Destinations" at bounding box center [113, 300] width 160 height 9
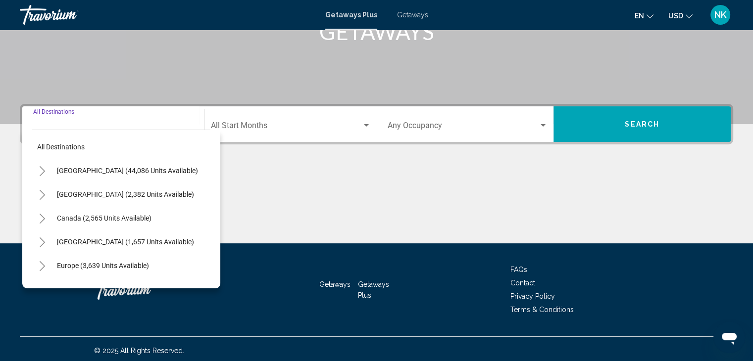
scroll to position [176, 0]
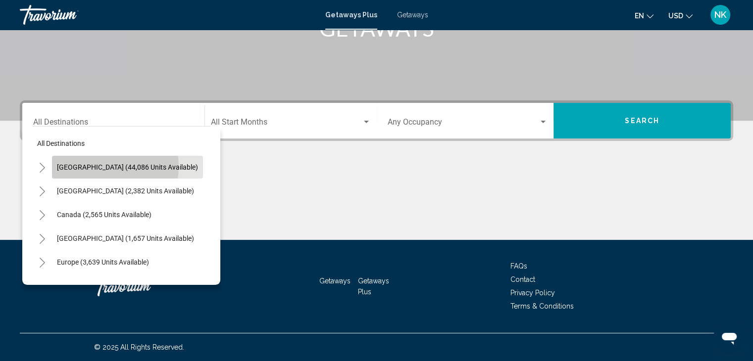
click at [101, 167] on span "United States (44,086 units available)" at bounding box center [127, 167] width 141 height 8
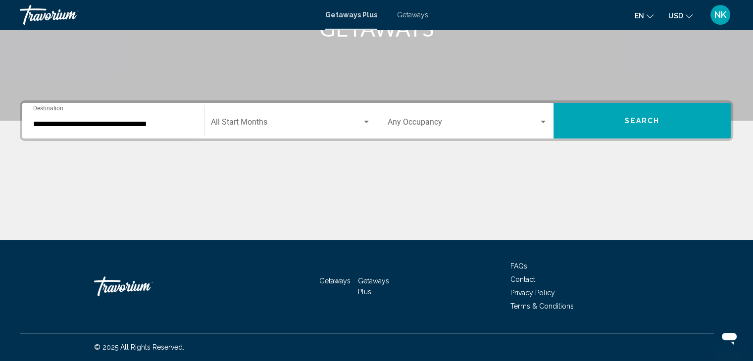
click at [101, 131] on div "**********" at bounding box center [113, 120] width 160 height 31
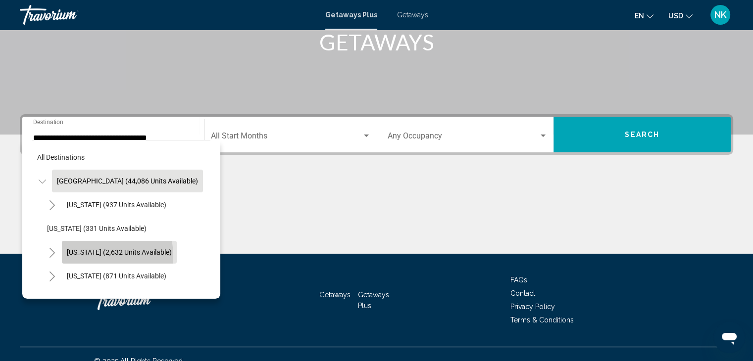
click at [88, 256] on span "California (2,632 units available)" at bounding box center [119, 253] width 105 height 8
type input "**********"
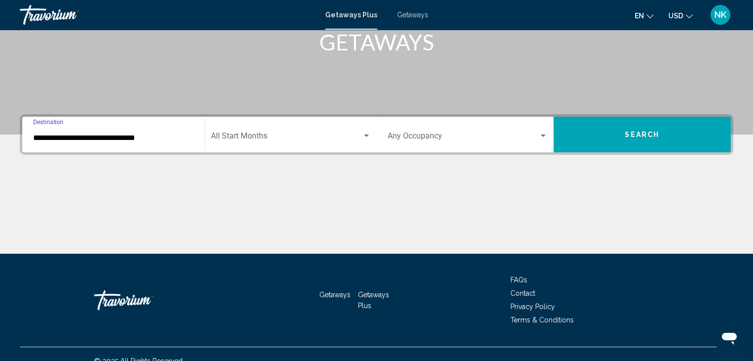
scroll to position [176, 0]
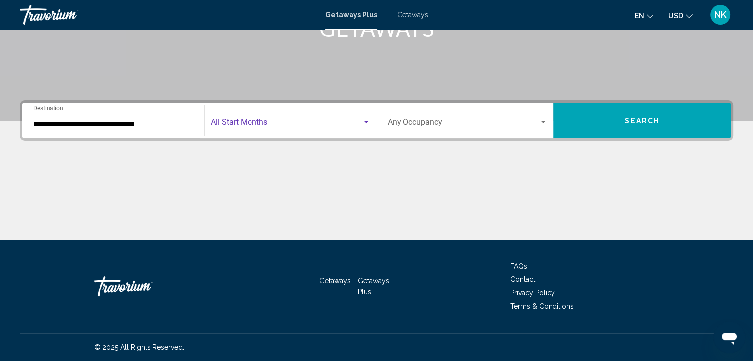
click at [267, 125] on span "Search widget" at bounding box center [286, 124] width 151 height 9
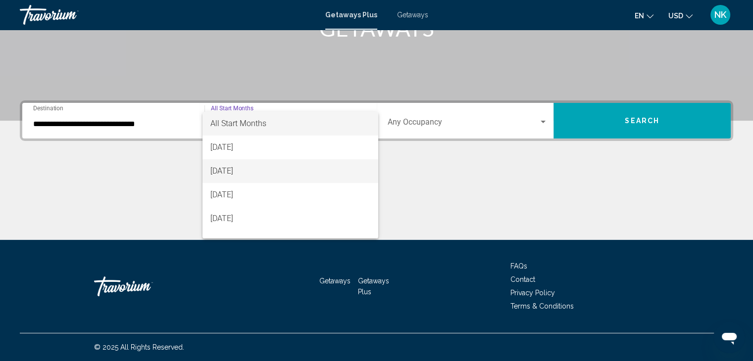
click at [245, 170] on span "[DATE]" at bounding box center [290, 171] width 160 height 24
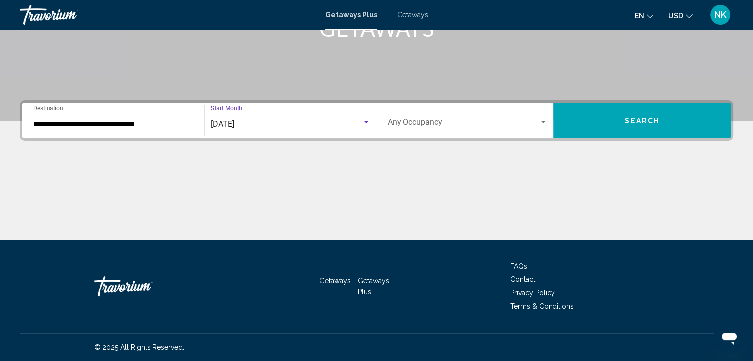
click at [414, 126] on span "Search widget" at bounding box center [463, 124] width 151 height 9
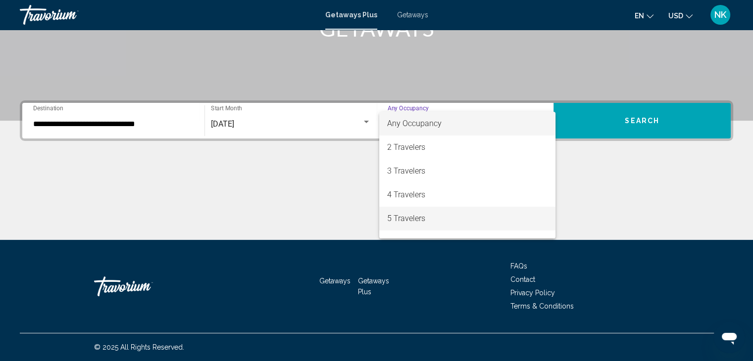
click at [433, 216] on span "5 Travelers" at bounding box center [467, 219] width 160 height 24
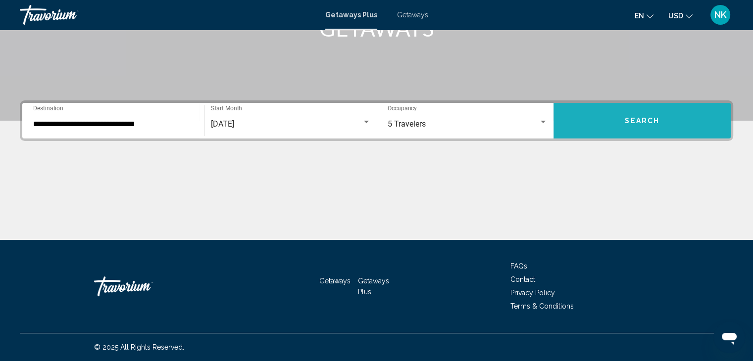
click at [608, 131] on button "Search" at bounding box center [641, 121] width 177 height 36
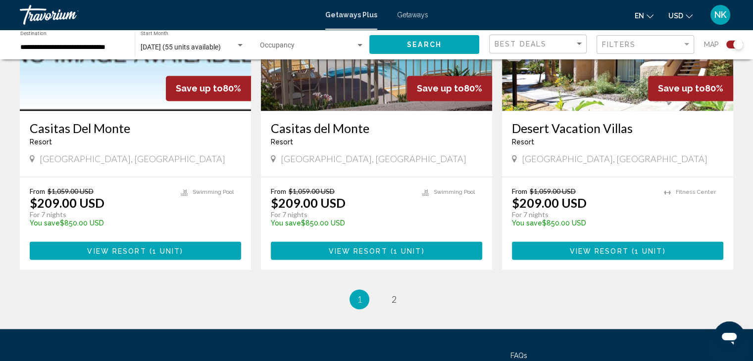
scroll to position [1588, 0]
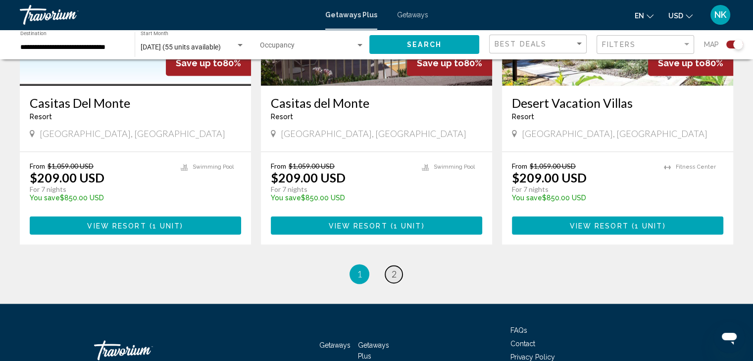
click at [395, 269] on span "2" at bounding box center [394, 274] width 5 height 11
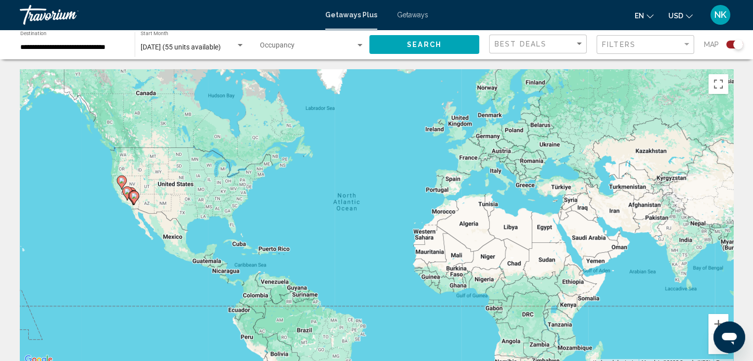
click at [279, 44] on span "Search widget" at bounding box center [308, 48] width 96 height 8
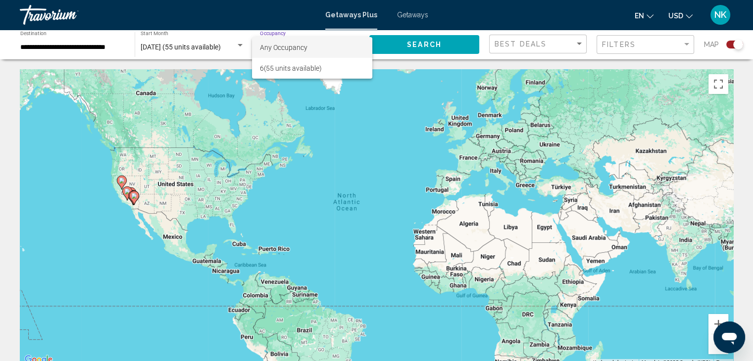
click at [196, 46] on div at bounding box center [376, 180] width 753 height 361
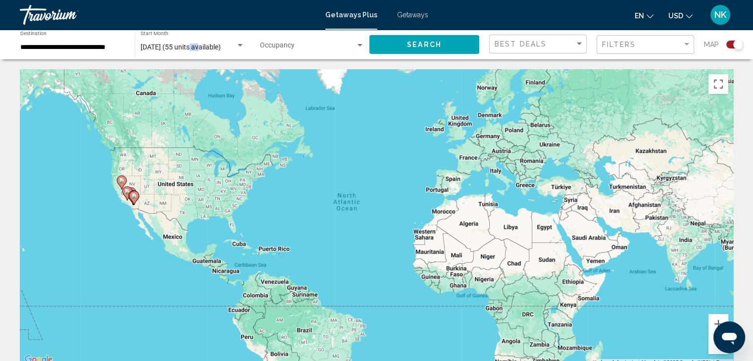
click at [196, 46] on span "September 2025 (55 units available)" at bounding box center [181, 47] width 80 height 8
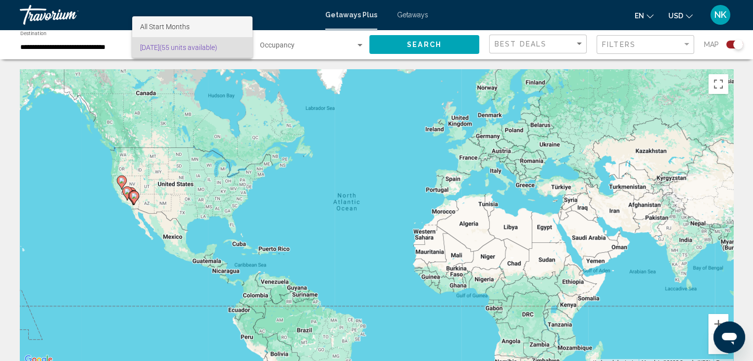
click at [195, 29] on span "All Start Months" at bounding box center [192, 26] width 104 height 21
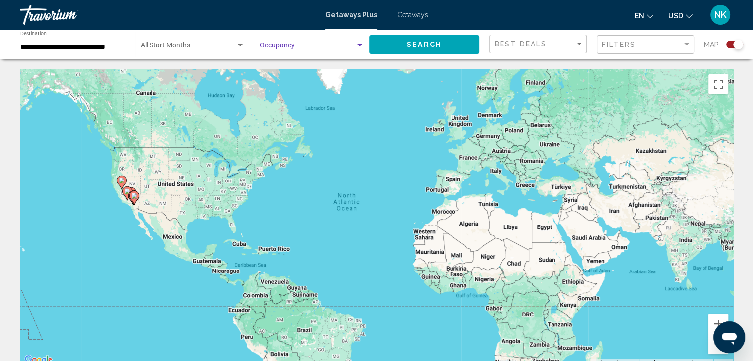
click at [318, 48] on span "Search widget" at bounding box center [308, 48] width 96 height 8
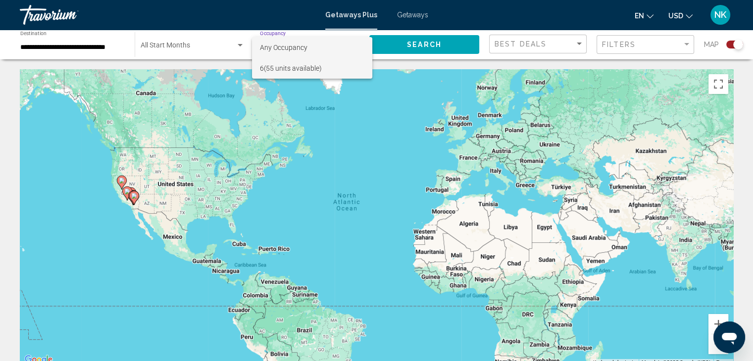
scroll to position [1, 0]
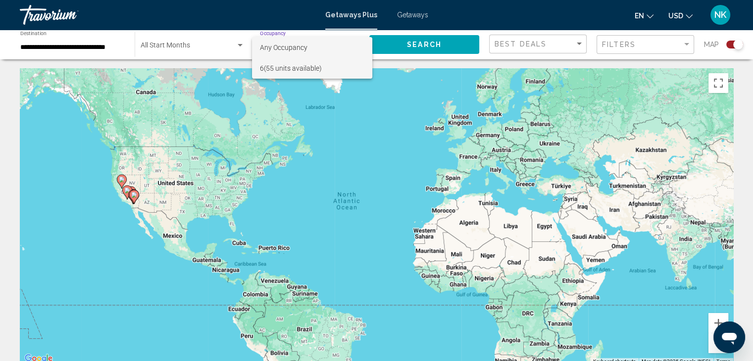
click at [296, 71] on span "6 (55 units available)" at bounding box center [312, 68] width 104 height 21
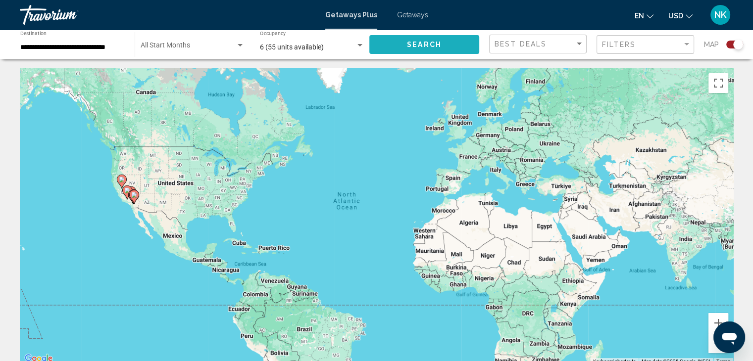
click at [394, 42] on button "Search" at bounding box center [424, 44] width 110 height 18
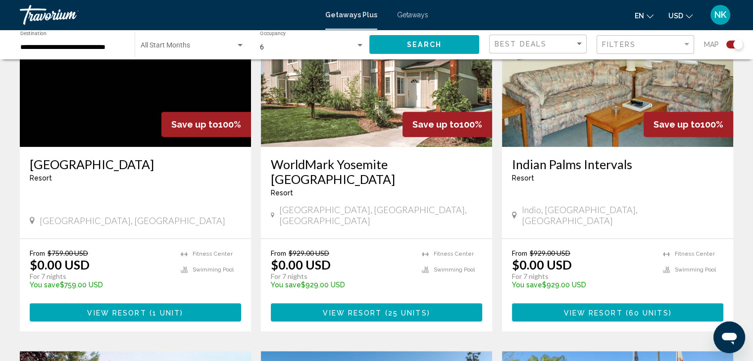
scroll to position [436, 0]
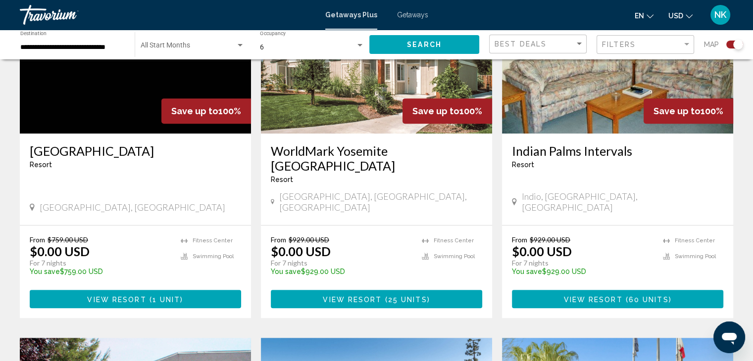
click at [138, 296] on span "View Resort" at bounding box center [116, 300] width 59 height 8
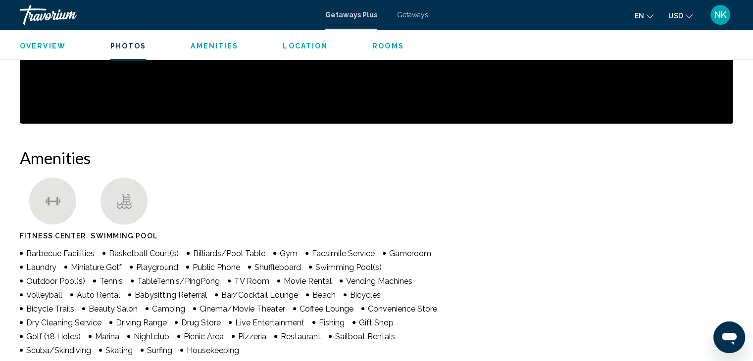
scroll to position [533, 0]
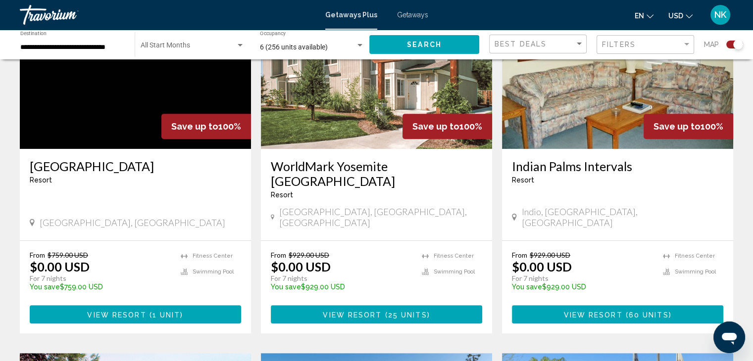
scroll to position [434, 0]
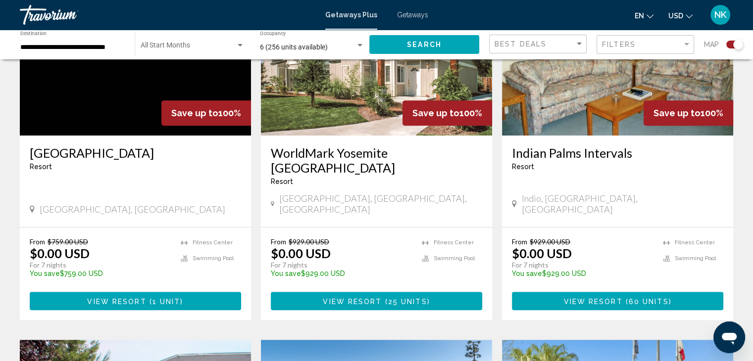
click at [353, 298] on span "View Resort" at bounding box center [352, 302] width 59 height 8
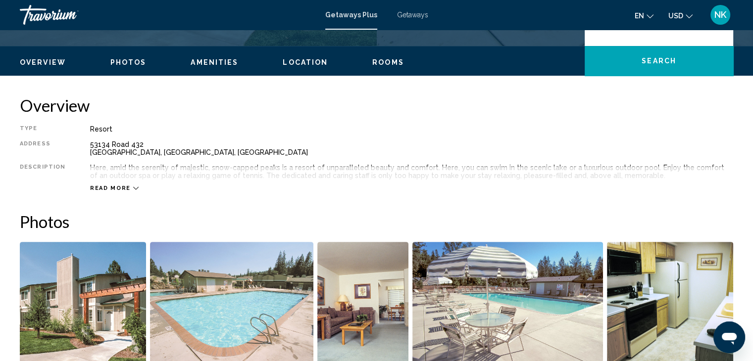
scroll to position [266, 0]
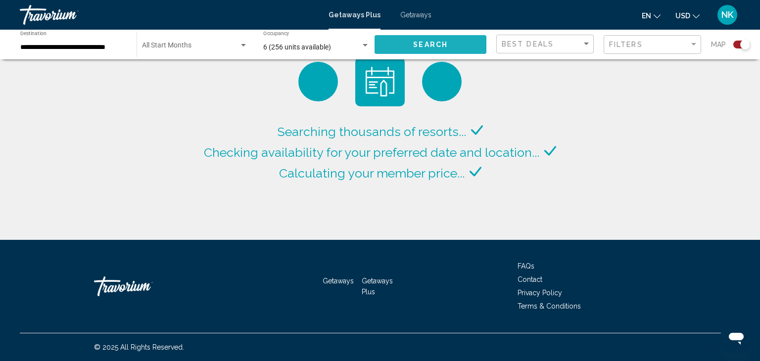
click at [443, 44] on span "Search" at bounding box center [430, 45] width 35 height 8
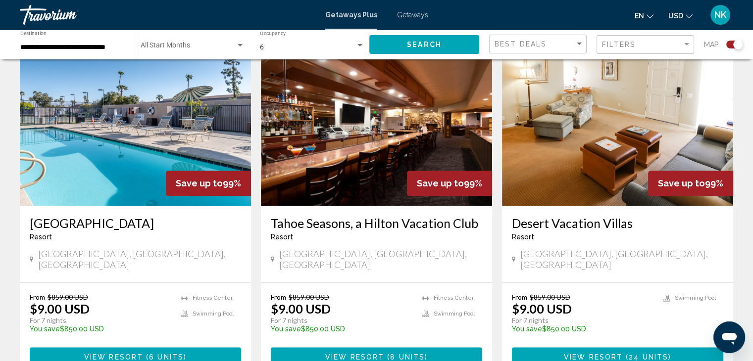
scroll to position [1097, 0]
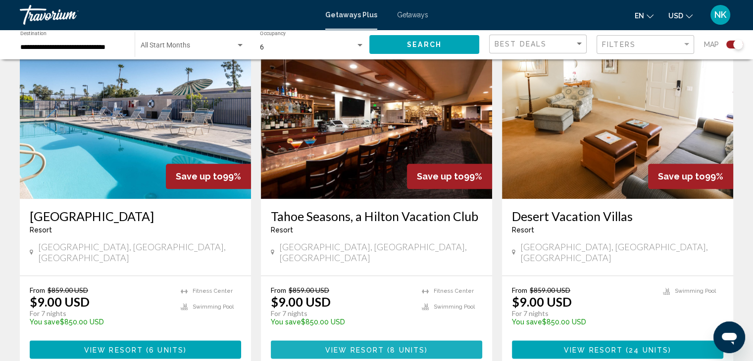
click at [463, 341] on button "View Resort ( 8 units )" at bounding box center [376, 350] width 211 height 18
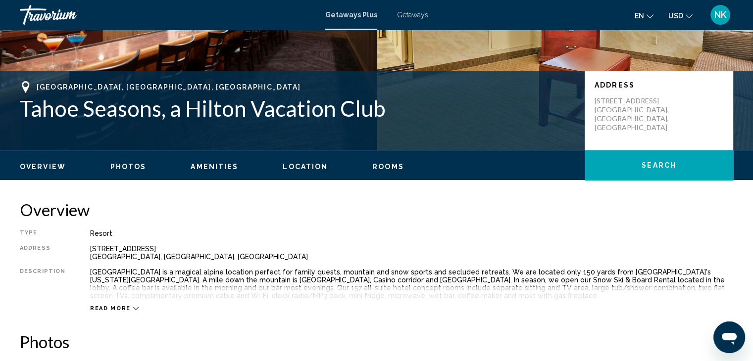
scroll to position [169, 0]
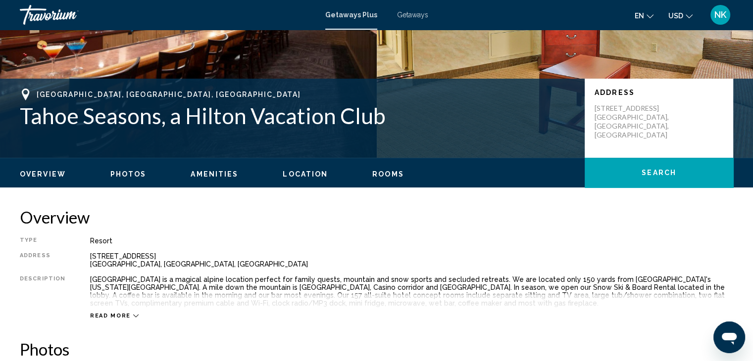
click at [135, 174] on span "Photos" at bounding box center [128, 174] width 36 height 8
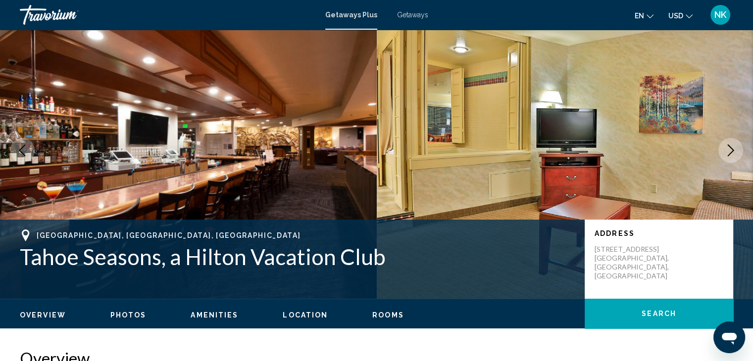
scroll to position [21, 0]
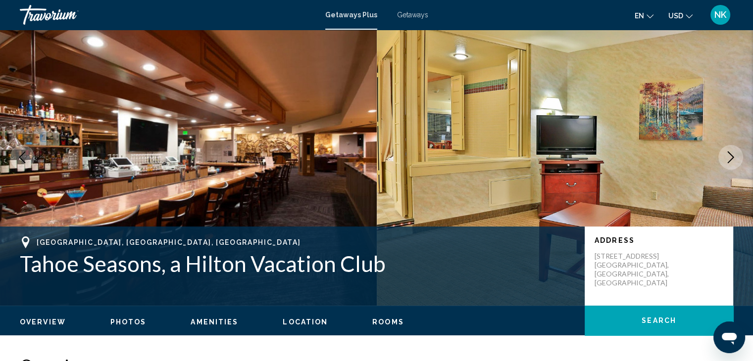
click at [390, 325] on span "Rooms" at bounding box center [388, 322] width 32 height 8
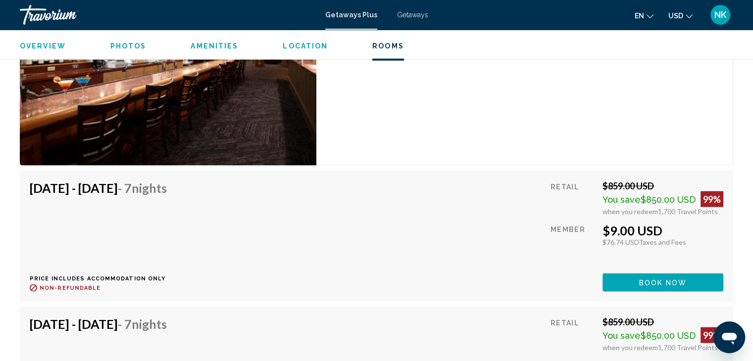
scroll to position [2006, 0]
click at [659, 285] on span "Book now" at bounding box center [663, 284] width 48 height 8
